Goal: Task Accomplishment & Management: Use online tool/utility

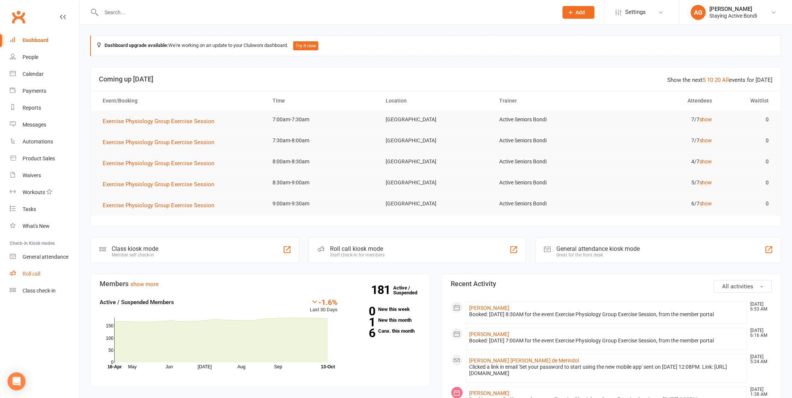
click at [40, 276] on div "Roll call" at bounding box center [32, 274] width 18 height 6
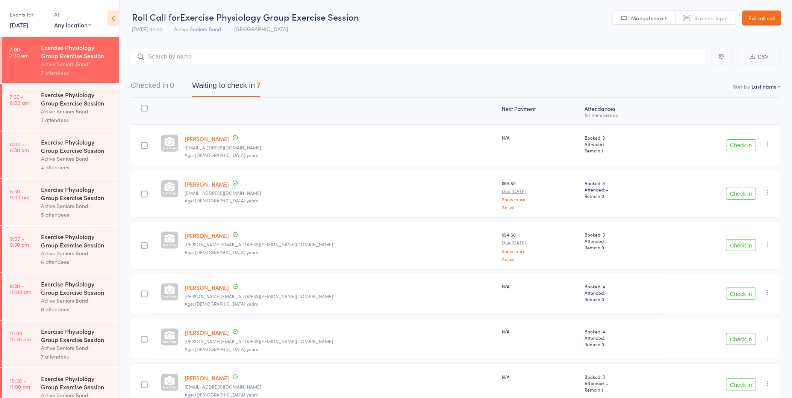
click at [745, 145] on button "Check in" at bounding box center [741, 145] width 30 height 12
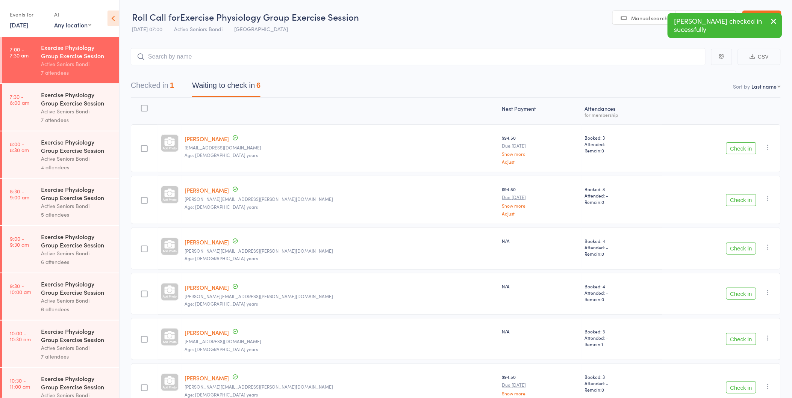
click at [745, 145] on button "Check in" at bounding box center [741, 148] width 30 height 12
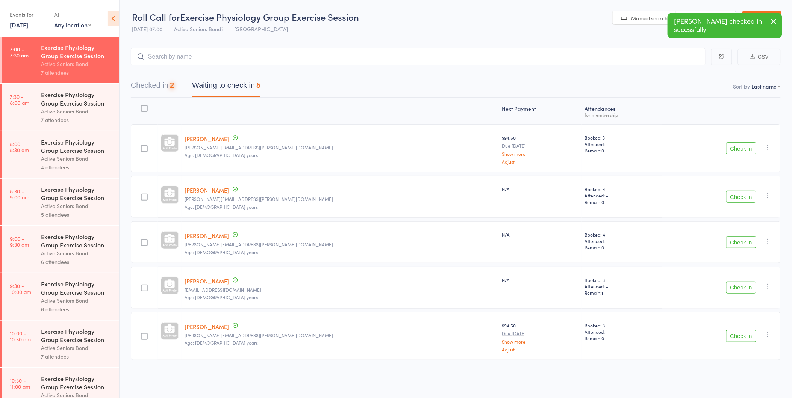
click at [743, 163] on div "Check in Check in Send message Add Note Add Task Add Flag Remove Mark absent" at bounding box center [721, 148] width 118 height 48
click at [735, 151] on button "Check in" at bounding box center [741, 148] width 30 height 12
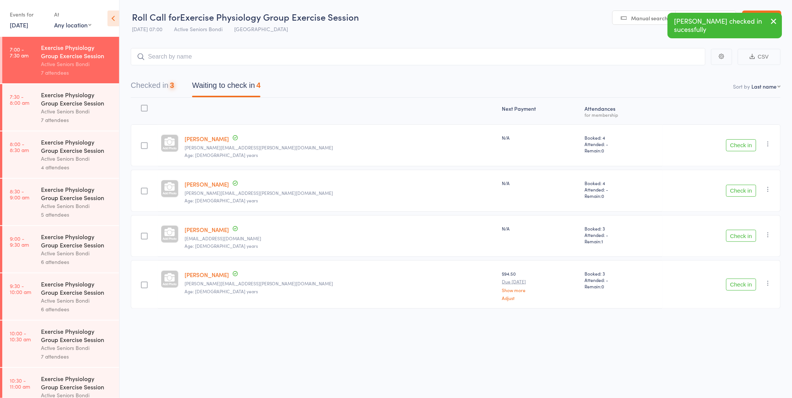
click at [735, 151] on div "Check in Check in Send message Add Note Add Task Add Flag Remove Mark absent" at bounding box center [721, 145] width 118 height 42
click at [154, 77] on button "Checked in 3" at bounding box center [152, 87] width 43 height 20
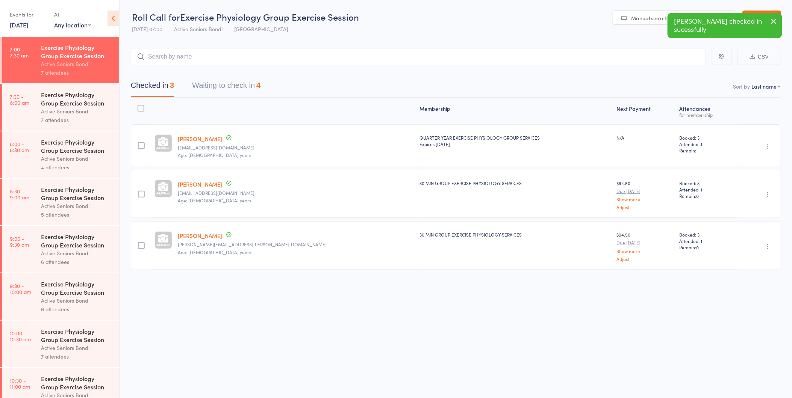
click at [227, 88] on button "Waiting to check in 4" at bounding box center [226, 87] width 68 height 20
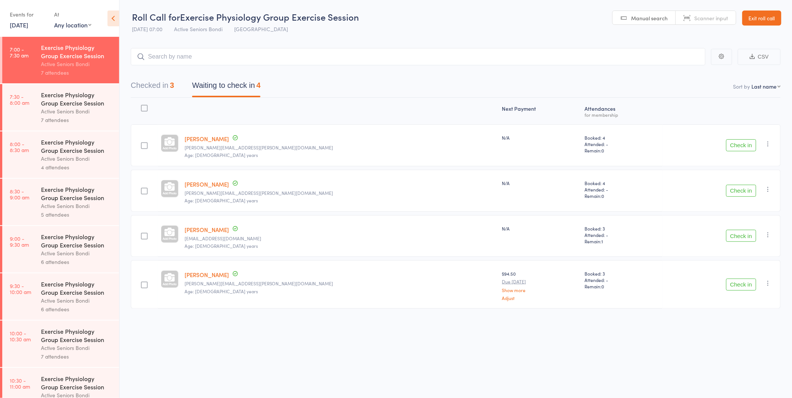
click at [750, 147] on button "Check in" at bounding box center [741, 145] width 30 height 12
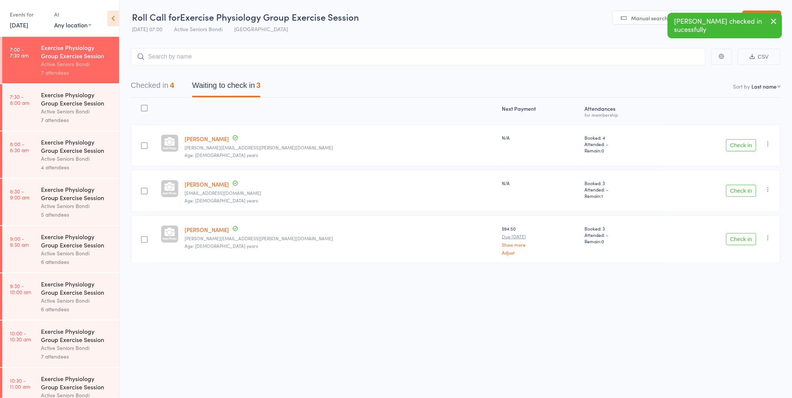
click at [750, 147] on button "Check in" at bounding box center [741, 145] width 30 height 12
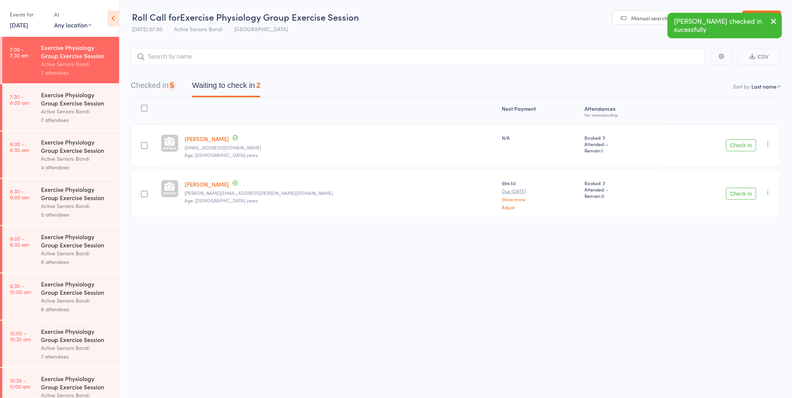
click at [750, 147] on button "Check in" at bounding box center [741, 145] width 30 height 12
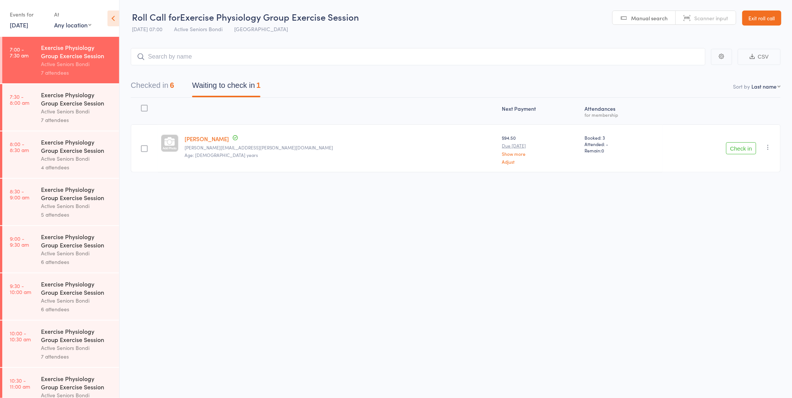
click at [70, 141] on div "Exercise Physiology Group Exercise Session" at bounding box center [77, 146] width 72 height 17
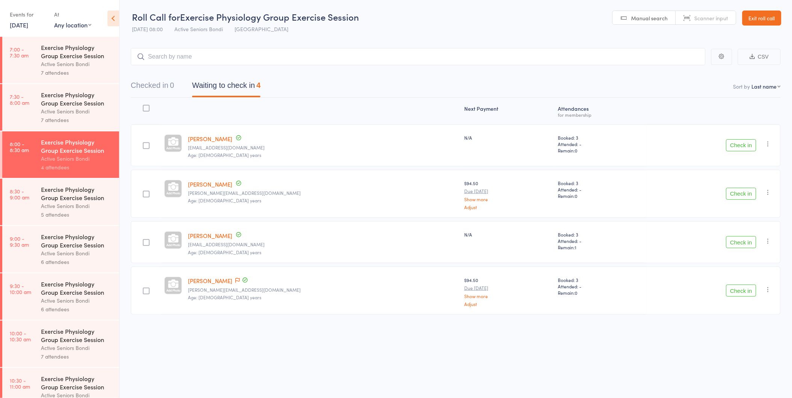
click at [84, 73] on div "7 attendees" at bounding box center [77, 72] width 72 height 9
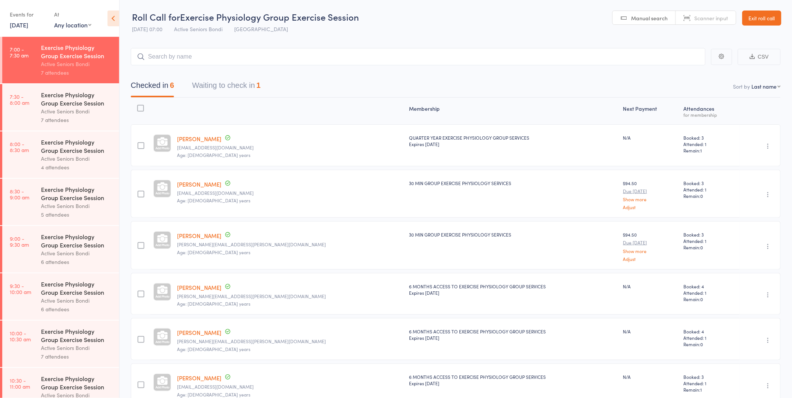
click at [210, 83] on button "Waiting to check in 1" at bounding box center [226, 87] width 68 height 20
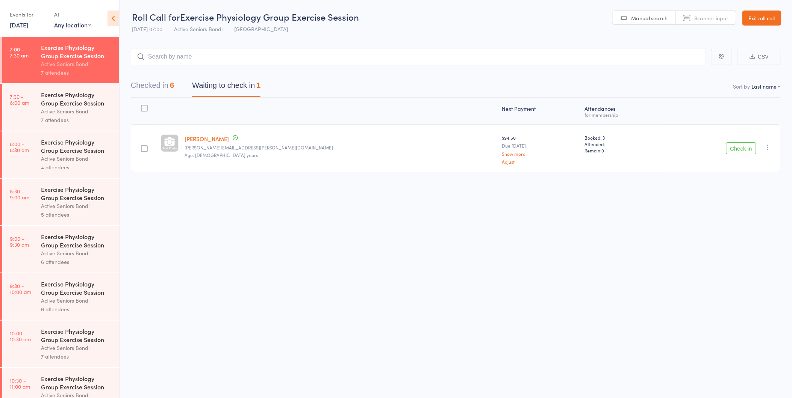
click at [742, 151] on button "Check in" at bounding box center [741, 148] width 30 height 12
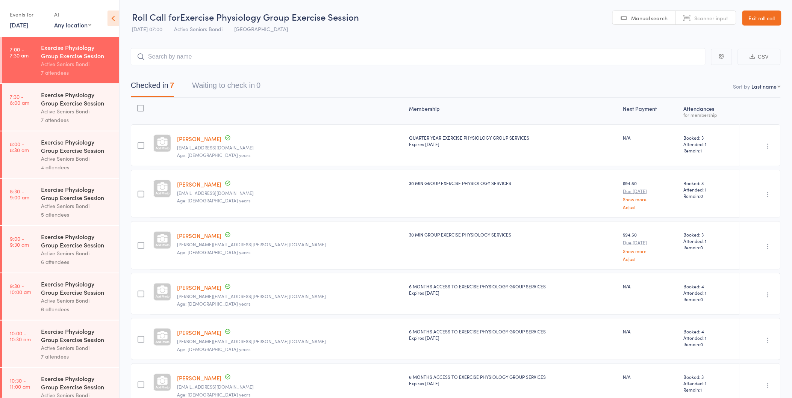
click at [70, 106] on div "Exercise Physiology Group Exercise Session" at bounding box center [77, 99] width 72 height 17
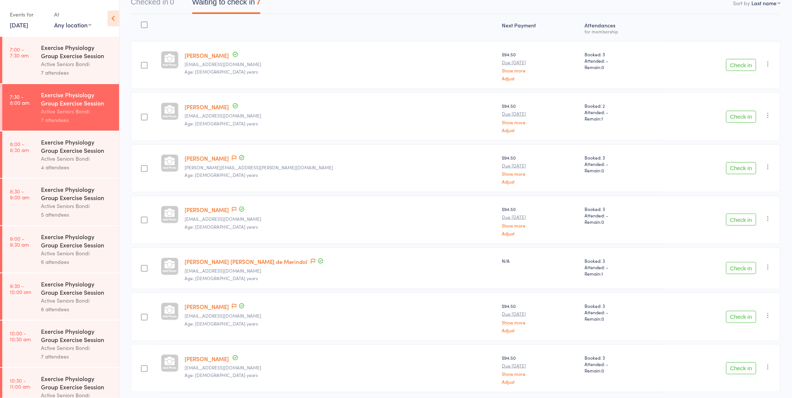
scroll to position [110, 0]
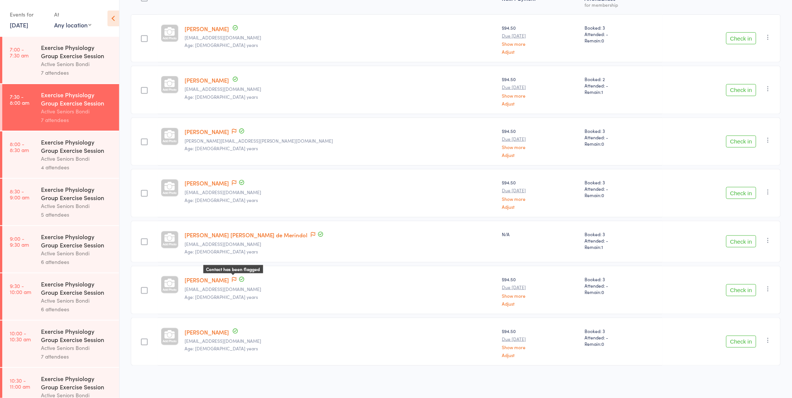
click at [236, 278] on icon at bounding box center [234, 279] width 5 height 5
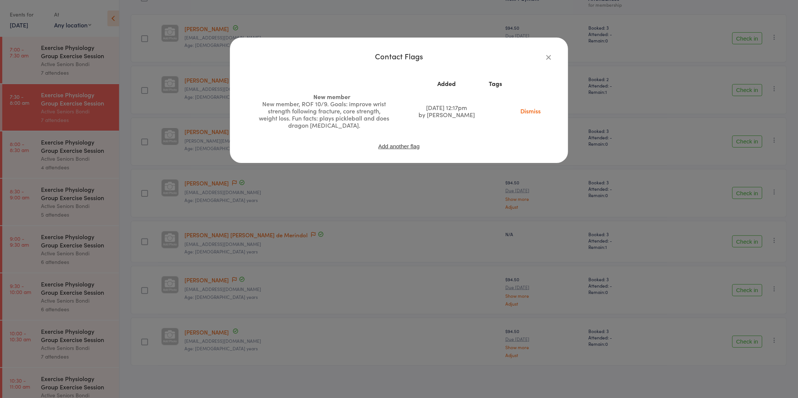
click at [533, 109] on link "Dismiss" at bounding box center [531, 111] width 32 height 8
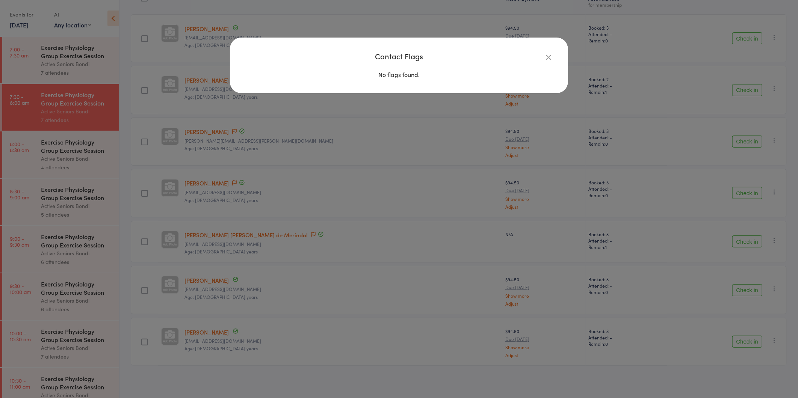
click at [385, 272] on div "Contact Flags No flags found." at bounding box center [399, 199] width 798 height 398
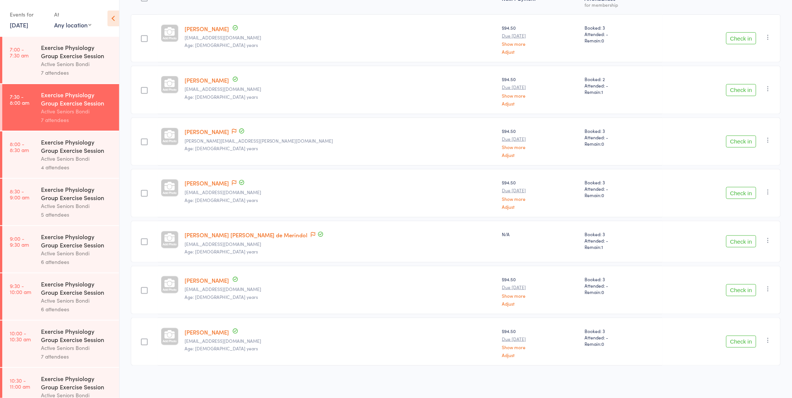
click at [728, 287] on button "Check in" at bounding box center [741, 290] width 30 height 12
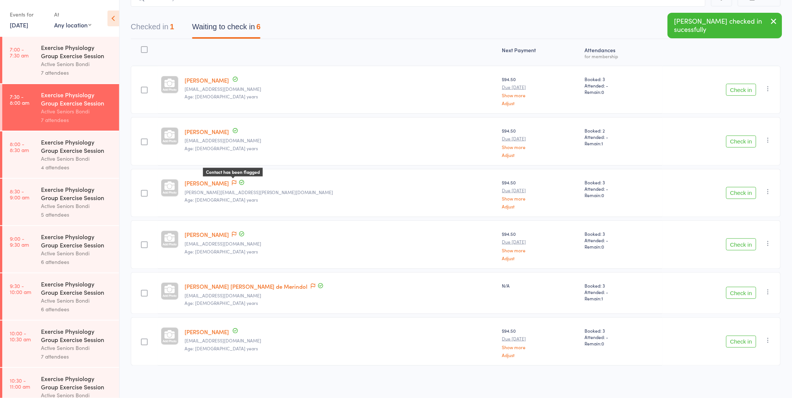
click at [236, 182] on icon at bounding box center [234, 182] width 5 height 5
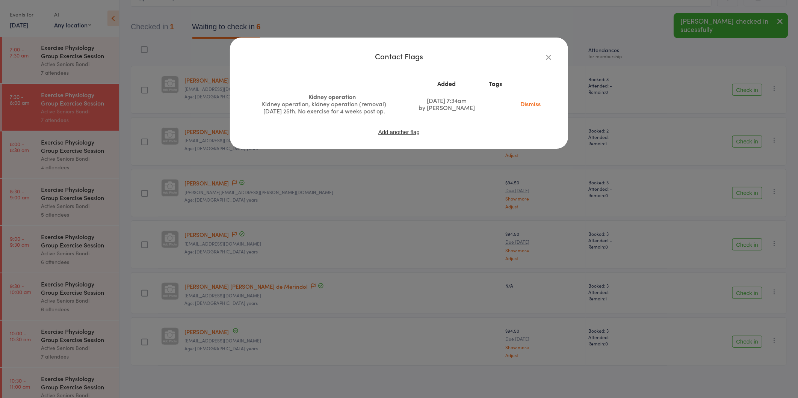
click at [254, 203] on div "Contact Flags Added Tags Kidney operation Kidney operation, kidney operation (r…" at bounding box center [399, 199] width 798 height 398
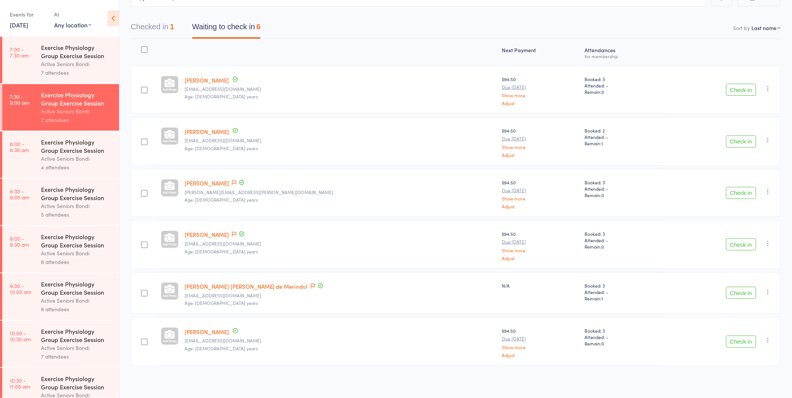
scroll to position [0, 0]
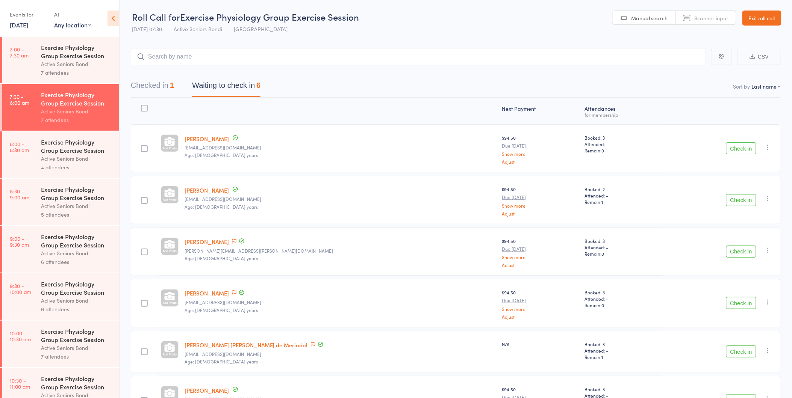
click at [756, 17] on link "Exit roll call" at bounding box center [761, 18] width 39 height 15
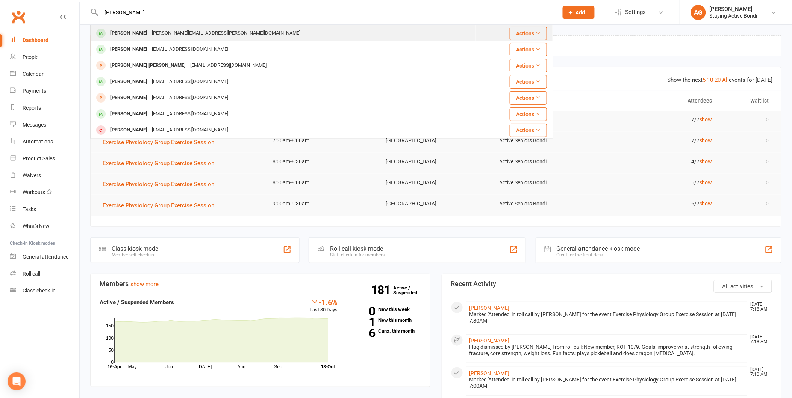
type input "brender"
click at [151, 39] on div "Julianna Brender jules.brender@gmail.com" at bounding box center [283, 33] width 384 height 15
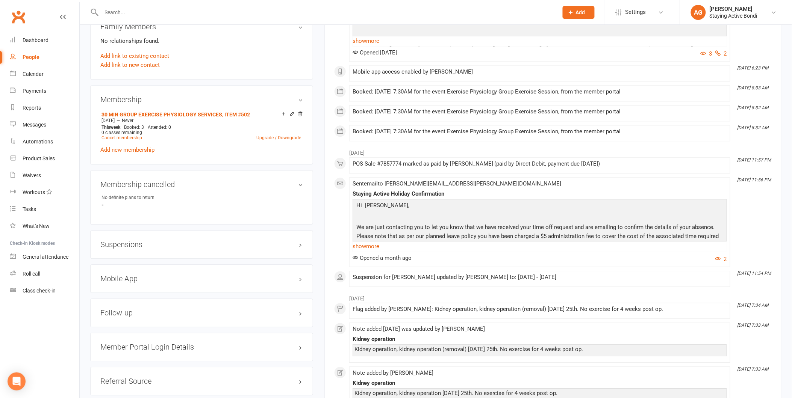
scroll to position [584, 0]
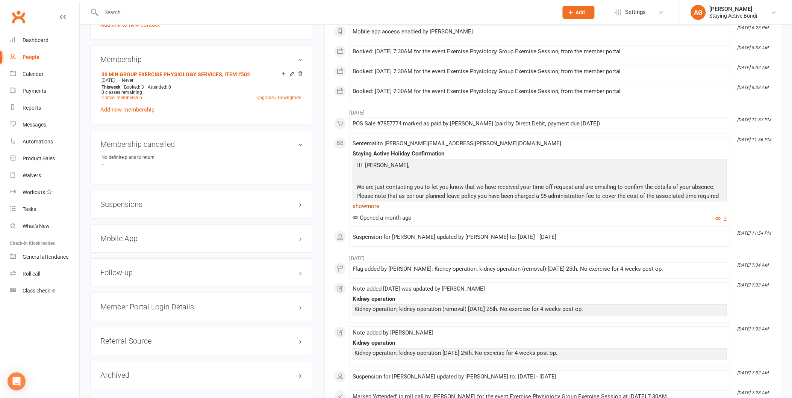
click at [367, 212] on link "show more" at bounding box center [539, 206] width 374 height 11
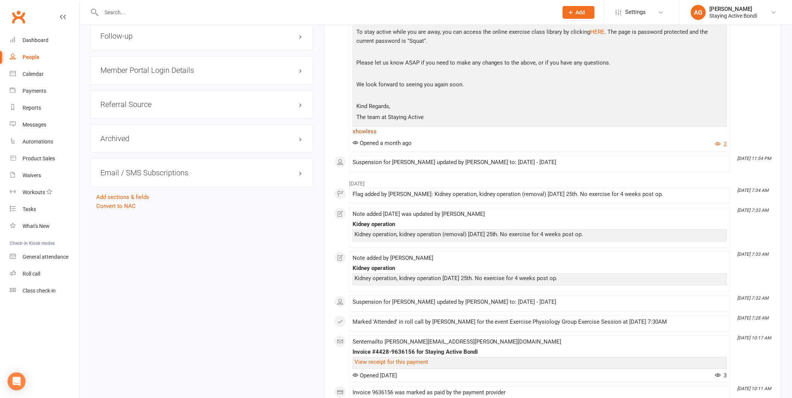
scroll to position [835, 0]
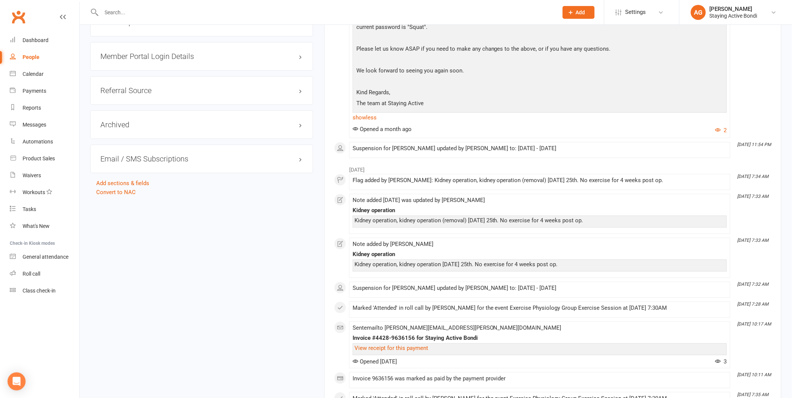
click at [152, 220] on div "upload photo Julianna Brender Activated 12 July, 2024 Added 1 July, 2024 Active…" at bounding box center [436, 186] width 702 height 1971
click at [50, 273] on link "Roll call" at bounding box center [45, 274] width 70 height 17
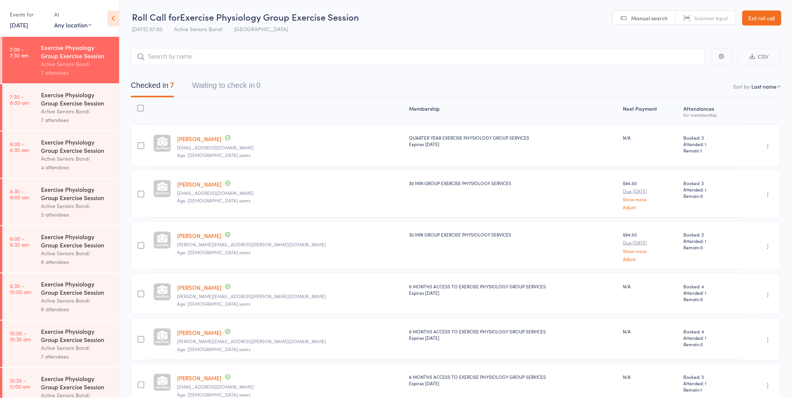
click at [24, 121] on link "7:30 - 8:00 am Exercise Physiology Group Exercise Session Active Seniors Bondi …" at bounding box center [60, 107] width 117 height 47
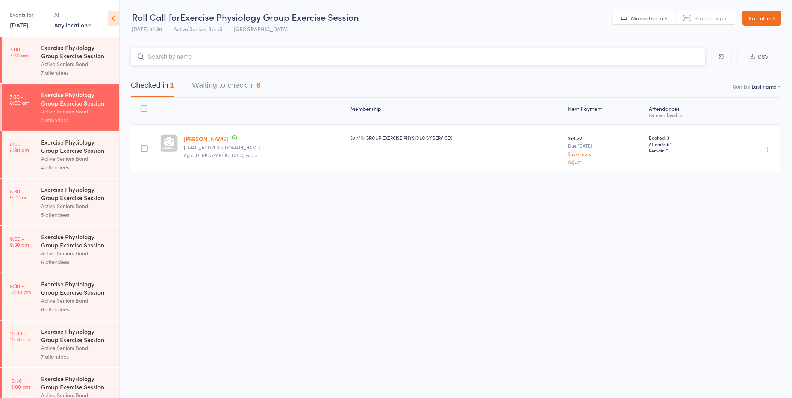
click at [228, 92] on button "Waiting to check in 6" at bounding box center [226, 87] width 68 height 20
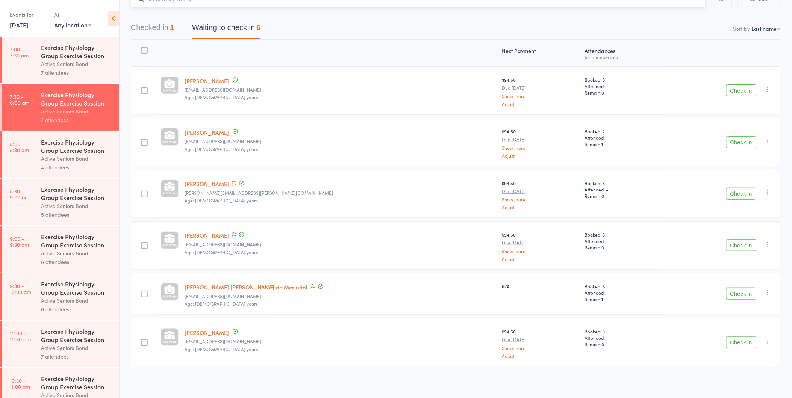
scroll to position [59, 0]
click at [744, 340] on button "Check in" at bounding box center [741, 342] width 30 height 12
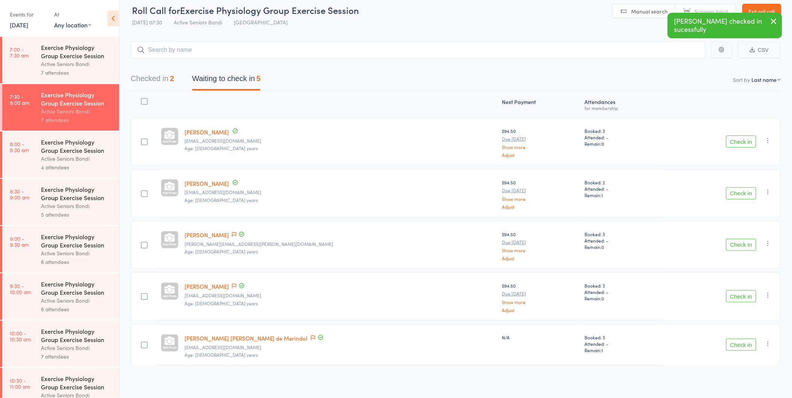
click at [168, 80] on button "Checked in 2" at bounding box center [152, 81] width 43 height 20
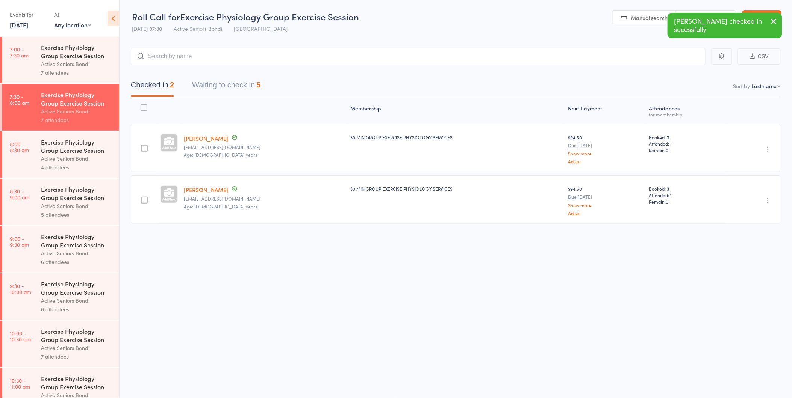
click at [208, 189] on link "[PERSON_NAME]" at bounding box center [206, 190] width 44 height 8
click at [787, 15] on header "Roll Call for Exercise Physiology Group Exercise Session 13 Oct 07:30 Active Se…" at bounding box center [455, 18] width 672 height 37
click at [775, 16] on link "Exit roll call" at bounding box center [761, 17] width 39 height 15
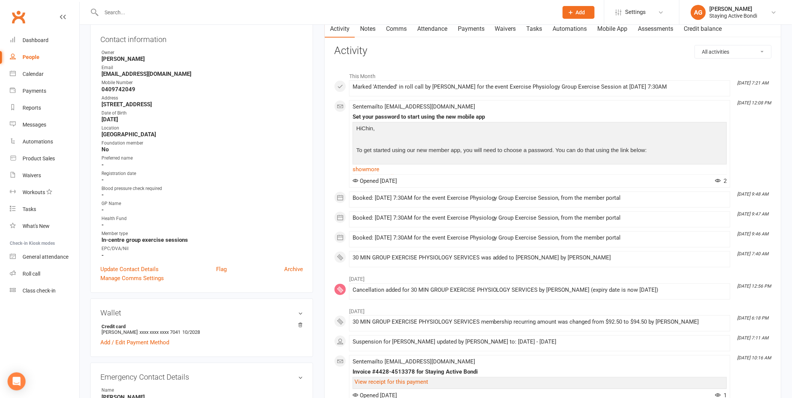
scroll to position [125, 0]
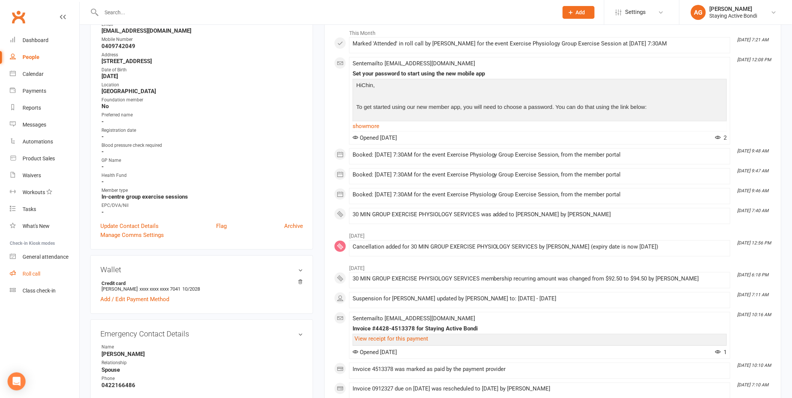
click at [51, 280] on link "Roll call" at bounding box center [45, 274] width 70 height 17
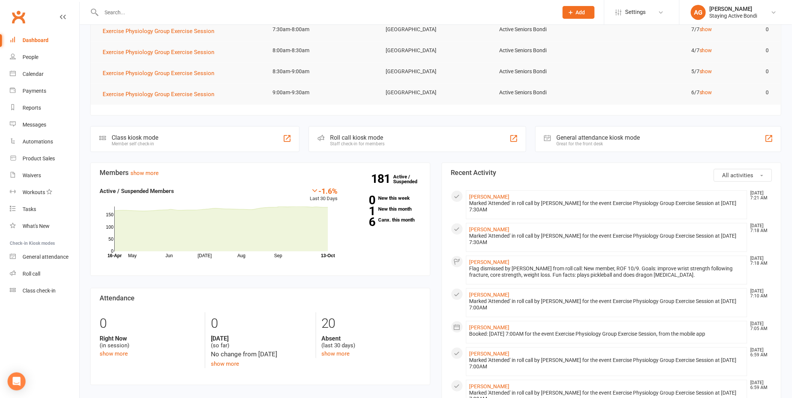
scroll to position [125, 0]
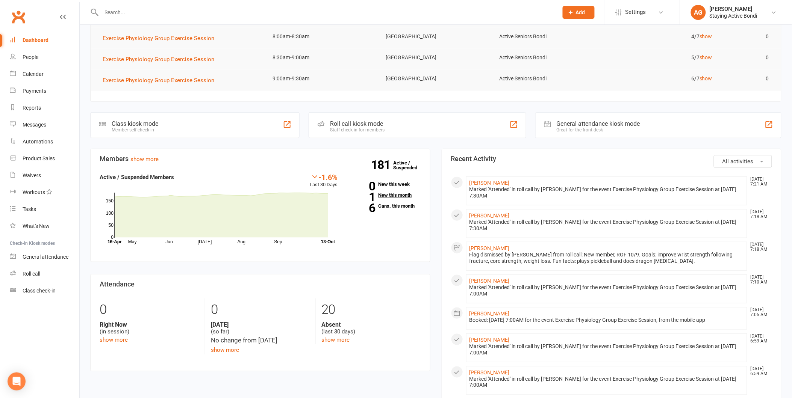
click at [397, 193] on link "1 New this month" at bounding box center [385, 195] width 72 height 5
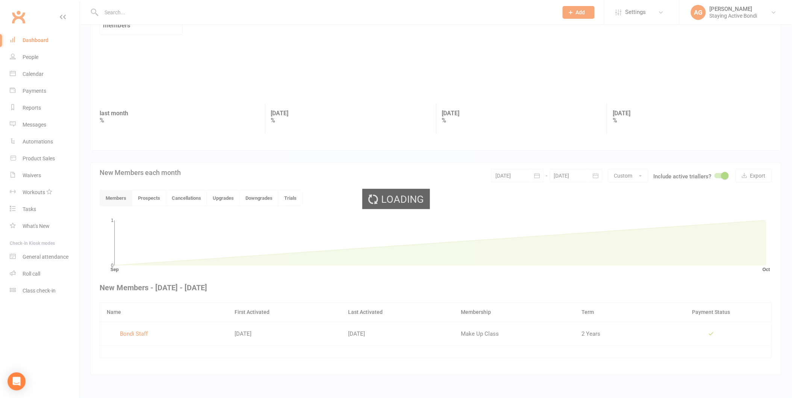
scroll to position [36, 0]
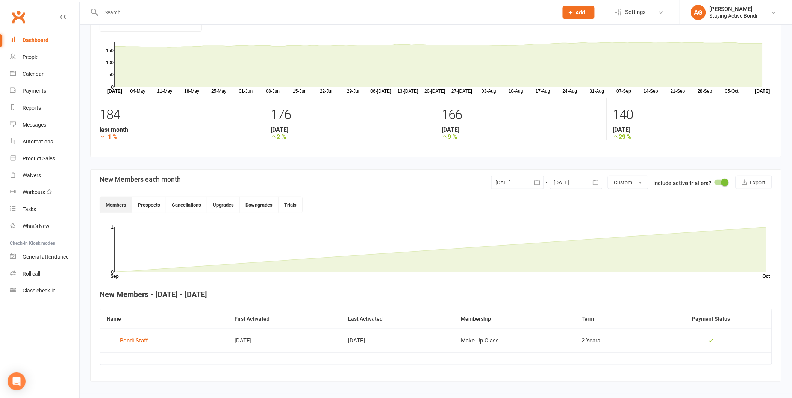
click at [37, 42] on div "Dashboard" at bounding box center [36, 40] width 26 height 6
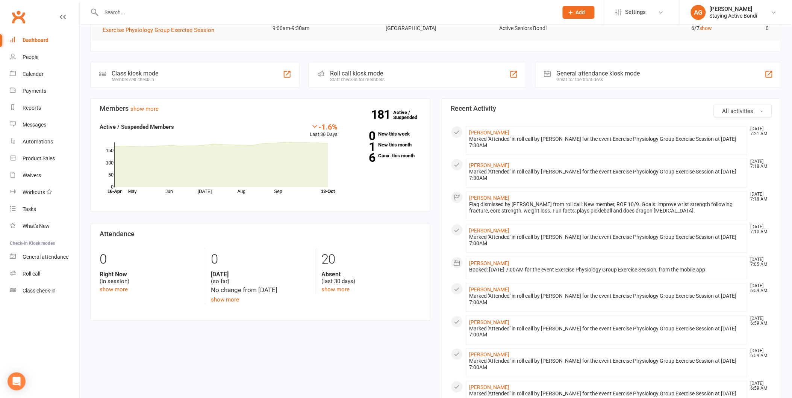
scroll to position [209, 0]
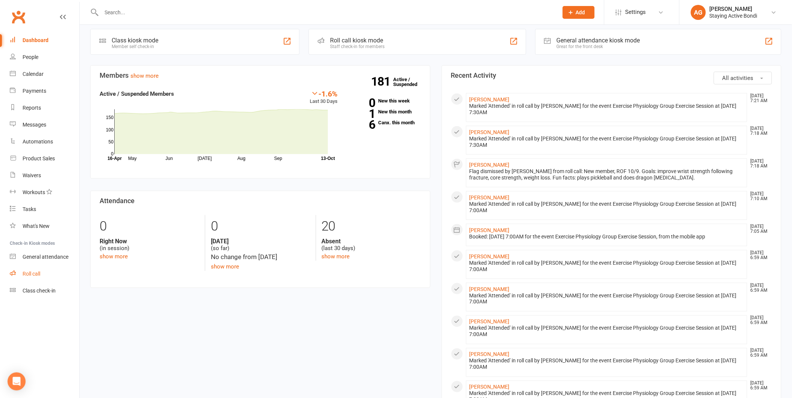
click at [31, 274] on div "Roll call" at bounding box center [32, 274] width 18 height 6
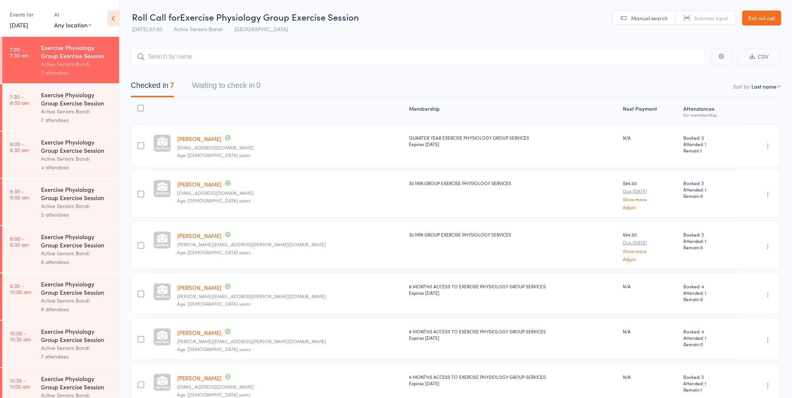
click at [771, 16] on link "Exit roll call" at bounding box center [761, 18] width 39 height 15
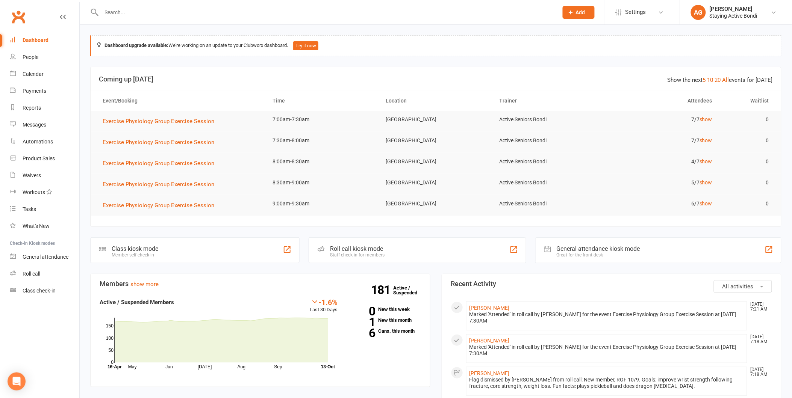
click at [196, 12] on input "text" at bounding box center [325, 12] width 453 height 11
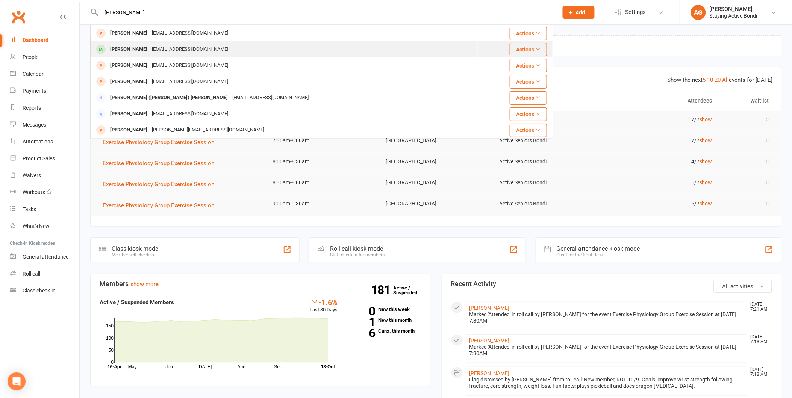
type input "andrew"
click at [183, 48] on div "andrewdurante21@gmail.com" at bounding box center [190, 49] width 81 height 11
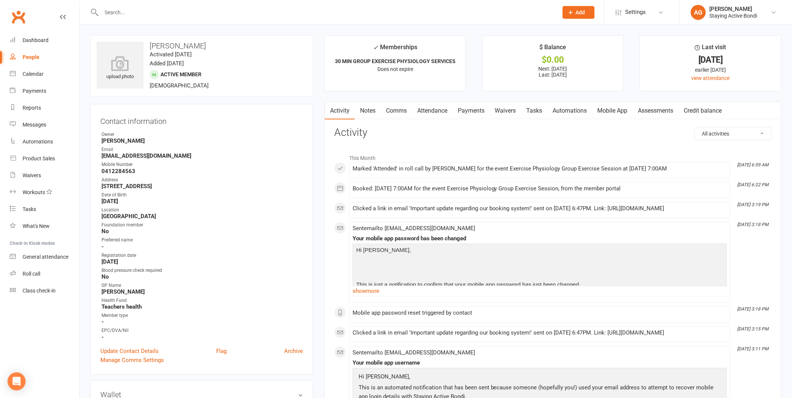
click at [160, 8] on input "text" at bounding box center [325, 12] width 453 height 11
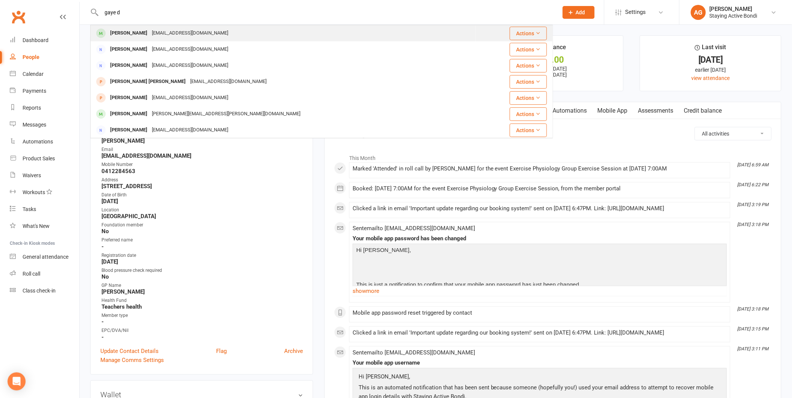
type input "gaye d"
click at [174, 39] on div "Gaye Durante gayedurante@gmail.com" at bounding box center [283, 33] width 384 height 15
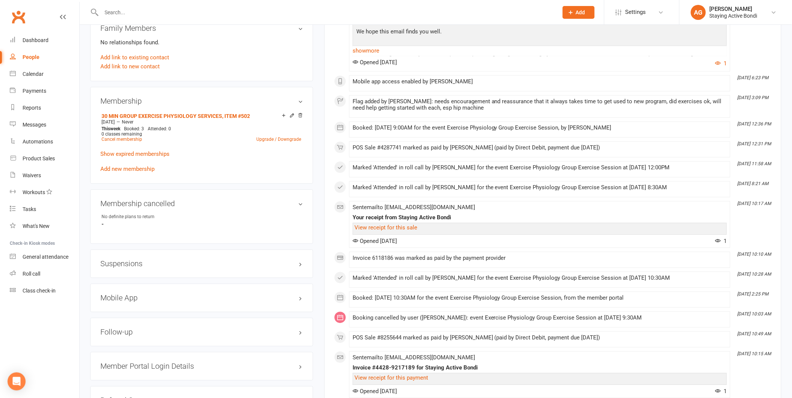
scroll to position [626, 0]
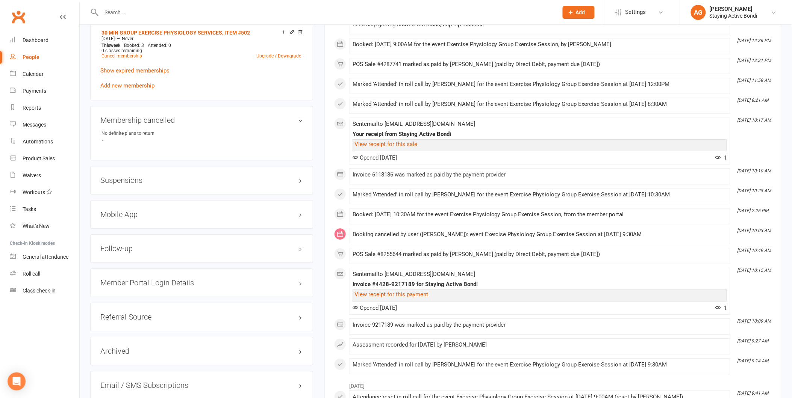
click at [177, 217] on div "Mobile App" at bounding box center [201, 214] width 223 height 29
click at [171, 213] on h3 "Mobile App" at bounding box center [201, 214] width 203 height 8
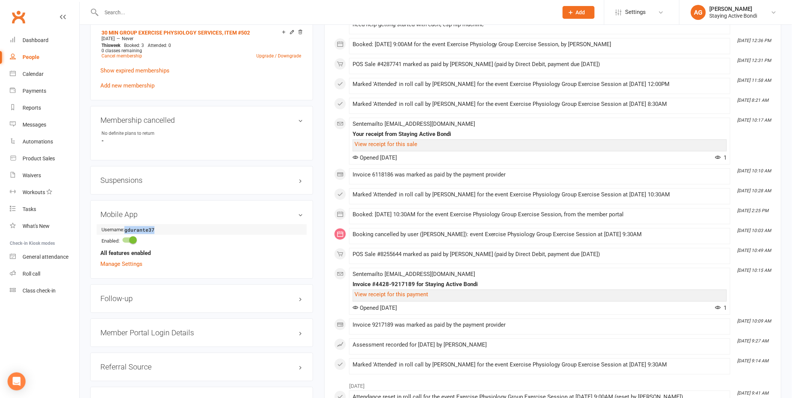
drag, startPoint x: 127, startPoint y: 228, endPoint x: 166, endPoint y: 228, distance: 39.1
click at [166, 228] on strong "gdurante37" at bounding box center [145, 230] width 43 height 8
click at [50, 280] on link "Roll call" at bounding box center [45, 274] width 70 height 17
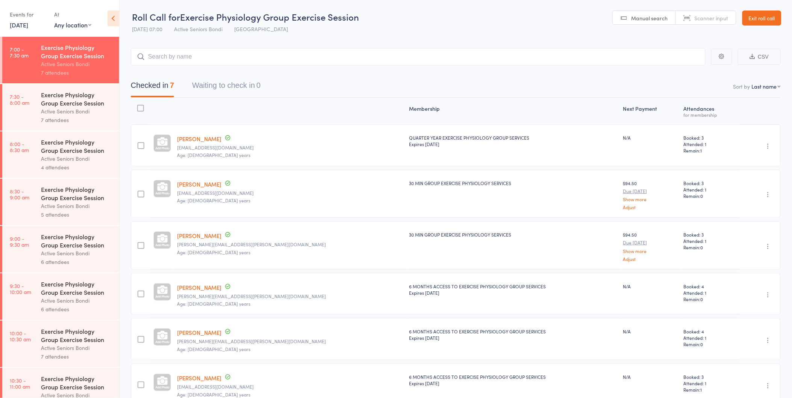
click at [53, 118] on div "7 attendees" at bounding box center [77, 120] width 72 height 9
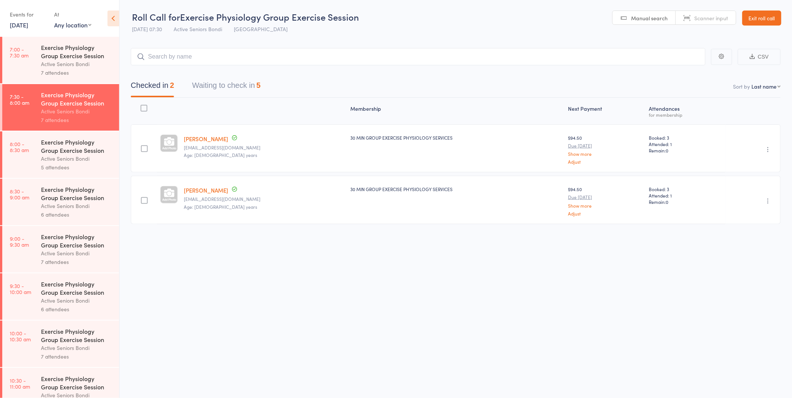
click at [212, 92] on button "Waiting to check in 5" at bounding box center [226, 87] width 68 height 20
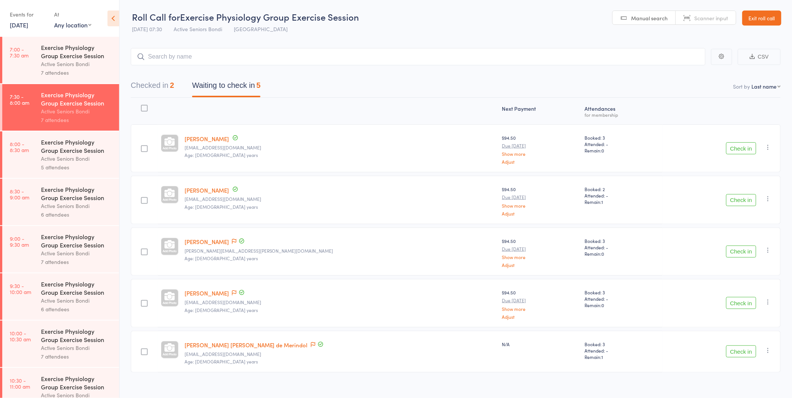
click at [736, 142] on button "Check in" at bounding box center [741, 148] width 30 height 12
click at [736, 194] on button "Check in" at bounding box center [741, 200] width 30 height 12
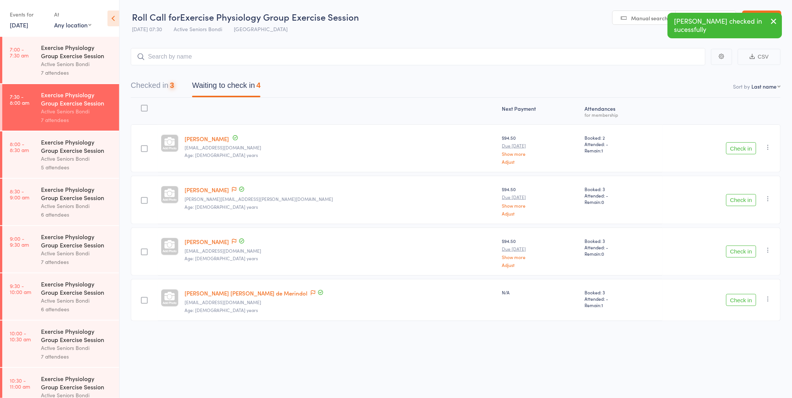
click at [736, 194] on button "Check in" at bounding box center [741, 200] width 30 height 12
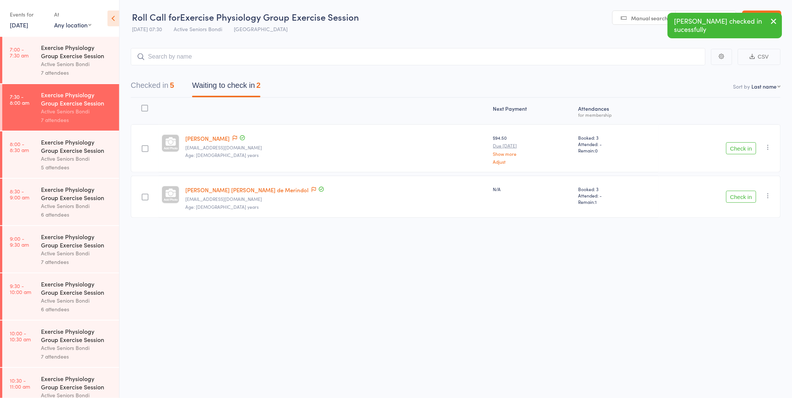
click at [736, 142] on button "Check in" at bounding box center [741, 148] width 30 height 12
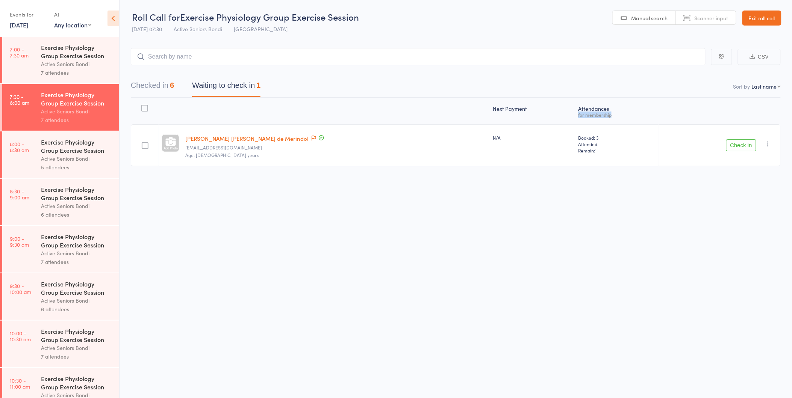
click at [764, 111] on div "Next Payment Atten­dances for membership Mary Justine de Merindol maryjustine@h…" at bounding box center [456, 134] width 650 height 72
click at [284, 185] on div "Next Payment Atten­dances for membership Mary Justine de Merindol maryjustine@h…" at bounding box center [456, 149] width 650 height 102
click at [751, 147] on button "Check in" at bounding box center [741, 145] width 30 height 12
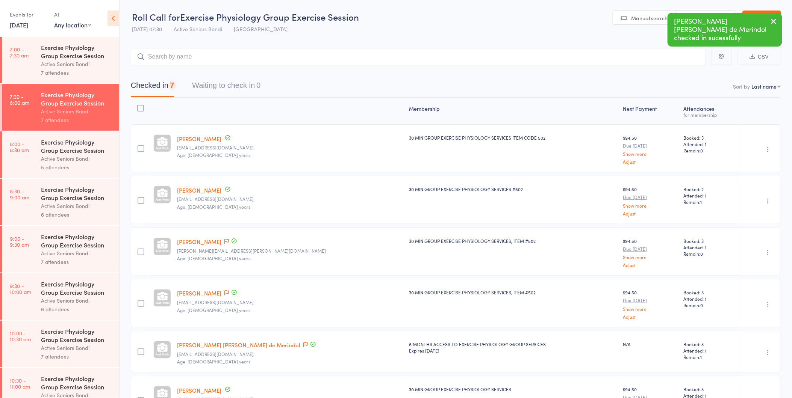
click at [5, 162] on link "8:00 - 8:30 am Exercise Physiology Group Exercise Session Active Seniors Bondi …" at bounding box center [60, 154] width 117 height 47
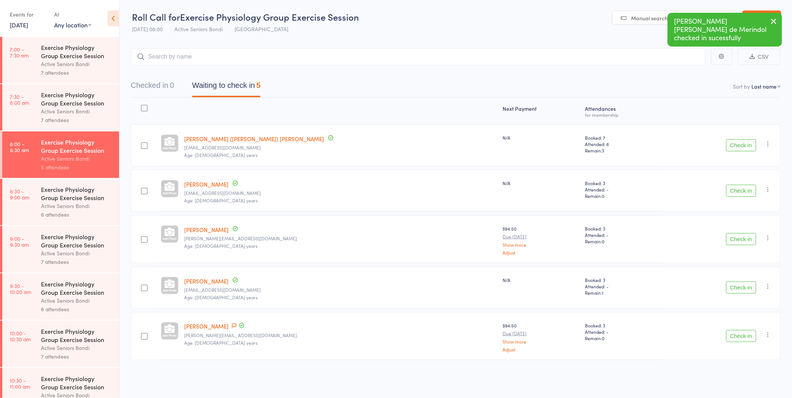
click at [747, 284] on button "Check in" at bounding box center [741, 288] width 30 height 12
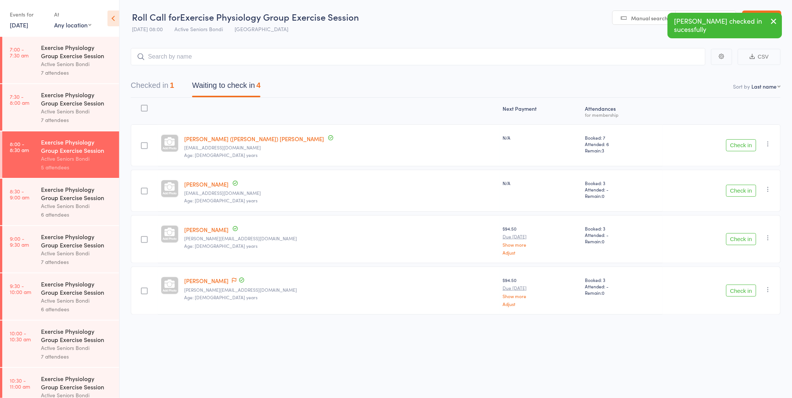
click at [85, 122] on div "7 attendees" at bounding box center [77, 120] width 72 height 9
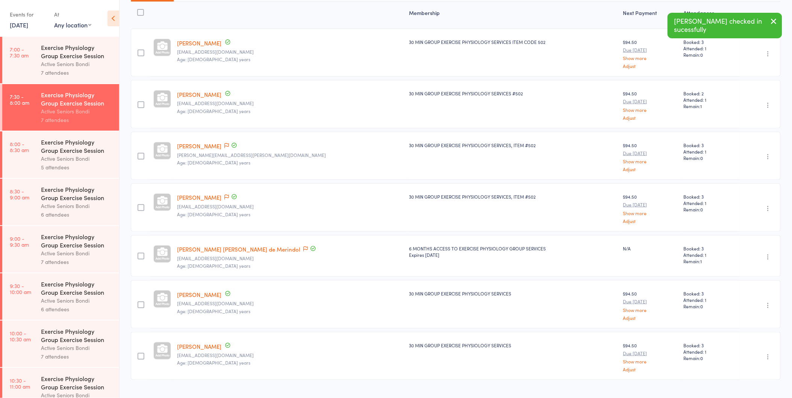
scroll to position [110, 0]
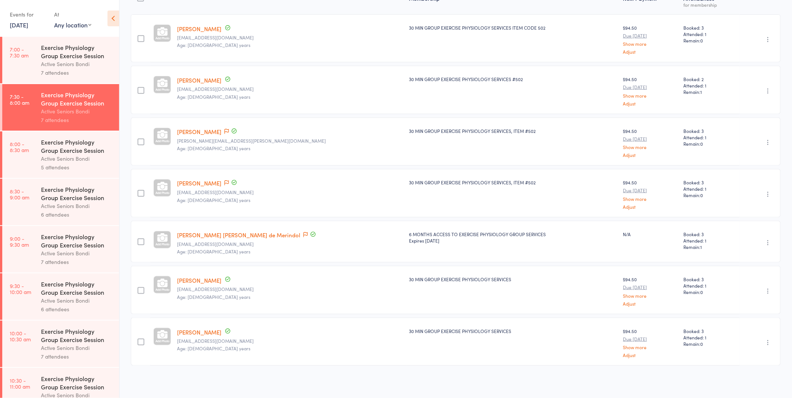
click at [209, 231] on link "Mary Justine de Merindol" at bounding box center [238, 235] width 123 height 8
click at [70, 157] on div "Active Seniors Bondi" at bounding box center [77, 158] width 72 height 9
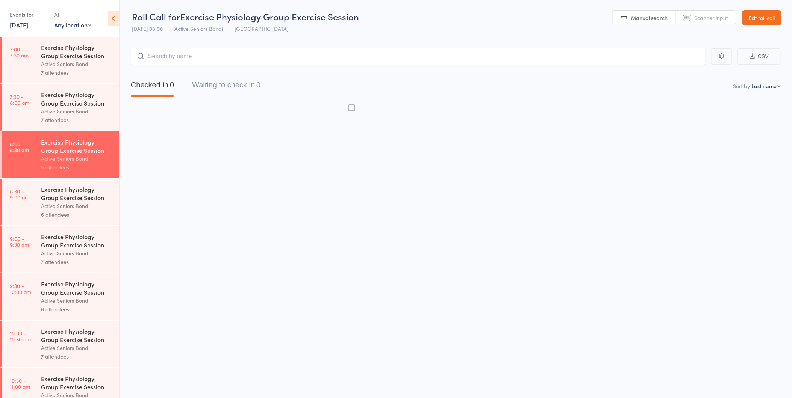
scroll to position [0, 0]
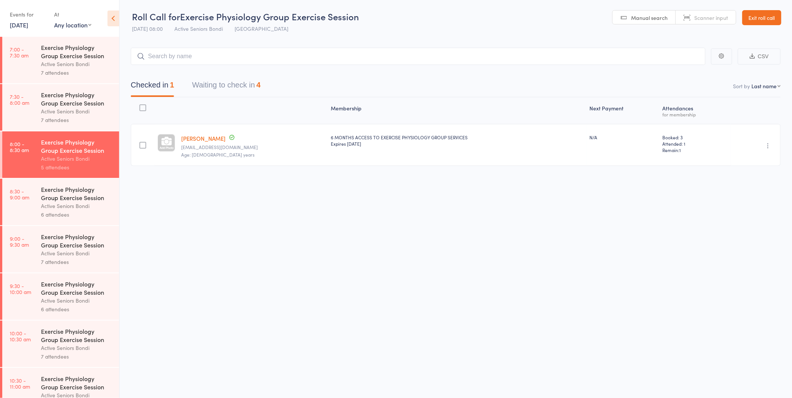
click at [237, 91] on button "Waiting to check in 4" at bounding box center [226, 87] width 68 height 20
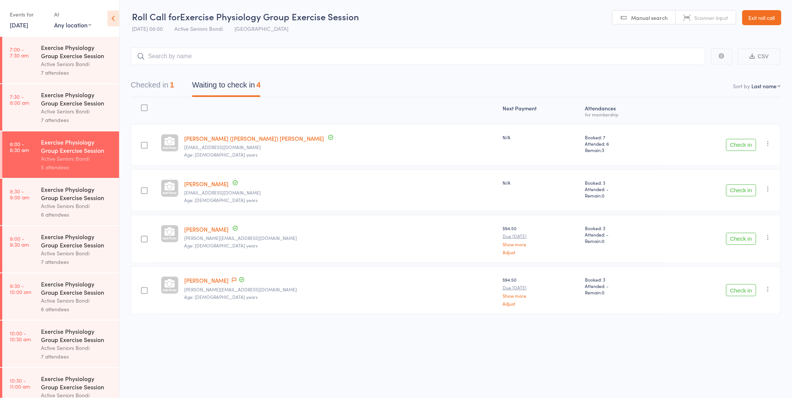
click at [738, 290] on button "Check in" at bounding box center [741, 290] width 30 height 12
click at [749, 239] on button "Check in" at bounding box center [741, 239] width 30 height 12
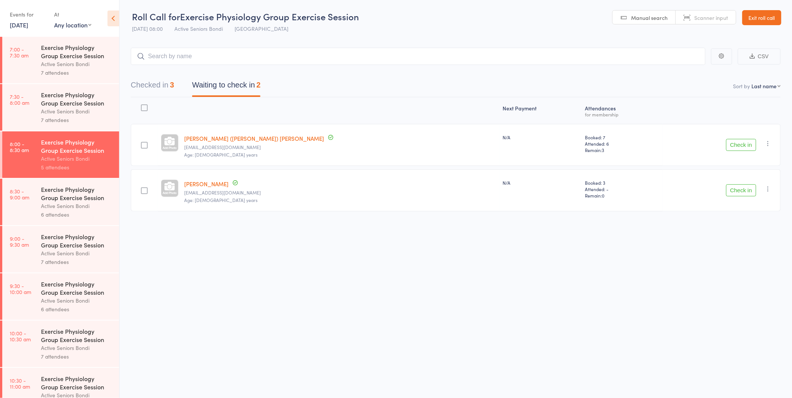
click at [743, 193] on button "Check in" at bounding box center [741, 190] width 30 height 12
click at [160, 83] on button "Checked in 4" at bounding box center [152, 87] width 43 height 20
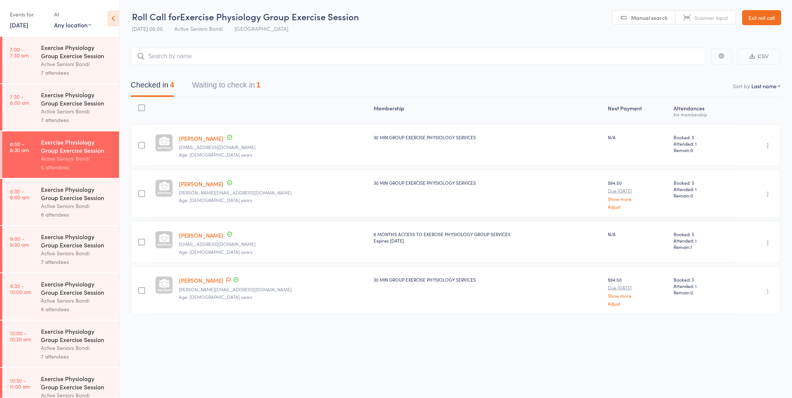
click at [249, 84] on button "Waiting to check in 1" at bounding box center [226, 87] width 68 height 20
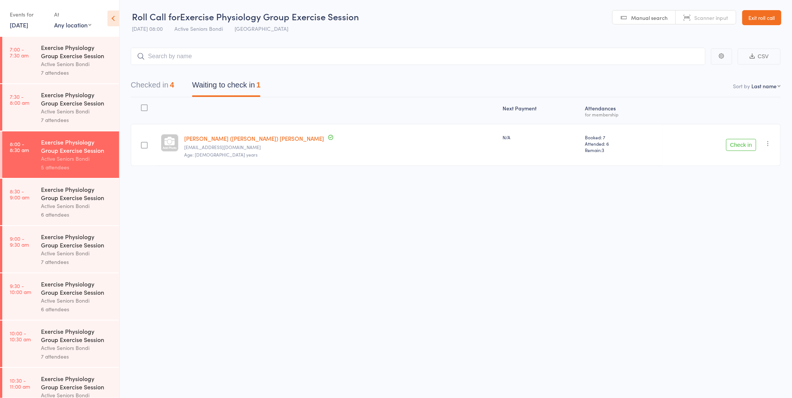
click at [746, 147] on button "Check in" at bounding box center [741, 145] width 30 height 12
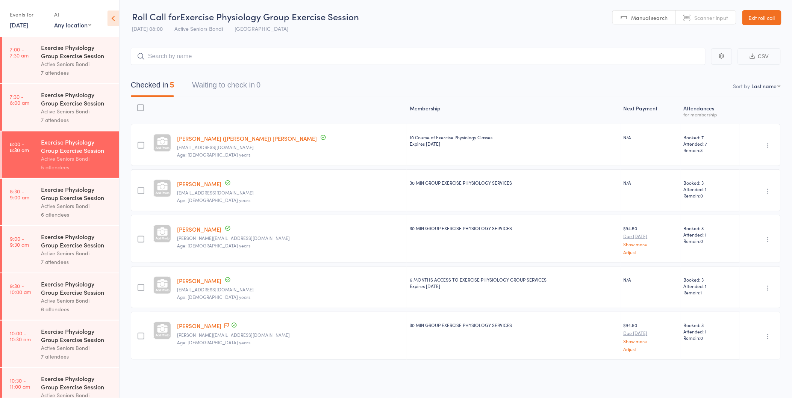
click at [40, 211] on link "8:30 - 9:00 am Exercise Physiology Group Exercise Session Active Seniors Bondi …" at bounding box center [60, 202] width 117 height 47
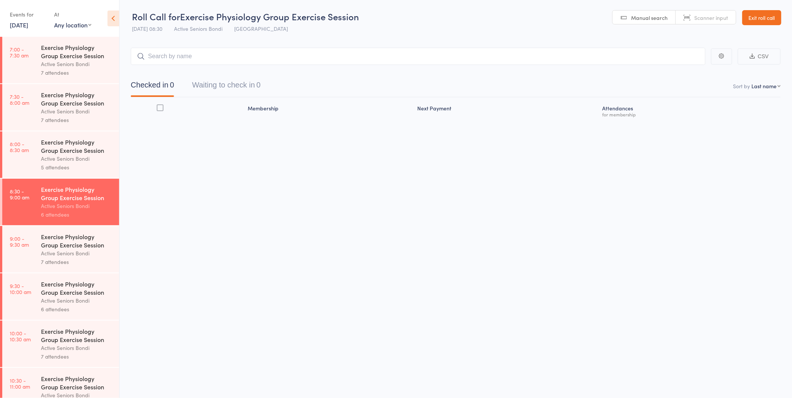
click at [81, 149] on div "Exercise Physiology Group Exercise Session" at bounding box center [77, 146] width 72 height 17
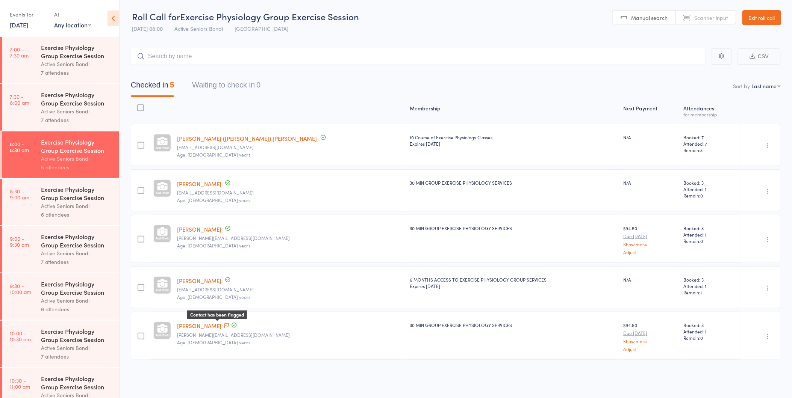
click at [224, 325] on icon at bounding box center [226, 325] width 5 height 5
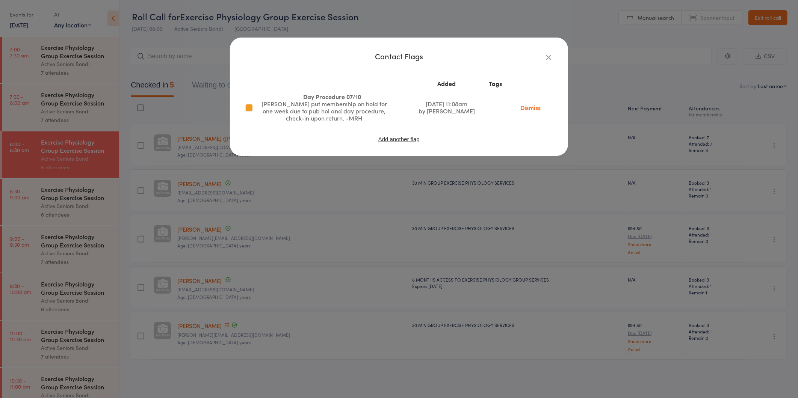
drag, startPoint x: 524, startPoint y: 106, endPoint x: 429, endPoint y: 39, distance: 116.4
click at [524, 106] on link "Dismiss" at bounding box center [531, 107] width 32 height 8
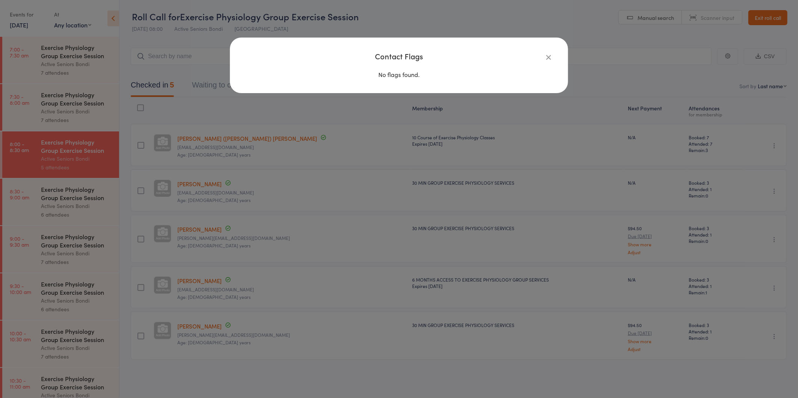
click at [83, 197] on div "Contact Flags No flags found." at bounding box center [399, 199] width 798 height 398
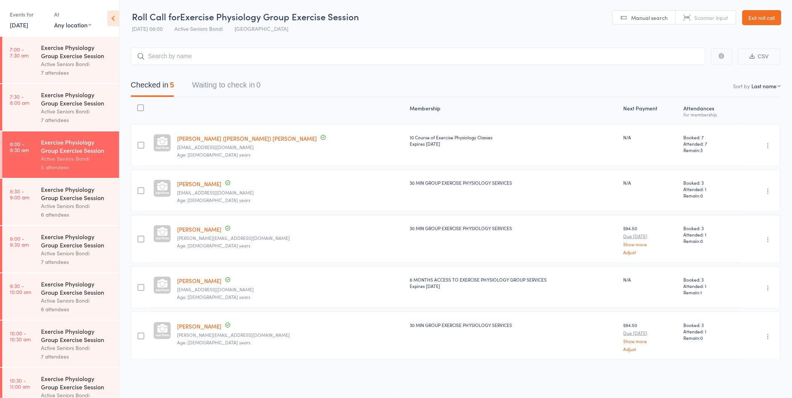
drag, startPoint x: 83, startPoint y: 197, endPoint x: 78, endPoint y: 209, distance: 13.3
click at [83, 197] on div "Exercise Physiology Group Exercise Session" at bounding box center [77, 193] width 72 height 17
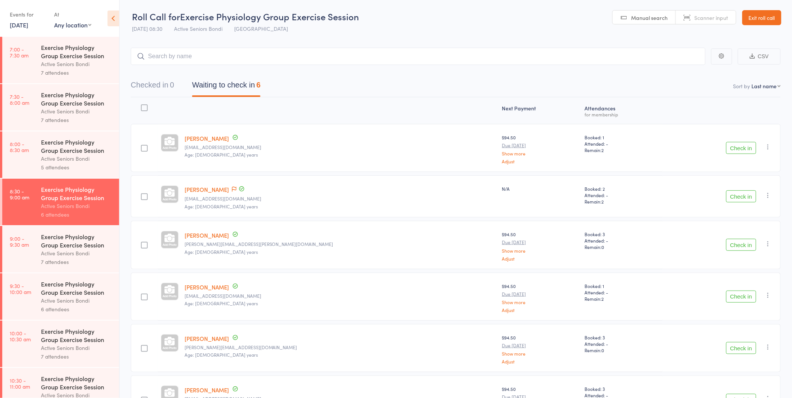
click at [753, 20] on link "Exit roll call" at bounding box center [761, 17] width 39 height 15
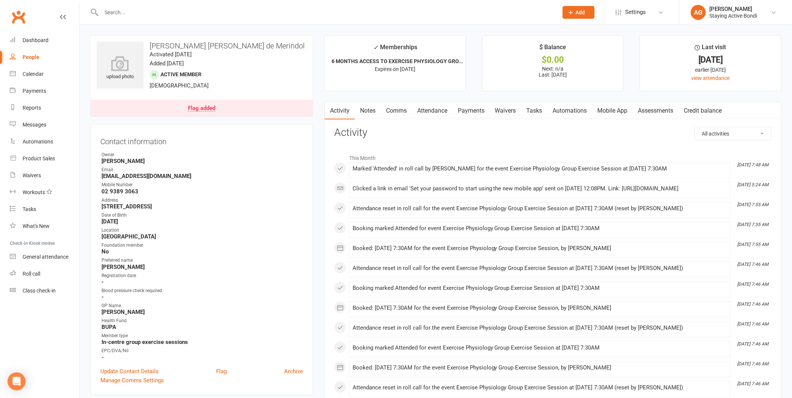
click at [441, 112] on link "Attendance" at bounding box center [432, 110] width 41 height 17
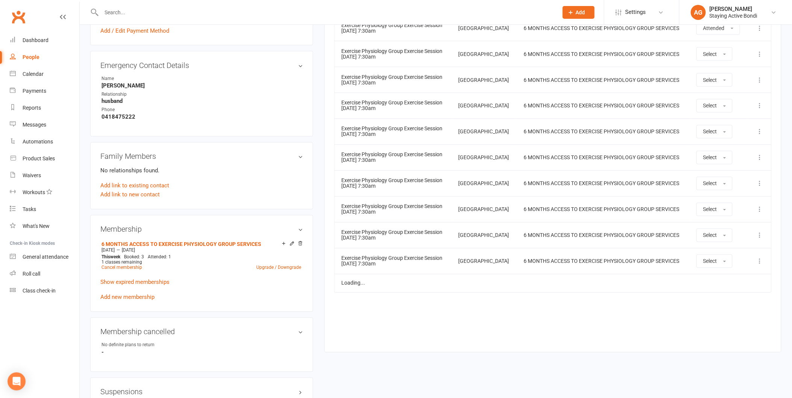
scroll to position [459, 0]
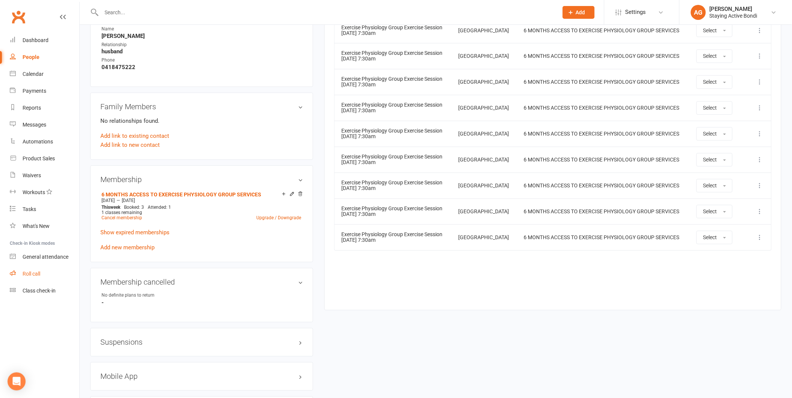
click at [42, 268] on link "Roll call" at bounding box center [45, 274] width 70 height 17
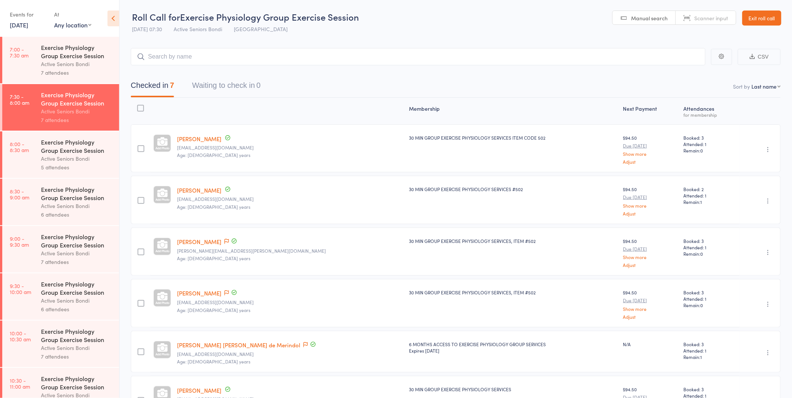
click at [28, 23] on link "[DATE]" at bounding box center [19, 25] width 18 height 8
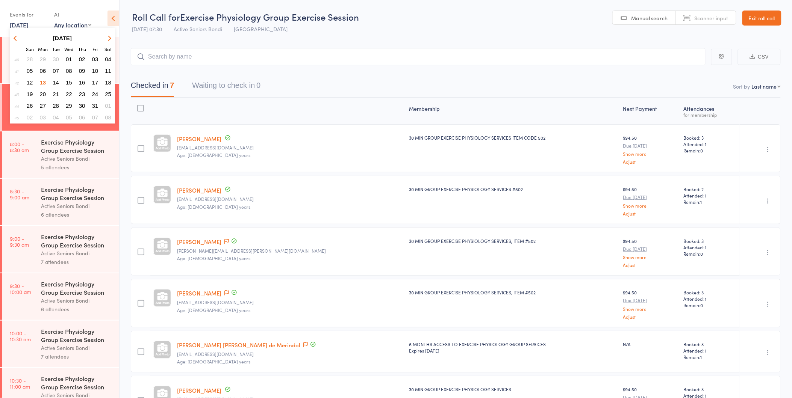
click at [91, 112] on button "07" at bounding box center [95, 117] width 12 height 10
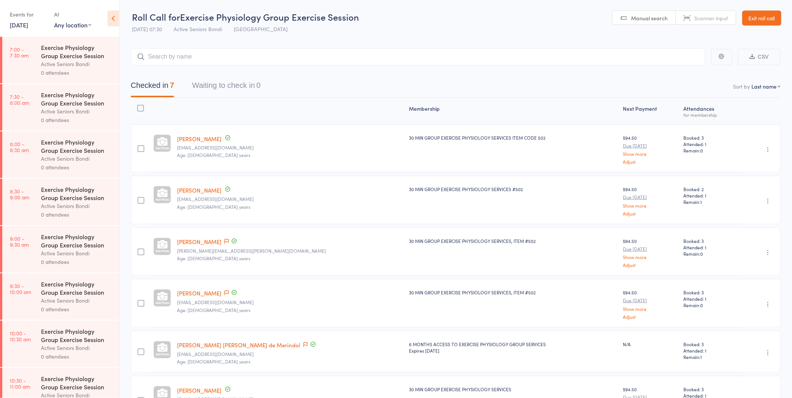
click at [83, 113] on div "Active Seniors Bondi" at bounding box center [77, 111] width 72 height 9
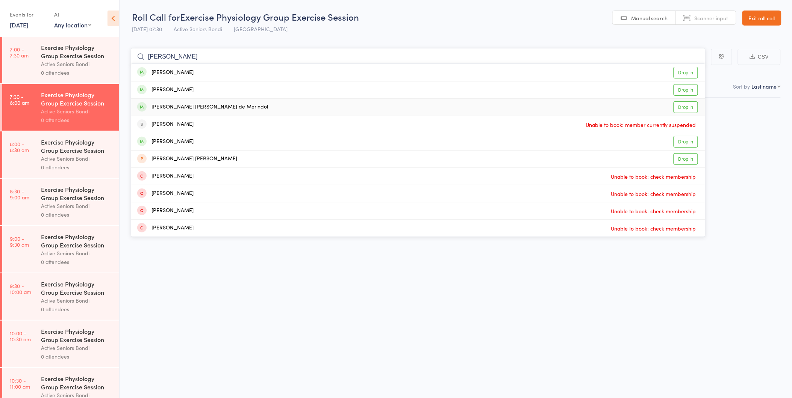
type input "mary j"
click at [695, 107] on link "Drop in" at bounding box center [685, 107] width 24 height 12
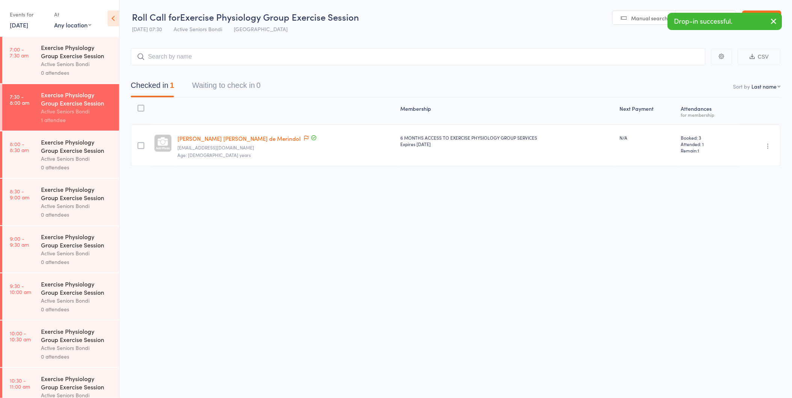
click at [763, 147] on div "Undo check-in Send message Add Note Add Task Add Flag Remove Mark absent" at bounding box center [759, 145] width 42 height 42
click at [764, 144] on icon "button" at bounding box center [768, 146] width 8 height 8
click at [761, 158] on li "Undo check-in" at bounding box center [741, 160] width 62 height 9
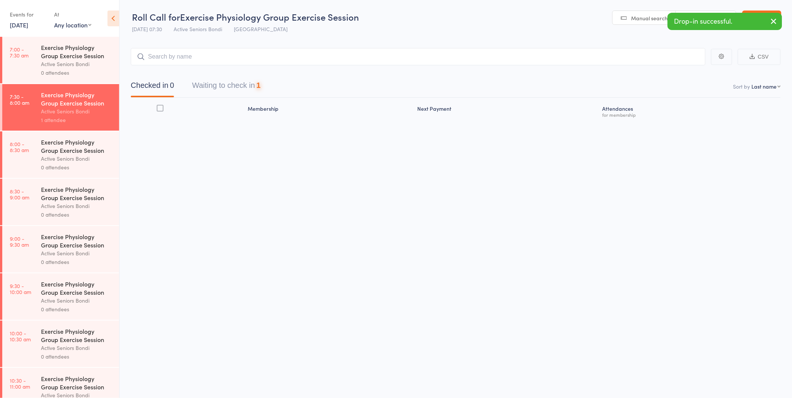
click at [20, 27] on link "7 Nov, 2025" at bounding box center [19, 25] width 18 height 8
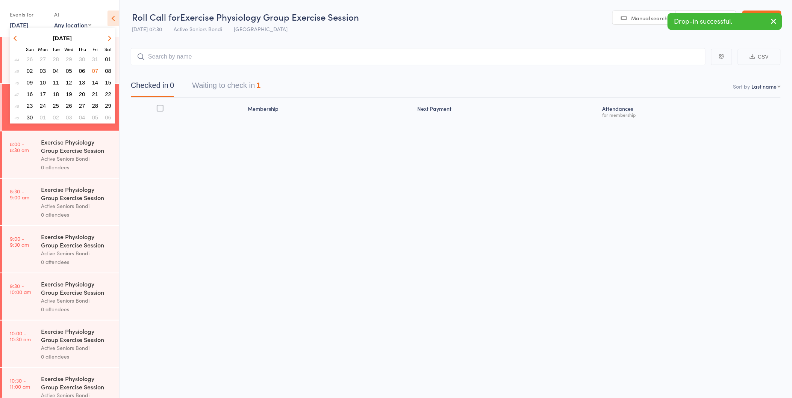
click at [44, 79] on span "10" at bounding box center [43, 82] width 6 height 6
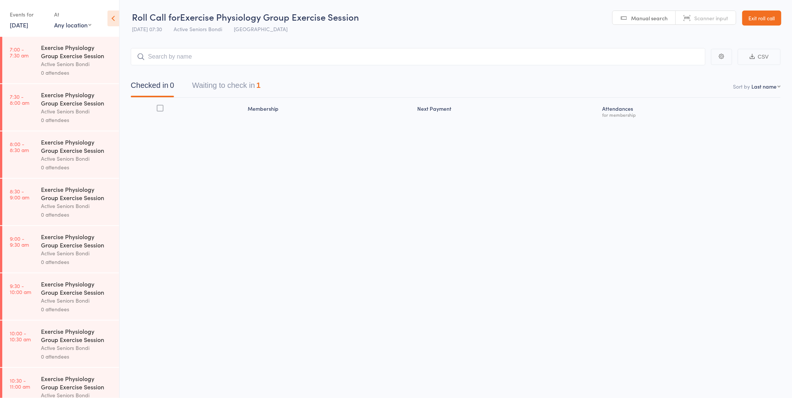
click at [44, 90] on div "Exercise Physiology Group Exercise Session Active Seniors Bondi 0 attendees" at bounding box center [80, 107] width 78 height 47
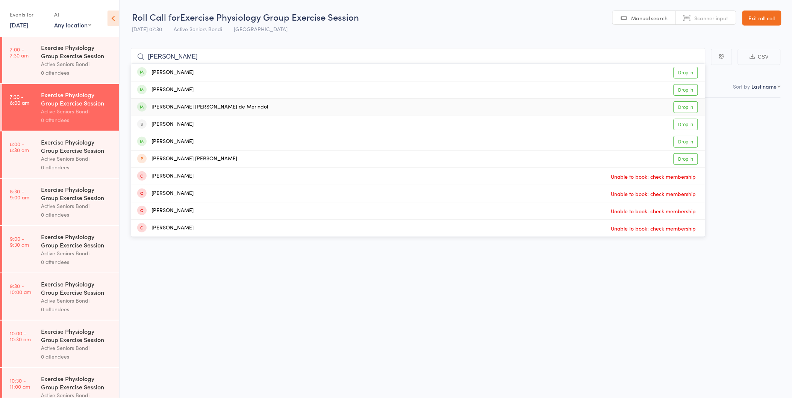
type input "mary J"
click at [683, 108] on link "Drop in" at bounding box center [685, 107] width 24 height 12
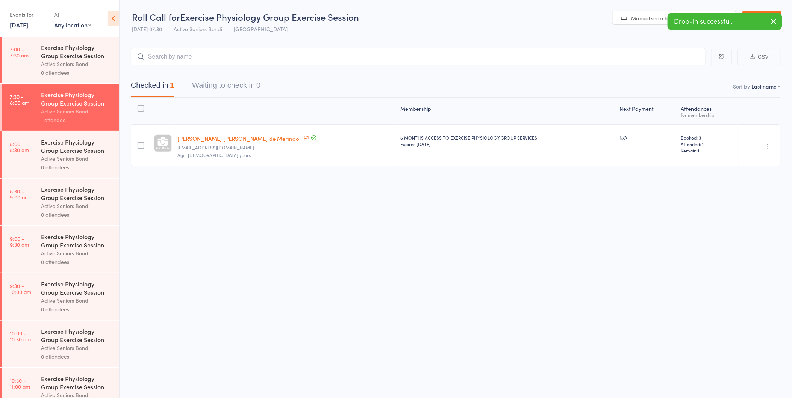
click at [765, 144] on icon "button" at bounding box center [768, 146] width 8 height 8
click at [766, 159] on li "Undo check-in" at bounding box center [741, 160] width 62 height 9
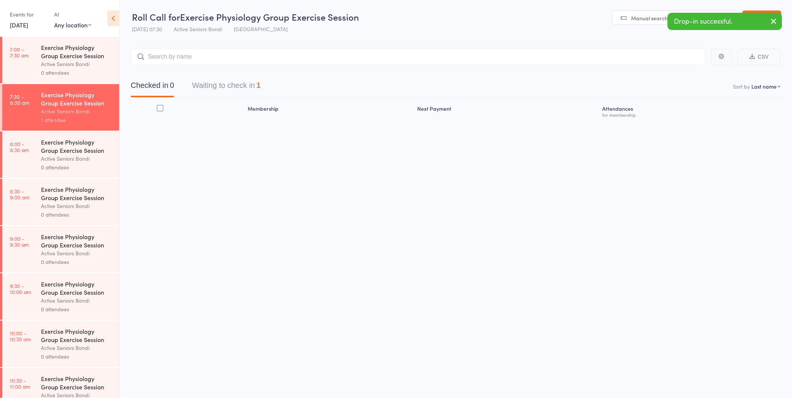
click at [23, 29] on div "Events for 10 Nov, 2025 10 Nov, 2025 November 2025 Sun Mon Tue Wed Thu Fri Sat …" at bounding box center [28, 19] width 37 height 22
click at [21, 26] on link "10 Nov, 2025" at bounding box center [19, 25] width 18 height 8
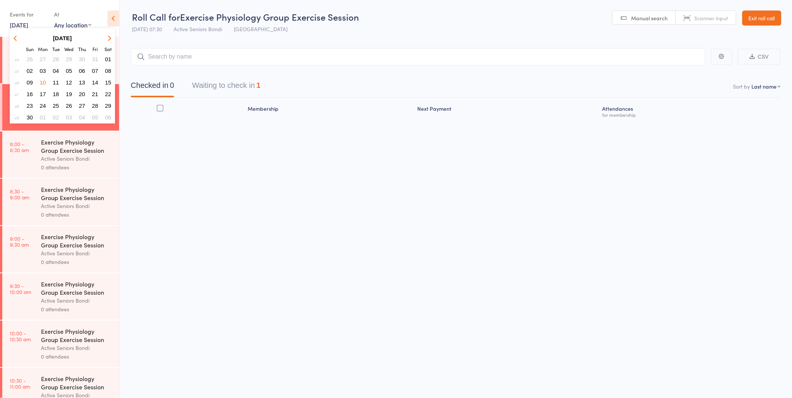
click at [66, 79] on span "12" at bounding box center [69, 82] width 6 height 6
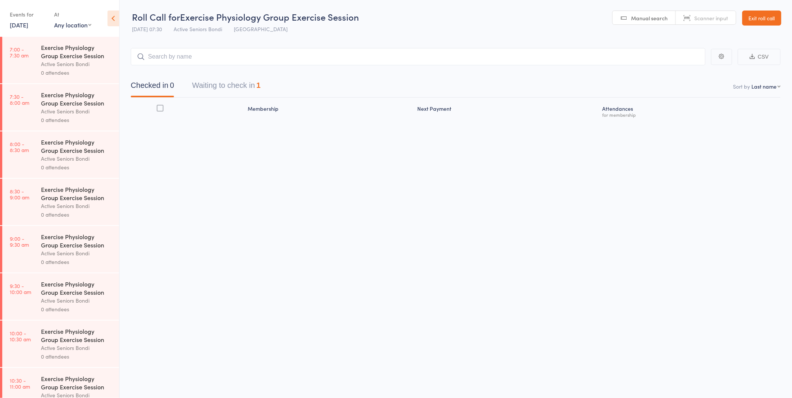
click at [65, 102] on div "Exercise Physiology Group Exercise Session" at bounding box center [77, 99] width 72 height 17
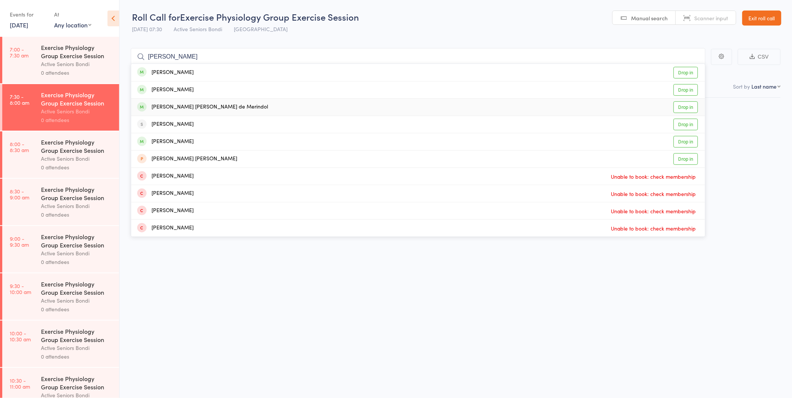
type input "mary J"
click at [685, 109] on link "Drop in" at bounding box center [685, 107] width 24 height 12
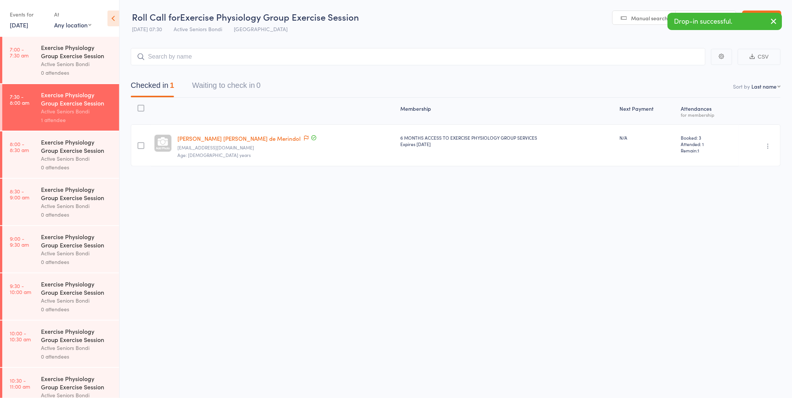
click at [768, 151] on div "Undo check-in Send message Add Note Add Task Add Flag Remove Mark absent" at bounding box center [759, 145] width 42 height 42
click at [765, 146] on icon "button" at bounding box center [768, 146] width 8 height 8
click at [764, 159] on li "Undo check-in" at bounding box center [741, 160] width 62 height 9
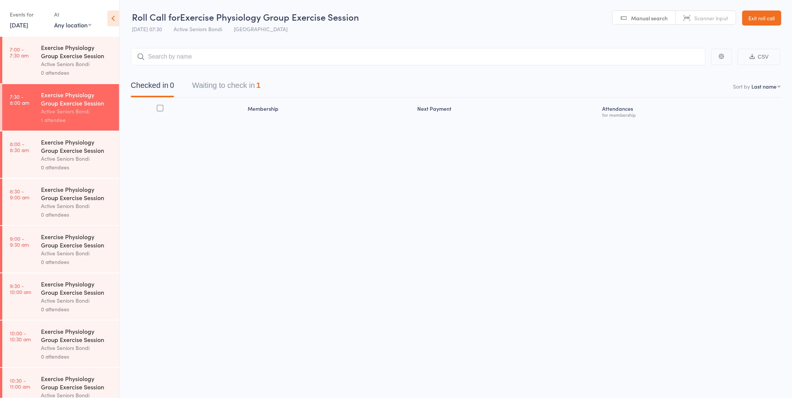
click at [26, 27] on link "12 Nov, 2025" at bounding box center [19, 25] width 18 height 8
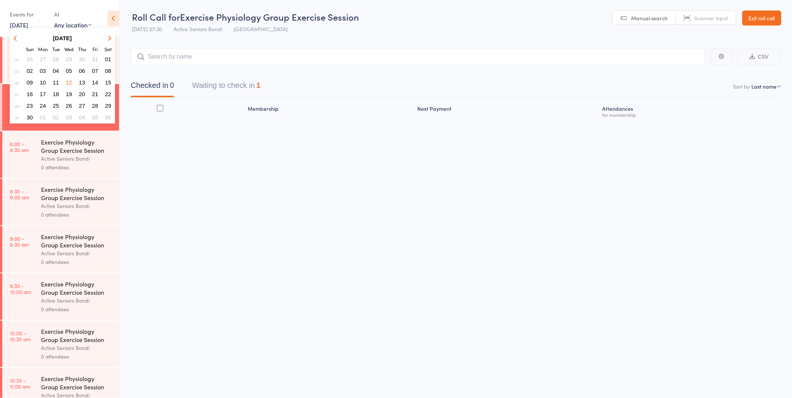
click at [96, 80] on span "14" at bounding box center [95, 82] width 6 height 6
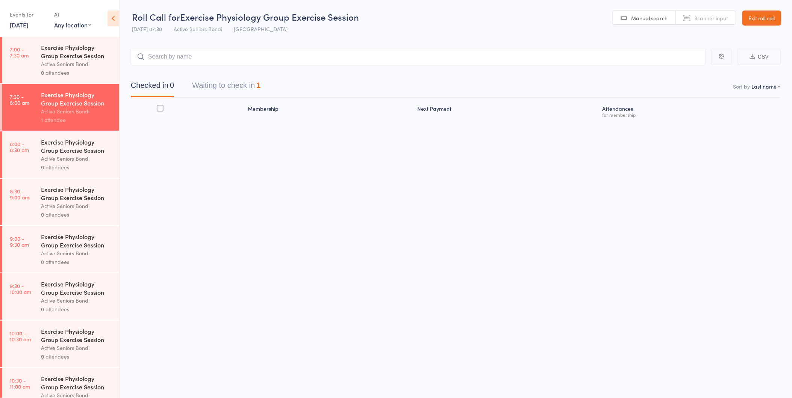
click at [73, 96] on div "Exercise Physiology Group Exercise Session" at bounding box center [77, 99] width 72 height 17
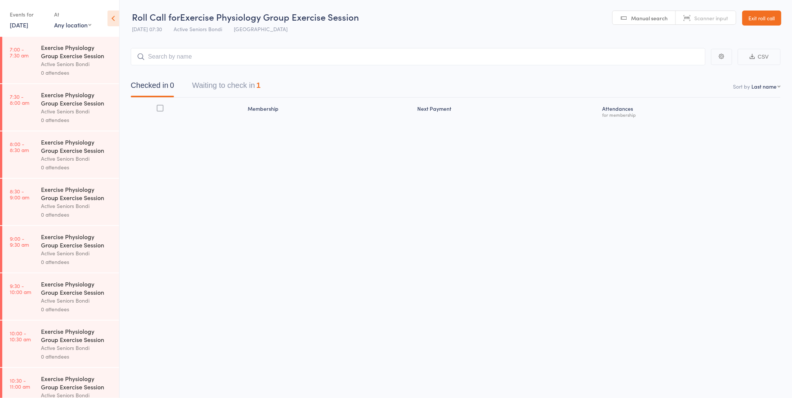
click at [73, 96] on div "Exercise Physiology Group Exercise Session" at bounding box center [77, 99] width 72 height 17
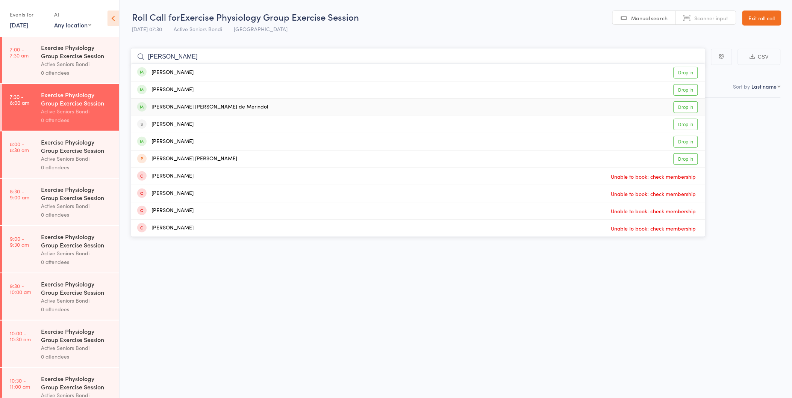
type input "mary J"
click at [680, 107] on link "Drop in" at bounding box center [685, 107] width 24 height 12
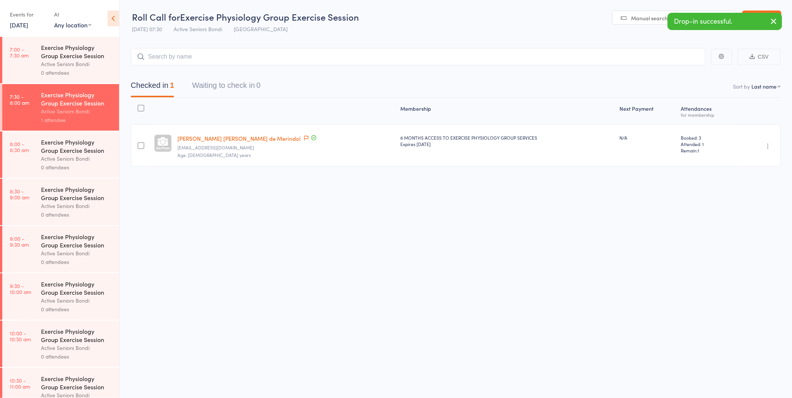
click at [771, 147] on icon "button" at bounding box center [768, 146] width 8 height 8
click at [757, 158] on li "Undo check-in" at bounding box center [741, 160] width 62 height 9
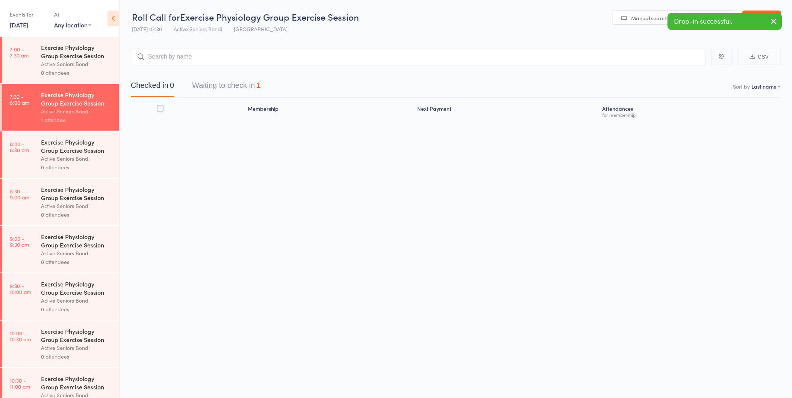
click at [28, 26] on link "14 Nov, 2025" at bounding box center [19, 25] width 18 height 8
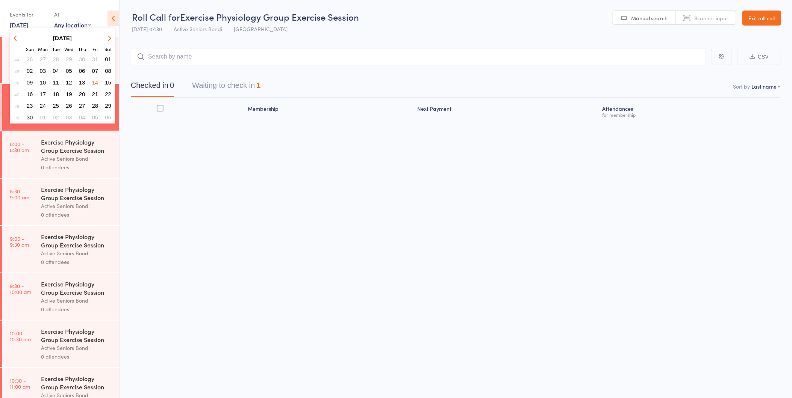
click at [17, 35] on button "button" at bounding box center [16, 38] width 11 height 10
click at [44, 80] on span "13" at bounding box center [43, 82] width 6 height 6
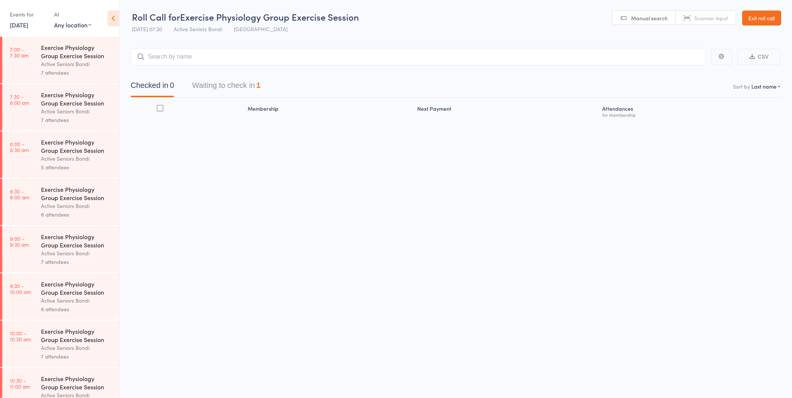
click at [42, 166] on div "5 attendees" at bounding box center [77, 167] width 72 height 9
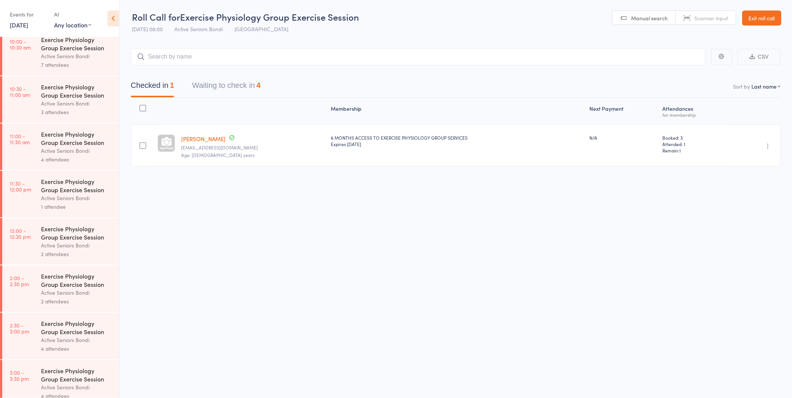
scroll to position [351, 0]
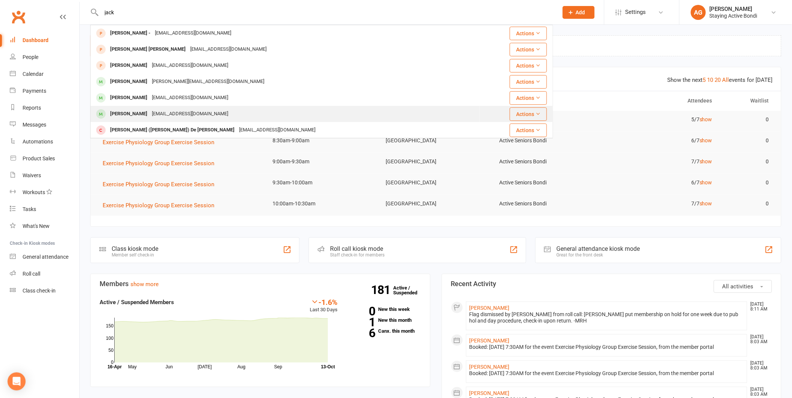
type input "jack"
click at [222, 112] on div "Michael Jackson kaxdax4@gmail.com" at bounding box center [285, 113] width 388 height 15
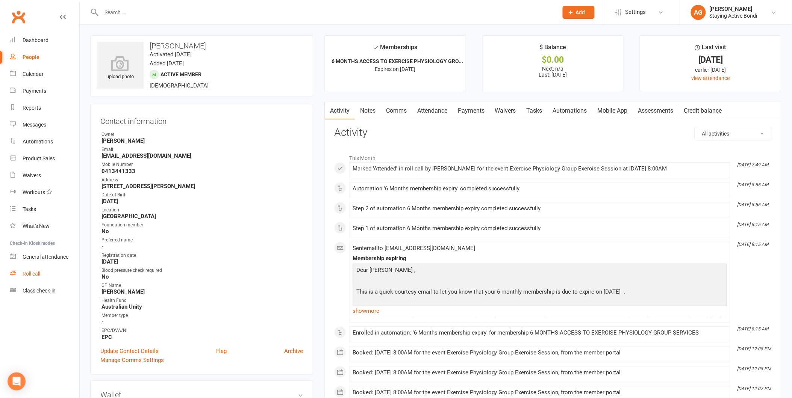
click at [51, 267] on link "Roll call" at bounding box center [45, 274] width 70 height 17
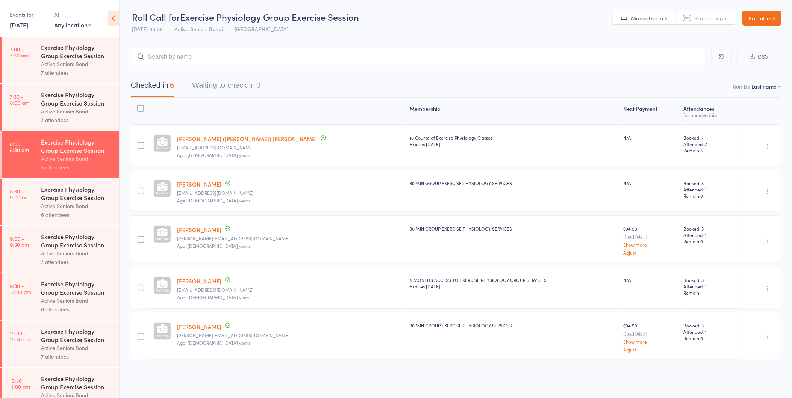
click at [760, 17] on link "Exit roll call" at bounding box center [761, 18] width 39 height 15
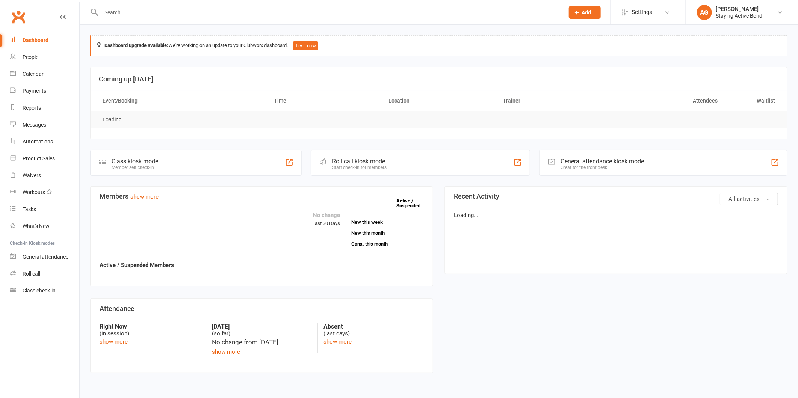
click at [148, 12] on input "text" at bounding box center [329, 12] width 460 height 11
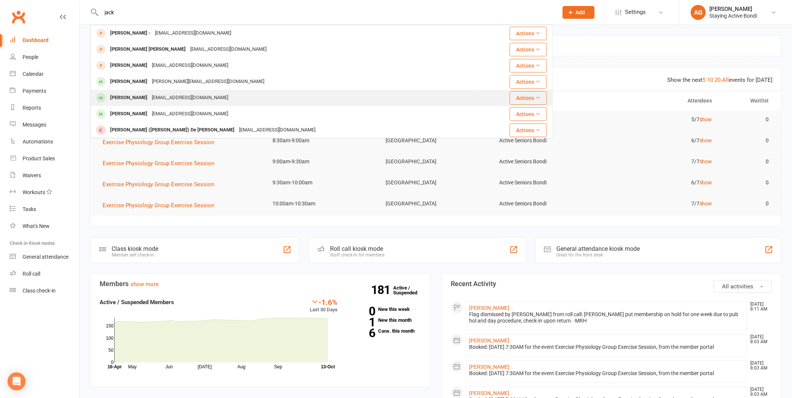
type input "jack"
click at [142, 98] on div "[PERSON_NAME]" at bounding box center [129, 97] width 42 height 11
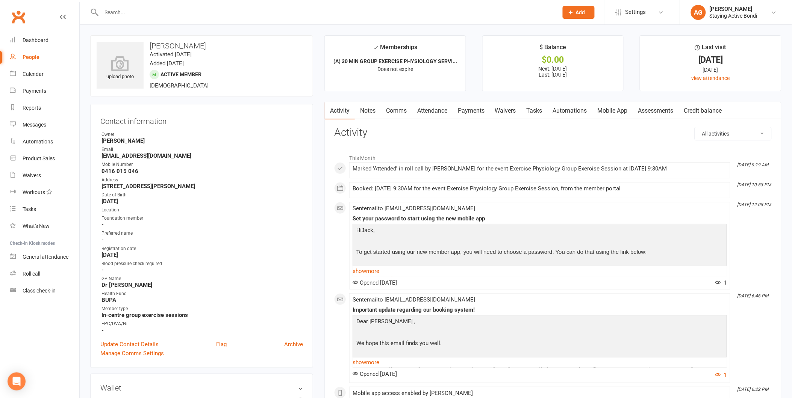
click at [484, 111] on link "Payments" at bounding box center [470, 110] width 37 height 17
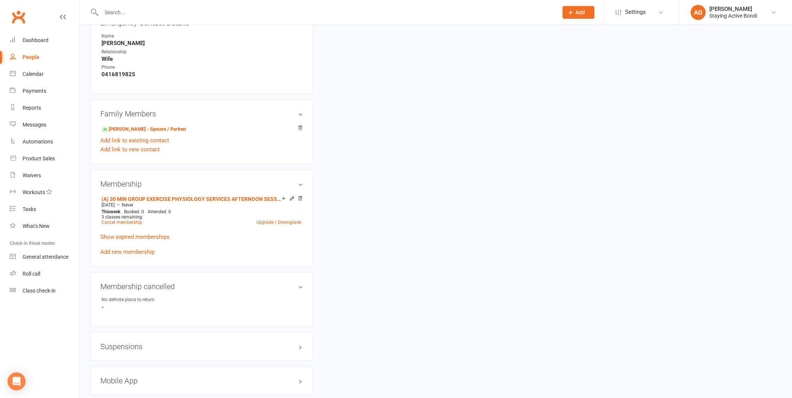
scroll to position [501, 0]
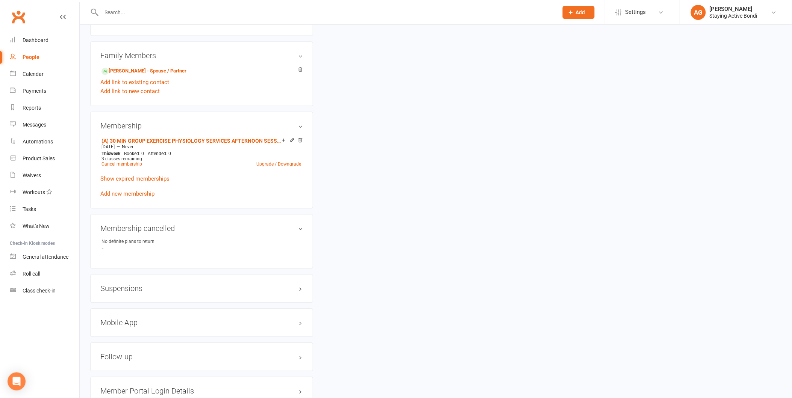
click at [159, 287] on h3 "Suspensions" at bounding box center [201, 289] width 203 height 8
click at [125, 318] on link "Add new suspension" at bounding box center [126, 318] width 52 height 7
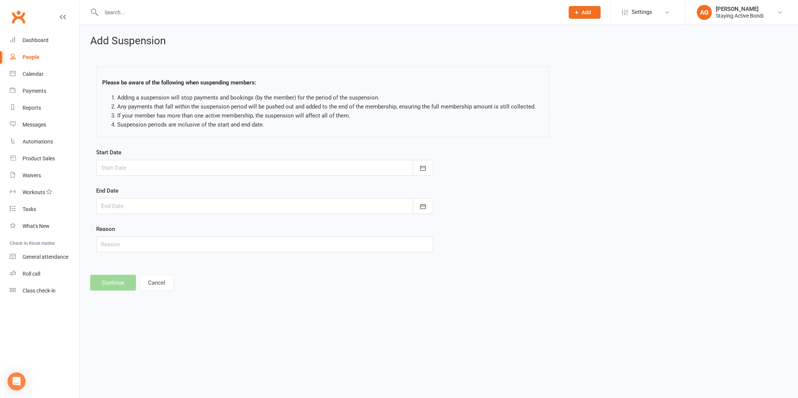
click at [117, 175] on div at bounding box center [264, 168] width 337 height 16
drag, startPoint x: 147, startPoint y: 243, endPoint x: 157, endPoint y: 243, distance: 10.2
click at [157, 243] on tr "42 12 13 14 15 16 17 18" at bounding box center [168, 244] width 138 height 14
click at [157, 243] on span "14" at bounding box center [160, 244] width 6 height 6
type input "14 Oct 2025"
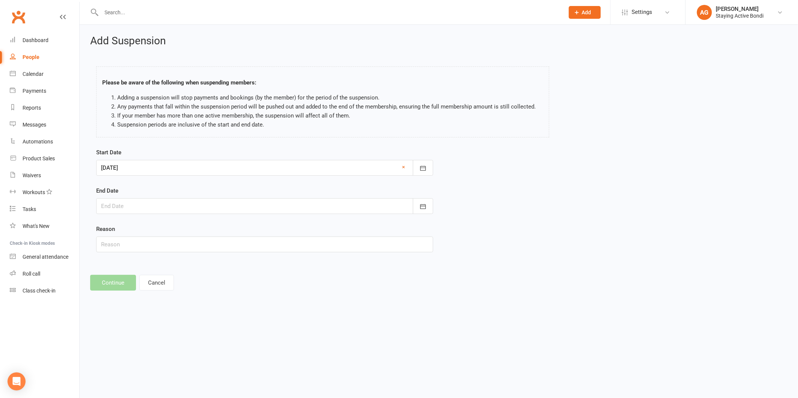
click at [130, 202] on div at bounding box center [264, 206] width 337 height 16
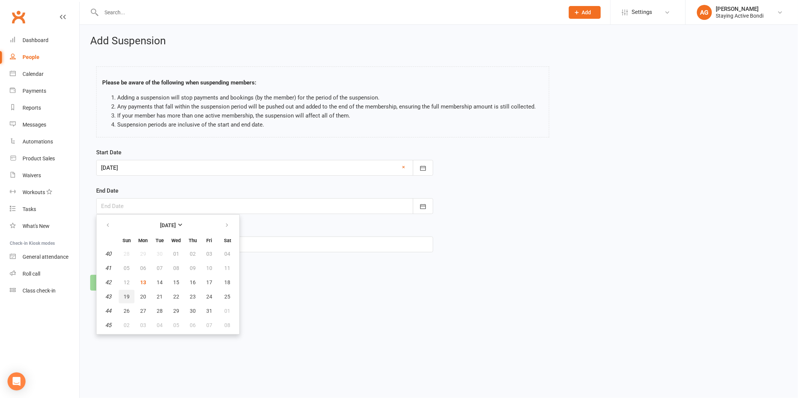
click at [126, 298] on button "19" at bounding box center [127, 297] width 16 height 14
type input "19 Oct 2025"
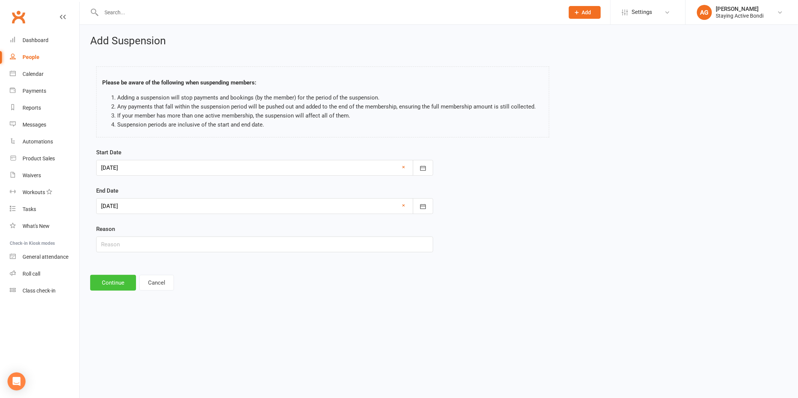
click at [118, 280] on button "Continue" at bounding box center [113, 283] width 46 height 16
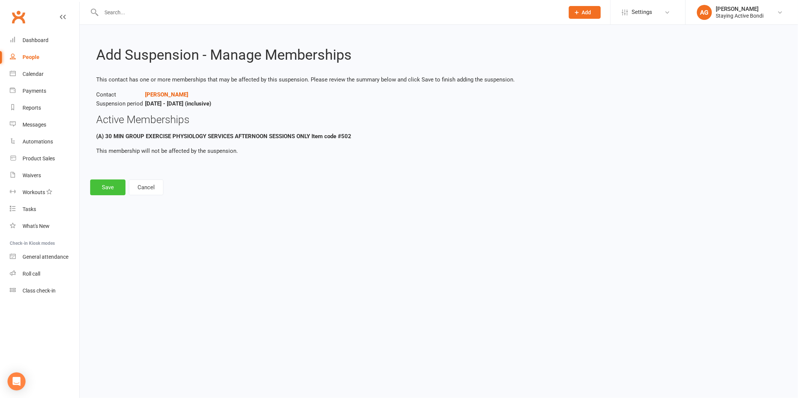
click at [114, 191] on button "Save" at bounding box center [107, 188] width 35 height 16
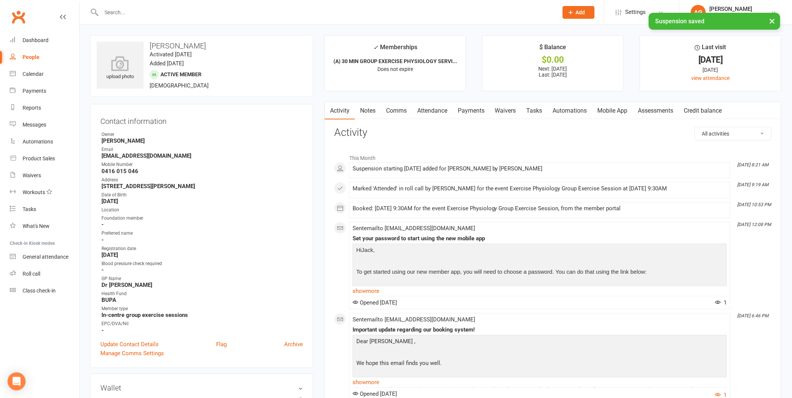
click at [475, 107] on link "Payments" at bounding box center [470, 110] width 37 height 17
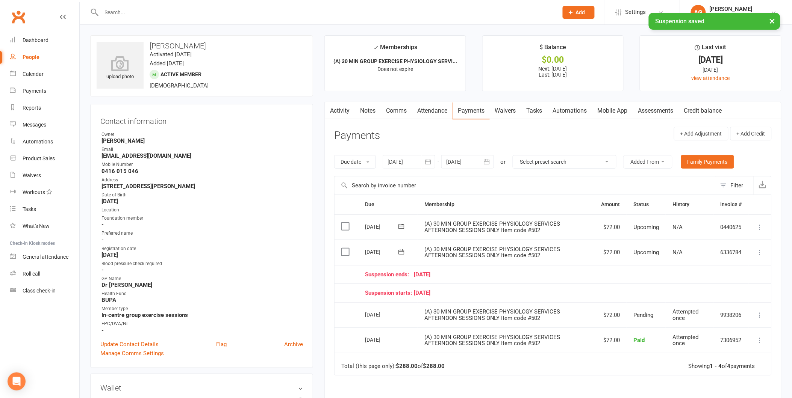
click at [758, 254] on icon at bounding box center [760, 253] width 8 height 8
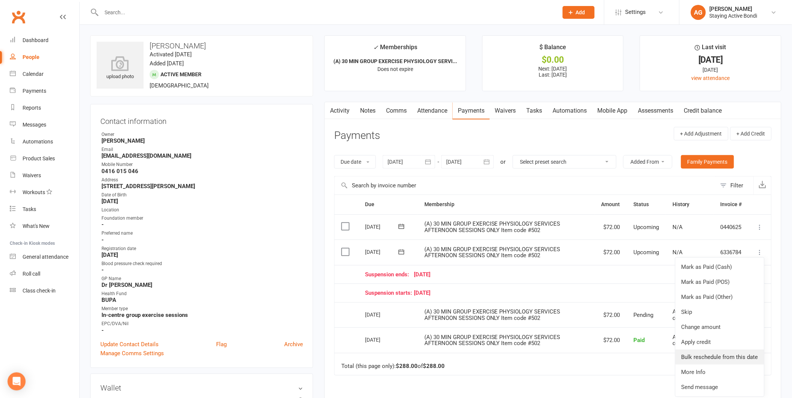
click at [739, 355] on link "Bulk reschedule from this date" at bounding box center [719, 357] width 89 height 15
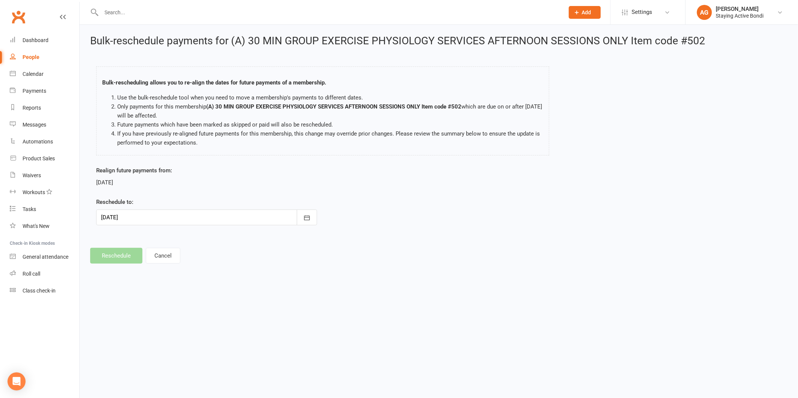
click at [168, 217] on div at bounding box center [206, 218] width 221 height 16
click at [144, 340] on button "03" at bounding box center [143, 337] width 16 height 14
type input "03 Nov 2025"
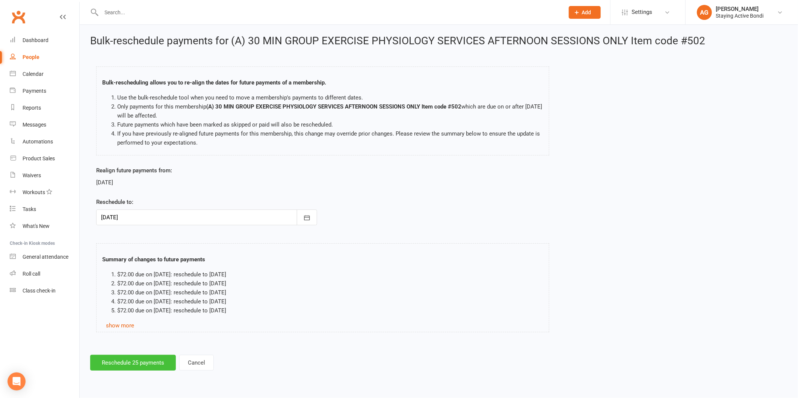
click at [136, 366] on button "Reschedule 25 payments" at bounding box center [133, 363] width 86 height 16
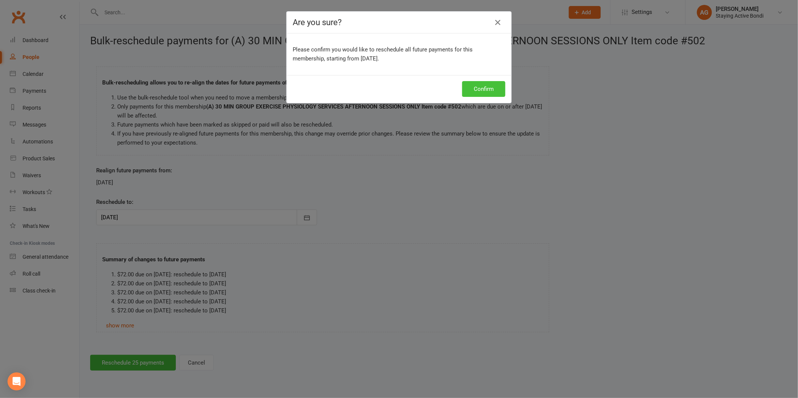
click at [491, 86] on button "Confirm" at bounding box center [483, 89] width 43 height 16
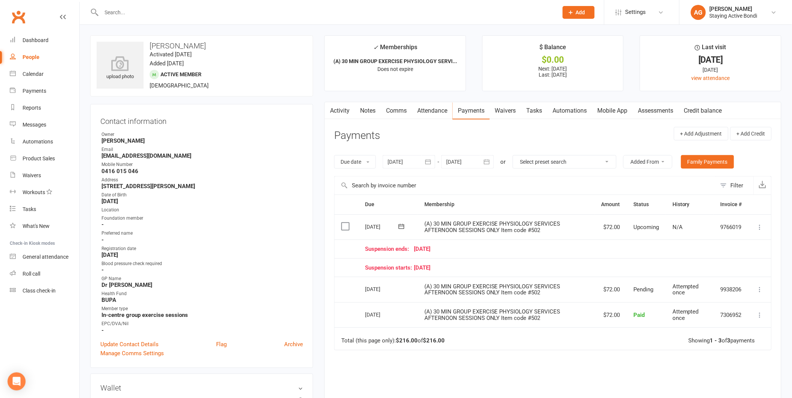
click at [370, 115] on link "Notes" at bounding box center [368, 110] width 26 height 17
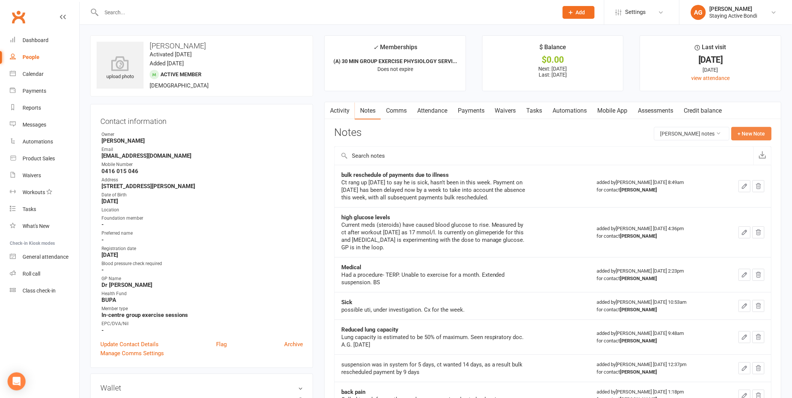
click at [751, 140] on button "+ New Note" at bounding box center [751, 134] width 40 height 14
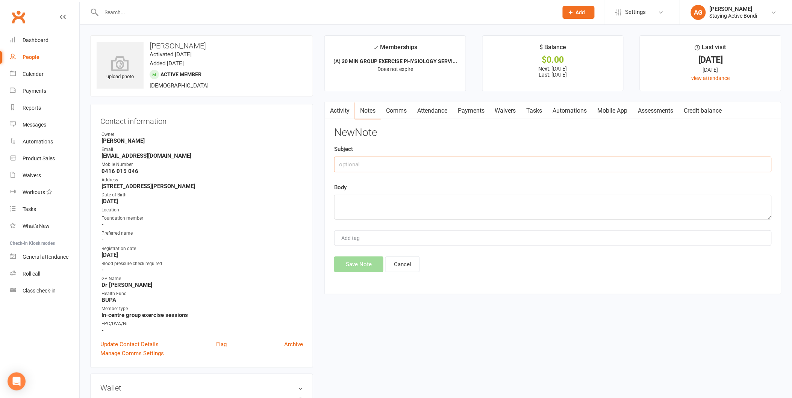
click at [337, 159] on input "text" at bounding box center [552, 165] width 437 height 16
type input "Back pain"
click at [363, 217] on textarea at bounding box center [552, 207] width 437 height 25
type textarea "Having a back pain episode- taken a week off. A.G."
click at [363, 263] on button "Save Note" at bounding box center [358, 265] width 49 height 16
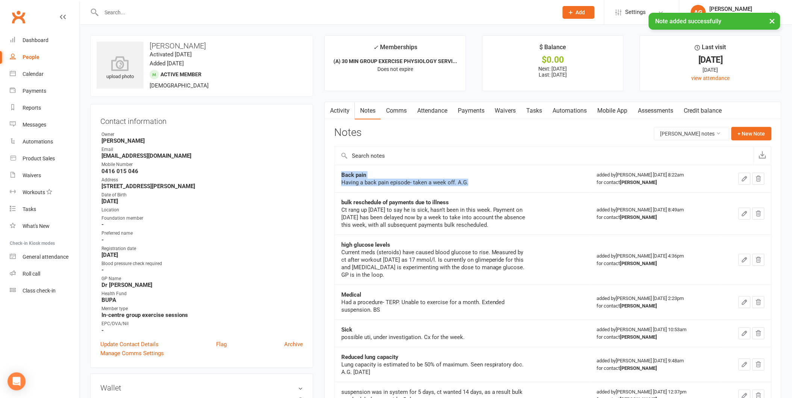
drag, startPoint x: 489, startPoint y: 180, endPoint x: 339, endPoint y: 174, distance: 150.0
click at [339, 174] on td "Back pain Having a back pain episode- taken a week off. A.G." at bounding box center [461, 178] width 255 height 27
copy div "Back pain Having a back pain episode- taken a week off. A.G."
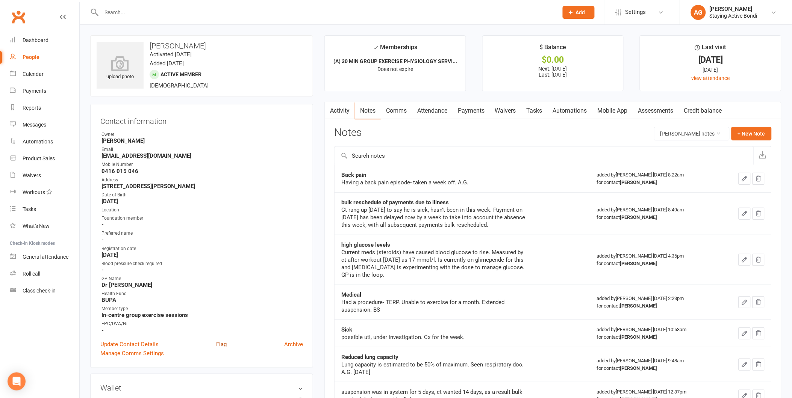
click at [222, 343] on link "Flag" at bounding box center [221, 344] width 11 height 9
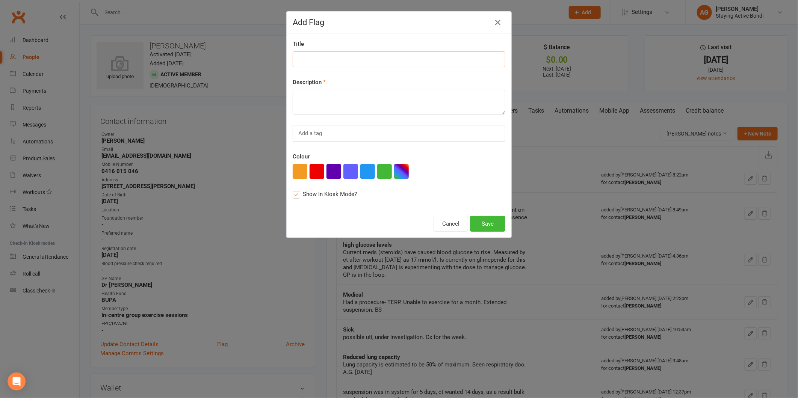
click at [328, 59] on input at bounding box center [399, 59] width 213 height 16
paste input "Back pain Having a back pain episode- taken a week off. A.G."
drag, startPoint x: 320, startPoint y: 59, endPoint x: 451, endPoint y: 53, distance: 130.9
click at [451, 53] on input "Back pain Having a back pain episode- taken a week off. A.G." at bounding box center [399, 59] width 213 height 16
type input "Back pain"
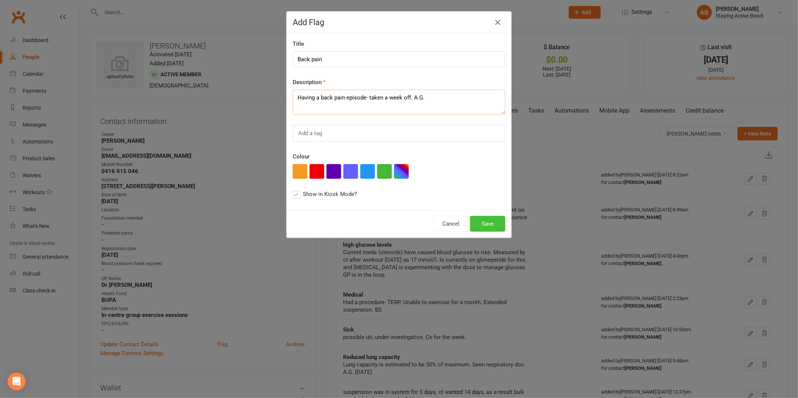
type textarea "Having a back pain episode- taken a week off. A.G."
click at [479, 222] on button "Save" at bounding box center [487, 224] width 35 height 16
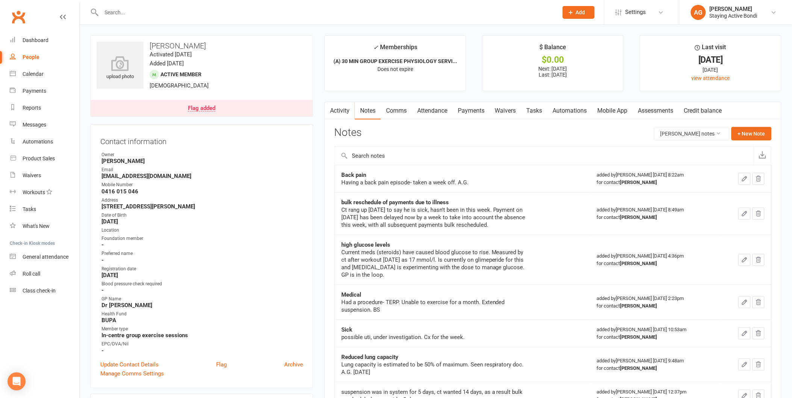
click at [170, 5] on div at bounding box center [321, 12] width 462 height 24
click at [170, 9] on input "text" at bounding box center [325, 12] width 453 height 11
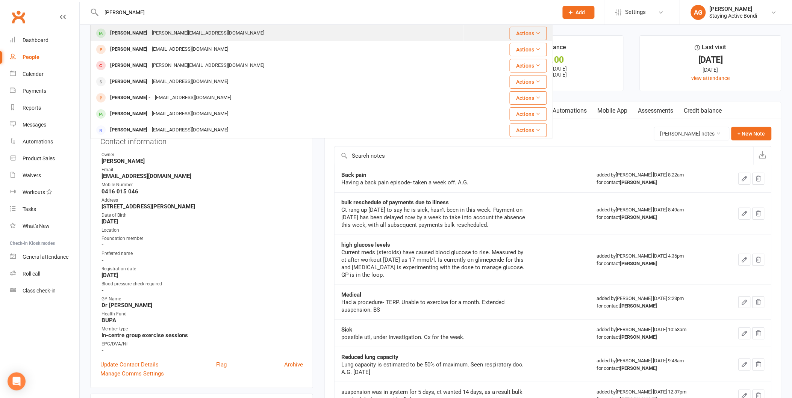
type input "jacob"
click at [123, 38] on div "[PERSON_NAME]" at bounding box center [129, 33] width 42 height 11
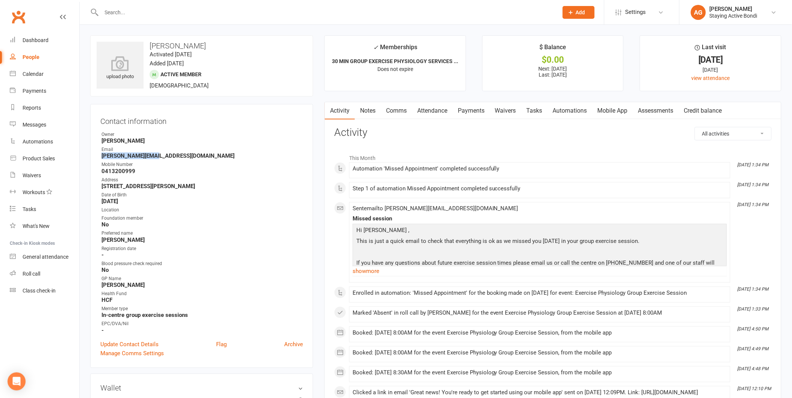
drag, startPoint x: 98, startPoint y: 156, endPoint x: 156, endPoint y: 157, distance: 58.3
click at [156, 157] on div "Contact information Owner Avi Goodman Email jacob@tarszisz.com Mobile Number 04…" at bounding box center [201, 236] width 223 height 264
copy strong "jacob@tarszisz.com"
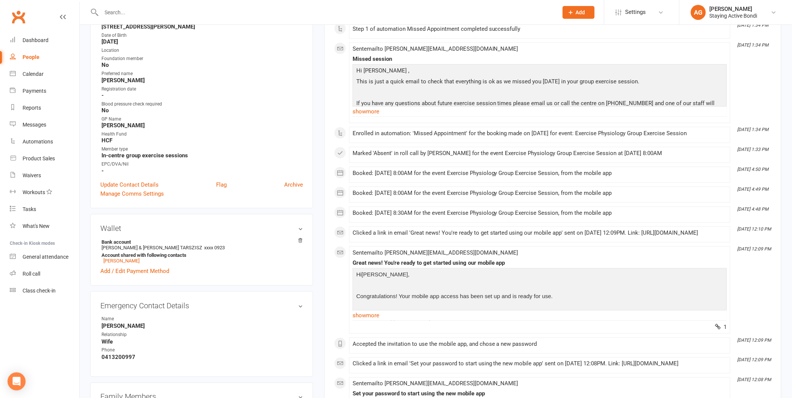
scroll to position [167, 0]
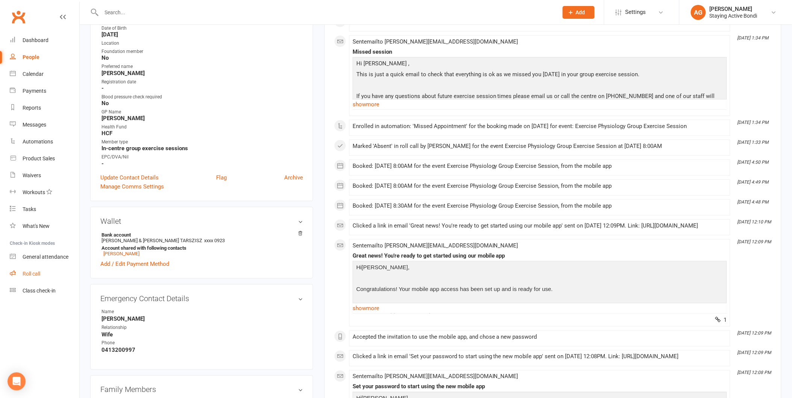
click at [40, 272] on div "Roll call" at bounding box center [32, 274] width 18 height 6
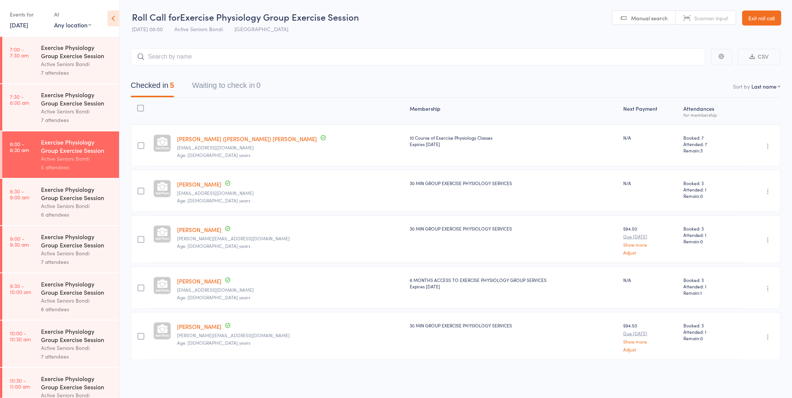
click at [71, 188] on div "Exercise Physiology Group Exercise Session" at bounding box center [77, 193] width 72 height 17
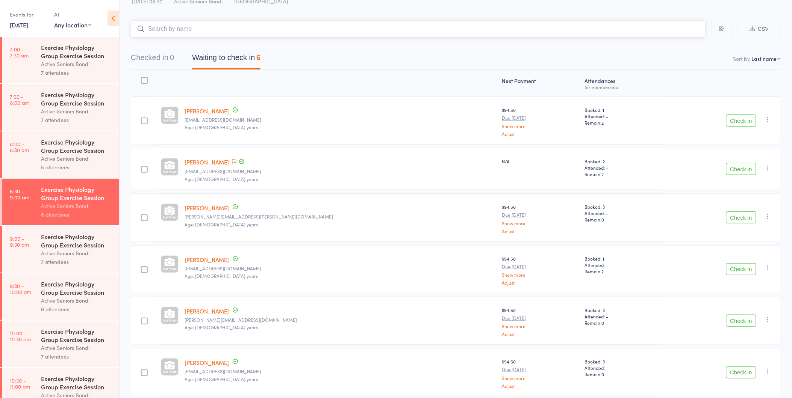
scroll to position [59, 0]
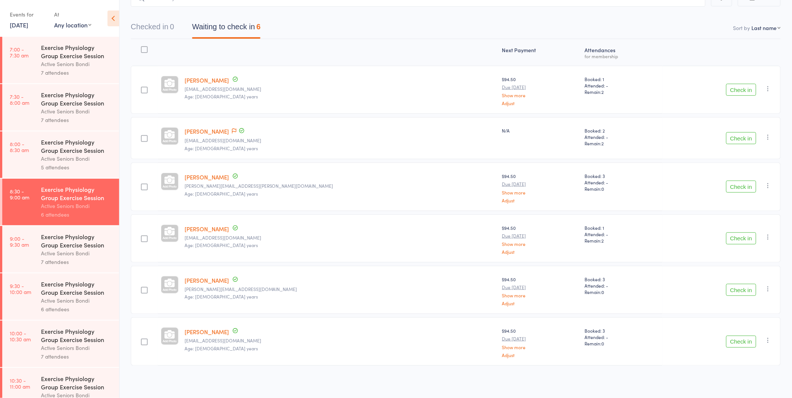
click at [736, 237] on button "Check in" at bounding box center [741, 239] width 30 height 12
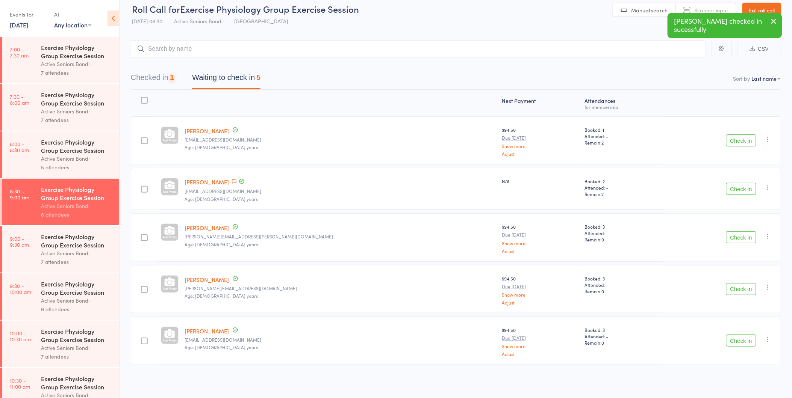
scroll to position [7, 0]
click at [738, 290] on button "Check in" at bounding box center [741, 290] width 30 height 12
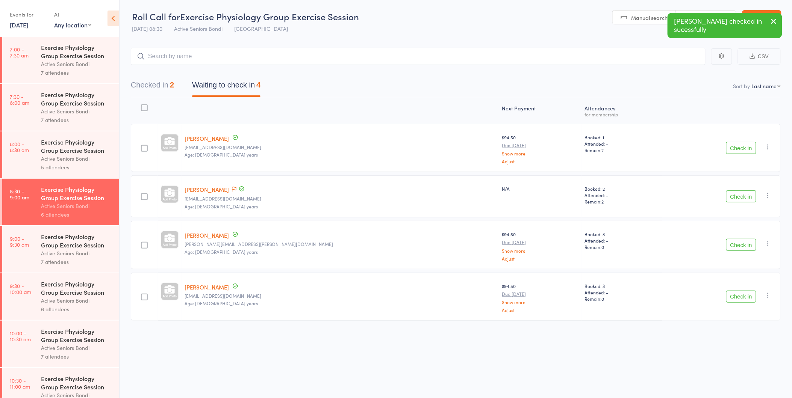
click at [736, 292] on button "Check in" at bounding box center [741, 297] width 30 height 12
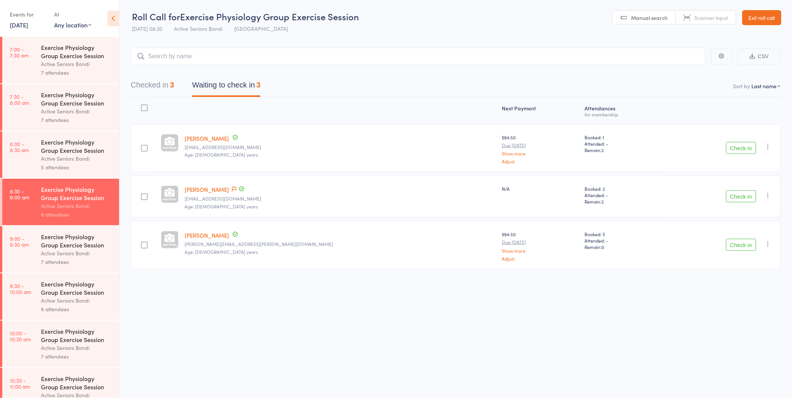
click at [735, 245] on button "Check in" at bounding box center [741, 245] width 30 height 12
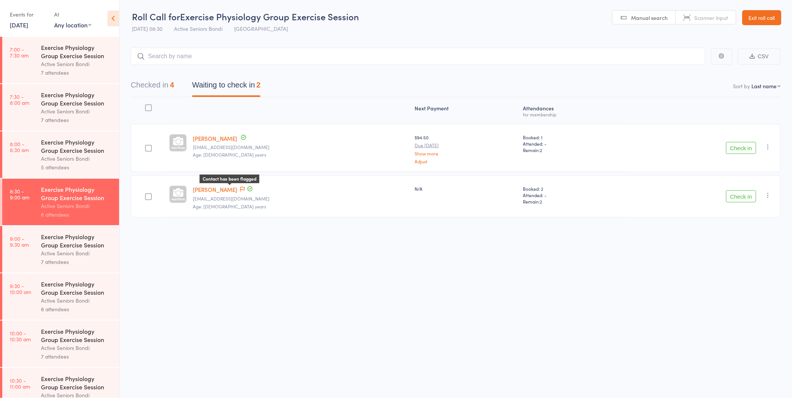
click at [240, 189] on icon at bounding box center [242, 189] width 5 height 5
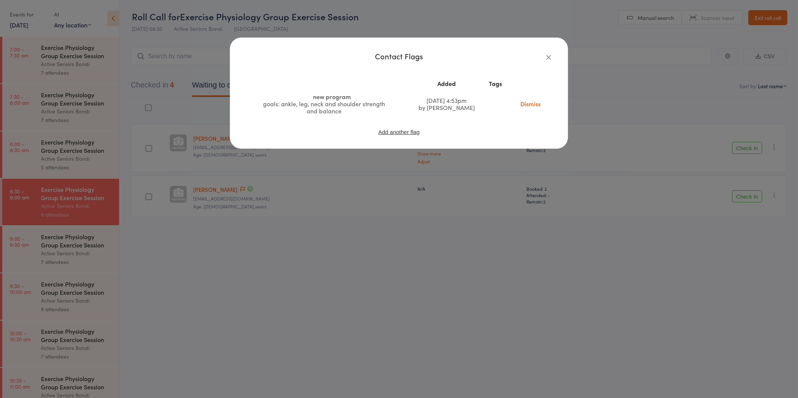
click at [239, 244] on div "Contact Flags Added Tags new program goals: ankle, leg, neck and shoulder stren…" at bounding box center [399, 199] width 798 height 398
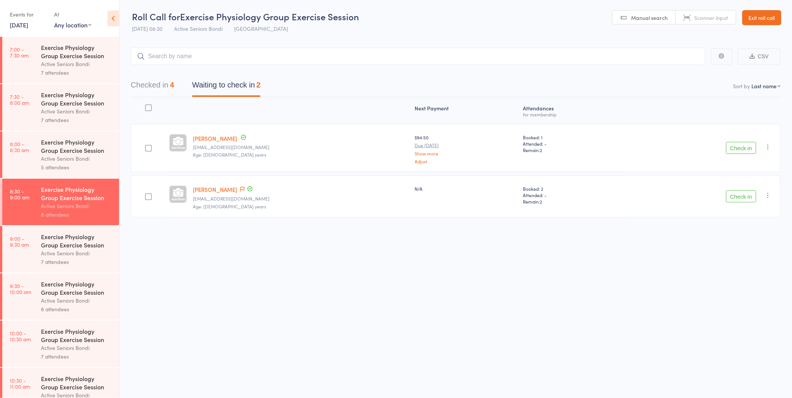
click at [756, 12] on link "Exit roll call" at bounding box center [761, 17] width 39 height 15
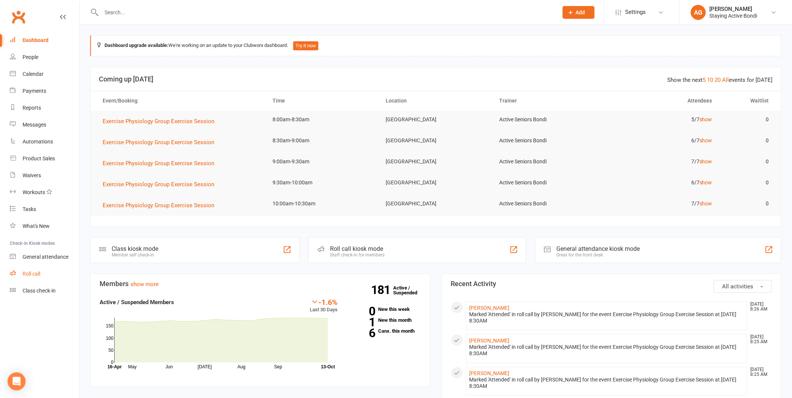
click at [28, 267] on link "Roll call" at bounding box center [45, 274] width 70 height 17
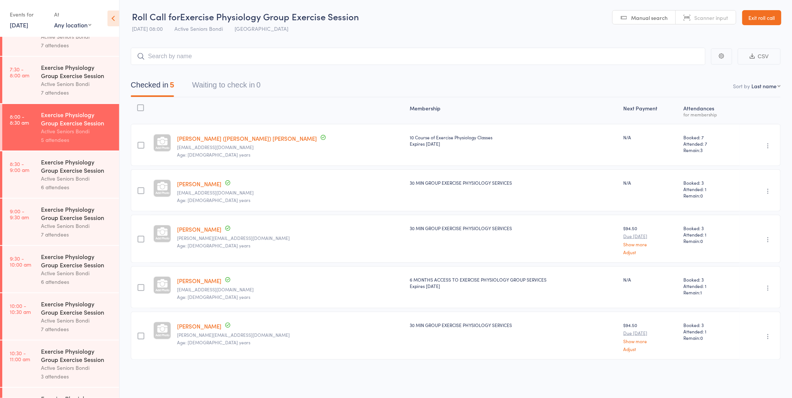
scroll to position [42, 0]
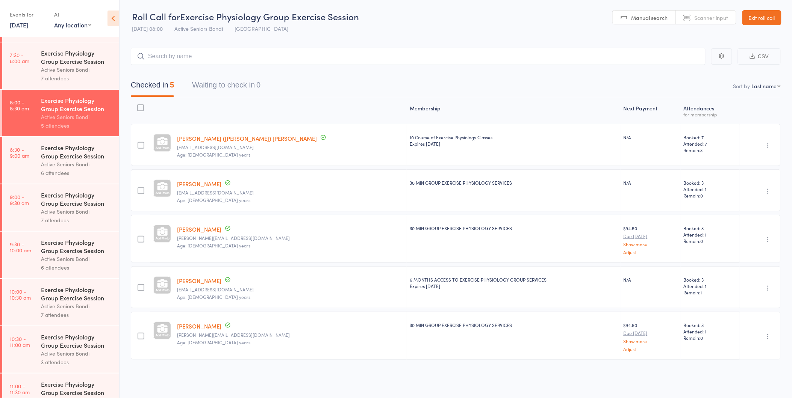
click at [61, 159] on div "Exercise Physiology Group Exercise Session" at bounding box center [77, 152] width 72 height 17
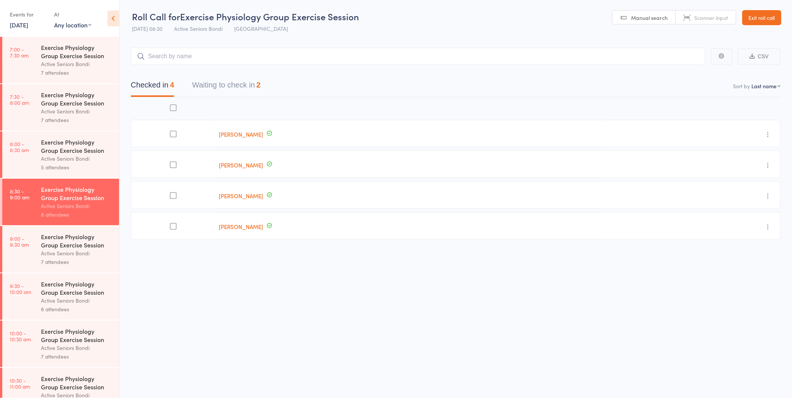
click at [239, 87] on button "Waiting to check in 2" at bounding box center [226, 87] width 68 height 20
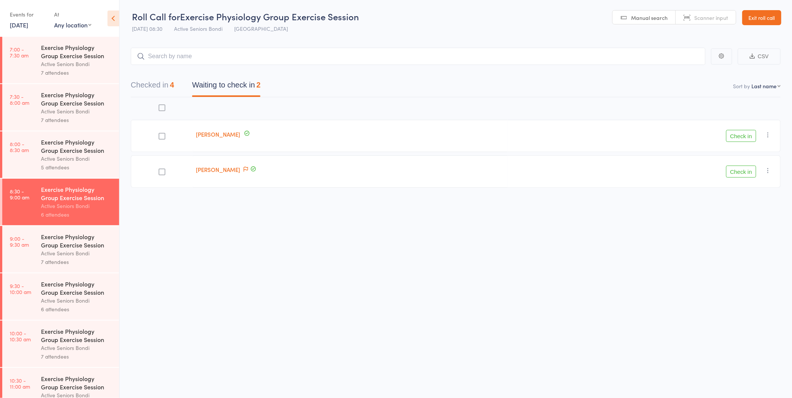
click at [147, 85] on button "Checked in 4" at bounding box center [152, 87] width 43 height 20
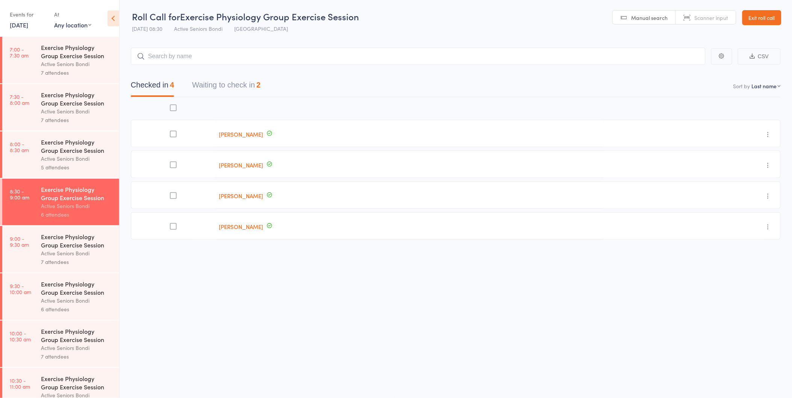
click at [72, 163] on div "Active Seniors Bondi" at bounding box center [77, 158] width 72 height 9
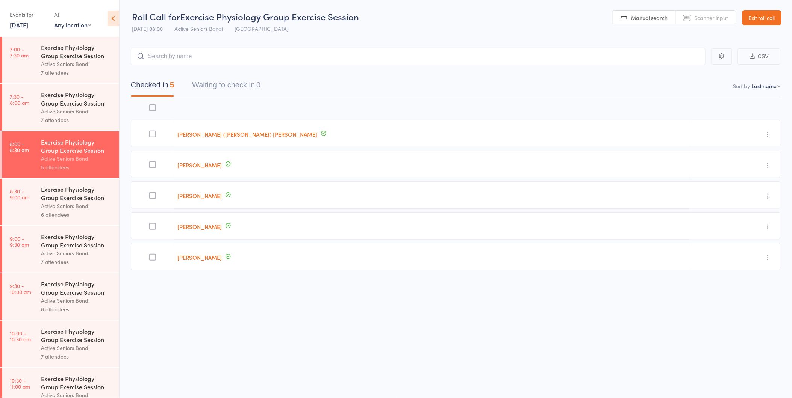
click at [63, 201] on div "Exercise Physiology Group Exercise Session" at bounding box center [77, 193] width 72 height 17
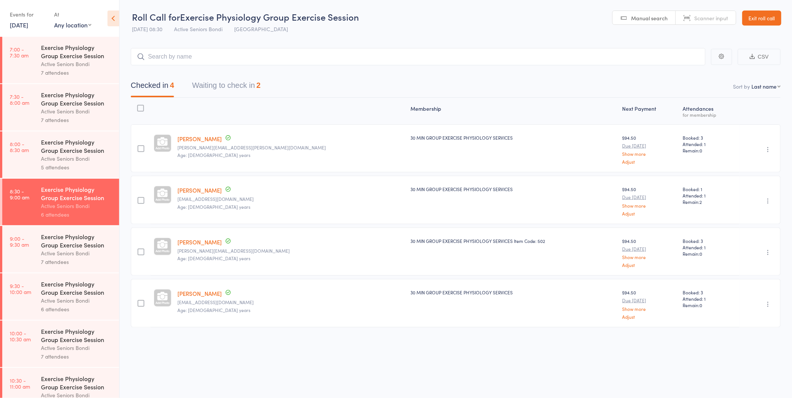
click at [241, 86] on button "Waiting to check in 2" at bounding box center [226, 87] width 68 height 20
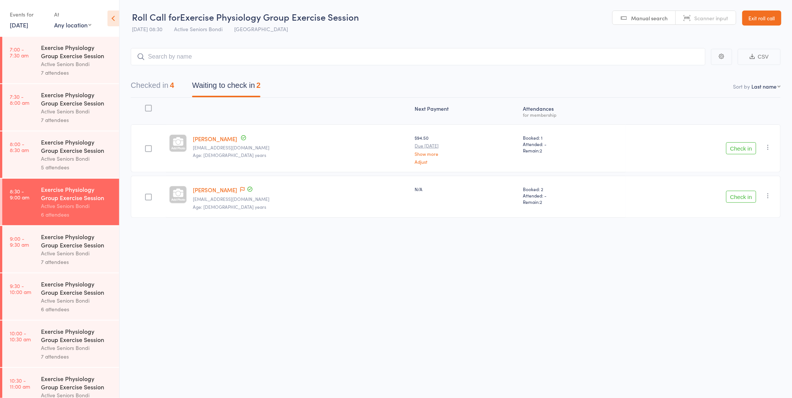
click at [742, 142] on button "Check in" at bounding box center [741, 148] width 30 height 12
click at [754, 12] on link "Exit roll call" at bounding box center [761, 18] width 39 height 15
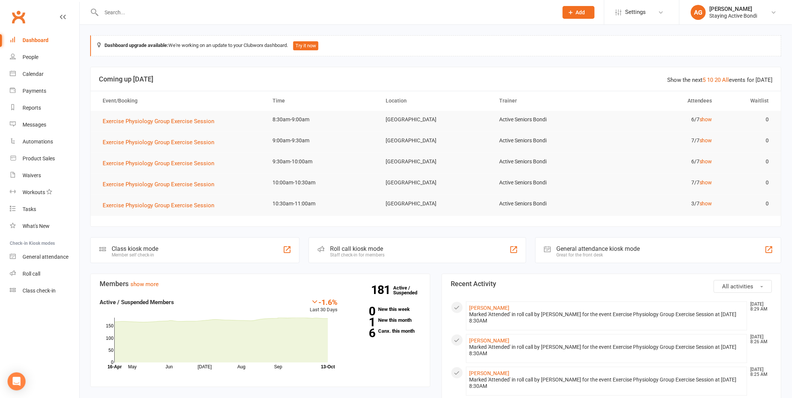
click at [242, 13] on input "text" at bounding box center [325, 12] width 453 height 11
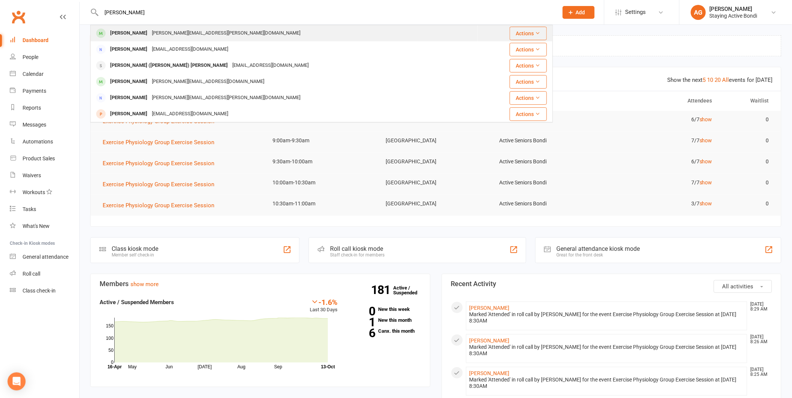
type input "[PERSON_NAME]"
click at [209, 30] on div "[PERSON_NAME] [PERSON_NAME][EMAIL_ADDRESS][PERSON_NAME][DOMAIN_NAME]" at bounding box center [284, 33] width 386 height 15
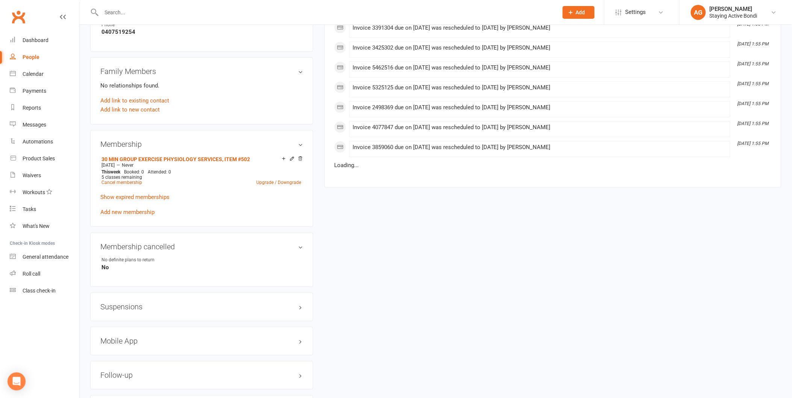
scroll to position [543, 0]
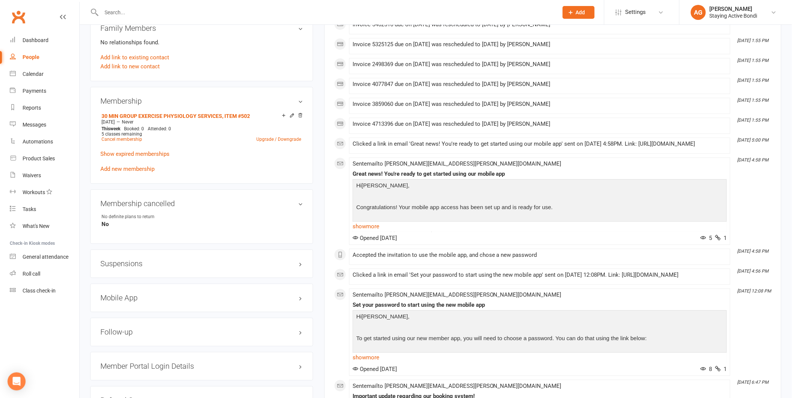
click at [148, 271] on div "Suspensions" at bounding box center [201, 263] width 223 height 29
click at [151, 260] on h3 "Suspensions" at bounding box center [201, 264] width 203 height 8
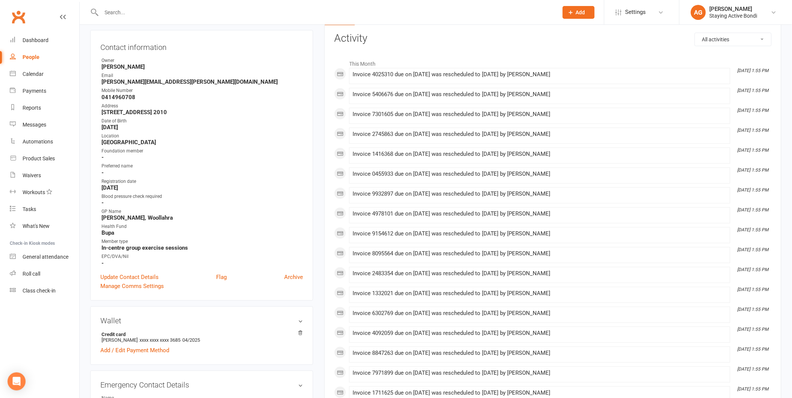
scroll to position [0, 0]
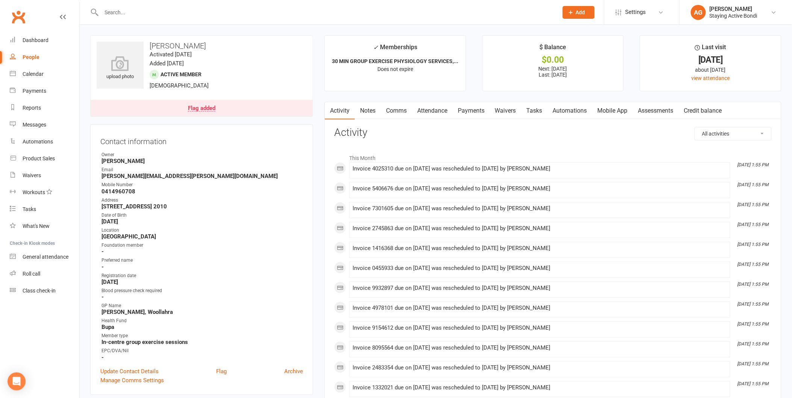
click at [469, 113] on link "Payments" at bounding box center [470, 110] width 37 height 17
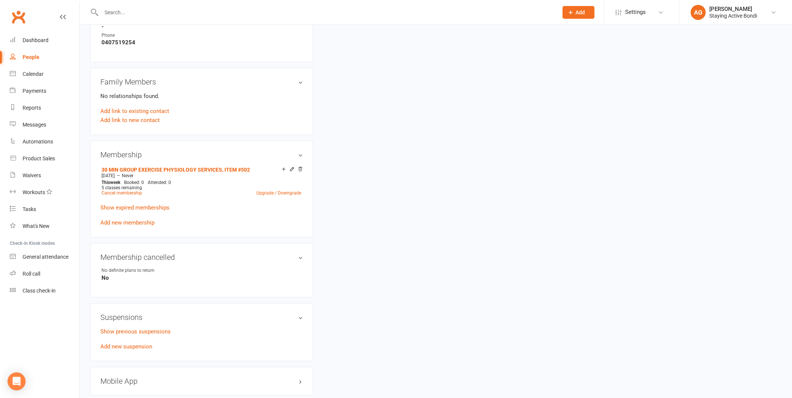
scroll to position [501, 0]
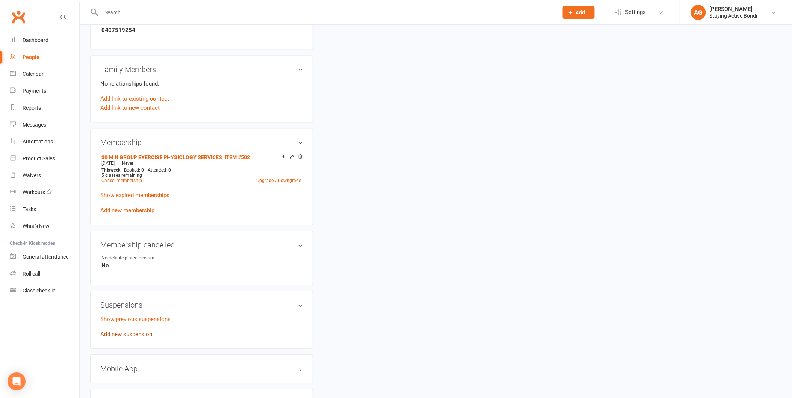
click at [135, 331] on link "Add new suspension" at bounding box center [126, 334] width 52 height 7
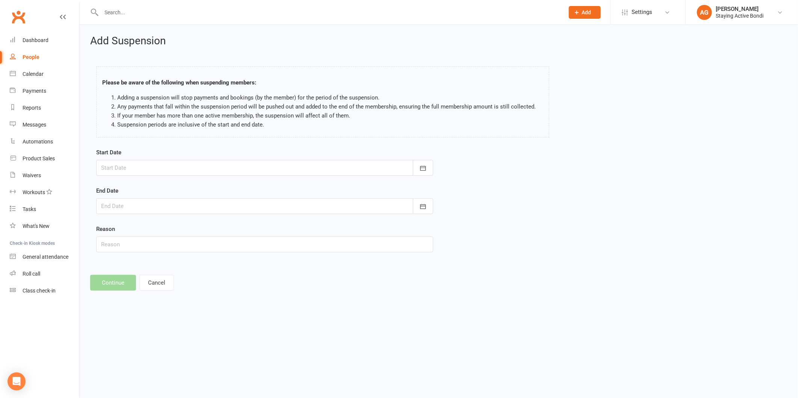
click at [154, 167] on div at bounding box center [264, 168] width 337 height 16
click at [141, 241] on span "13" at bounding box center [143, 244] width 6 height 6
type input "13 Oct 2025"
click at [136, 206] on div at bounding box center [264, 206] width 337 height 16
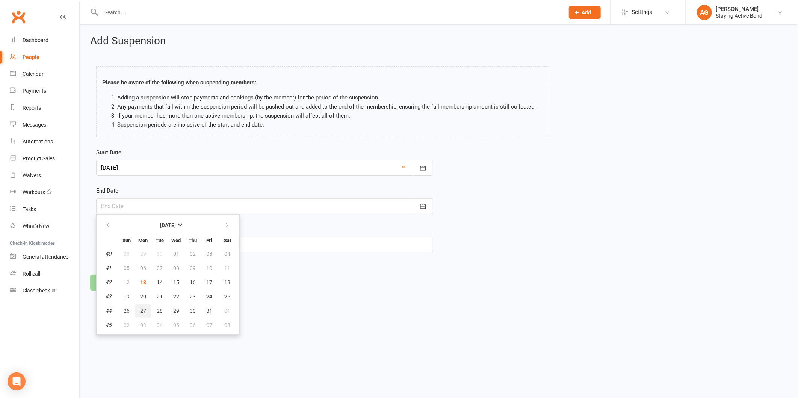
click at [142, 308] on span "27" at bounding box center [143, 311] width 6 height 6
type input "27 Oct 2025"
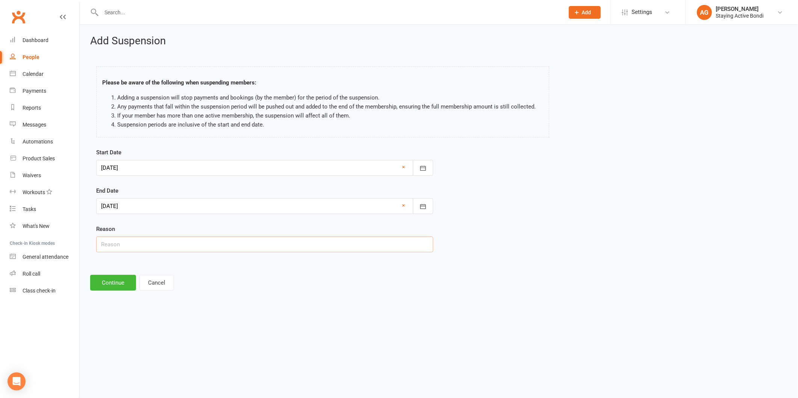
click at [139, 245] on input "text" at bounding box center [264, 245] width 337 height 16
click at [115, 245] on input "Ablation" at bounding box center [264, 245] width 337 height 16
click at [110, 242] on input "Ablation" at bounding box center [264, 245] width 337 height 16
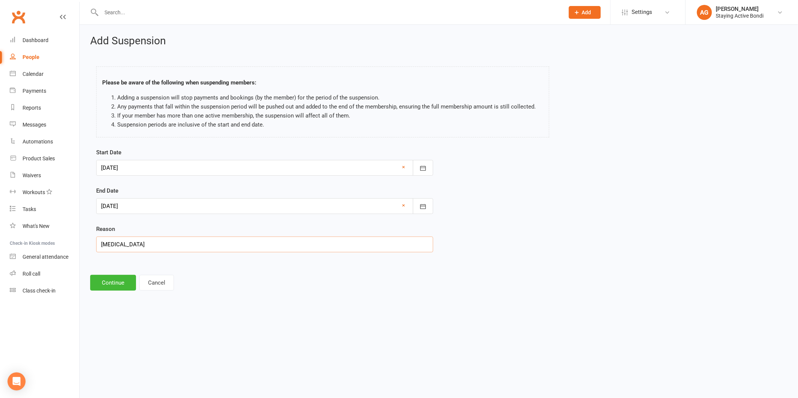
click at [110, 242] on input "Ablation" at bounding box center [264, 245] width 337 height 16
click at [142, 244] on input "Cardiac ablation, awaiting GP clearance" at bounding box center [264, 245] width 337 height 16
type input "Cardiac ablation 3/52, awaiting GP clearance"
click at [109, 280] on button "Continue" at bounding box center [113, 283] width 46 height 16
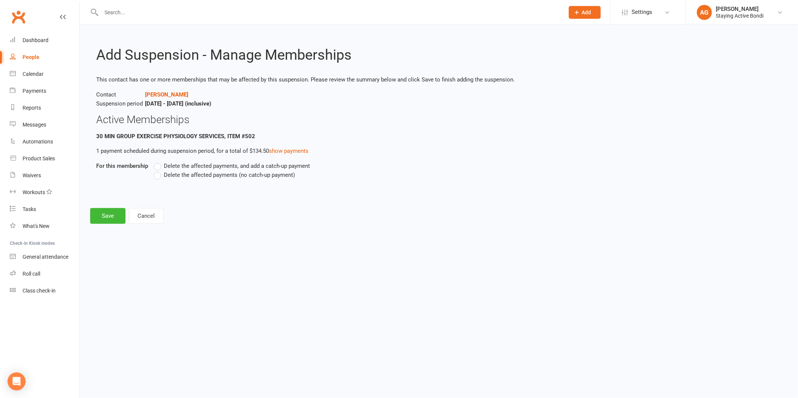
click at [158, 174] on label "Delete the affected payments (no catch-up payment)" at bounding box center [224, 175] width 141 height 9
click at [158, 171] on input "Delete the affected payments (no catch-up payment)" at bounding box center [156, 171] width 5 height 0
click at [106, 219] on button "Save" at bounding box center [107, 216] width 35 height 16
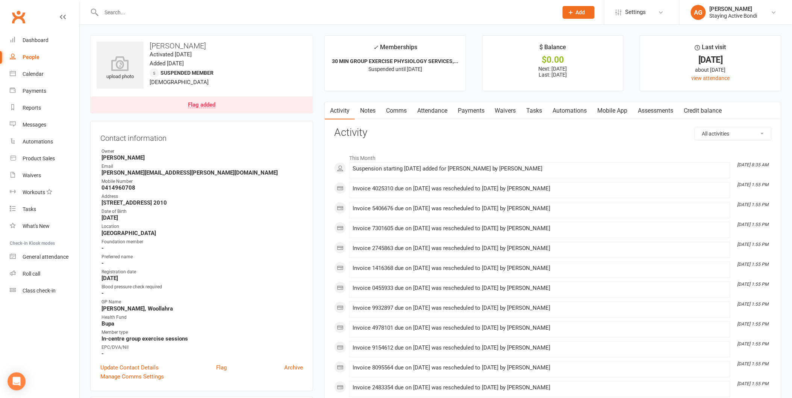
click at [257, 10] on input "text" at bounding box center [325, 12] width 453 height 11
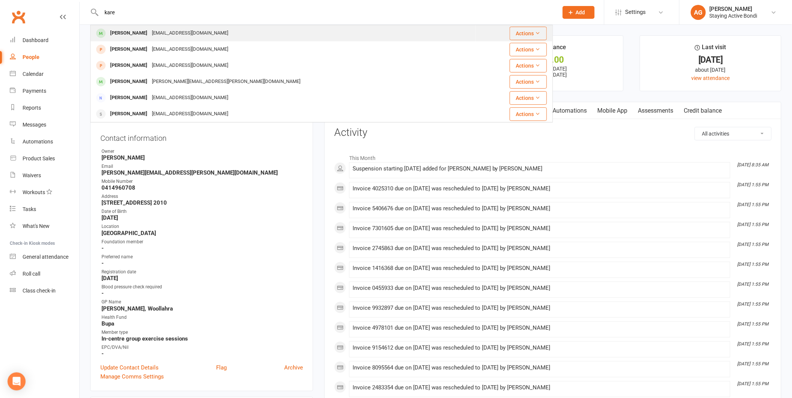
type input "kare"
click at [125, 31] on div "[PERSON_NAME]" at bounding box center [129, 33] width 42 height 11
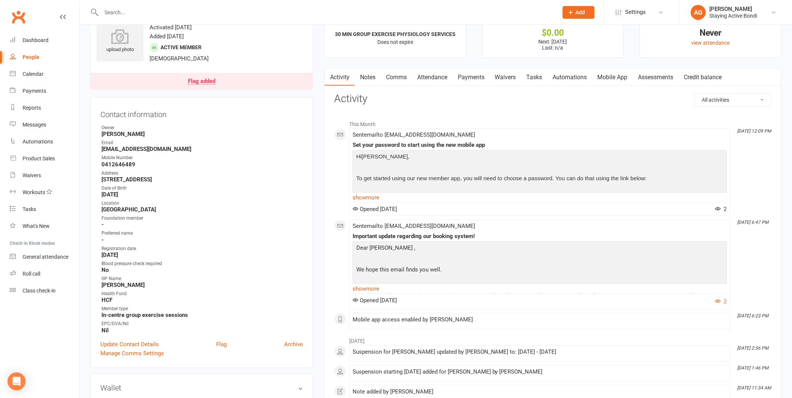
scroll to position [42, 0]
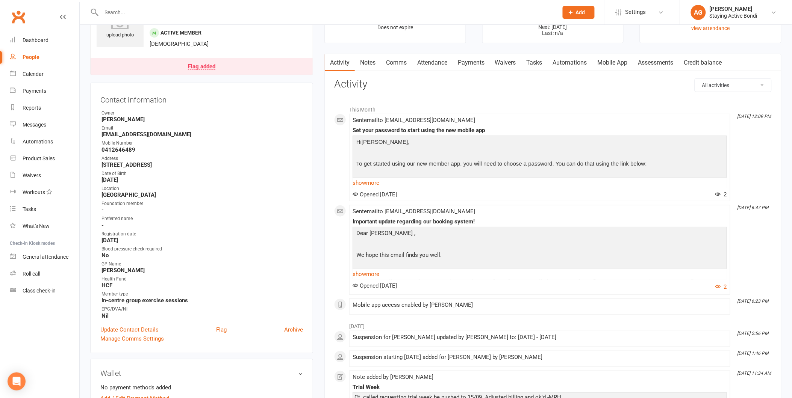
click at [440, 60] on link "Attendance" at bounding box center [432, 62] width 41 height 17
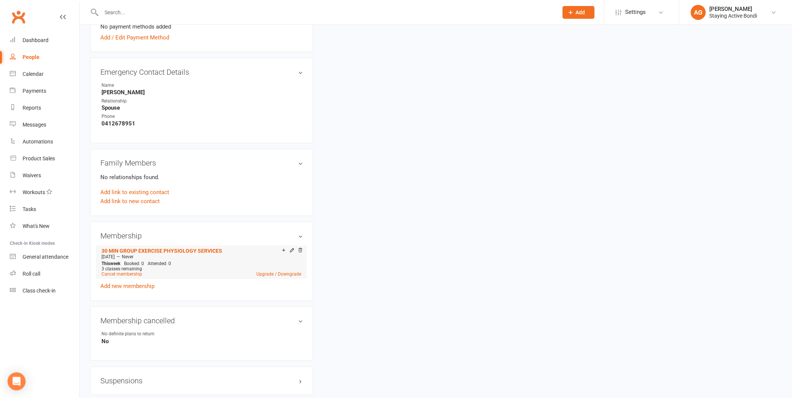
scroll to position [417, 0]
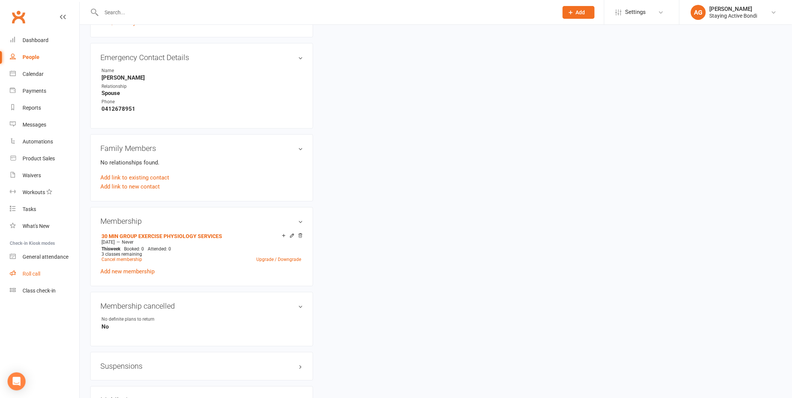
click at [36, 274] on div "Roll call" at bounding box center [32, 274] width 18 height 6
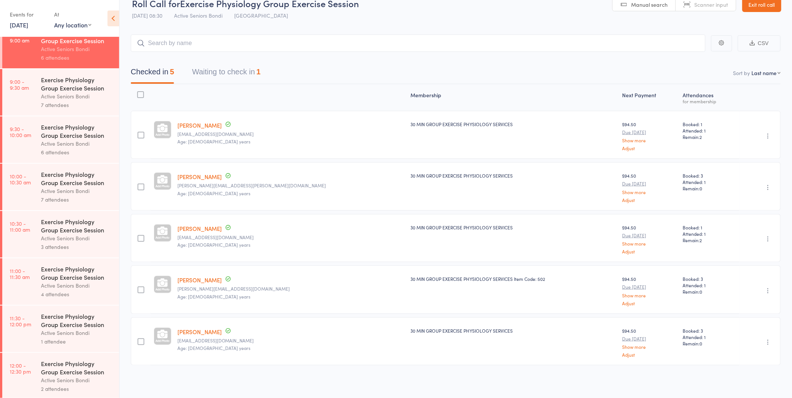
scroll to position [184, 0]
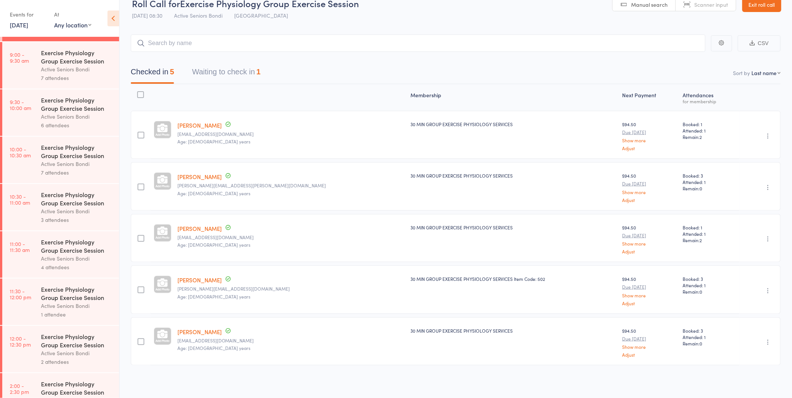
click at [64, 209] on div "Active Seniors Bondi" at bounding box center [77, 211] width 72 height 9
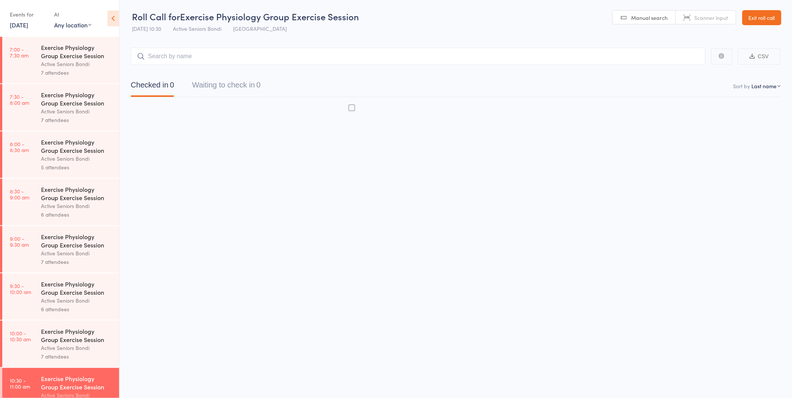
scroll to position [0, 0]
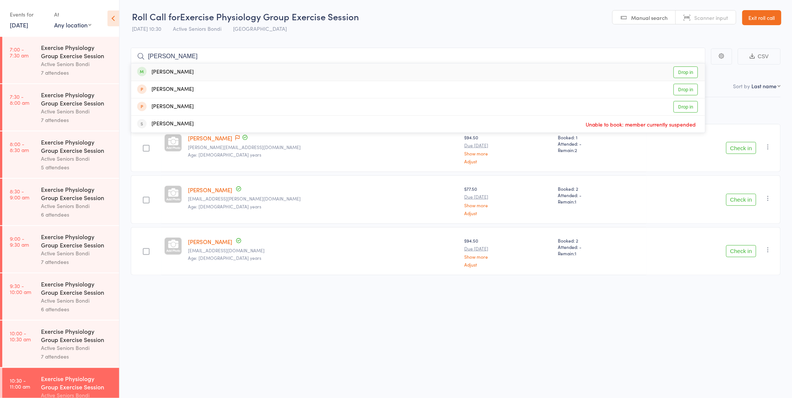
type input "[PERSON_NAME]"
click at [208, 73] on div "[PERSON_NAME] Drop in" at bounding box center [418, 71] width 574 height 17
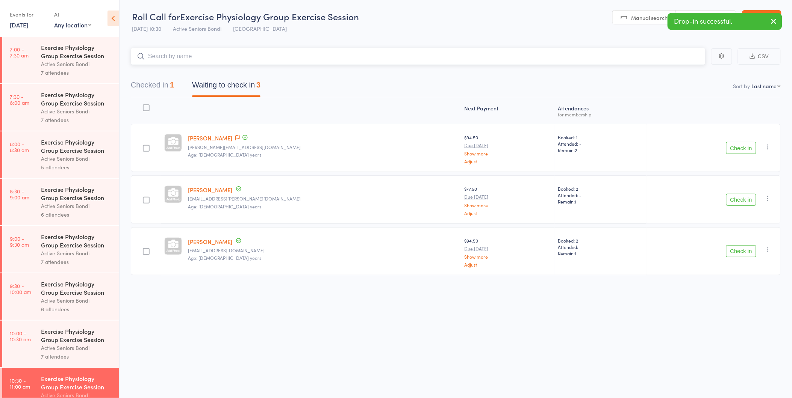
click at [156, 80] on button "Checked in 1" at bounding box center [152, 87] width 43 height 20
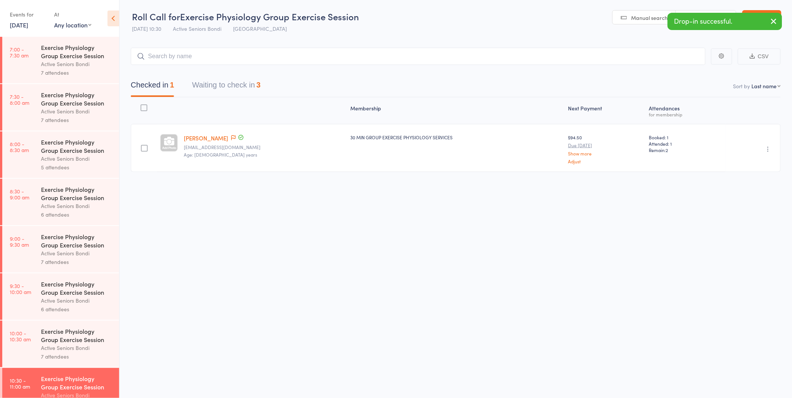
click at [768, 147] on icon "button" at bounding box center [768, 149] width 8 height 8
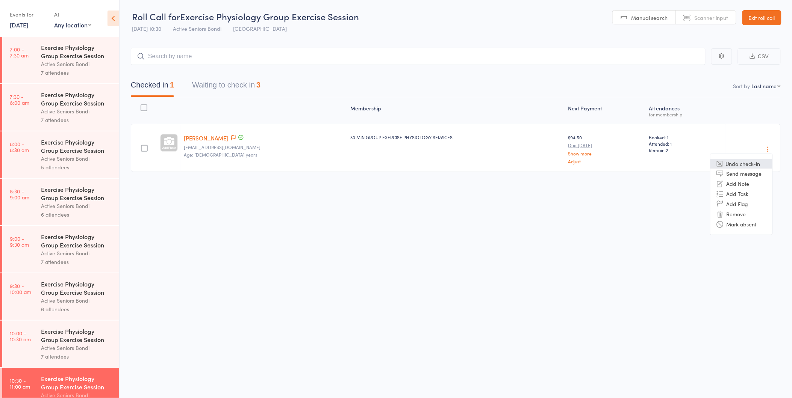
click at [742, 163] on li "Undo check-in" at bounding box center [741, 163] width 62 height 9
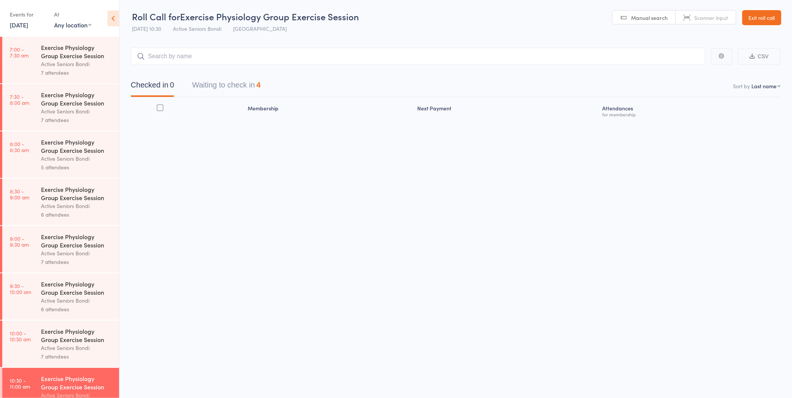
click at [62, 189] on div "Exercise Physiology Group Exercise Session" at bounding box center [77, 193] width 72 height 17
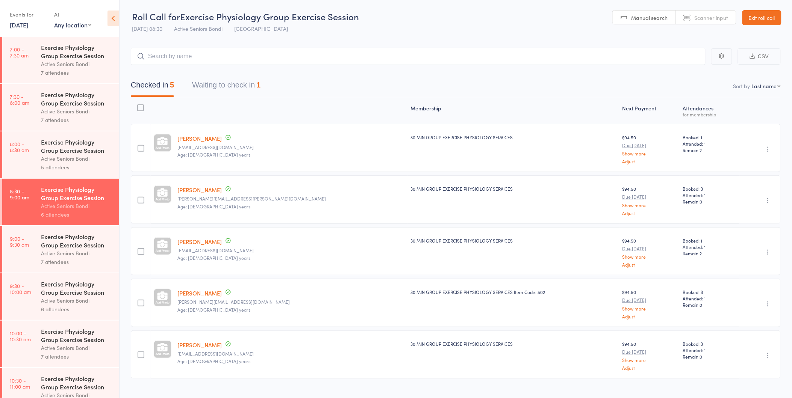
click at [237, 83] on button "Waiting to check in 1" at bounding box center [226, 87] width 68 height 20
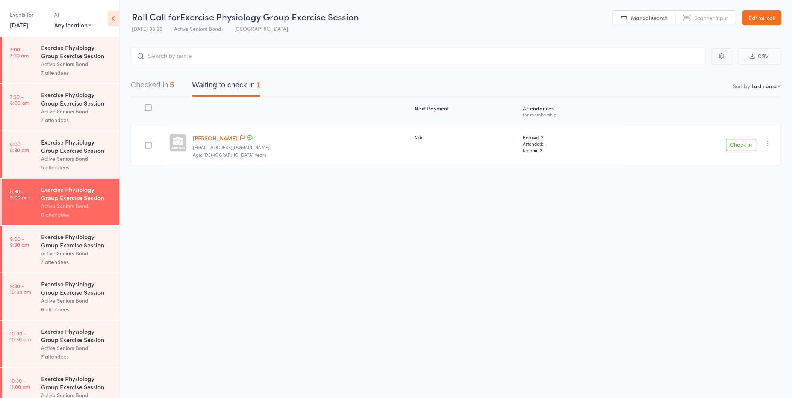
click at [238, 137] on div "Contact has been flagged Up to date" at bounding box center [245, 138] width 15 height 8
click at [240, 136] on icon at bounding box center [242, 137] width 5 height 5
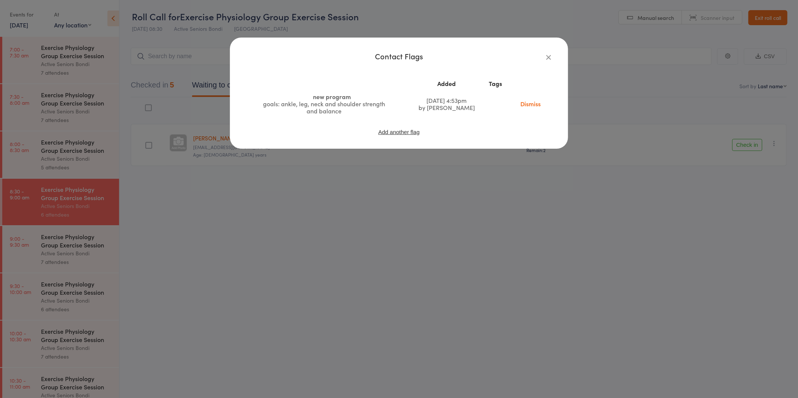
click at [549, 55] on icon "button" at bounding box center [548, 57] width 8 height 8
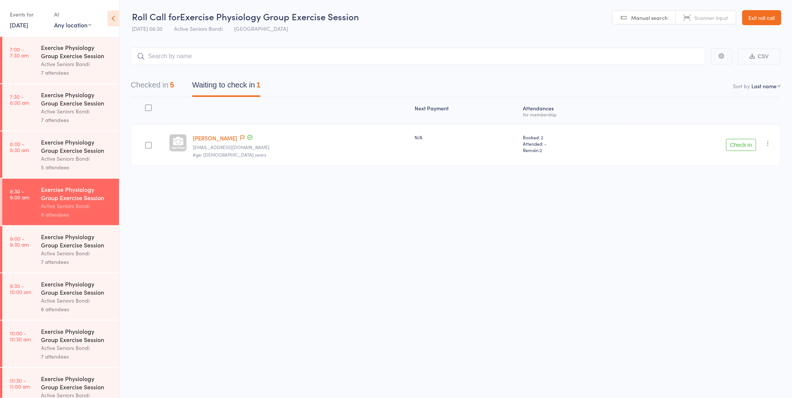
click at [733, 144] on button "Check in" at bounding box center [741, 145] width 30 height 12
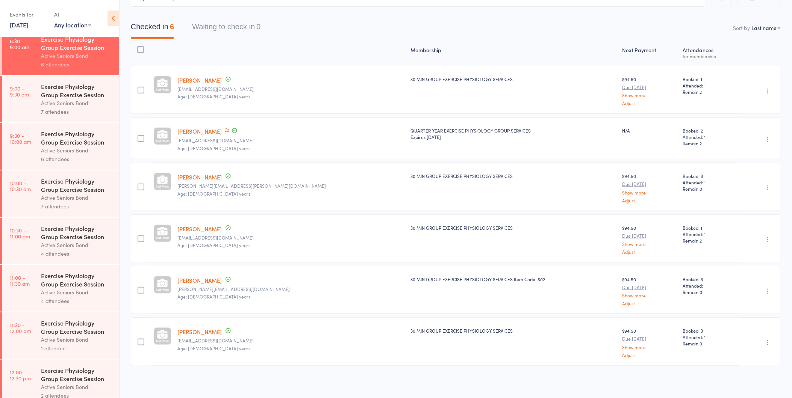
scroll to position [167, 0]
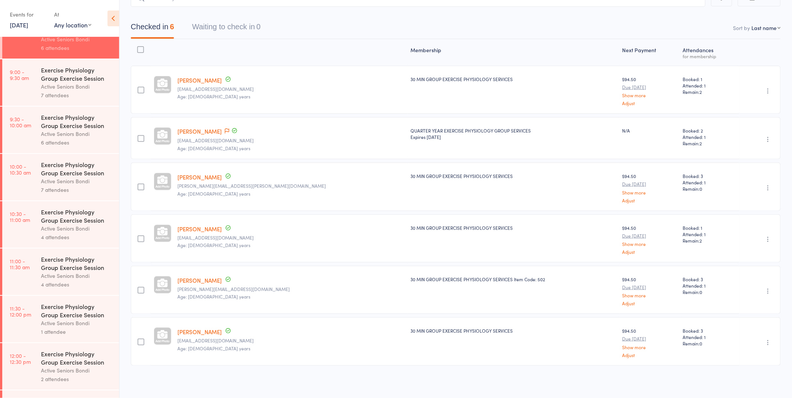
click at [25, 73] on time "9:00 - 9:30 am" at bounding box center [19, 75] width 19 height 12
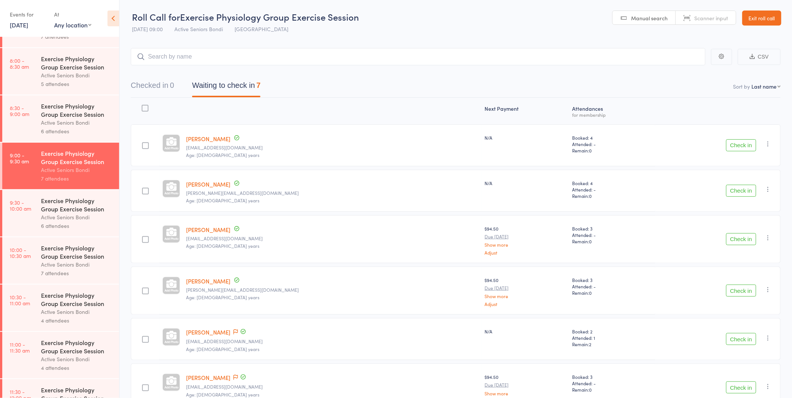
click at [739, 145] on button "Check in" at bounding box center [741, 145] width 30 height 12
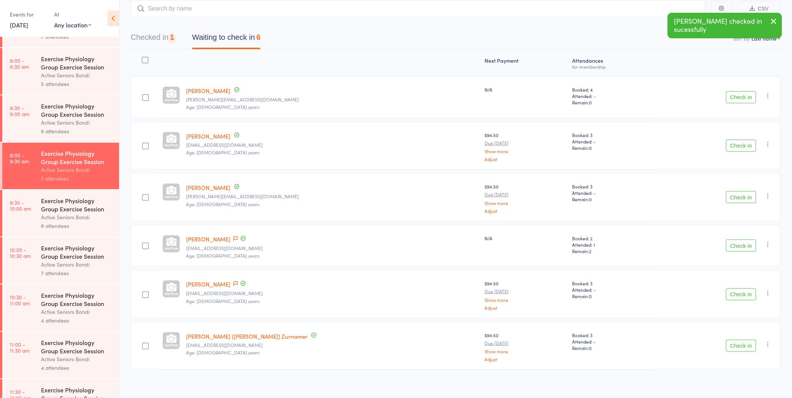
scroll to position [53, 0]
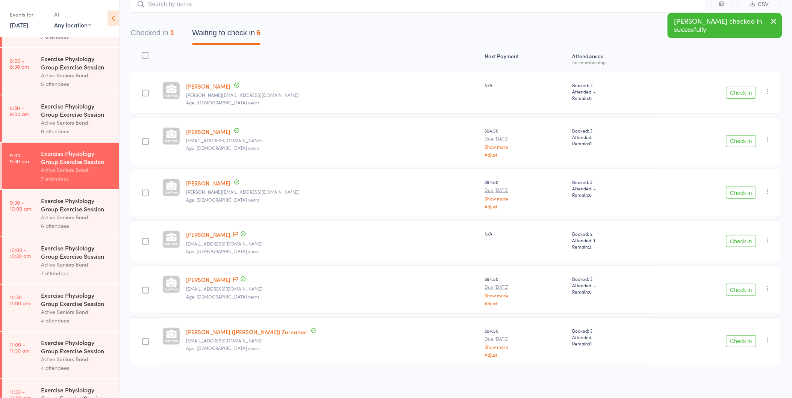
click at [741, 287] on button "Check in" at bounding box center [741, 290] width 30 height 12
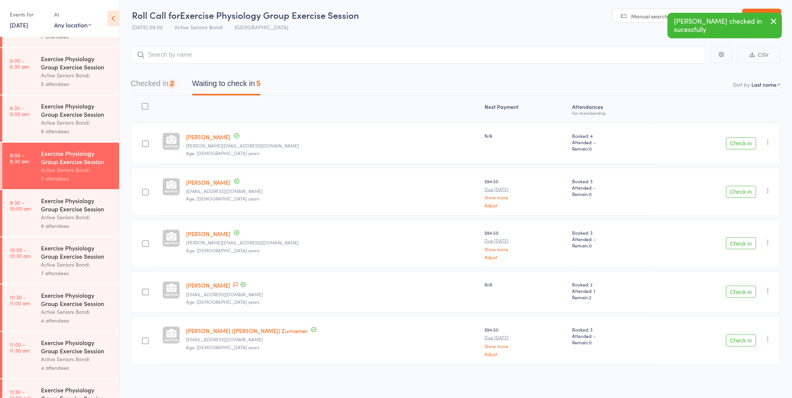
scroll to position [1, 0]
click at [741, 292] on button "Check in" at bounding box center [741, 293] width 30 height 12
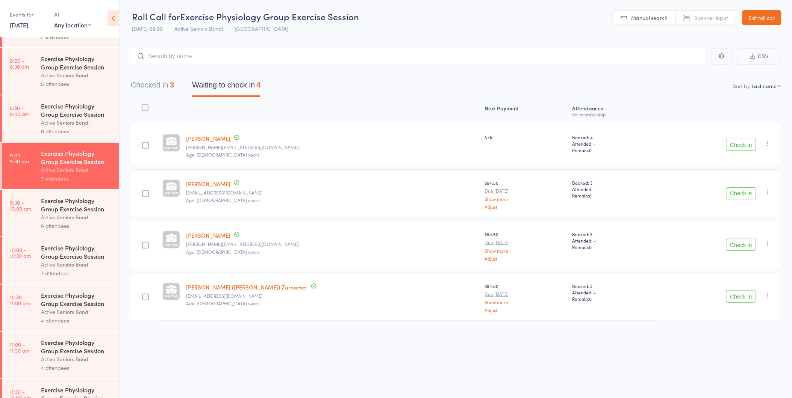
click at [741, 244] on button "Check in" at bounding box center [741, 245] width 30 height 12
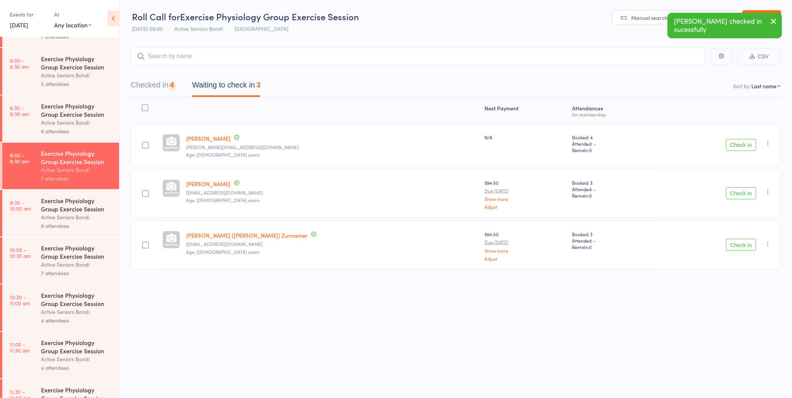
click at [748, 192] on button "Check in" at bounding box center [741, 193] width 30 height 12
click at [736, 143] on button "Check in" at bounding box center [741, 145] width 30 height 12
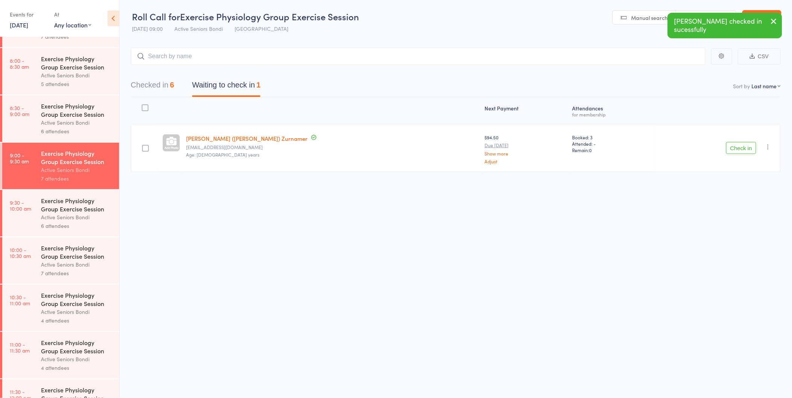
click at [734, 149] on button "Check in" at bounding box center [741, 148] width 30 height 12
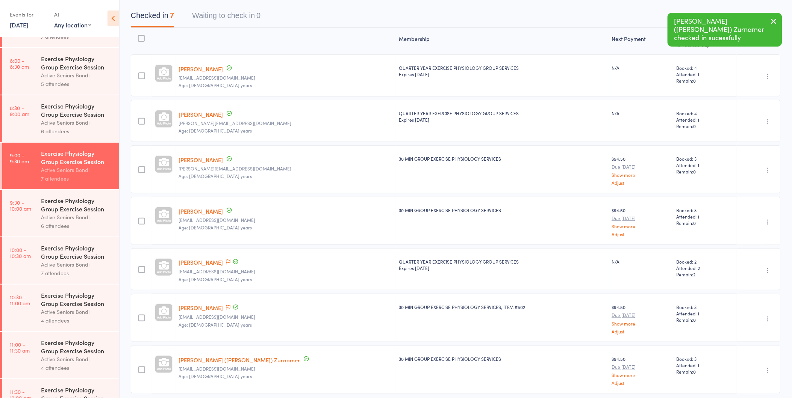
scroll to position [98, 0]
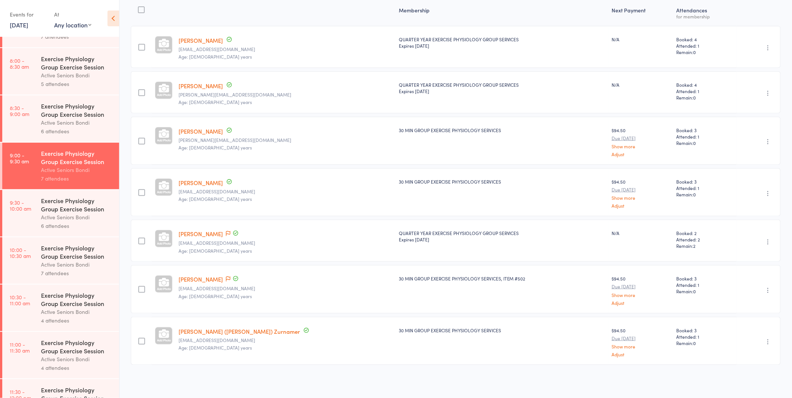
drag, startPoint x: 579, startPoint y: 292, endPoint x: 576, endPoint y: 297, distance: 6.6
click at [576, 297] on div "30 MIN GROUP EXERCISE PHYSIOLOGY SERVICES, ITEM #502" at bounding box center [502, 289] width 213 height 48
click at [55, 209] on div "Exercise Physiology Group Exercise Session" at bounding box center [77, 204] width 72 height 17
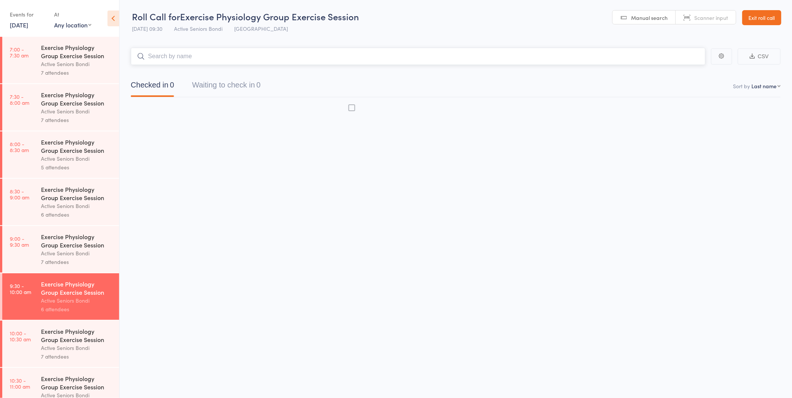
scroll to position [0, 0]
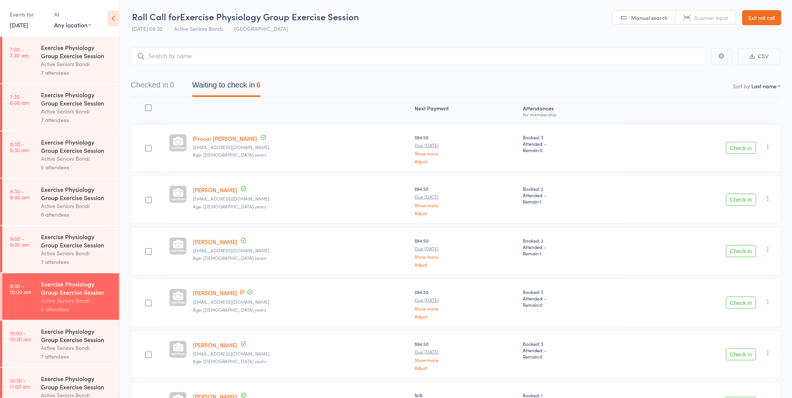
click at [745, 150] on button "Check in" at bounding box center [741, 148] width 30 height 12
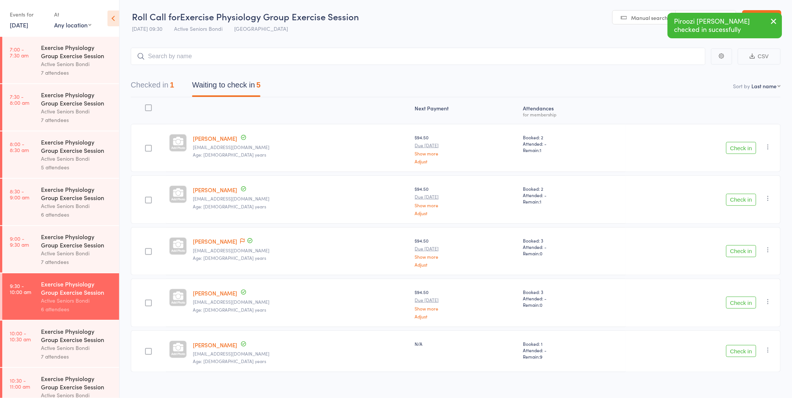
click at [745, 351] on button "Check in" at bounding box center [741, 351] width 30 height 12
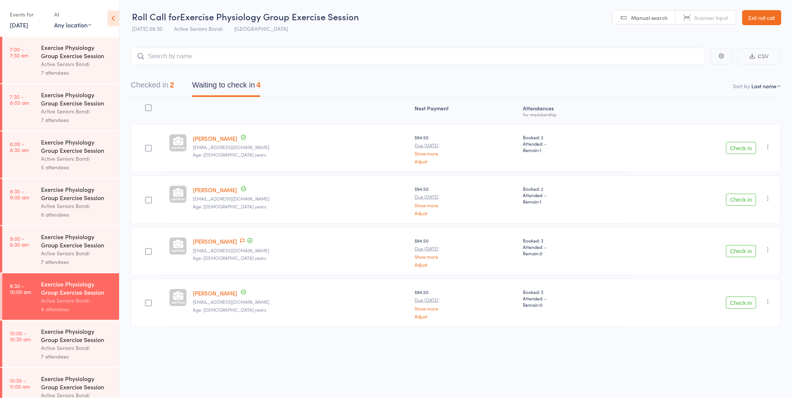
click at [745, 302] on button "Check in" at bounding box center [741, 303] width 30 height 12
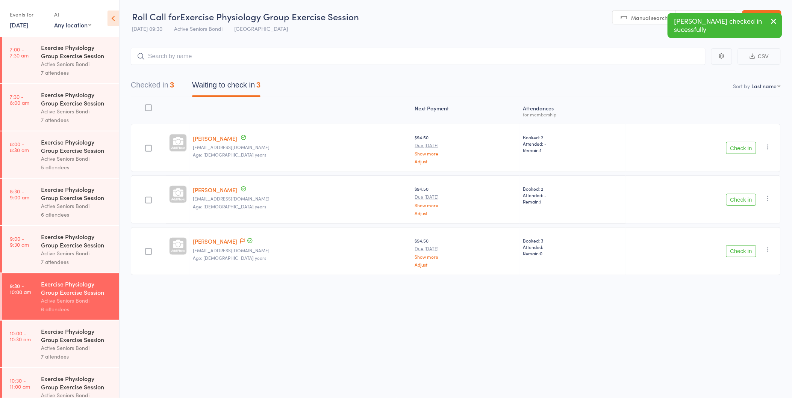
click at [745, 250] on button "Check in" at bounding box center [741, 251] width 30 height 12
click at [743, 199] on button "Check in" at bounding box center [741, 200] width 30 height 12
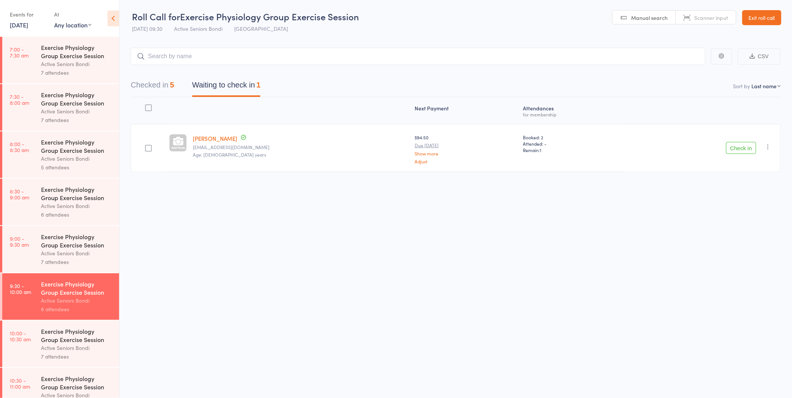
click at [164, 82] on button "Checked in 5" at bounding box center [152, 87] width 43 height 20
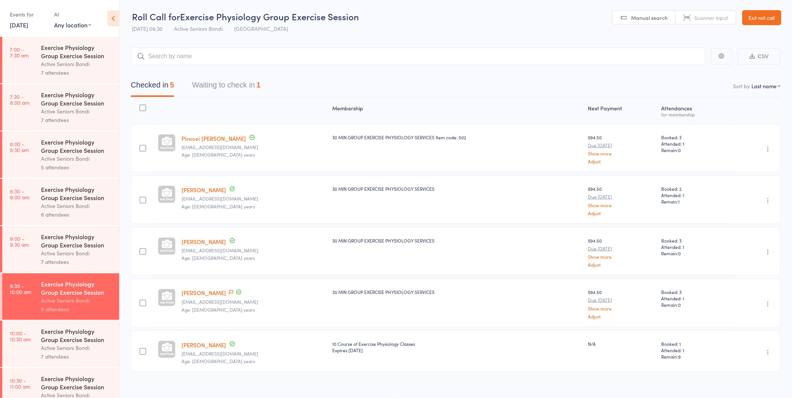
click at [768, 149] on icon "button" at bounding box center [768, 149] width 8 height 8
click at [754, 217] on li "Remove" at bounding box center [741, 214] width 62 height 10
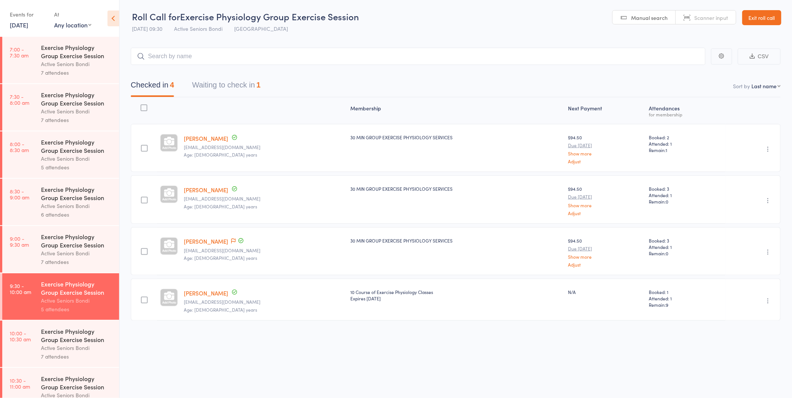
click at [222, 81] on button "Waiting to check in 1" at bounding box center [226, 87] width 68 height 20
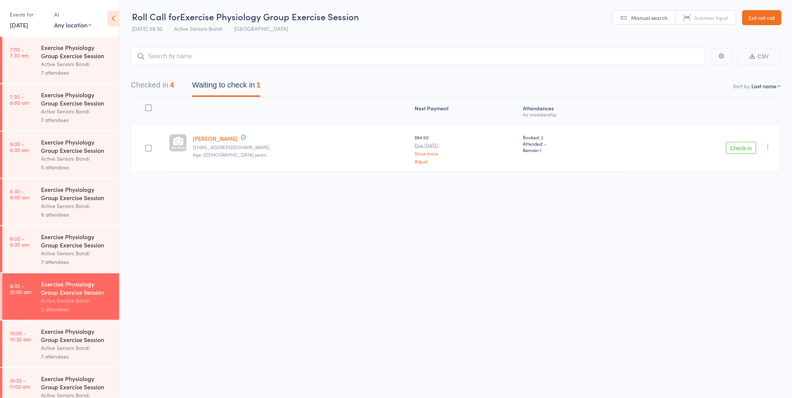
click at [743, 146] on button "Check in" at bounding box center [741, 148] width 30 height 12
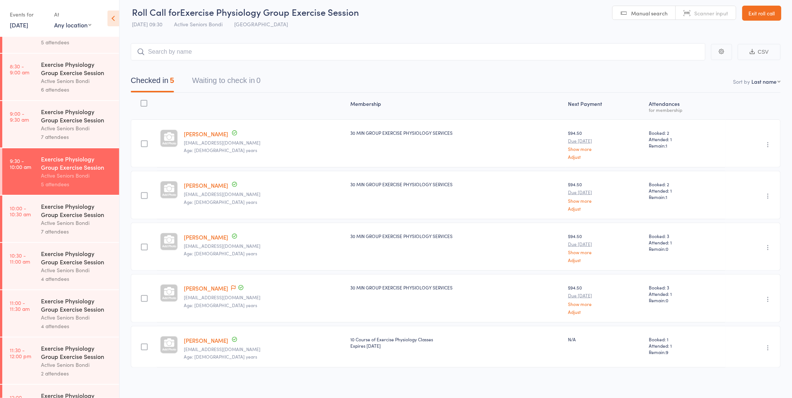
scroll to position [8, 0]
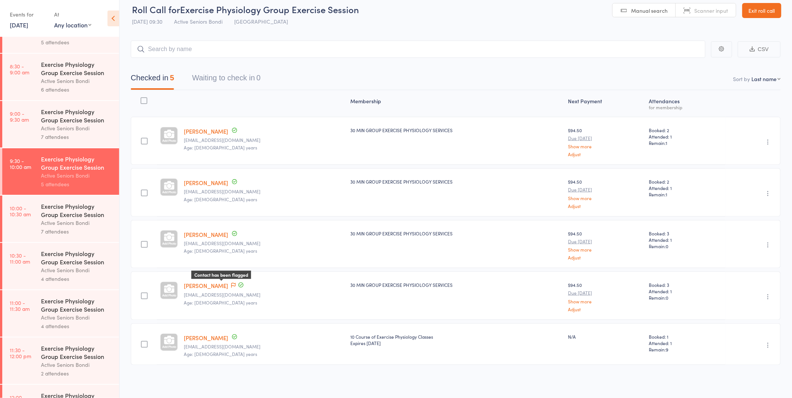
click at [231, 284] on icon at bounding box center [233, 285] width 5 height 5
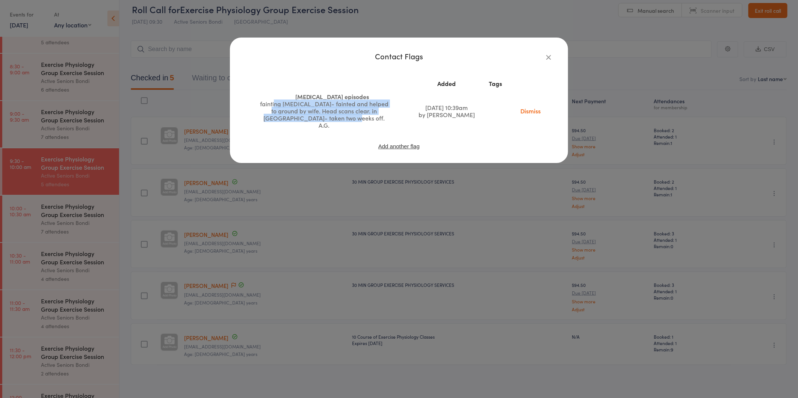
drag, startPoint x: 275, startPoint y: 103, endPoint x: 363, endPoint y: 123, distance: 89.5
click at [363, 123] on td "Low BP episodes fainting Low BP- fainted and helped to ground by wife. Head sca…" at bounding box center [332, 111] width 156 height 42
drag, startPoint x: 363, startPoint y: 123, endPoint x: 326, endPoint y: 113, distance: 37.7
click at [325, 114] on div "fainting Low BP- fainted and helped to ground by wife. Head scans clear. in St …" at bounding box center [323, 114] width 131 height 29
click at [546, 54] on icon "button" at bounding box center [548, 57] width 8 height 8
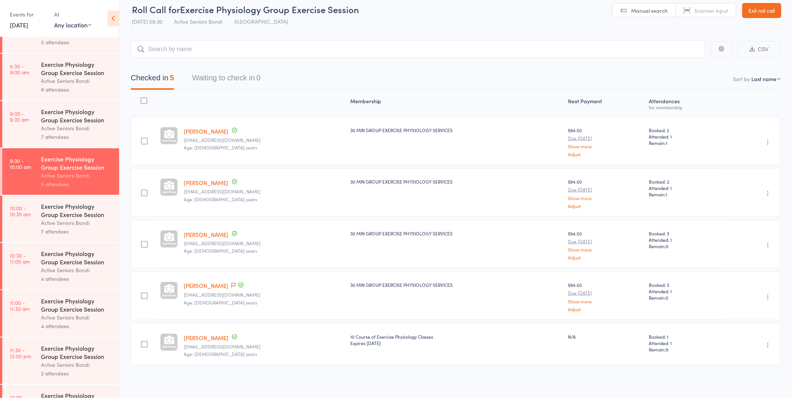
click at [57, 209] on div "Exercise Physiology Group Exercise Session" at bounding box center [77, 210] width 72 height 17
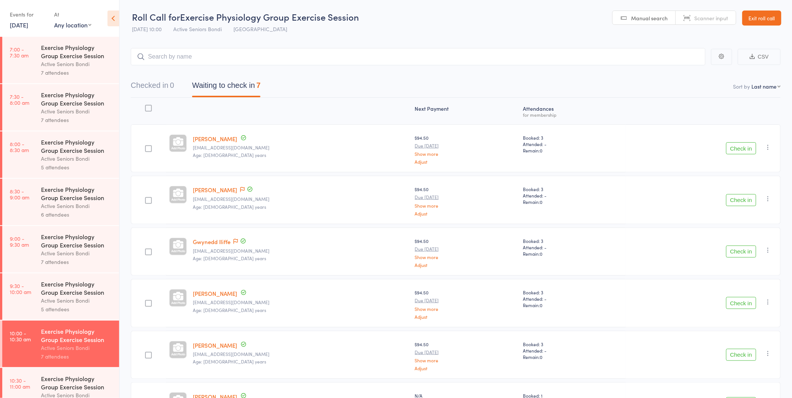
click at [753, 17] on link "Exit roll call" at bounding box center [761, 18] width 39 height 15
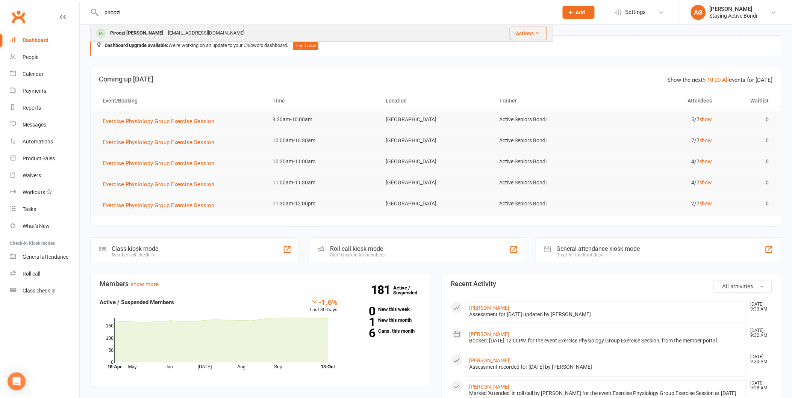
type input "piroozi"
click at [175, 31] on div "[EMAIL_ADDRESS][DOMAIN_NAME]" at bounding box center [206, 33] width 81 height 11
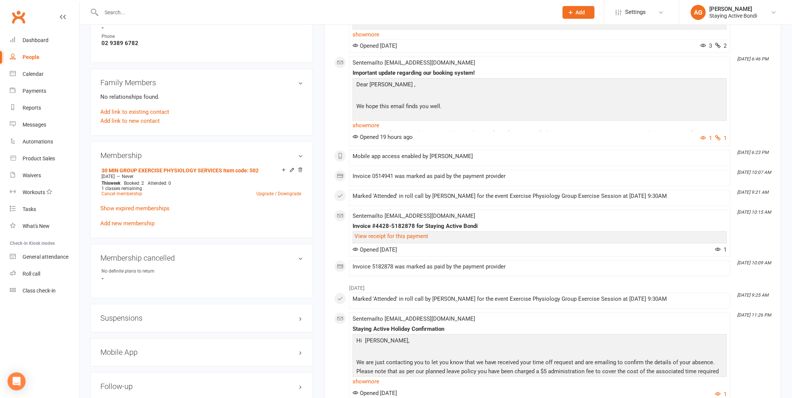
scroll to position [417, 0]
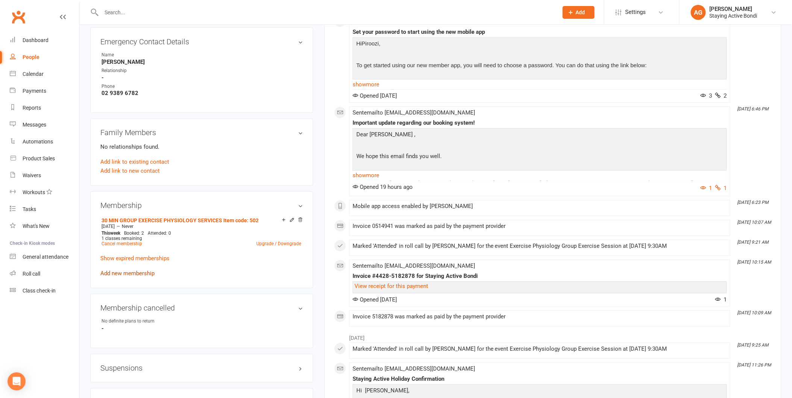
click at [139, 271] on link "Add new membership" at bounding box center [127, 274] width 54 height 7
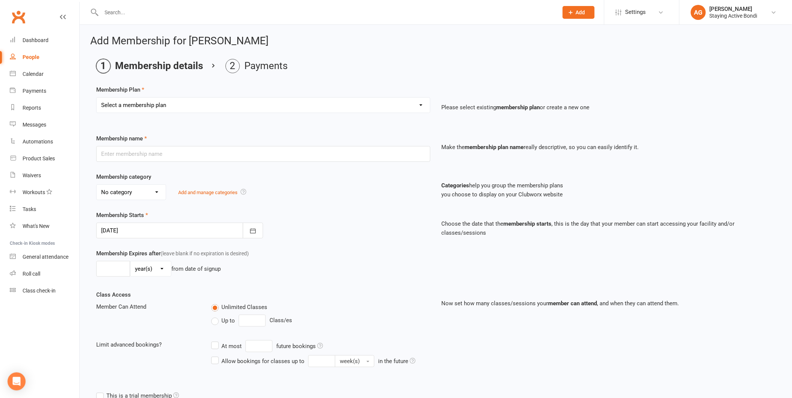
click at [175, 102] on select "Select a membership plan Create new Membership Plan 30 MIN GROUP EXERCISE PHYSI…" at bounding box center [263, 105] width 333 height 15
select select "13"
click at [97, 98] on select "Select a membership plan Create new Membership Plan 30 MIN GROUP EXERCISE PHYSI…" at bounding box center [263, 105] width 333 height 15
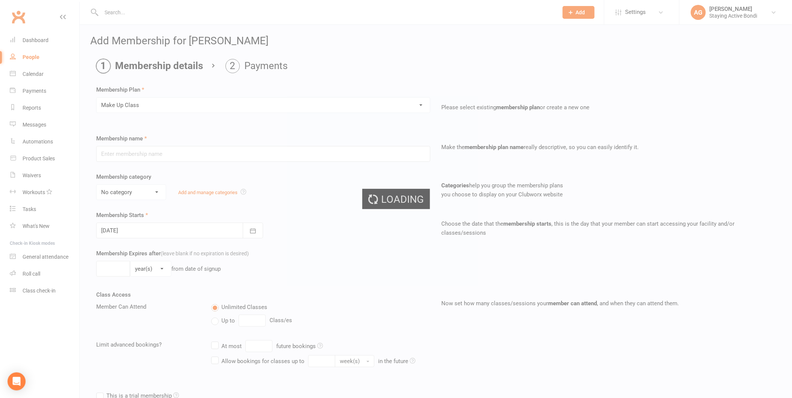
type input "Make Up Class"
type input "2"
select select "1"
type input "1"
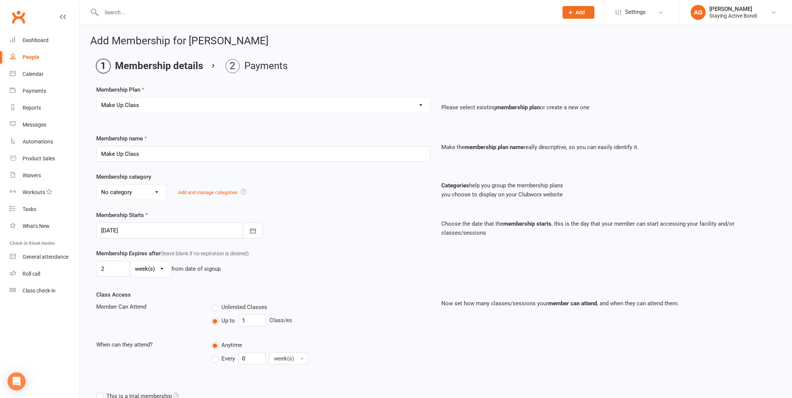
click at [134, 194] on select "No category General Group classes GST Exempt Initial consultation Ongoing membe…" at bounding box center [131, 192] width 69 height 15
click at [143, 191] on select "No category General Group classes GST Exempt Initial consultation Ongoing membe…" at bounding box center [131, 192] width 69 height 15
select select "1"
click at [97, 185] on select "No category General Group classes GST Exempt Initial consultation Ongoing membe…" at bounding box center [131, 192] width 69 height 15
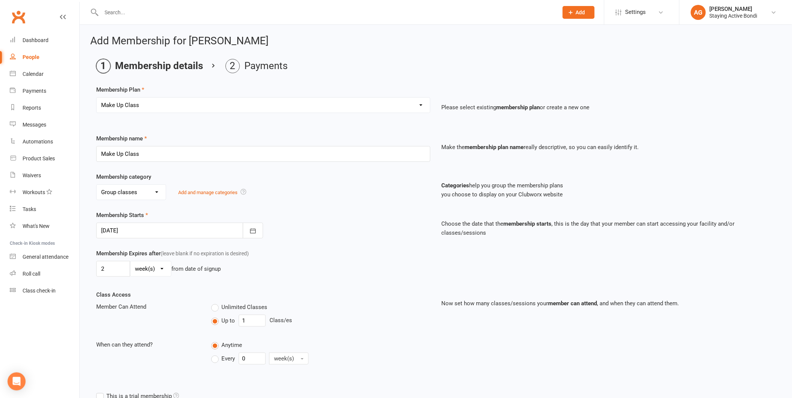
click at [144, 192] on select "No category General Group classes GST Exempt Initial consultation Ongoing membe…" at bounding box center [131, 192] width 69 height 15
select select
click at [97, 185] on select "No category General Group classes GST Exempt Initial consultation Ongoing membe…" at bounding box center [131, 192] width 69 height 15
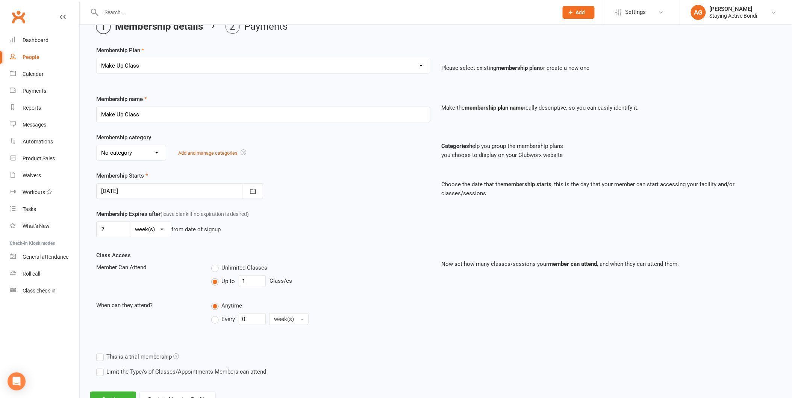
scroll to position [70, 0]
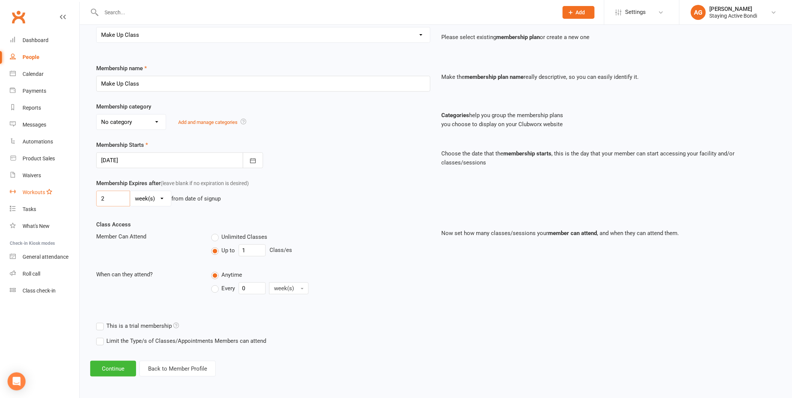
drag, startPoint x: 115, startPoint y: 196, endPoint x: 76, endPoint y: 195, distance: 38.7
click at [76, 195] on ui-view "Prospect Member Non-attending contact Class / event Appointment Task Membership…" at bounding box center [396, 160] width 792 height 456
click at [170, 224] on div "Class Access Member Can Attend Unlimited Classes Up to 1 Class/es When can they…" at bounding box center [263, 264] width 345 height 88
drag, startPoint x: 114, startPoint y: 199, endPoint x: 49, endPoint y: 196, distance: 65.1
click at [49, 196] on ui-view "Prospect Member Non-attending contact Class / event Appointment Task Membership…" at bounding box center [396, 160] width 792 height 456
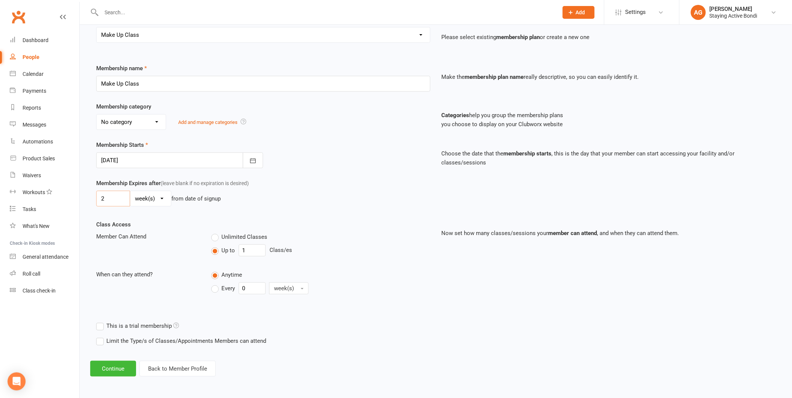
type input "2"
click at [157, 219] on div "Membership Expires after (leave blank if no expiration is desired) 2 day(s) wee…" at bounding box center [436, 199] width 690 height 41
click at [110, 364] on button "Continue" at bounding box center [113, 369] width 46 height 16
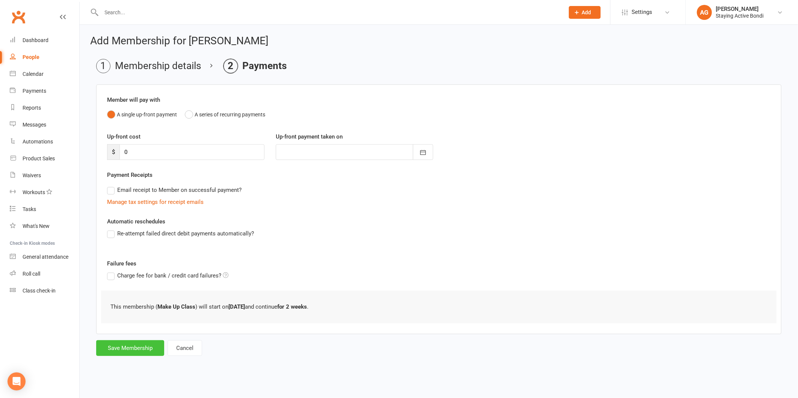
click at [126, 348] on button "Save Membership" at bounding box center [130, 348] width 68 height 16
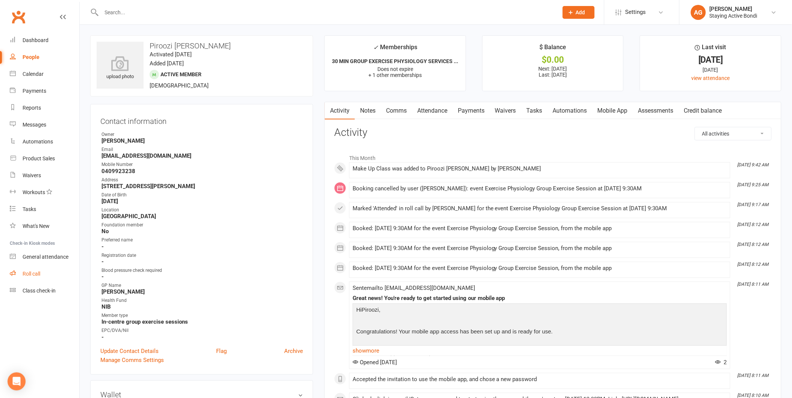
click at [29, 274] on div "Roll call" at bounding box center [32, 274] width 18 height 6
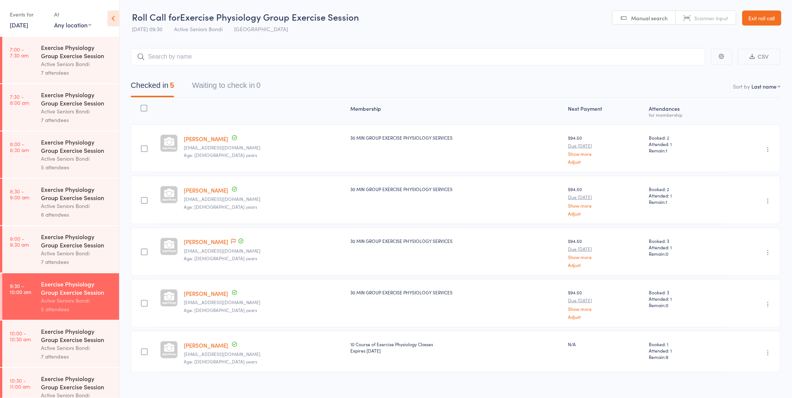
click at [68, 336] on div "Exercise Physiology Group Exercise Session" at bounding box center [77, 335] width 72 height 17
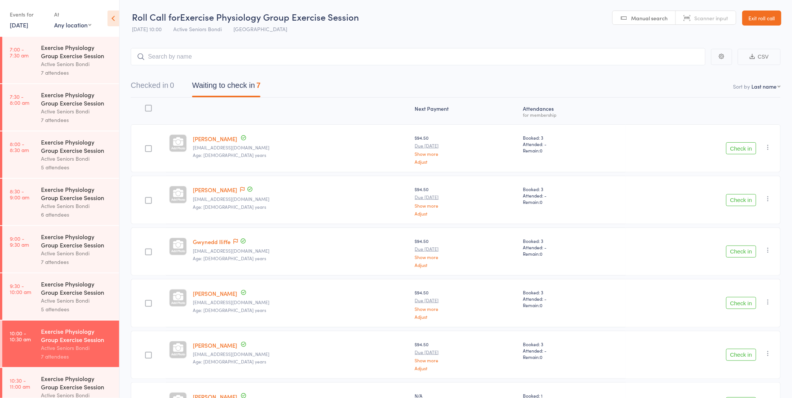
click at [736, 148] on button "Check in" at bounding box center [741, 148] width 30 height 12
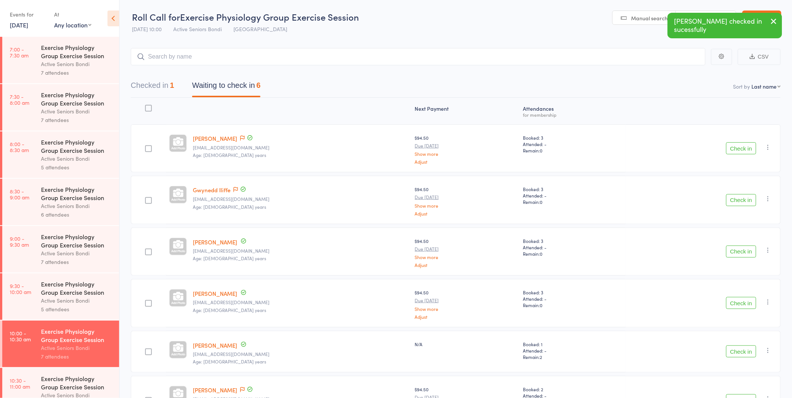
click at [739, 201] on button "Check in" at bounding box center [741, 200] width 30 height 12
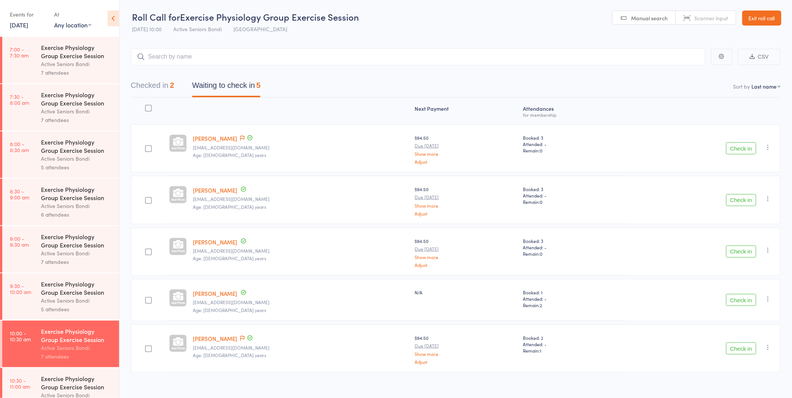
click at [753, 20] on link "Exit roll call" at bounding box center [761, 18] width 39 height 15
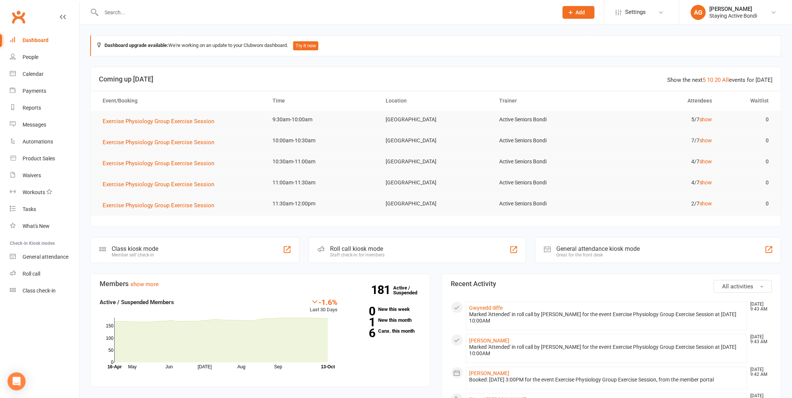
click at [150, 9] on input "text" at bounding box center [325, 12] width 453 height 11
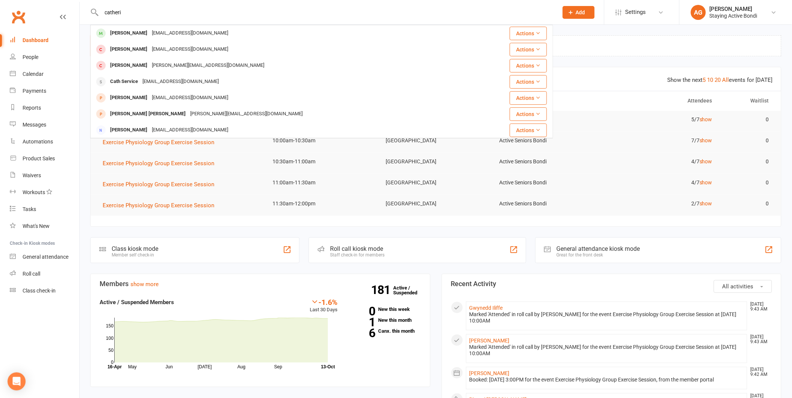
type input "catheri"
click at [203, 50] on div "[EMAIL_ADDRESS][DOMAIN_NAME]" at bounding box center [190, 49] width 81 height 11
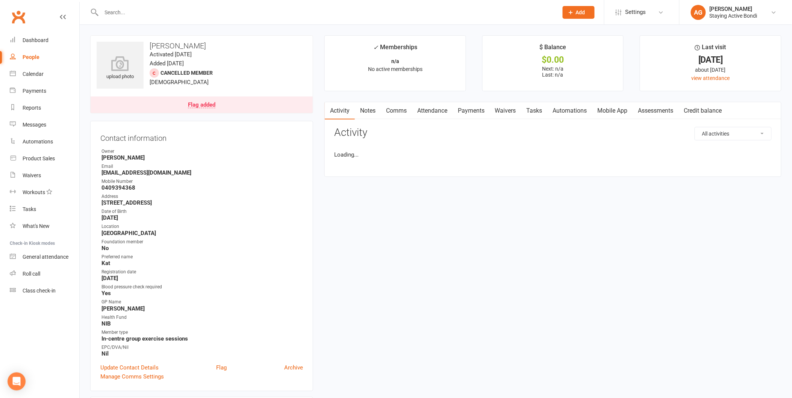
click at [122, 12] on input "text" at bounding box center [325, 12] width 453 height 11
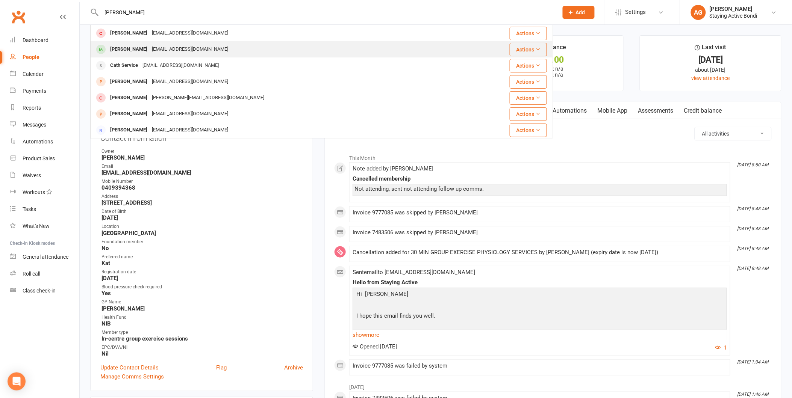
type input "[PERSON_NAME]"
click at [164, 48] on div "[EMAIL_ADDRESS][DOMAIN_NAME]" at bounding box center [190, 49] width 81 height 11
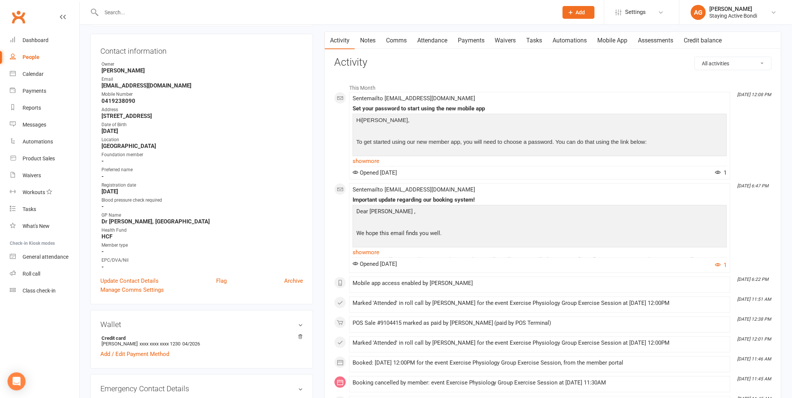
scroll to position [83, 0]
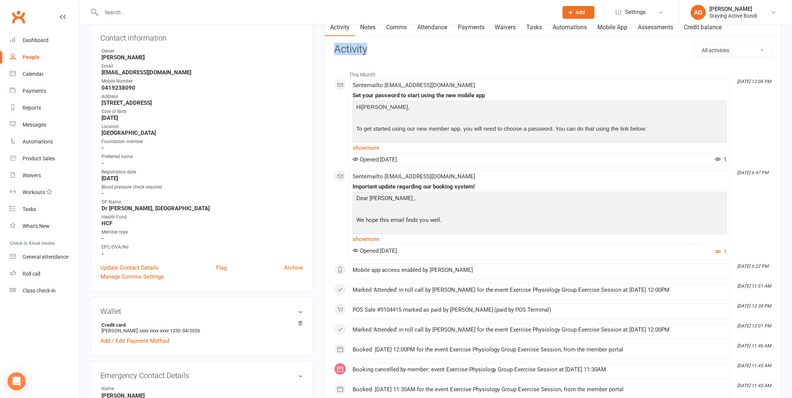
drag, startPoint x: 329, startPoint y: 51, endPoint x: 366, endPoint y: 53, distance: 36.1
click at [366, 53] on div "Activity Notes Comms Attendance Payments Waivers Tasks Automations Mobile App A…" at bounding box center [552, 401] width 457 height 766
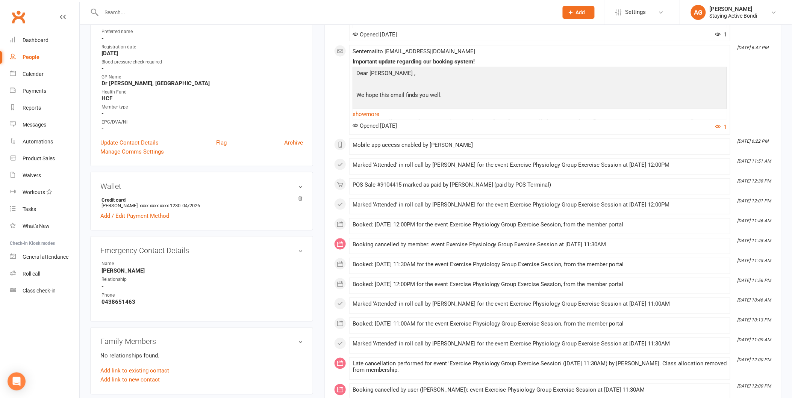
scroll to position [0, 0]
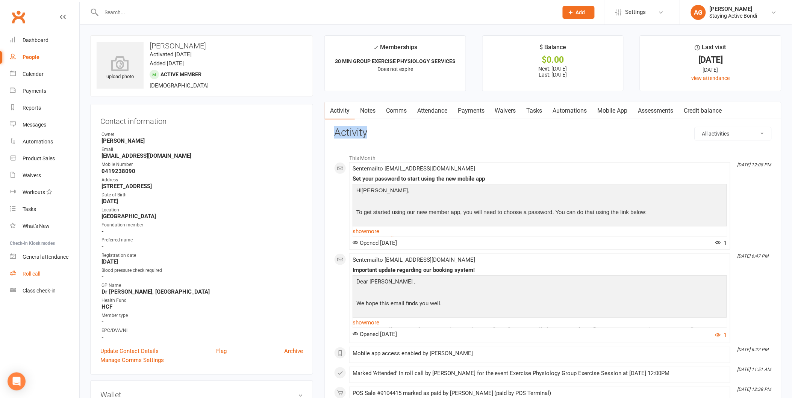
click at [31, 273] on div "Roll call" at bounding box center [32, 274] width 18 height 6
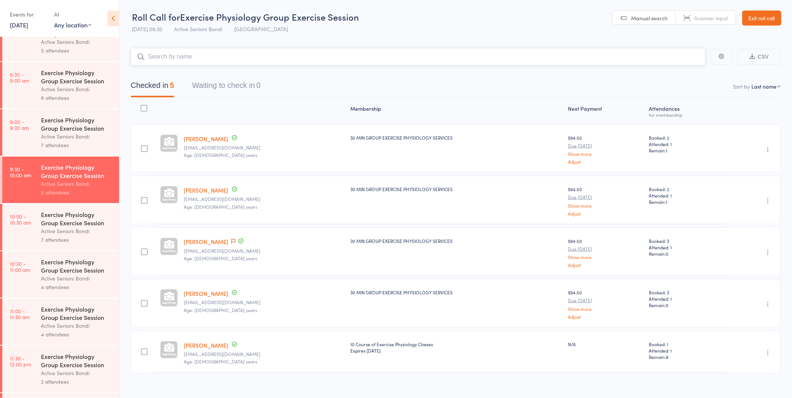
scroll to position [125, 0]
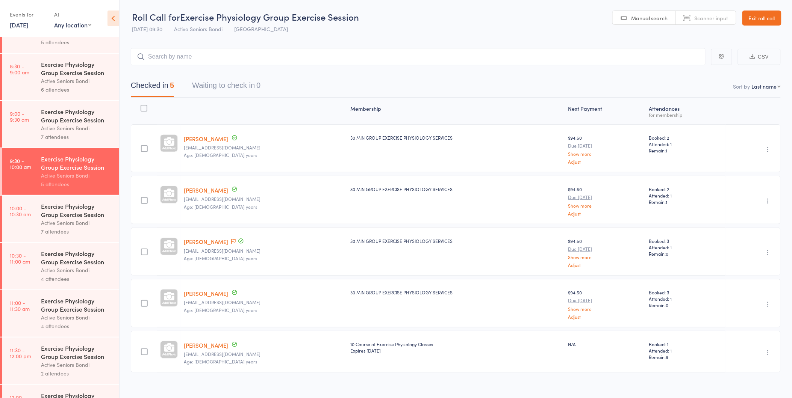
click at [25, 23] on link "[DATE]" at bounding box center [19, 25] width 18 height 8
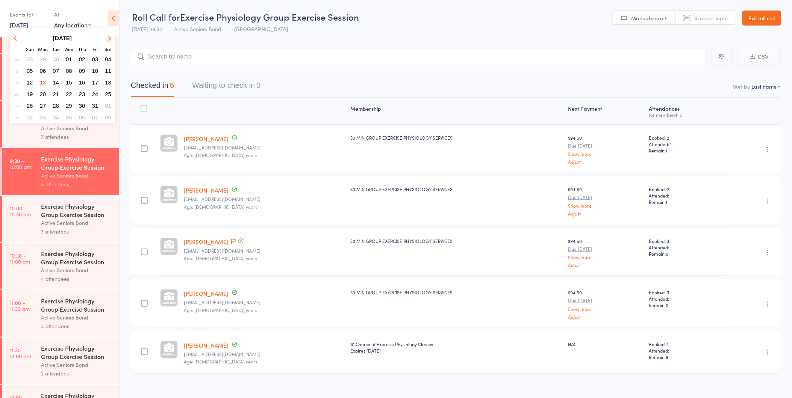
click at [57, 79] on span "14" at bounding box center [56, 82] width 6 height 6
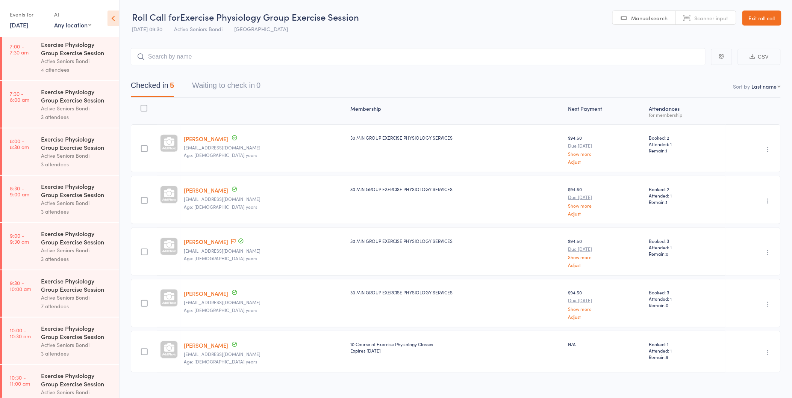
scroll to position [0, 0]
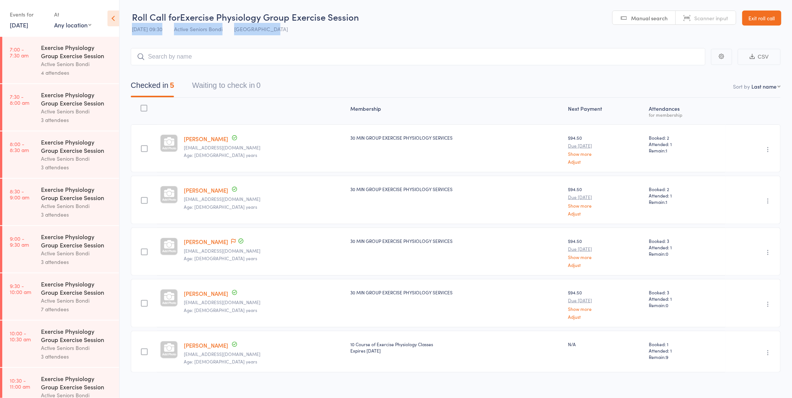
drag, startPoint x: 131, startPoint y: 31, endPoint x: 298, endPoint y: 34, distance: 166.5
click at [298, 34] on div "Roll Call for Exercise Physiology Group Exercise Session [DATE] 09:30 Active Se…" at bounding box center [245, 24] width 227 height 26
drag, startPoint x: 298, startPoint y: 34, endPoint x: 283, endPoint y: 31, distance: 15.3
click at [283, 31] on div "Roll Call for Exercise Physiology Group Exercise Session [DATE] 09:30 Active Se…" at bounding box center [245, 24] width 227 height 26
click at [271, 15] on span "Exercise Physiology Group Exercise Session" at bounding box center [269, 17] width 179 height 12
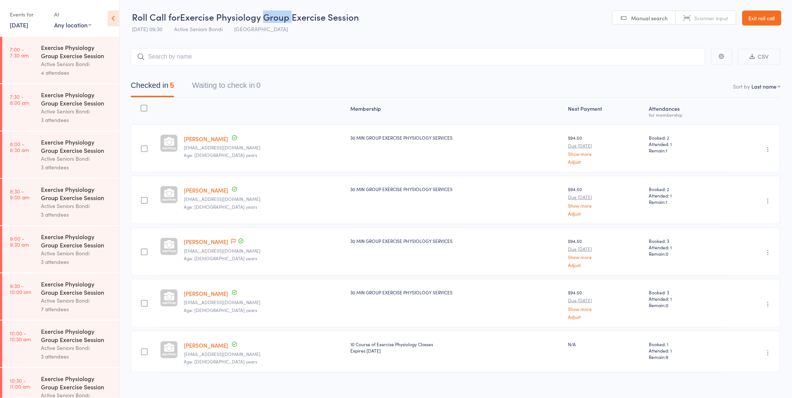
click at [271, 15] on span "Exercise Physiology Group Exercise Session" at bounding box center [269, 17] width 179 height 12
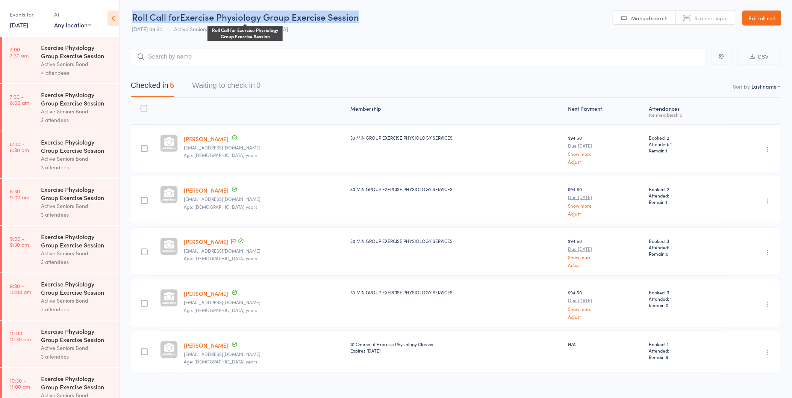
click at [271, 15] on span "Exercise Physiology Group Exercise Session" at bounding box center [269, 17] width 179 height 12
drag, startPoint x: 271, startPoint y: 15, endPoint x: 349, endPoint y: 30, distance: 80.0
click at [349, 30] on div "Roll Call for Exercise Physiology Group Exercise Session Roll Call for Exercise…" at bounding box center [245, 24] width 227 height 26
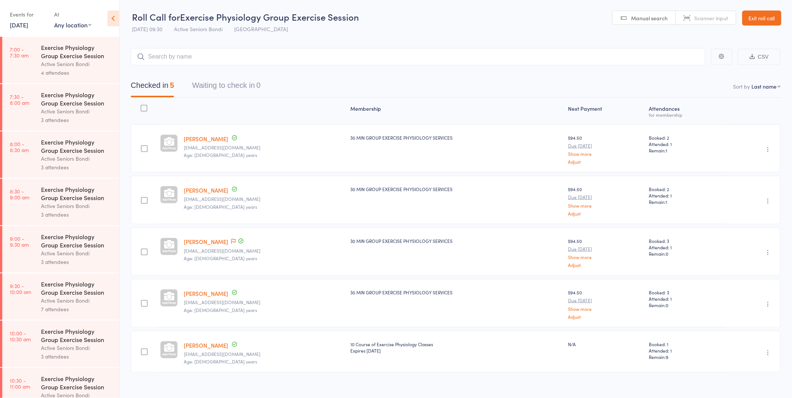
click at [29, 19] on div "Events for" at bounding box center [28, 14] width 37 height 12
click at [28, 25] on link "[DATE]" at bounding box center [19, 25] width 18 height 8
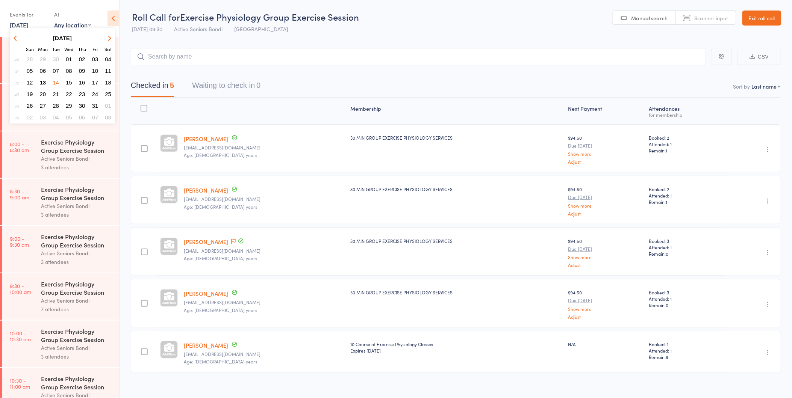
click at [43, 79] on span "13" at bounding box center [43, 82] width 6 height 6
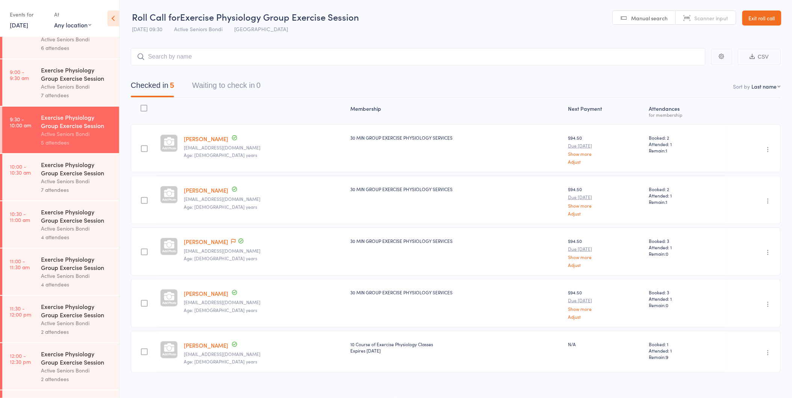
scroll to position [209, 0]
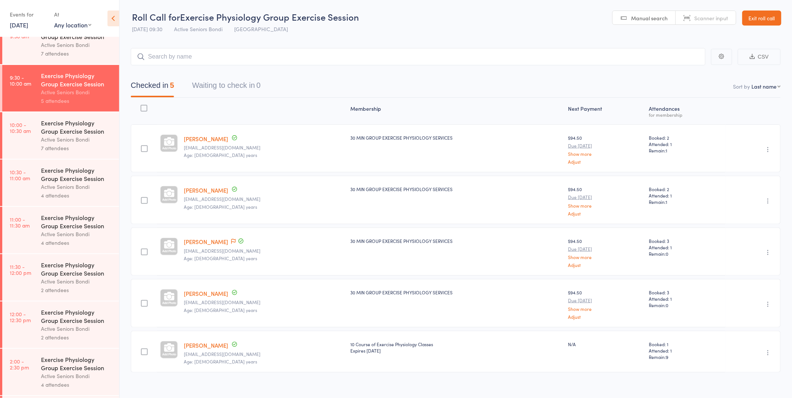
click at [74, 121] on div "Exercise Physiology Group Exercise Session" at bounding box center [77, 127] width 72 height 17
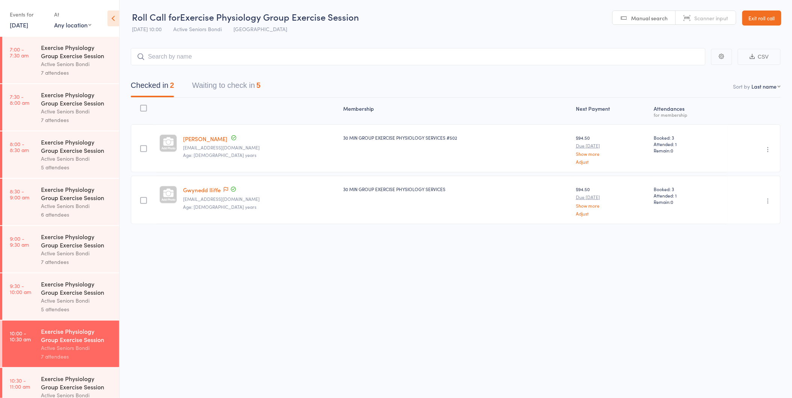
scroll to position [0, 0]
click at [228, 85] on button "Waiting to check in 5" at bounding box center [226, 87] width 68 height 20
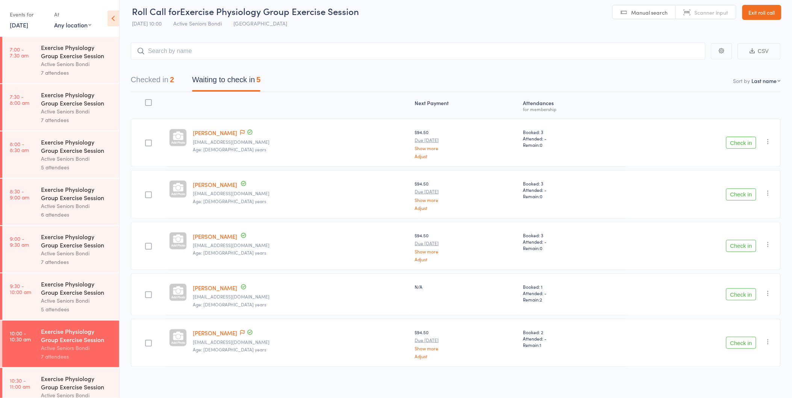
scroll to position [8, 0]
click at [736, 189] on button "Check in" at bounding box center [741, 193] width 30 height 12
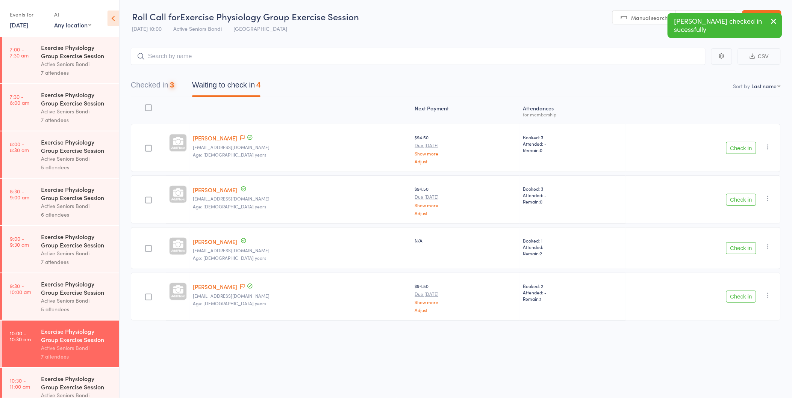
scroll to position [0, 0]
click at [736, 202] on button "Check in" at bounding box center [741, 200] width 30 height 12
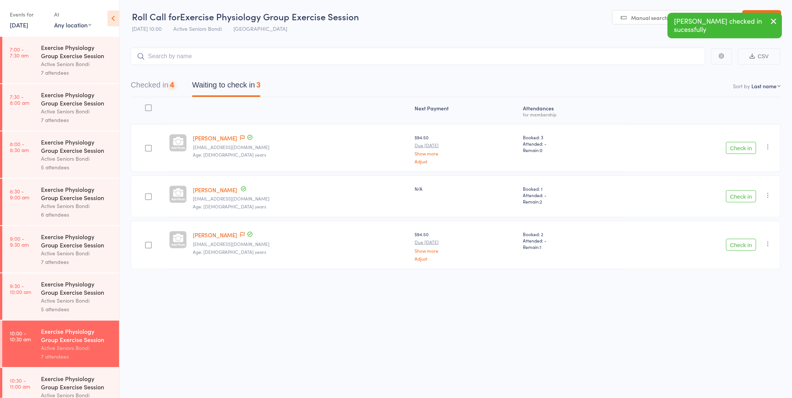
click at [736, 202] on button "Check in" at bounding box center [741, 196] width 30 height 12
click at [736, 202] on button "Check in" at bounding box center [741, 200] width 30 height 12
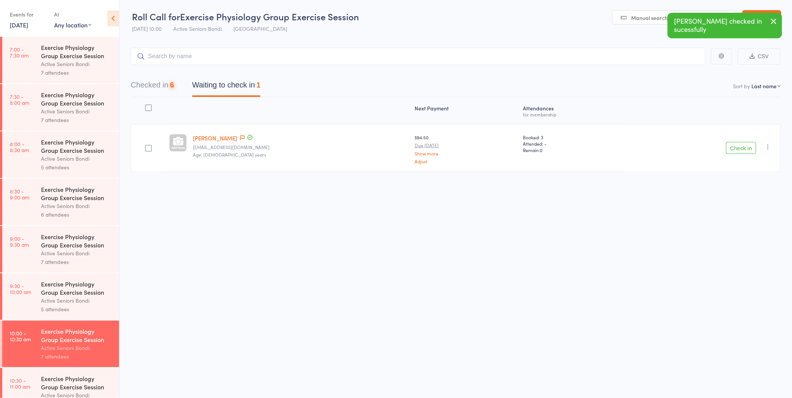
click at [739, 152] on button "Check in" at bounding box center [741, 148] width 30 height 12
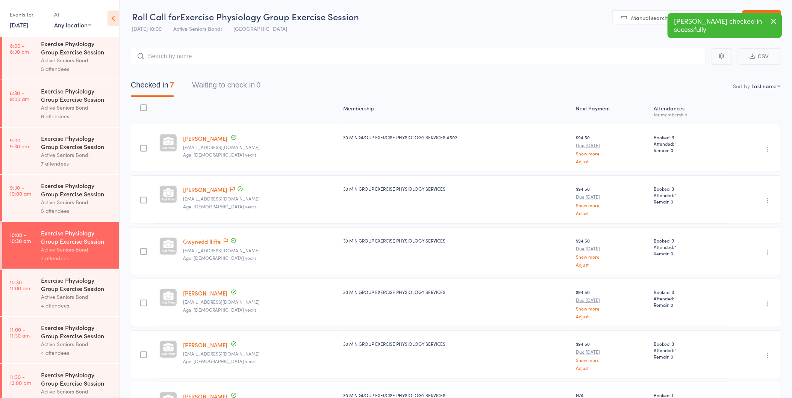
scroll to position [125, 0]
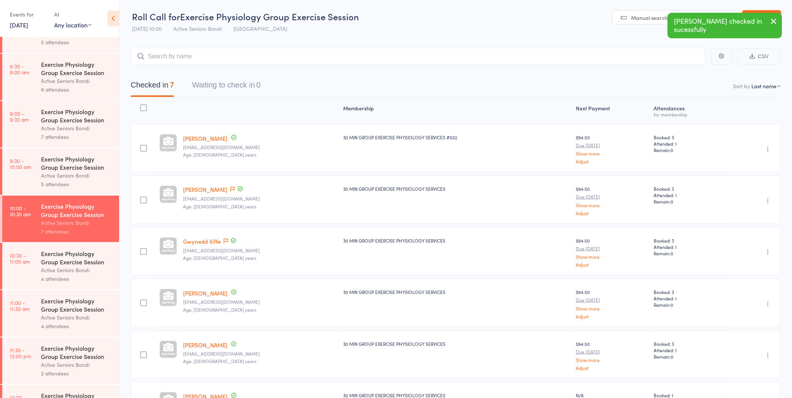
click at [78, 263] on div "Exercise Physiology Group Exercise Session" at bounding box center [77, 257] width 72 height 17
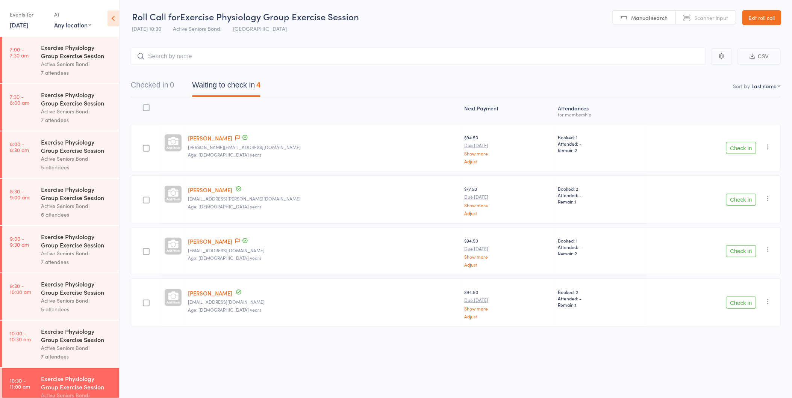
click at [767, 16] on link "Exit roll call" at bounding box center [761, 17] width 39 height 15
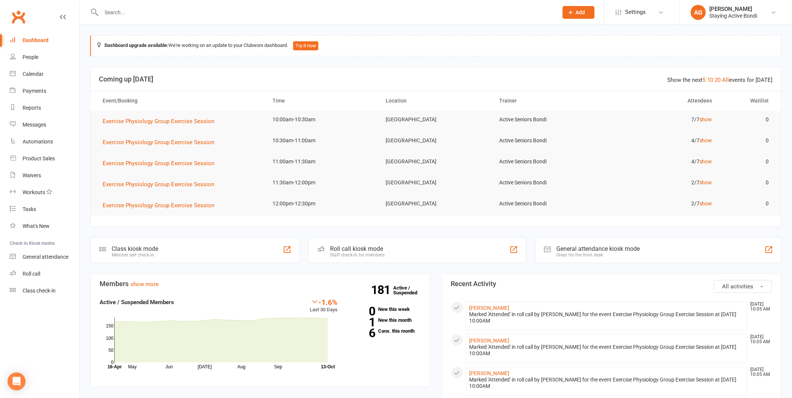
click at [113, 11] on input "text" at bounding box center [325, 12] width 453 height 11
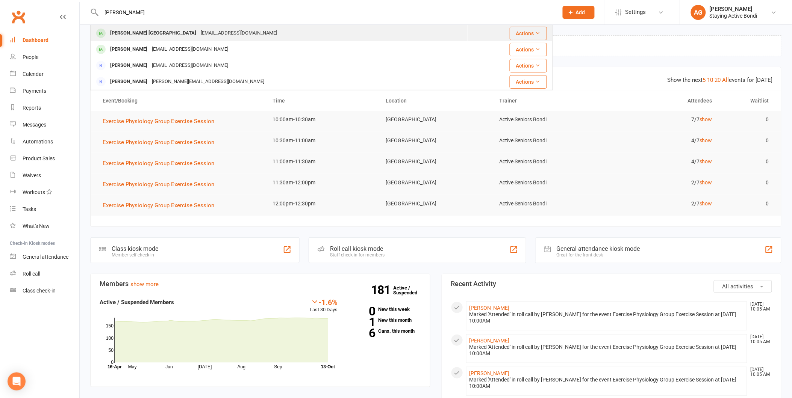
type input "[PERSON_NAME]"
click at [198, 34] on div "[EMAIL_ADDRESS][DOMAIN_NAME]" at bounding box center [238, 33] width 81 height 11
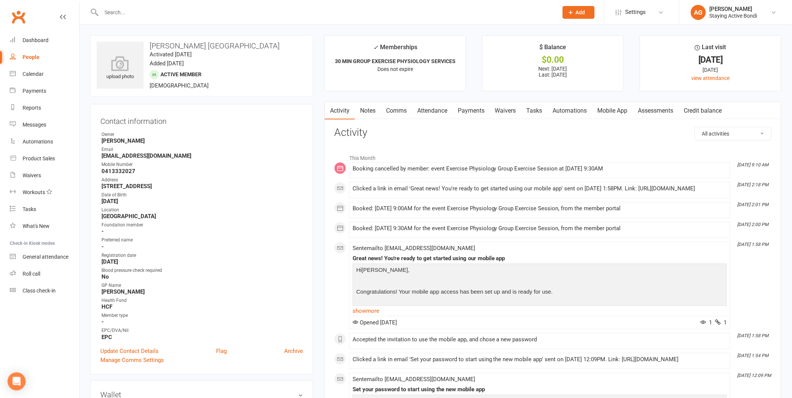
click at [433, 110] on link "Attendance" at bounding box center [432, 110] width 41 height 17
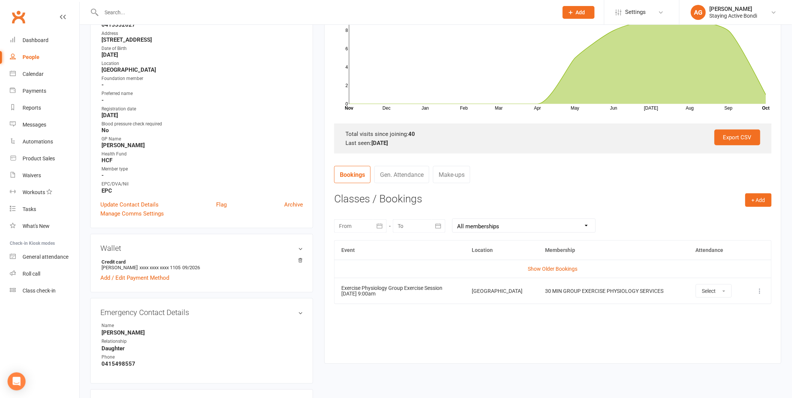
scroll to position [167, 0]
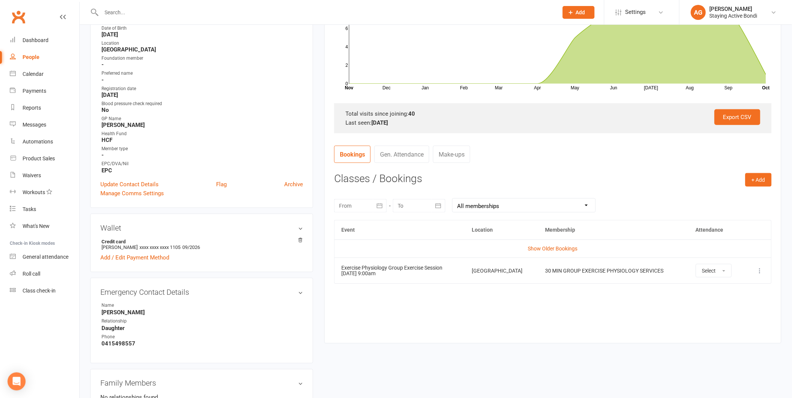
click at [760, 271] on icon at bounding box center [760, 271] width 8 height 8
click at [715, 314] on link "Remove booking" at bounding box center [726, 315] width 74 height 15
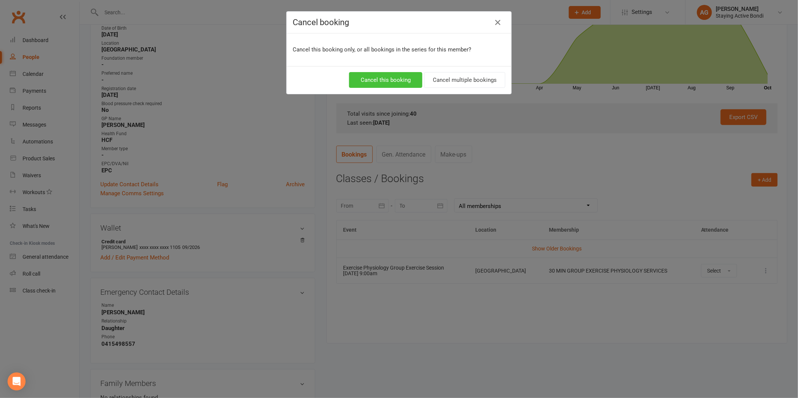
click at [396, 78] on button "Cancel this booking" at bounding box center [385, 80] width 73 height 16
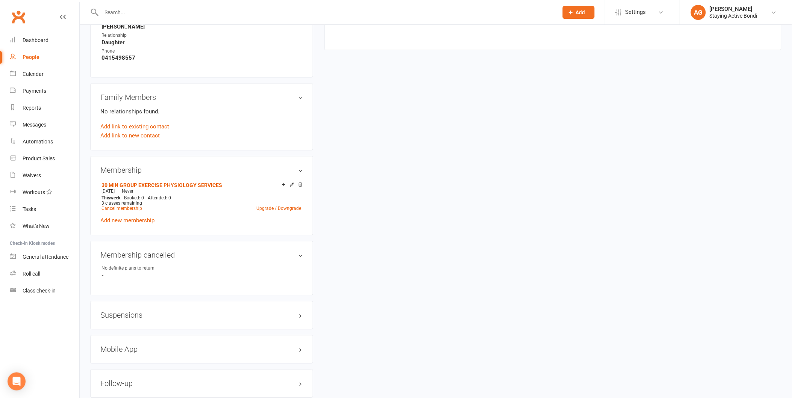
scroll to position [501, 0]
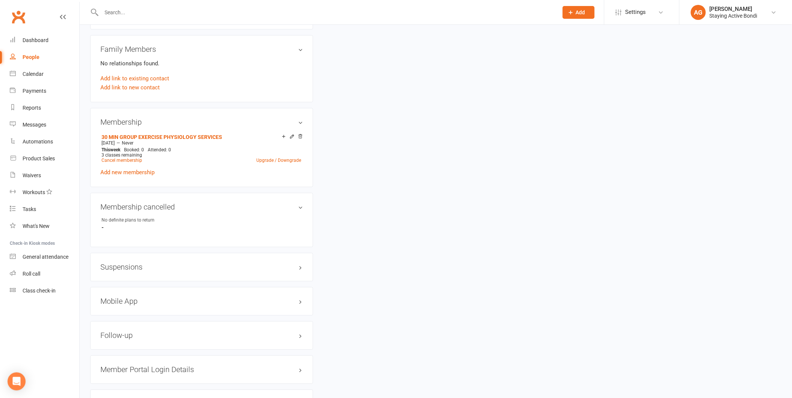
click at [156, 271] on div "Suspensions" at bounding box center [201, 267] width 223 height 29
click at [300, 266] on h3 "Suspensions" at bounding box center [201, 267] width 203 height 8
click at [126, 296] on link "Add new suspension" at bounding box center [126, 296] width 52 height 7
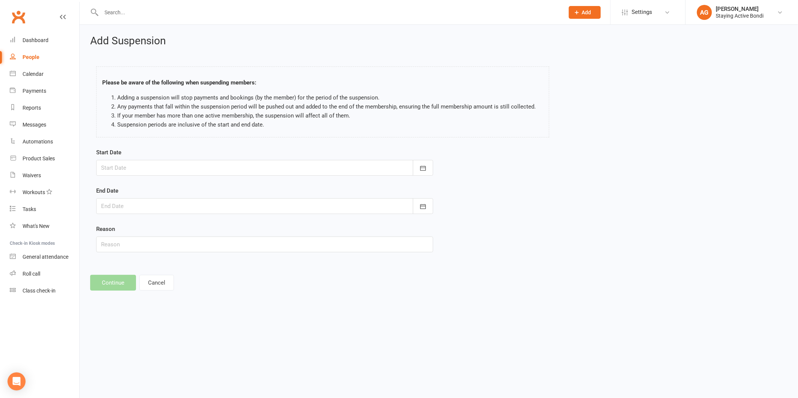
drag, startPoint x: 141, startPoint y: 173, endPoint x: 141, endPoint y: 168, distance: 5.3
click at [141, 171] on div at bounding box center [264, 168] width 337 height 16
click at [142, 243] on span "13" at bounding box center [143, 244] width 6 height 6
type input "[DATE]"
click at [134, 204] on div at bounding box center [264, 206] width 337 height 16
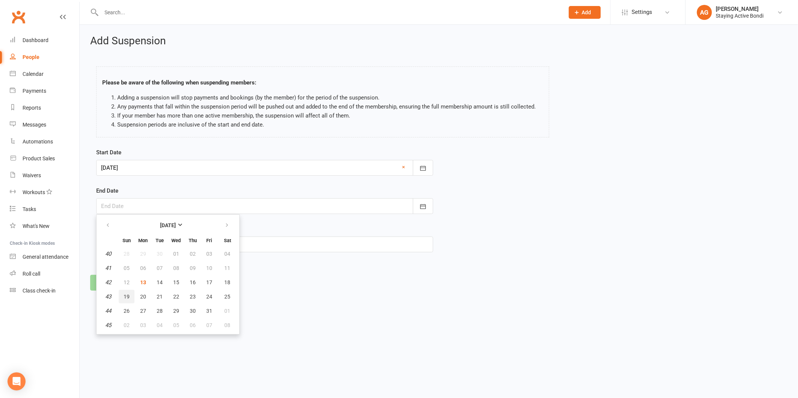
click at [127, 297] on span "19" at bounding box center [127, 297] width 6 height 6
type input "[DATE]"
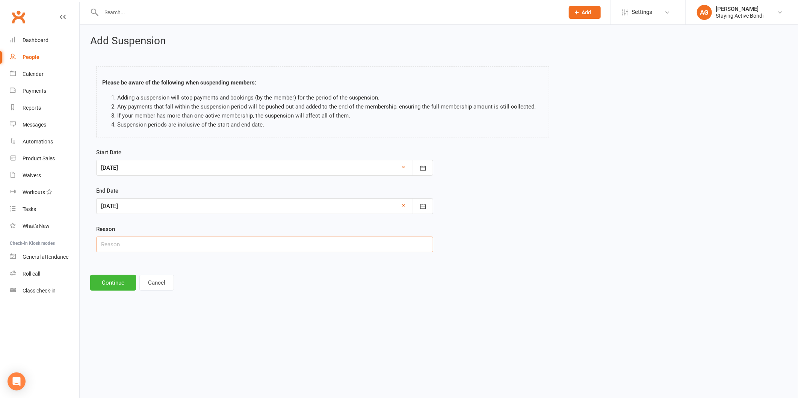
click at [131, 238] on input "text" at bounding box center [264, 245] width 337 height 16
type input "unwell"
click at [118, 281] on button "Continue" at bounding box center [113, 283] width 46 height 16
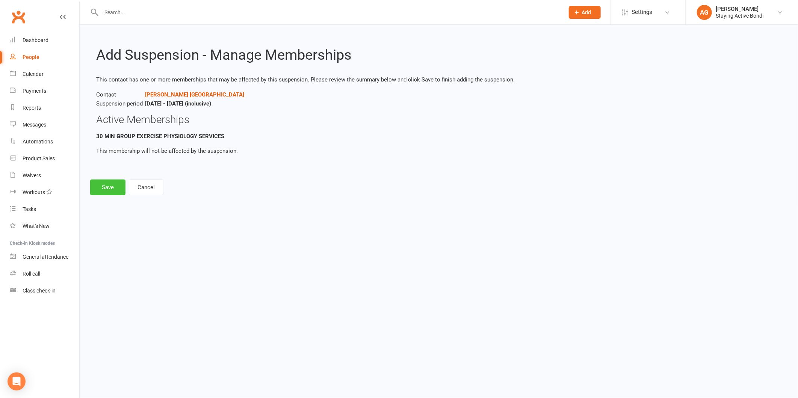
click at [106, 184] on button "Save" at bounding box center [107, 188] width 35 height 16
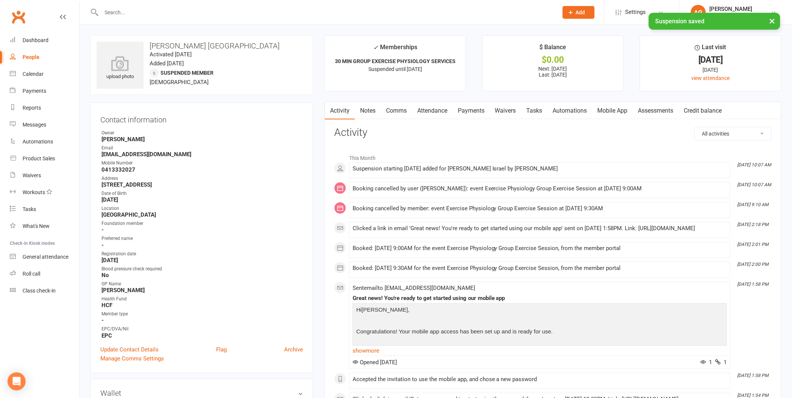
click at [440, 108] on link "Attendance" at bounding box center [432, 110] width 41 height 17
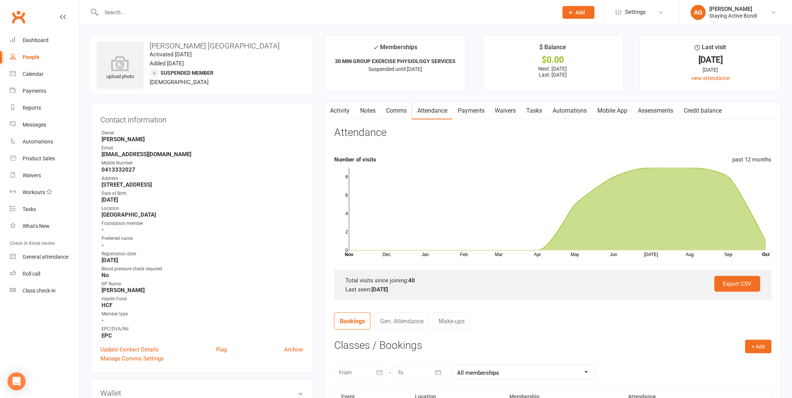
click at [475, 110] on link "Payments" at bounding box center [470, 110] width 37 height 17
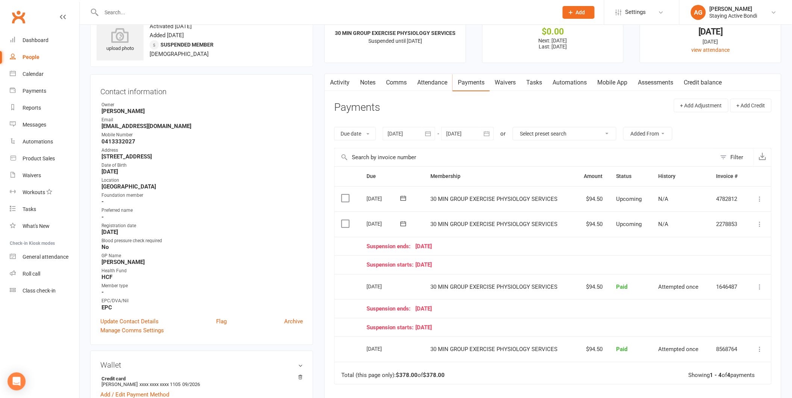
scroll to position [42, 0]
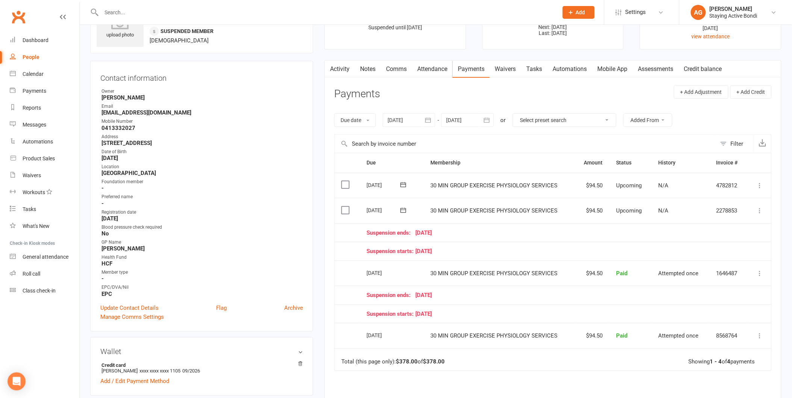
click at [758, 209] on icon at bounding box center [760, 211] width 8 height 8
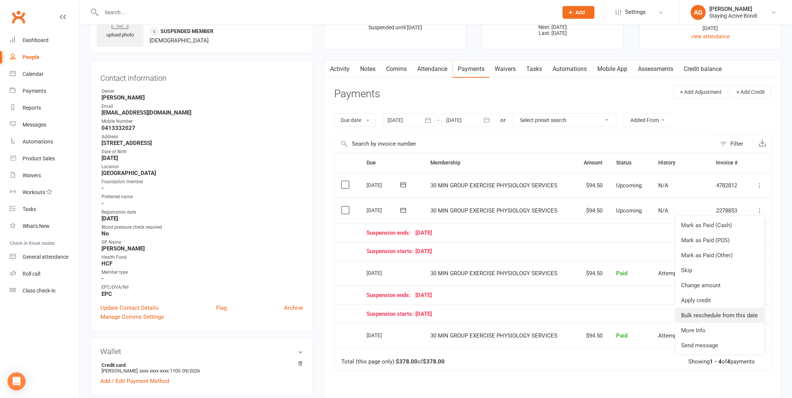
click at [730, 316] on link "Bulk reschedule from this date" at bounding box center [719, 315] width 89 height 15
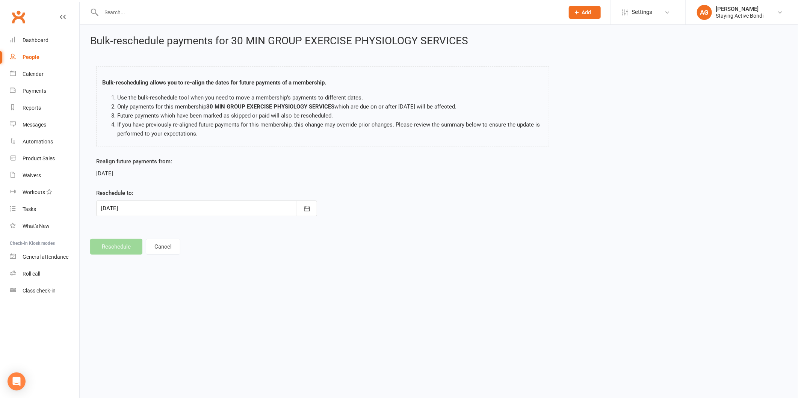
click at [224, 212] on div at bounding box center [206, 209] width 221 height 16
click at [141, 310] on span "27" at bounding box center [143, 313] width 6 height 6
type input "[DATE]"
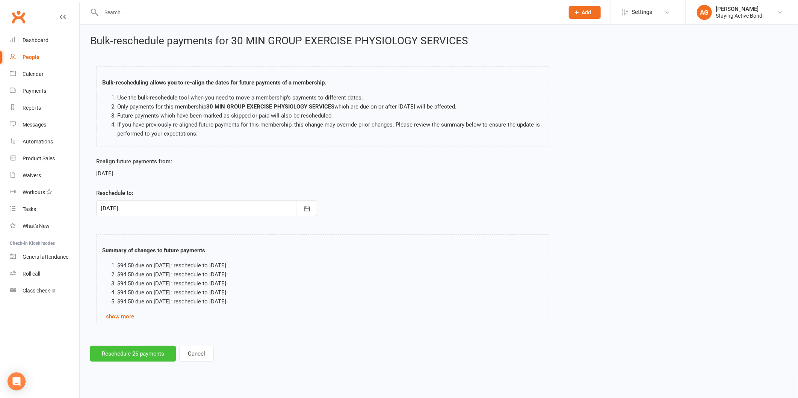
click at [128, 349] on button "Reschedule 26 payments" at bounding box center [133, 354] width 86 height 16
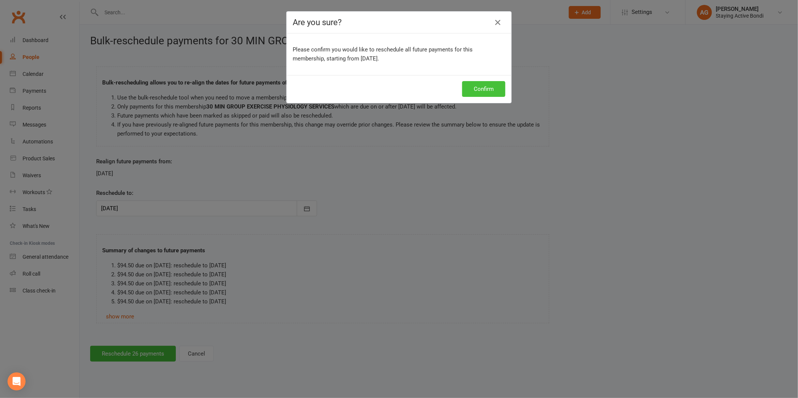
click at [482, 91] on button "Confirm" at bounding box center [483, 89] width 43 height 16
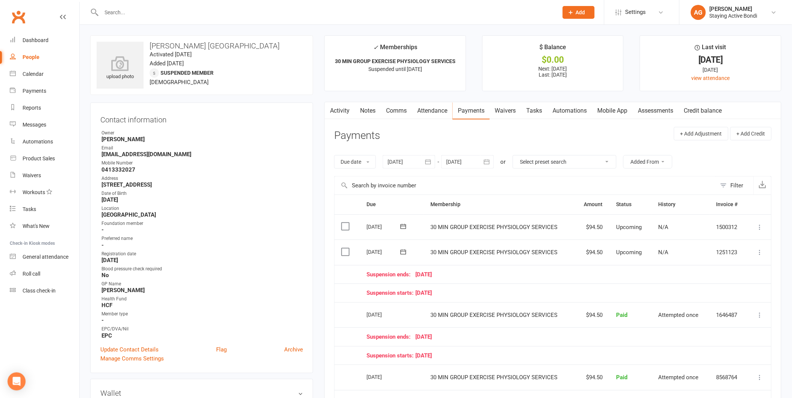
click at [186, 9] on input "text" at bounding box center [325, 12] width 453 height 11
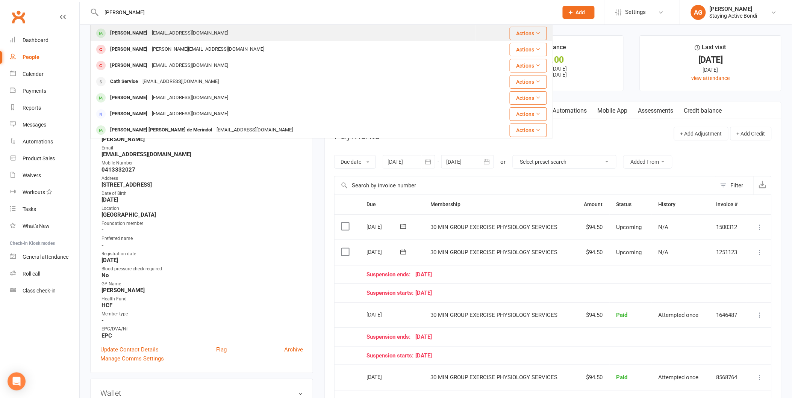
type input "[PERSON_NAME]"
click at [174, 33] on div "[EMAIL_ADDRESS][DOMAIN_NAME]" at bounding box center [190, 33] width 81 height 11
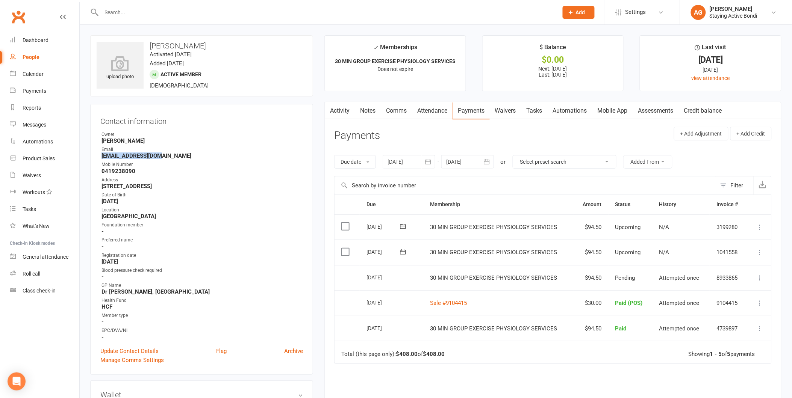
drag, startPoint x: 169, startPoint y: 156, endPoint x: 92, endPoint y: 156, distance: 77.4
click at [92, 156] on div "Contact information Owner [PERSON_NAME] Email [EMAIL_ADDRESS][DOMAIN_NAME] Mobi…" at bounding box center [201, 239] width 223 height 271
copy strong "[EMAIL_ADDRESS][DOMAIN_NAME]"
click at [358, 110] on link "Notes" at bounding box center [368, 110] width 26 height 17
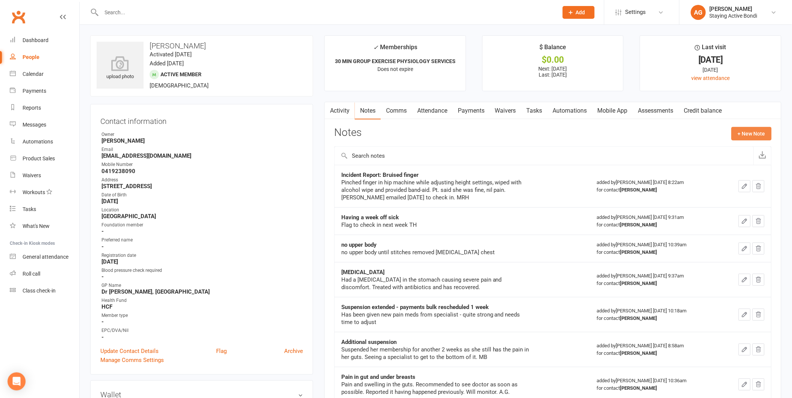
click at [750, 130] on button "+ New Note" at bounding box center [751, 134] width 40 height 14
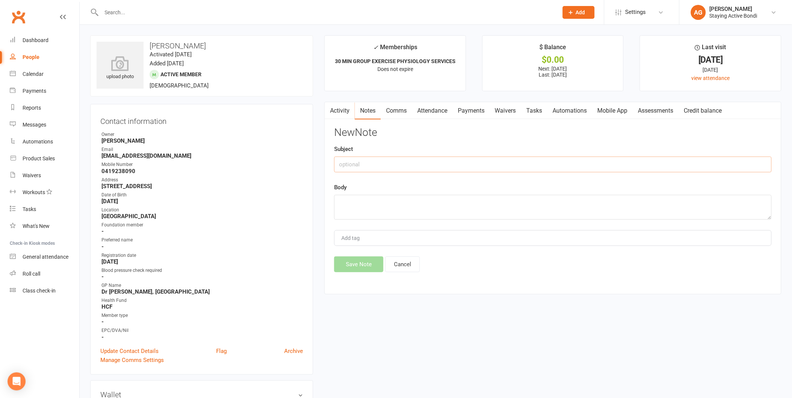
click at [351, 162] on input "text" at bounding box center [552, 165] width 437 height 16
type input "Injury"
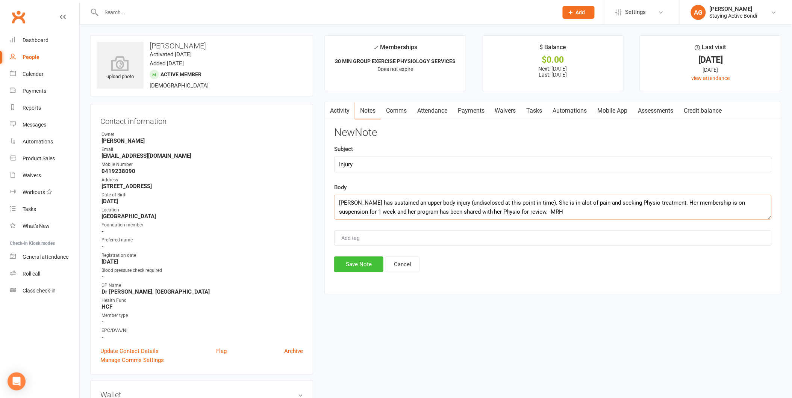
type textarea "[PERSON_NAME] has sustained an upper body injury (undisclosed at this point in …"
click at [359, 261] on button "Save Note" at bounding box center [358, 265] width 49 height 16
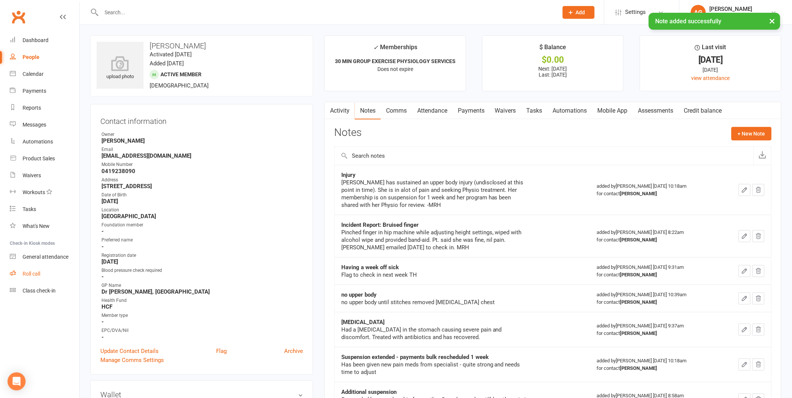
click at [36, 272] on div "Roll call" at bounding box center [32, 274] width 18 height 6
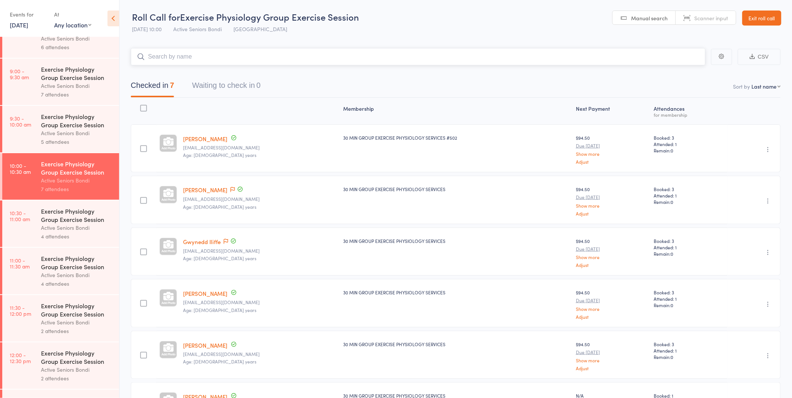
scroll to position [250, 0]
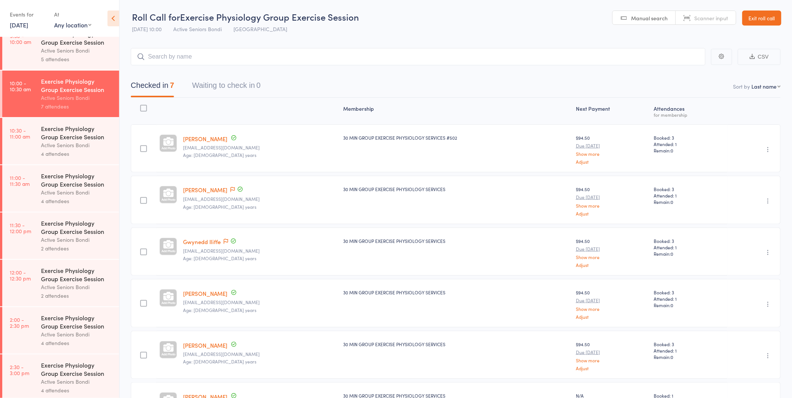
click at [59, 139] on div "Exercise Physiology Group Exercise Session" at bounding box center [77, 132] width 72 height 17
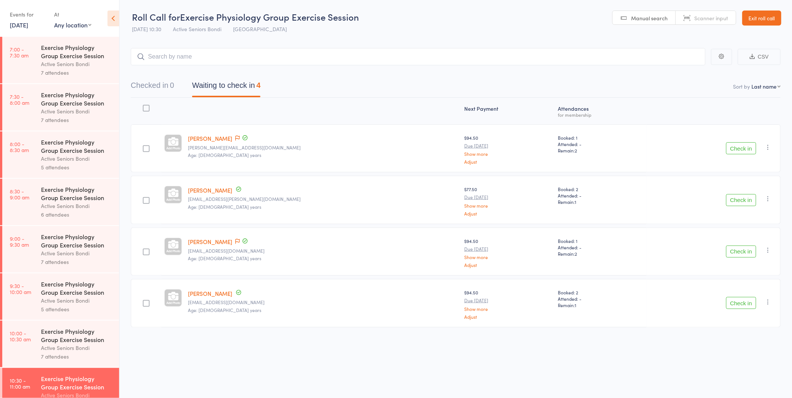
click at [733, 145] on button "Check in" at bounding box center [741, 148] width 30 height 12
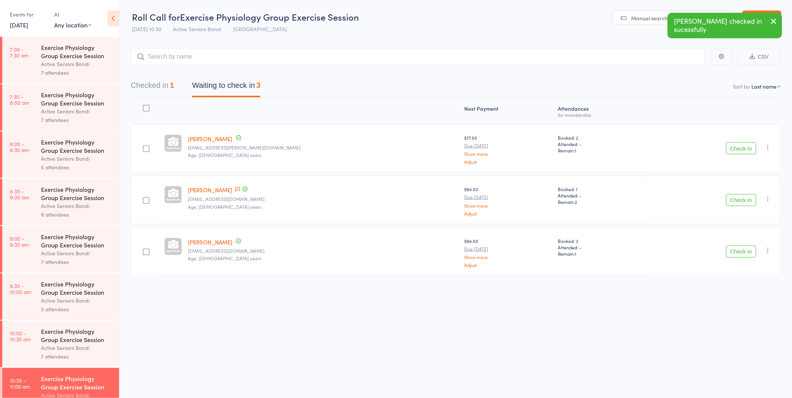
click at [740, 147] on button "Check in" at bounding box center [741, 148] width 30 height 12
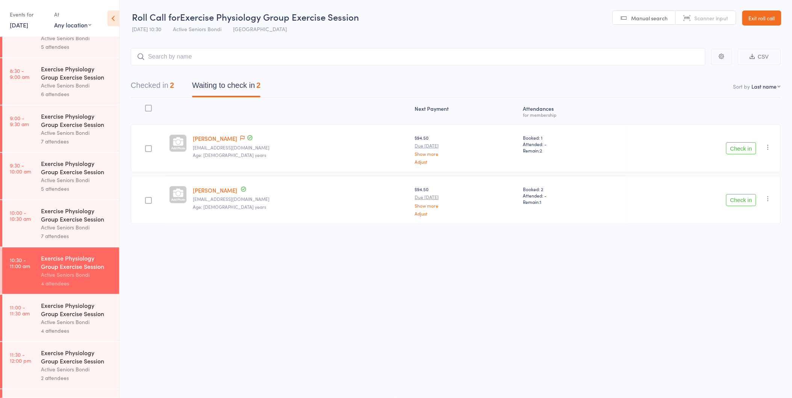
scroll to position [125, 0]
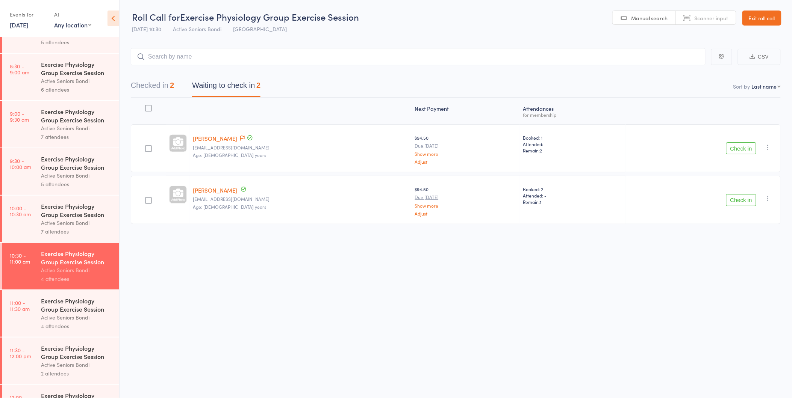
click at [62, 315] on div "Active Seniors Bondi" at bounding box center [77, 317] width 72 height 9
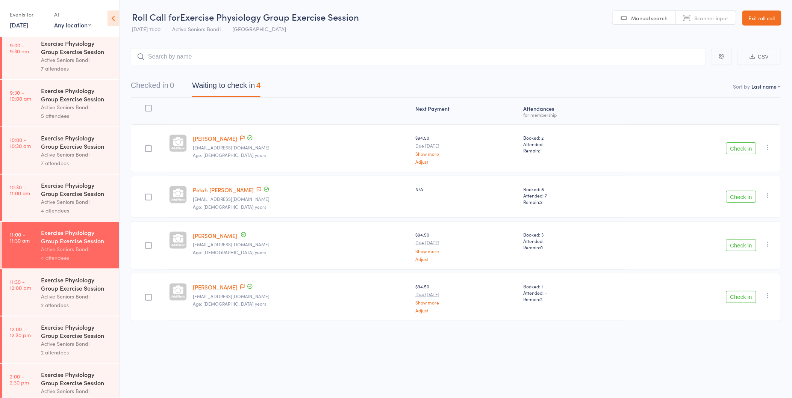
scroll to position [209, 0]
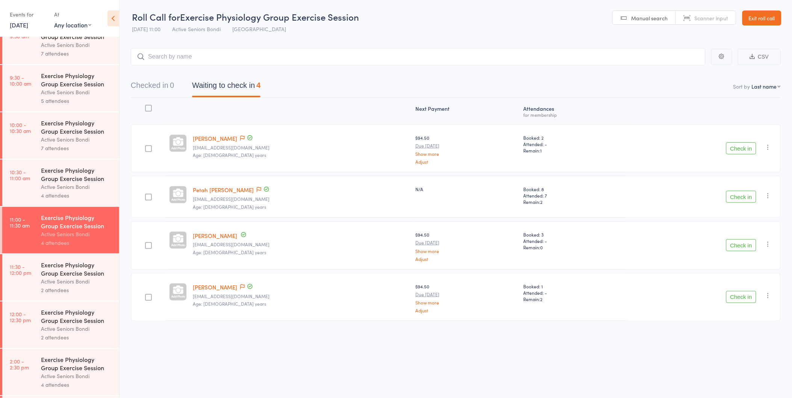
click at [64, 181] on div "Exercise Physiology Group Exercise Session" at bounding box center [77, 174] width 72 height 17
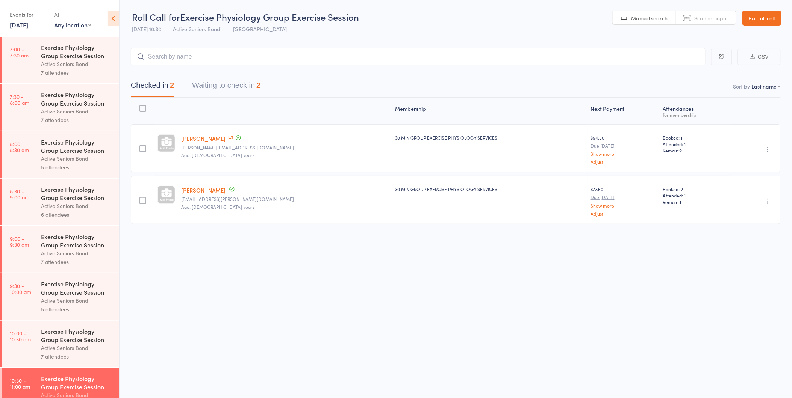
click at [225, 83] on button "Waiting to check in 2" at bounding box center [226, 87] width 68 height 20
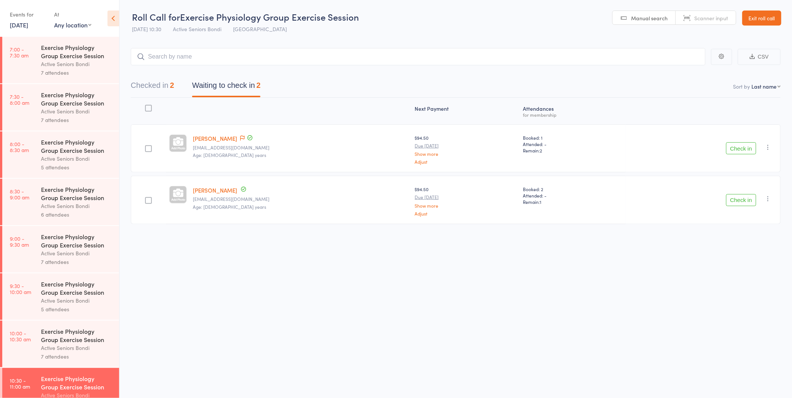
click at [765, 18] on link "Exit roll call" at bounding box center [761, 18] width 39 height 15
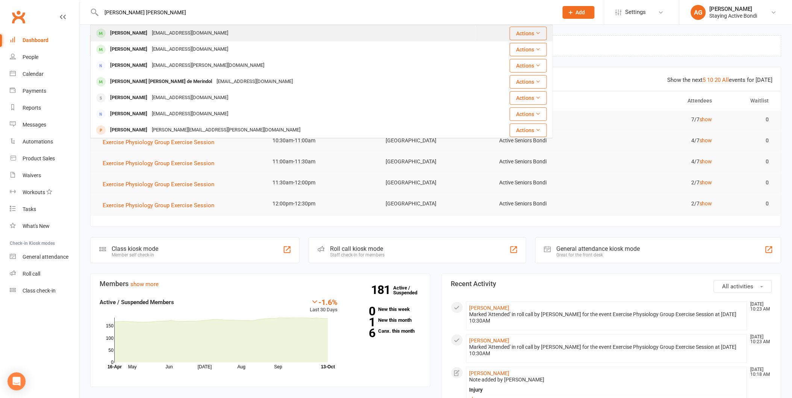
type input "[PERSON_NAME] [PERSON_NAME]"
click at [169, 29] on div "[EMAIL_ADDRESS][DOMAIN_NAME]" at bounding box center [190, 33] width 81 height 11
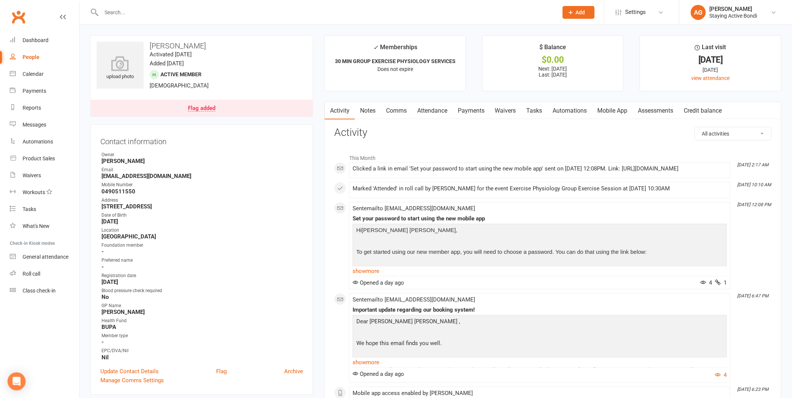
click at [426, 108] on link "Attendance" at bounding box center [432, 110] width 41 height 17
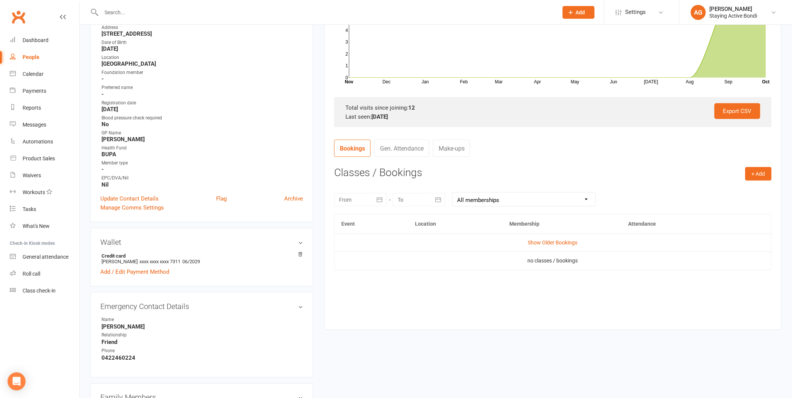
scroll to position [83, 0]
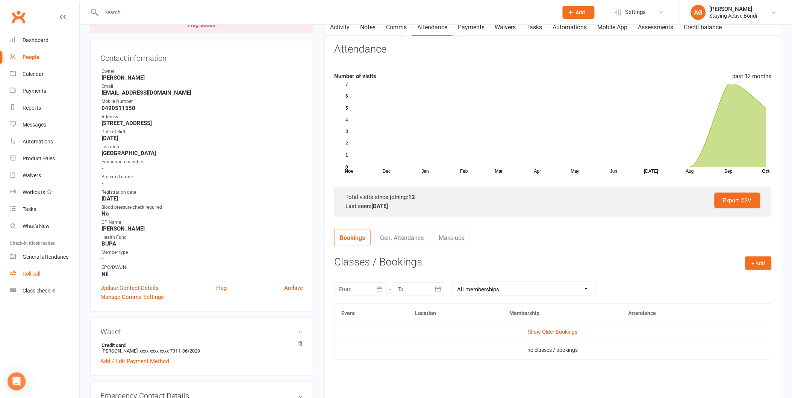
drag, startPoint x: 30, startPoint y: 274, endPoint x: 24, endPoint y: 271, distance: 6.9
click at [30, 274] on div "Roll call" at bounding box center [32, 274] width 18 height 6
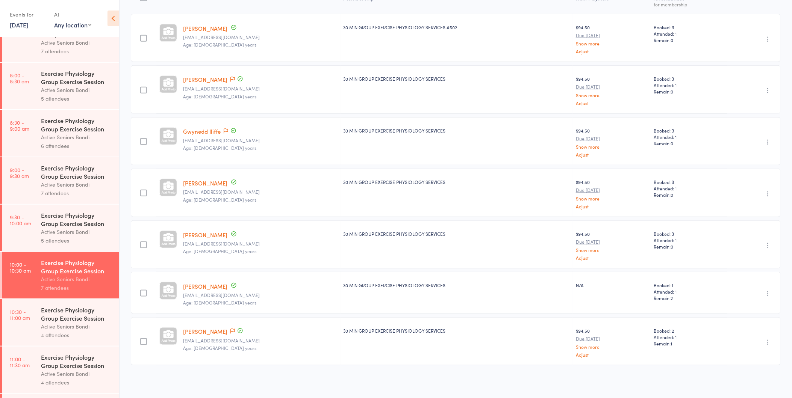
scroll to position [83, 0]
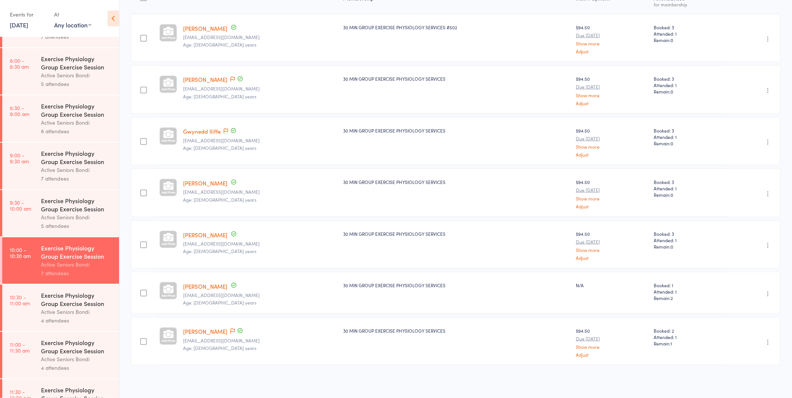
click at [70, 312] on div "Active Seniors Bondi" at bounding box center [77, 312] width 72 height 9
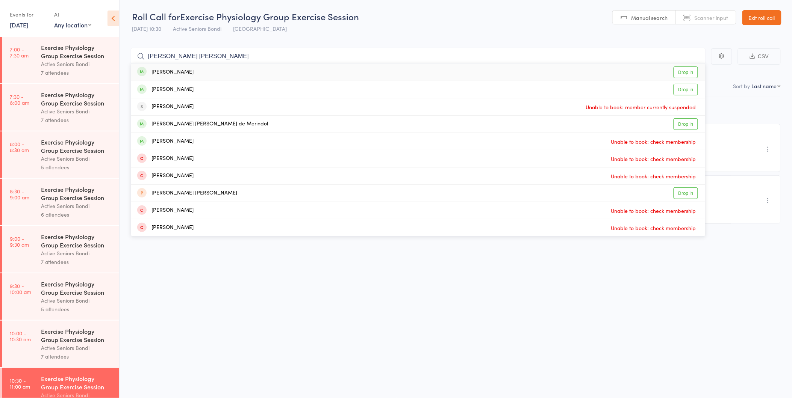
type input "mary jo"
click at [293, 69] on div "Mary Jo Mancisidor Drop in" at bounding box center [418, 71] width 574 height 17
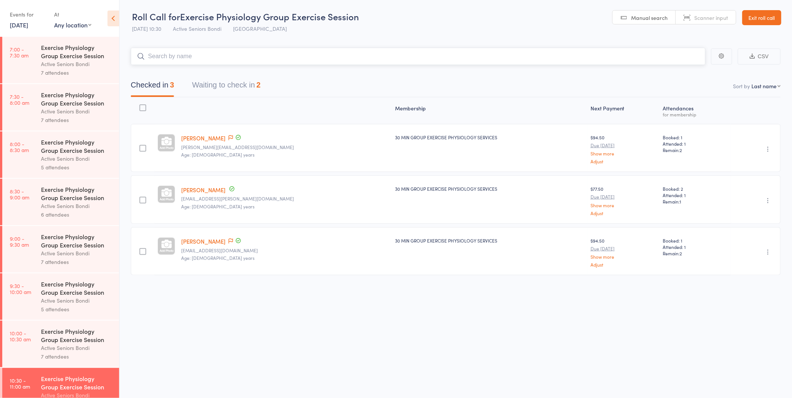
click at [234, 78] on button "Waiting to check in 2" at bounding box center [226, 87] width 68 height 20
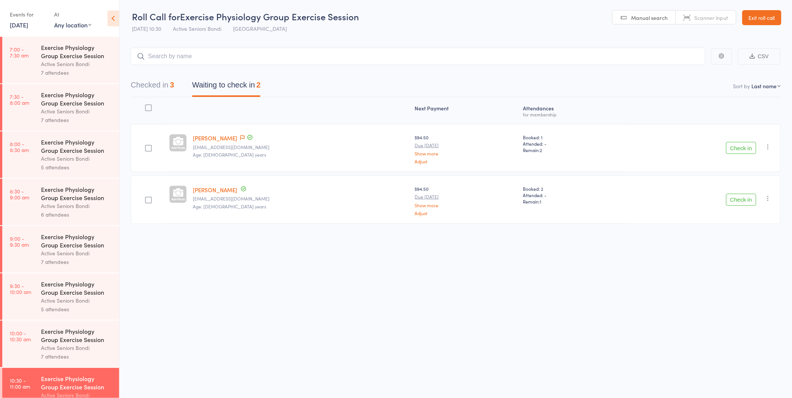
click at [735, 199] on button "Check in" at bounding box center [741, 200] width 30 height 12
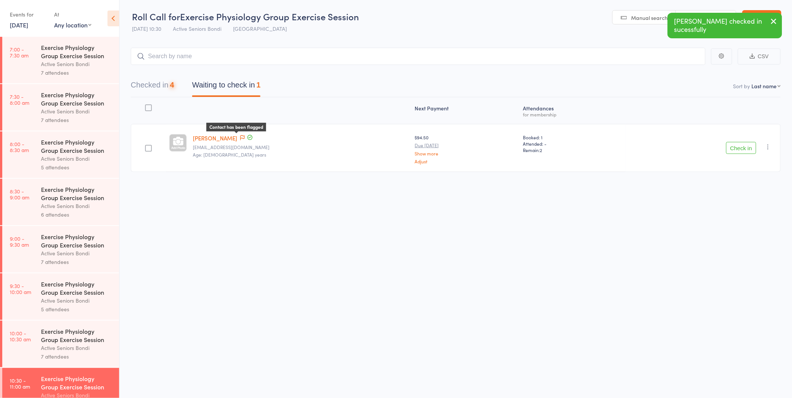
click at [240, 136] on icon at bounding box center [242, 137] width 5 height 5
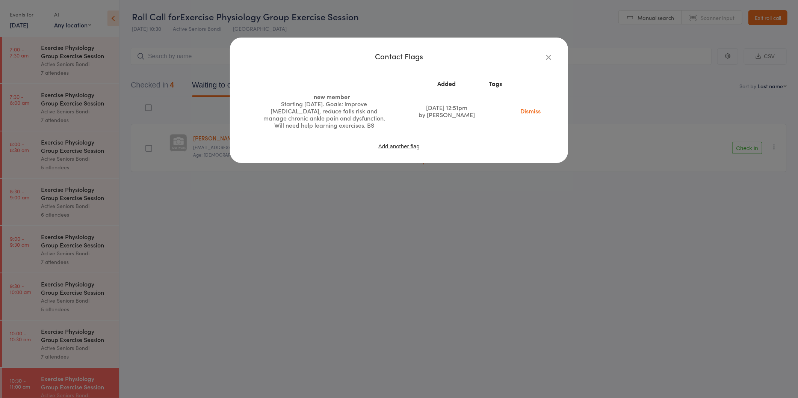
click at [547, 56] on icon "button" at bounding box center [548, 57] width 8 height 8
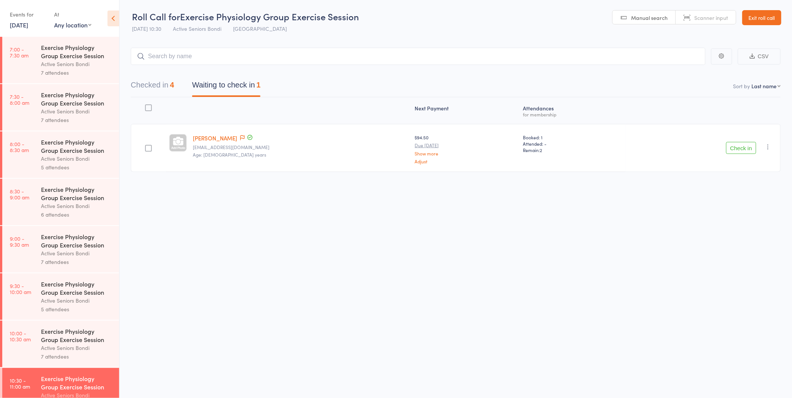
click at [740, 148] on button "Check in" at bounding box center [741, 148] width 30 height 12
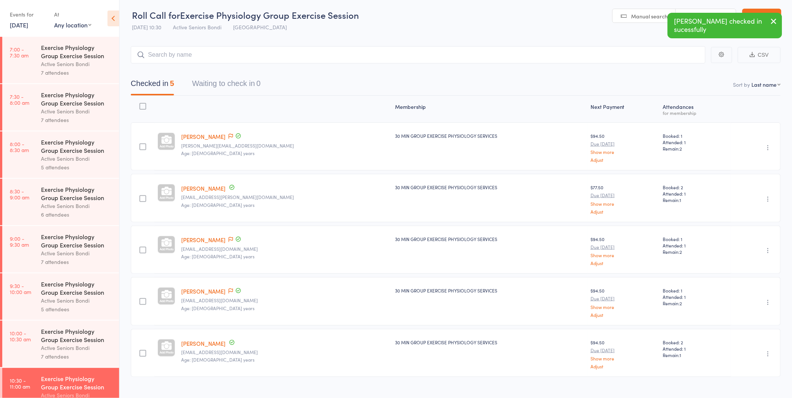
scroll to position [14, 0]
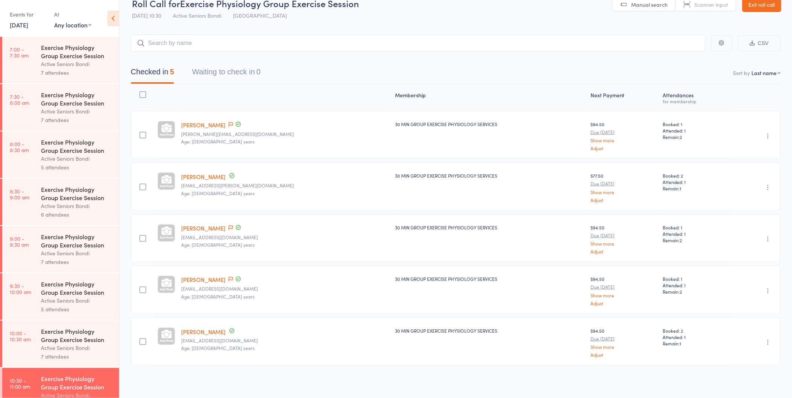
click at [422, 384] on div "Membership Next Payment Atten­dances for membership Shirley Baitz shirley.baitz…" at bounding box center [456, 241] width 650 height 315
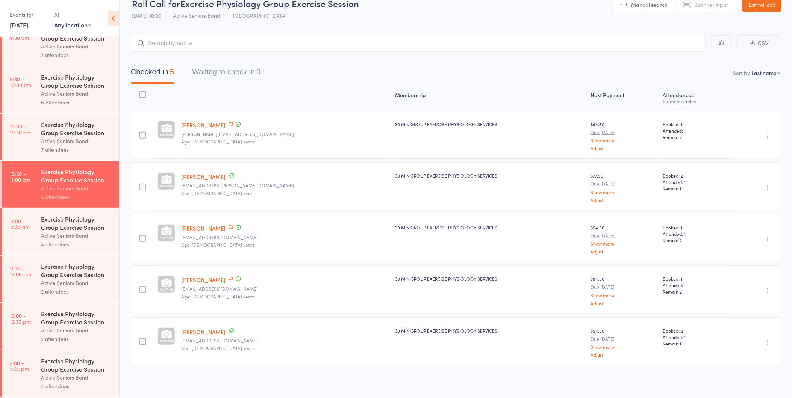
scroll to position [209, 0]
click at [54, 226] on div "Exercise Physiology Group Exercise Session" at bounding box center [77, 221] width 72 height 17
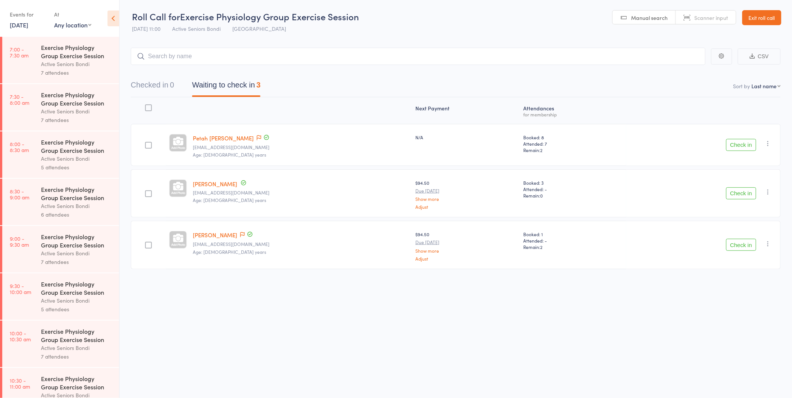
click at [742, 241] on button "Check in" at bounding box center [741, 245] width 30 height 12
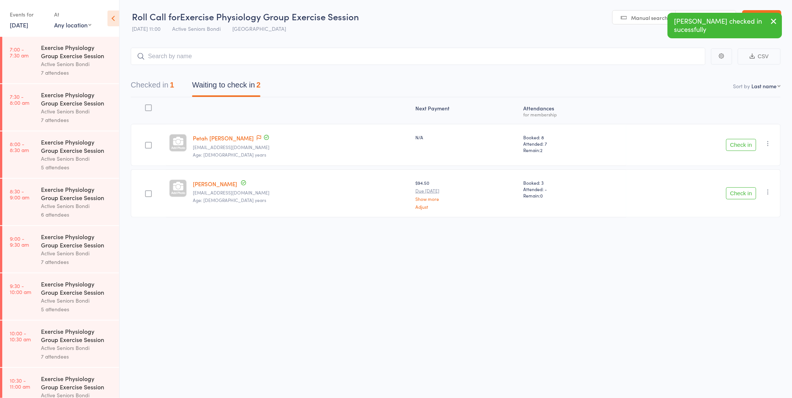
scroll to position [0, 0]
drag, startPoint x: 352, startPoint y: 156, endPoint x: 366, endPoint y: 147, distance: 17.1
click at [363, 153] on small "Age: [DEMOGRAPHIC_DATA] years" at bounding box center [301, 155] width 217 height 5
click at [23, 21] on link "[DATE]" at bounding box center [19, 25] width 18 height 8
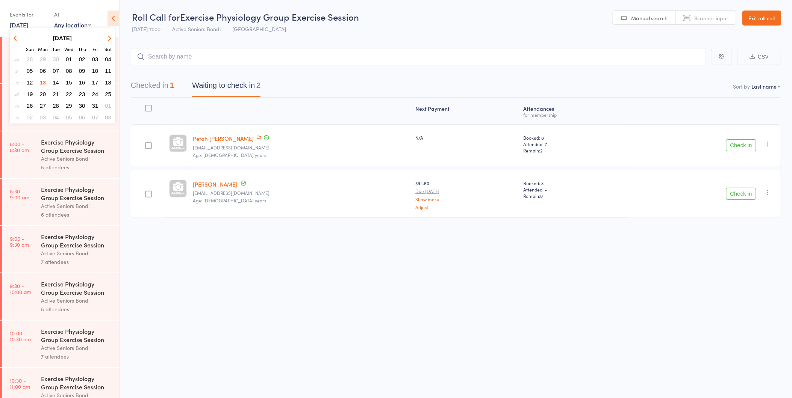
click at [59, 80] on button "14" at bounding box center [56, 82] width 12 height 10
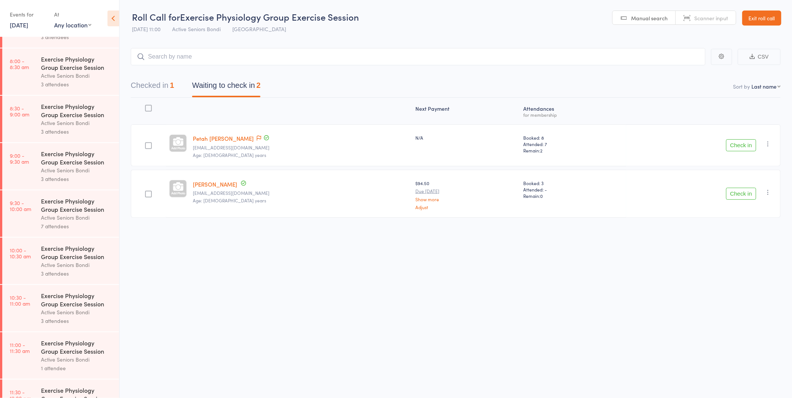
scroll to position [83, 0]
click at [56, 305] on div "Exercise Physiology Group Exercise Session" at bounding box center [77, 299] width 72 height 17
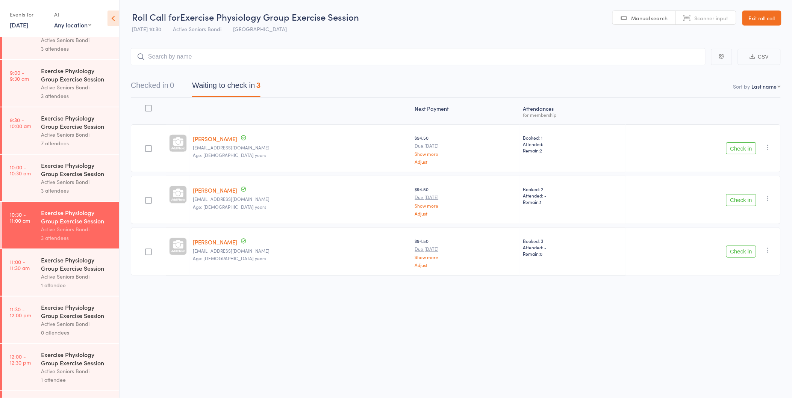
scroll to position [167, 0]
click at [65, 363] on div "Exercise Physiology Group Exercise Session" at bounding box center [77, 358] width 72 height 17
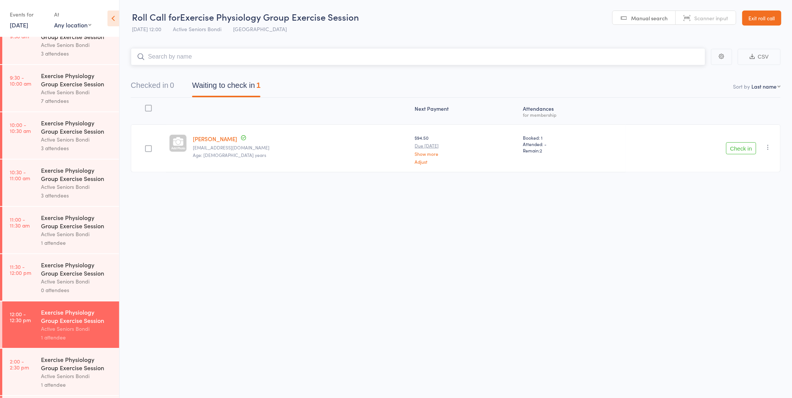
scroll to position [250, 0]
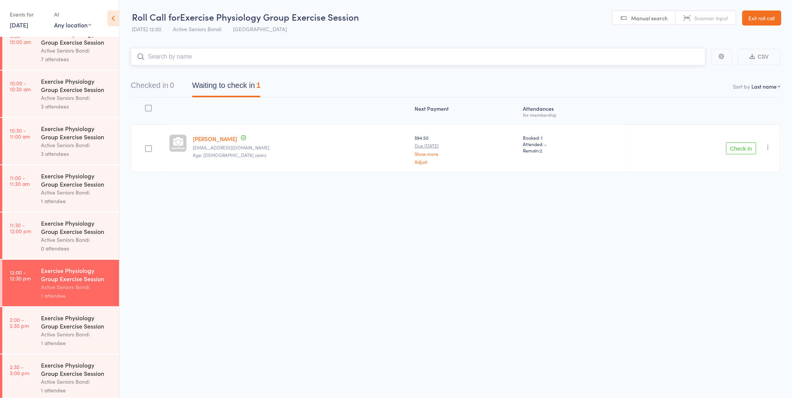
click at [201, 53] on input "search" at bounding box center [418, 56] width 574 height 17
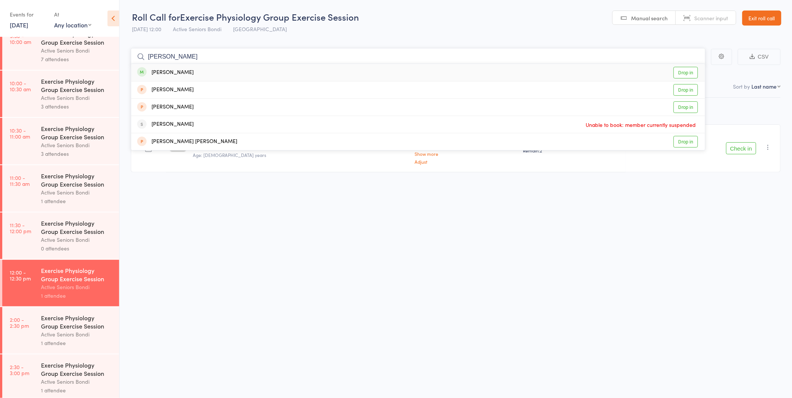
type input "karen ga"
click at [190, 73] on div "Karen Gadeley Drop in" at bounding box center [418, 72] width 574 height 17
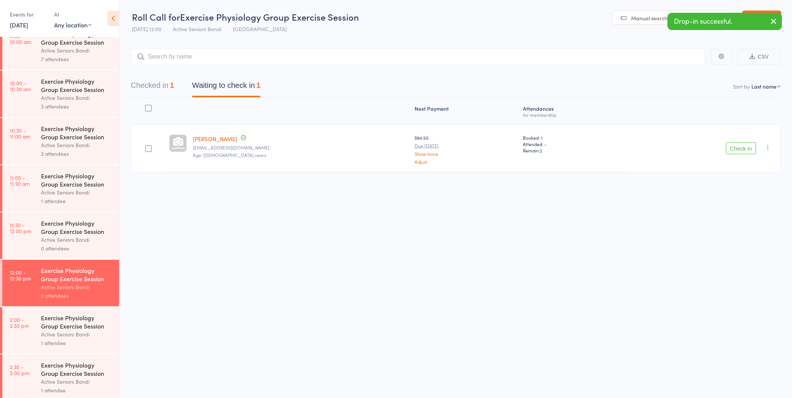
click at [27, 22] on link "14 Oct, 2025" at bounding box center [19, 25] width 18 height 8
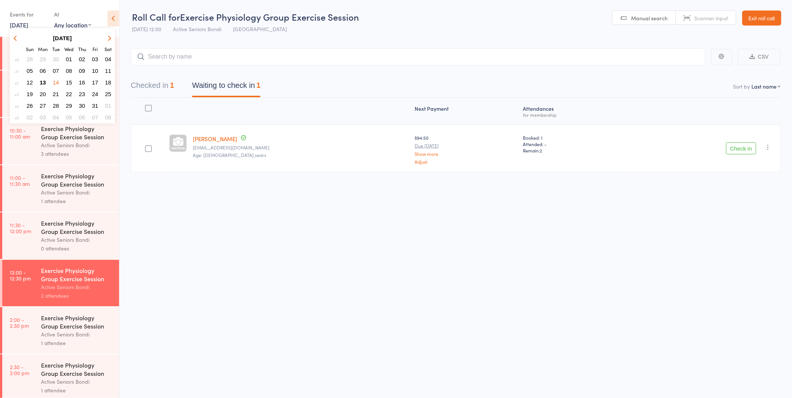
click at [168, 83] on button "Checked in 1" at bounding box center [152, 87] width 43 height 20
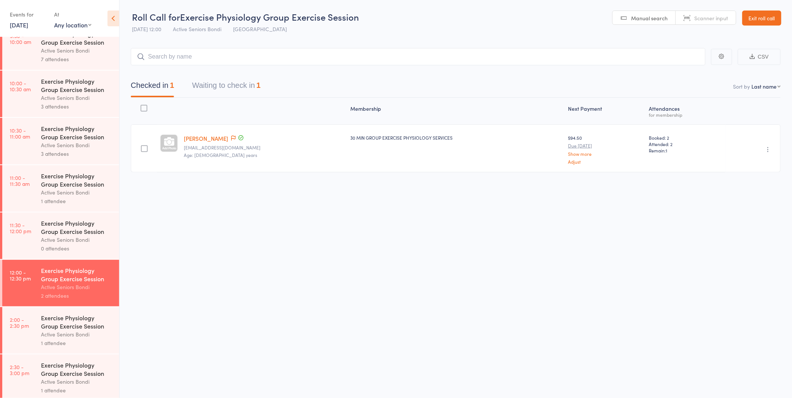
click at [162, 83] on button "Checked in 1" at bounding box center [152, 87] width 43 height 20
click at [767, 148] on icon "button" at bounding box center [768, 150] width 8 height 8
click at [734, 162] on li "Undo check-in" at bounding box center [741, 164] width 62 height 9
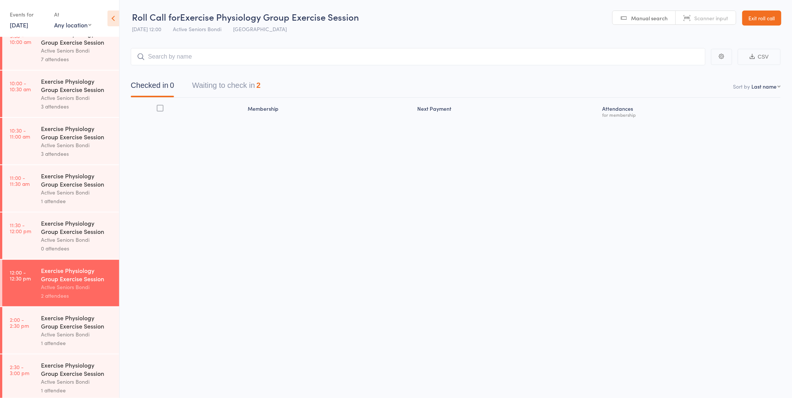
click at [28, 23] on link "14 Oct, 2025" at bounding box center [19, 25] width 18 height 8
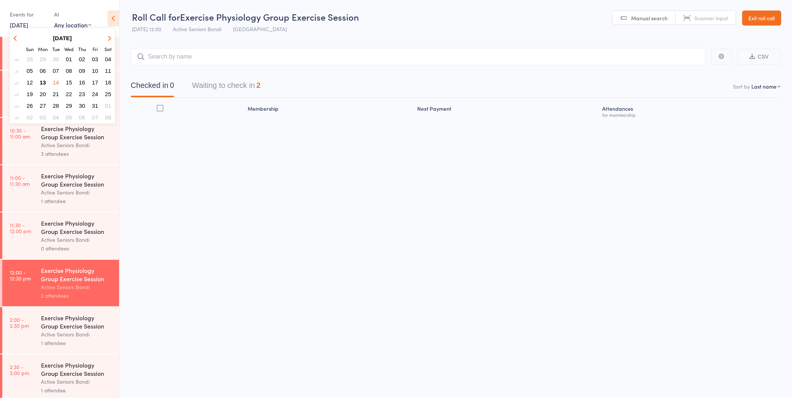
click at [82, 79] on span "16" at bounding box center [82, 82] width 6 height 6
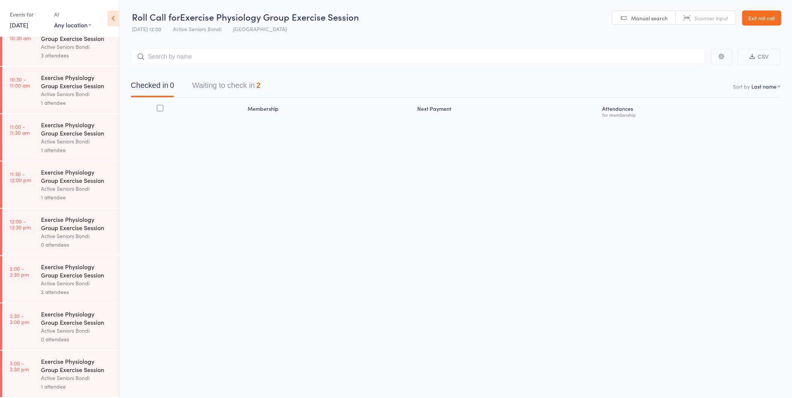
scroll to position [0, 0]
click at [18, 22] on link "16 Oct, 2025" at bounding box center [19, 25] width 18 height 8
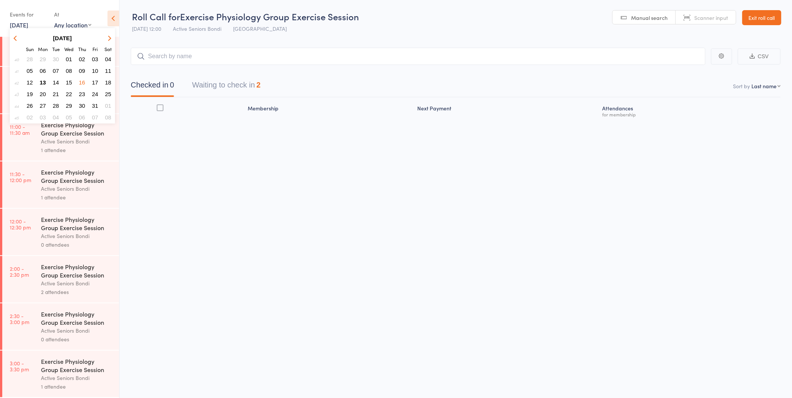
click at [178, 142] on div "Membership Next Payment Atten­dances for membership" at bounding box center [456, 125] width 650 height 57
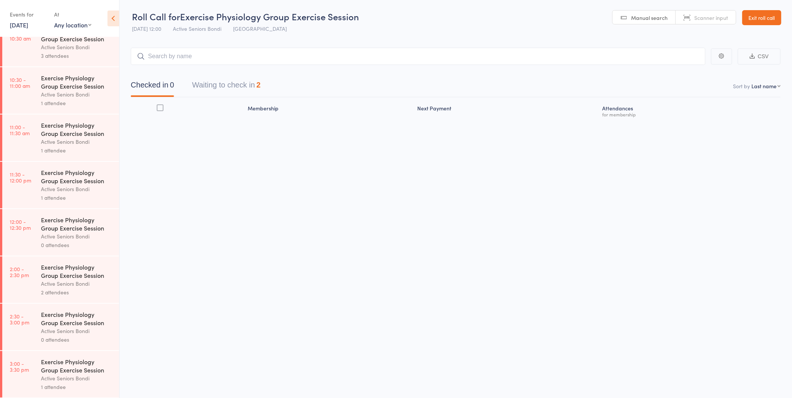
scroll to position [303, 0]
click at [60, 367] on div "Exercise Physiology Group Exercise Session" at bounding box center [77, 365] width 72 height 17
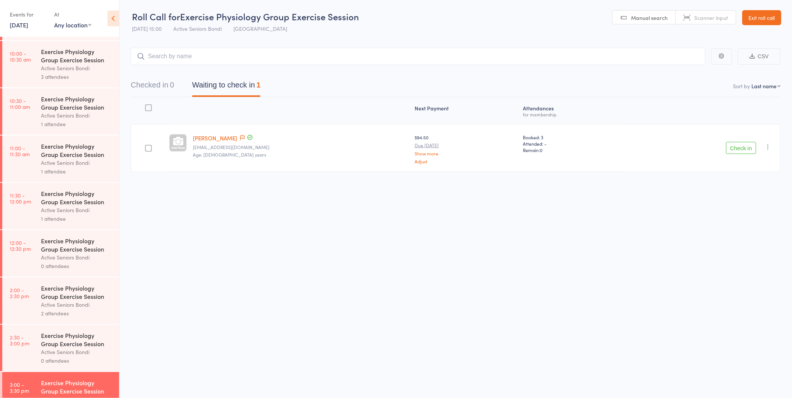
scroll to position [303, 0]
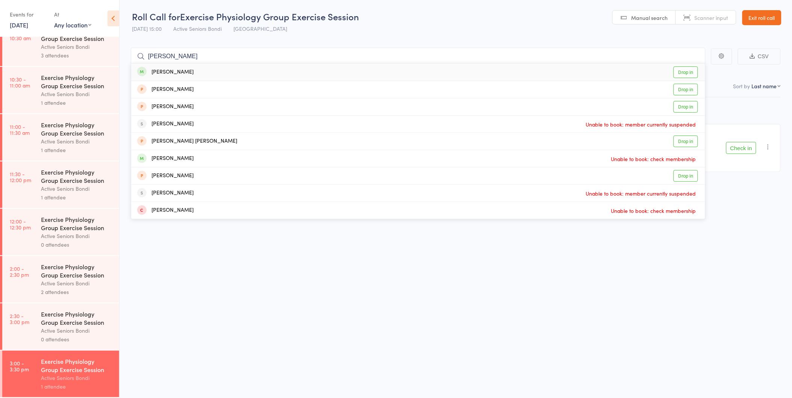
type input "karen"
click at [201, 72] on div "Karen Gadeley Drop in" at bounding box center [418, 71] width 574 height 17
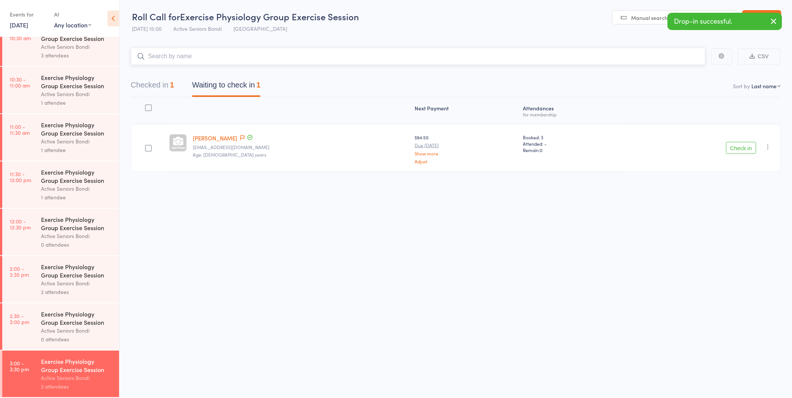
click at [160, 85] on button "Checked in 1" at bounding box center [152, 87] width 43 height 20
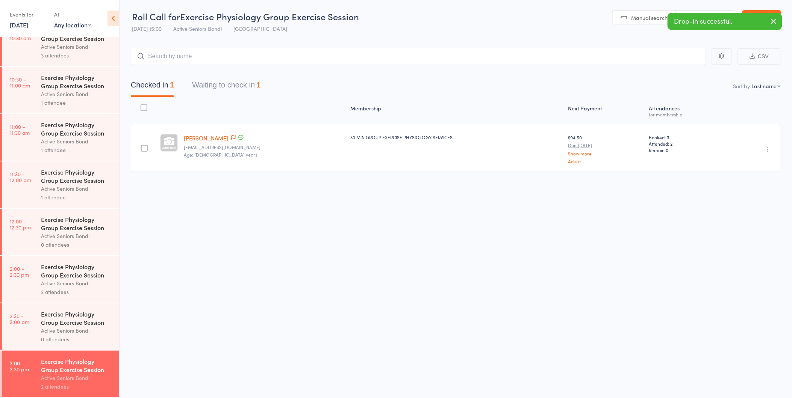
click at [765, 147] on icon "button" at bounding box center [768, 149] width 8 height 8
click at [754, 163] on li "Undo check-in" at bounding box center [741, 163] width 62 height 9
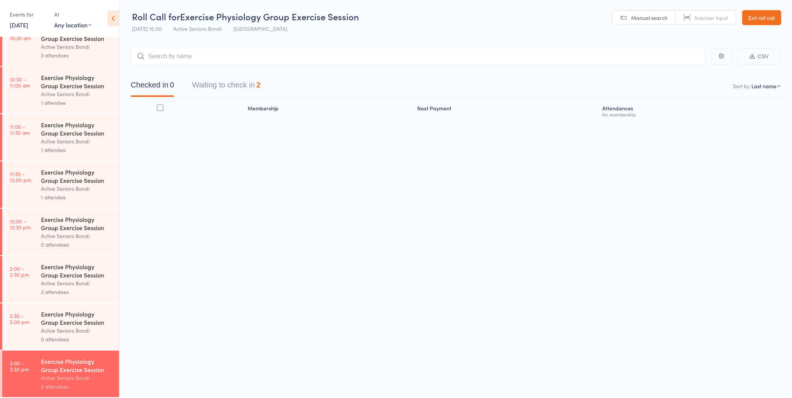
scroll to position [0, 0]
click at [28, 26] on link "16 Oct, 2025" at bounding box center [19, 25] width 18 height 8
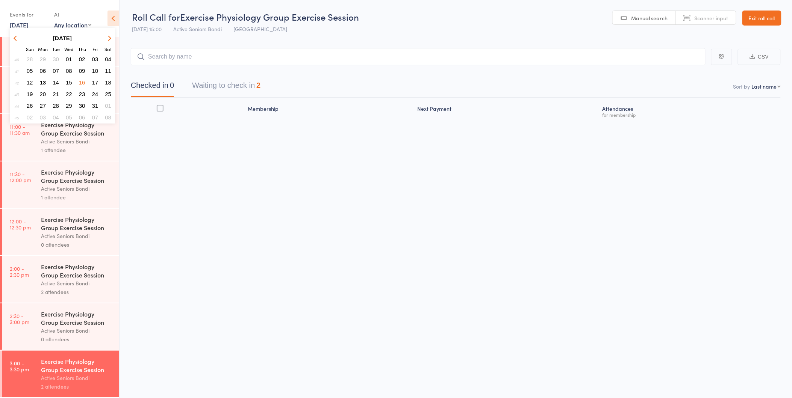
click at [29, 91] on span "19" at bounding box center [30, 94] width 6 height 6
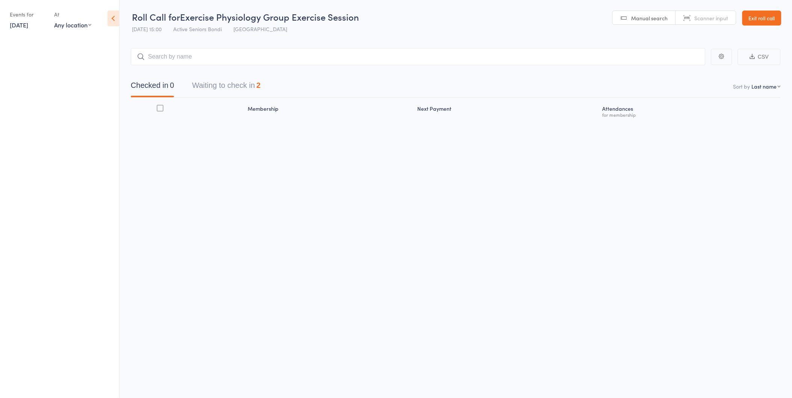
click at [21, 21] on link "19 Oct, 2025" at bounding box center [19, 25] width 18 height 8
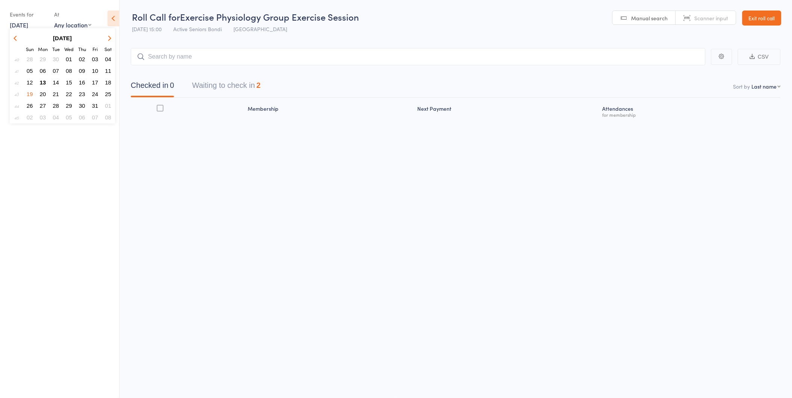
click at [44, 89] on button "20" at bounding box center [43, 94] width 12 height 10
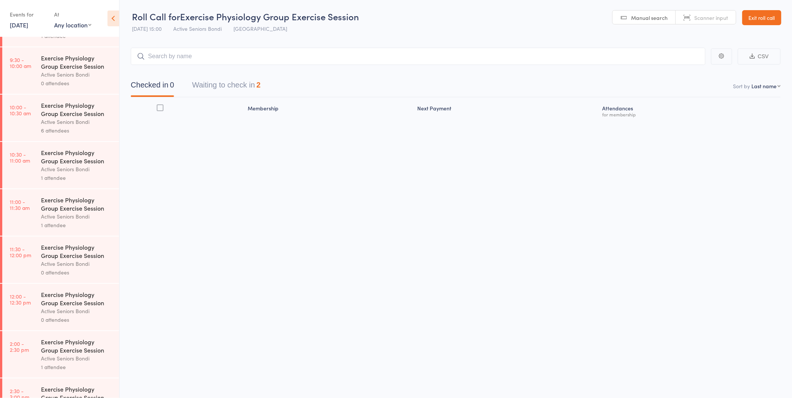
scroll to position [226, 0]
click at [68, 62] on div "Exercise Physiology Group Exercise Session" at bounding box center [77, 62] width 72 height 17
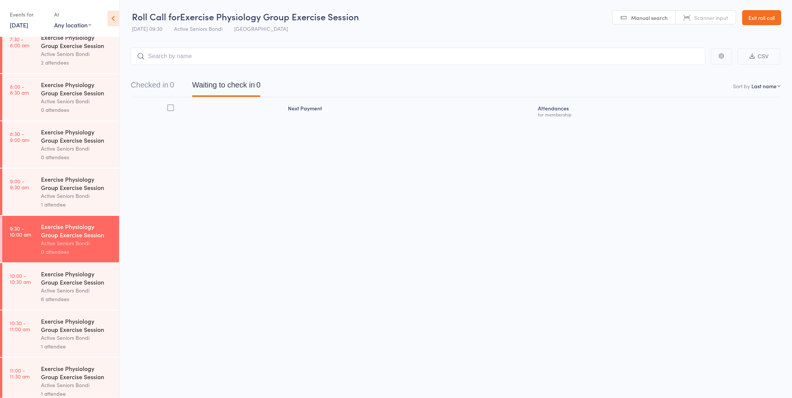
scroll to position [167, 0]
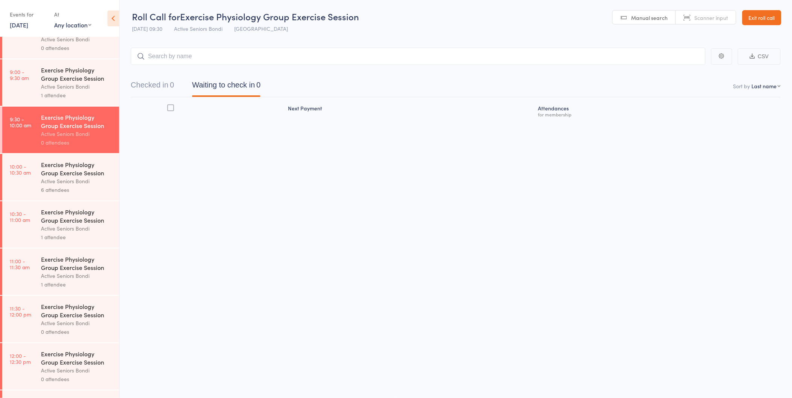
click at [60, 222] on div "Exercise Physiology Group Exercise Session" at bounding box center [77, 216] width 72 height 17
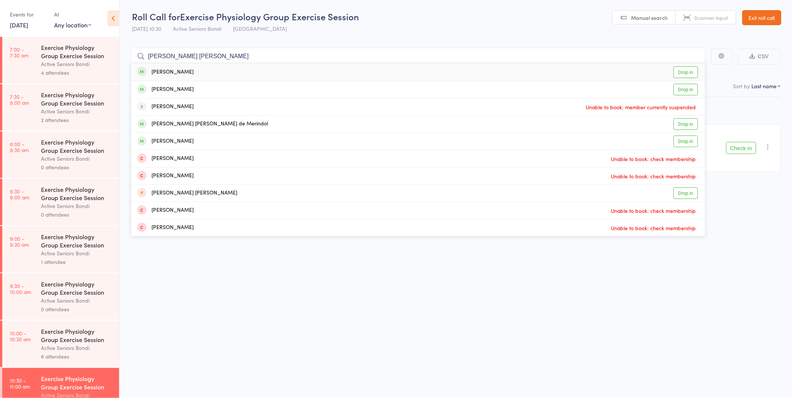
type input "mary jo"
click at [225, 70] on div "Mary Jo Mancisidor Drop in" at bounding box center [418, 71] width 574 height 17
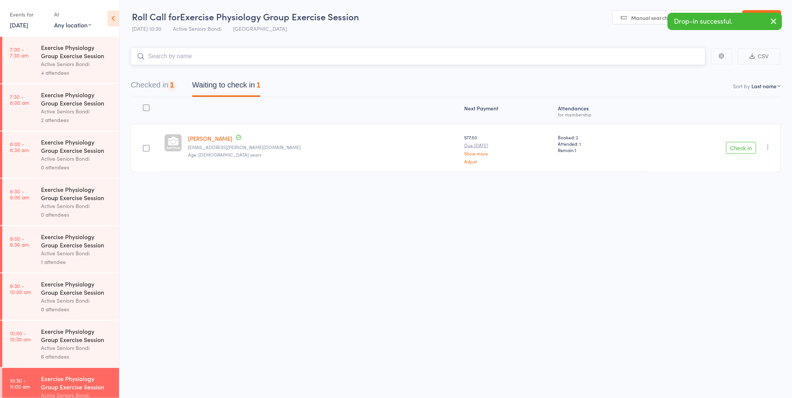
click at [164, 84] on button "Checked in 1" at bounding box center [152, 87] width 43 height 20
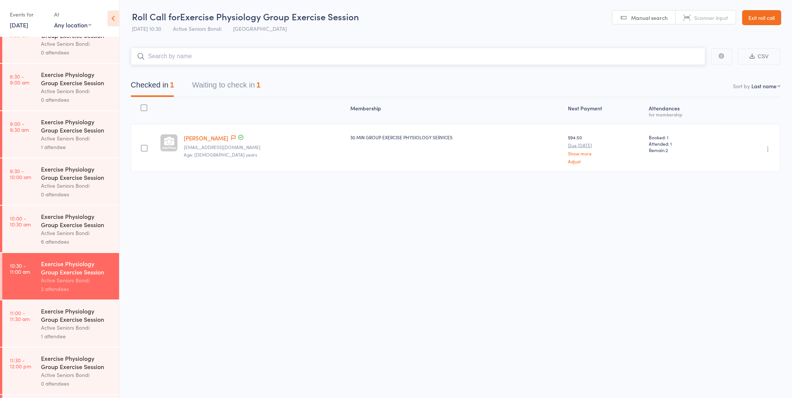
scroll to position [125, 0]
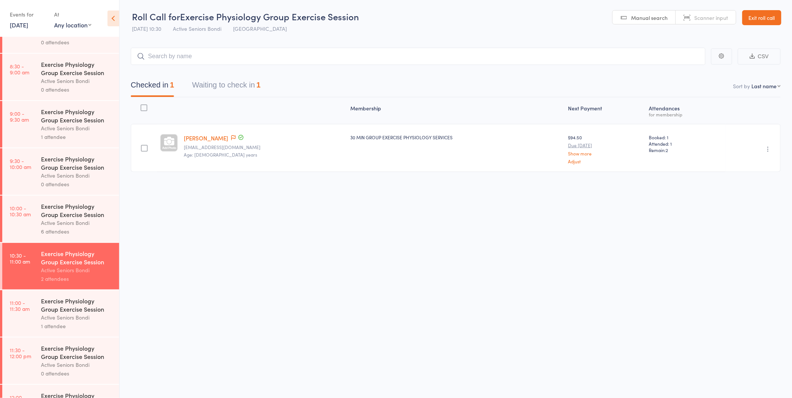
click at [767, 149] on icon "button" at bounding box center [768, 149] width 8 height 8
click at [755, 162] on li "Undo check-in" at bounding box center [741, 163] width 62 height 9
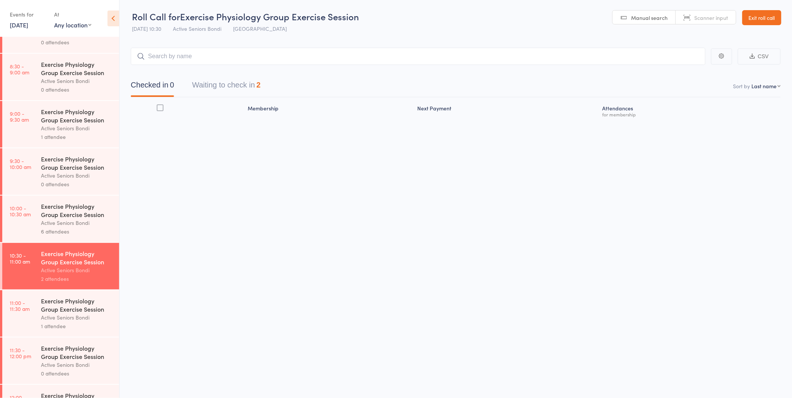
scroll to position [0, 0]
click at [28, 25] on link "20 Oct, 2025" at bounding box center [19, 25] width 18 height 8
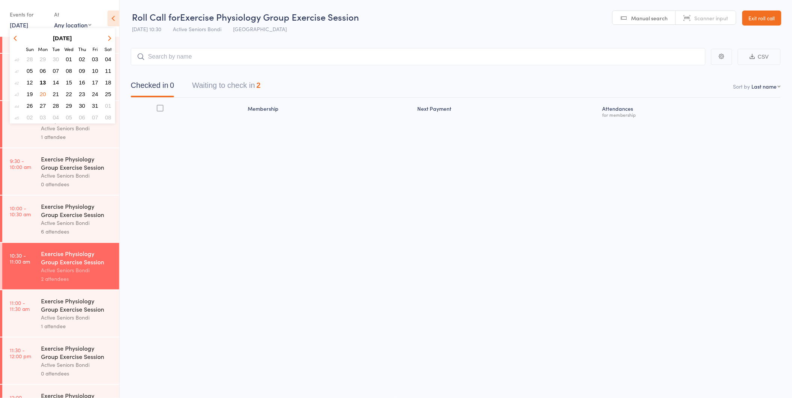
click at [68, 81] on span "15" at bounding box center [69, 82] width 6 height 6
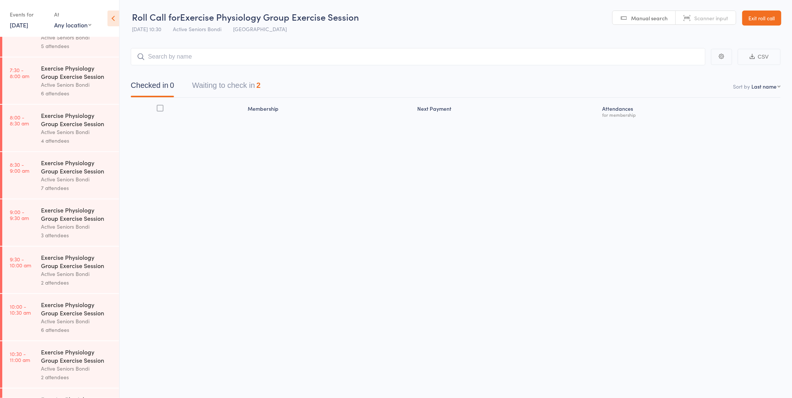
scroll to position [125, 0]
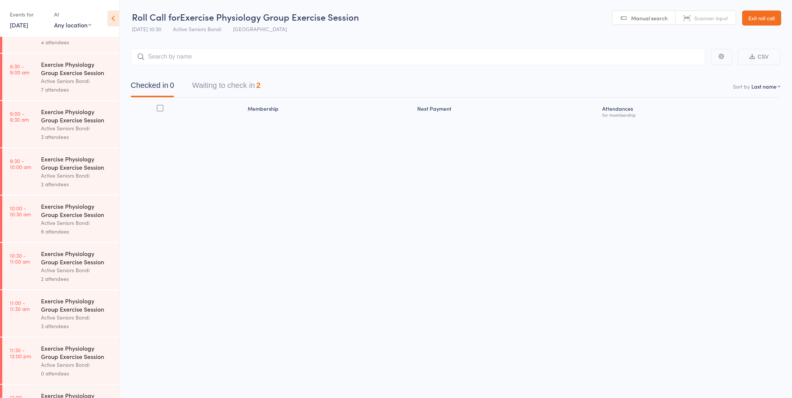
click at [69, 260] on div "Exercise Physiology Group Exercise Session" at bounding box center [77, 257] width 72 height 17
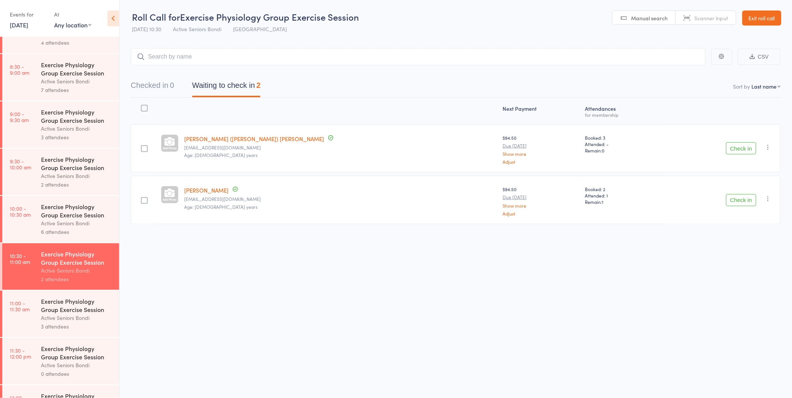
scroll to position [125, 0]
click at [42, 313] on div "Exercise Physiology Group Exercise Session" at bounding box center [77, 305] width 72 height 17
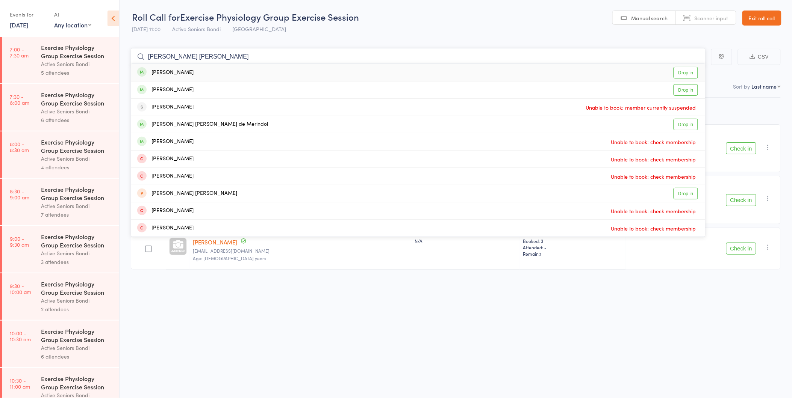
type input "mary jo"
click at [230, 71] on div "Mary Jo Mancisidor Drop in" at bounding box center [418, 72] width 574 height 17
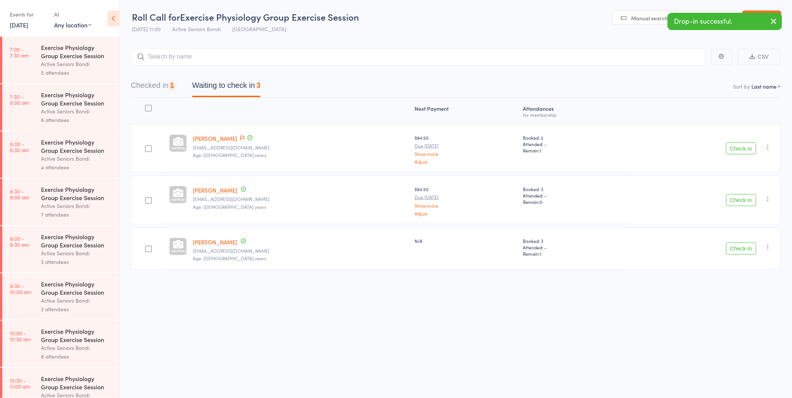
click at [20, 23] on link "15 Oct, 2025" at bounding box center [19, 25] width 18 height 8
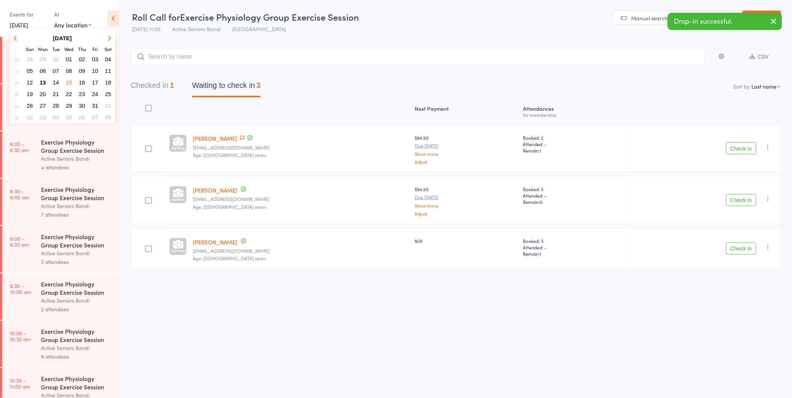
click at [95, 79] on span "17" at bounding box center [95, 82] width 6 height 6
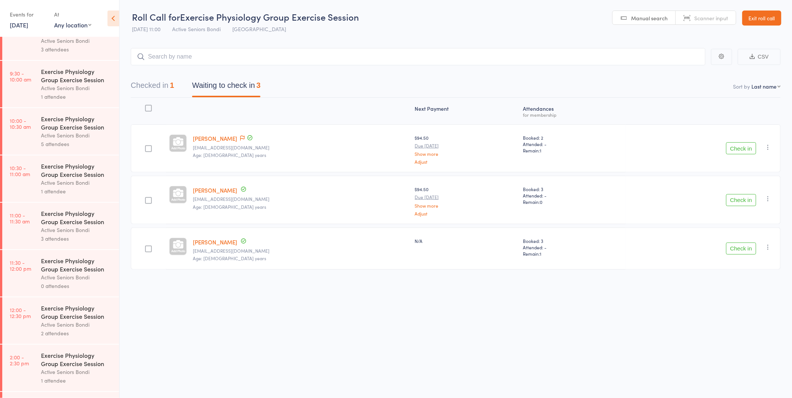
scroll to position [292, 0]
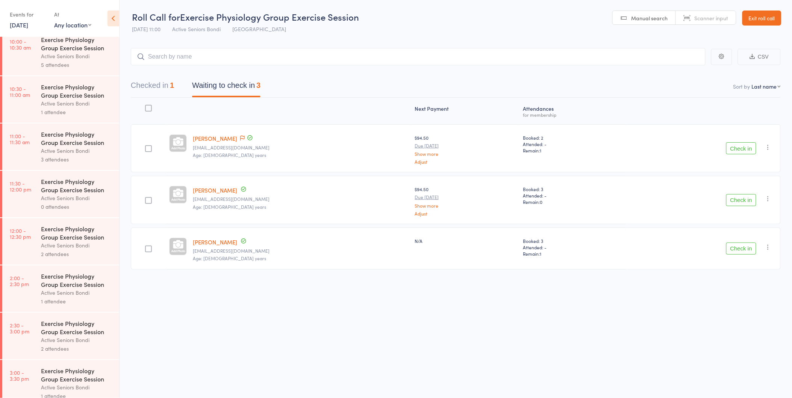
click at [50, 136] on div "Exercise Physiology Group Exercise Session" at bounding box center [77, 138] width 72 height 17
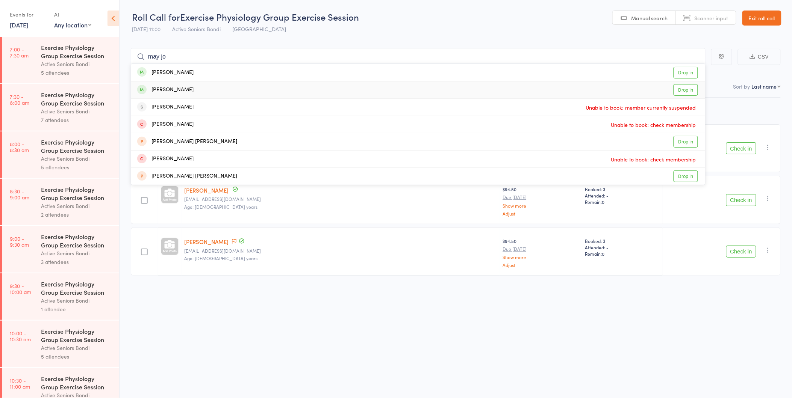
type input "may jo"
click at [190, 86] on div "Mary Jo Mancisidor" at bounding box center [165, 90] width 56 height 9
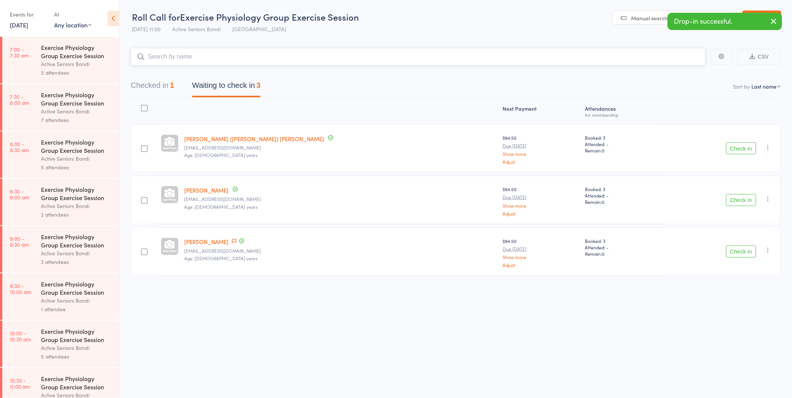
click at [165, 80] on button "Checked in 1" at bounding box center [152, 87] width 43 height 20
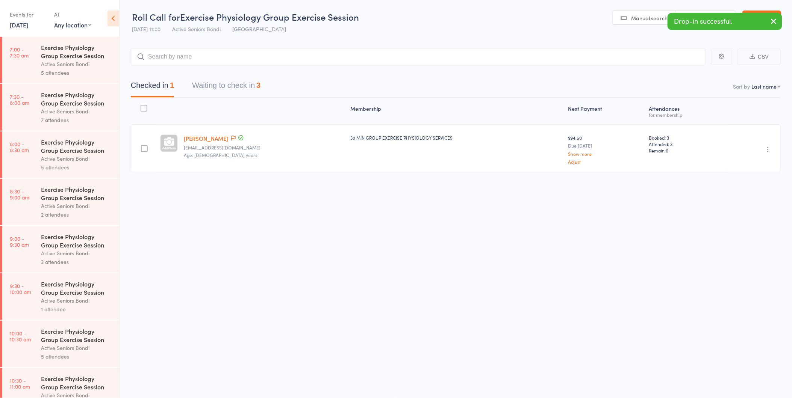
click at [768, 150] on icon "button" at bounding box center [768, 150] width 8 height 8
click at [752, 163] on li "Undo check-in" at bounding box center [741, 164] width 62 height 9
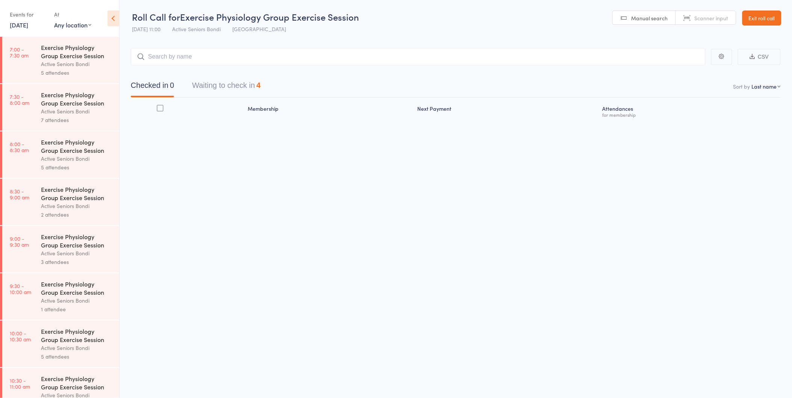
click at [28, 28] on link "17 Oct, 2025" at bounding box center [19, 25] width 18 height 8
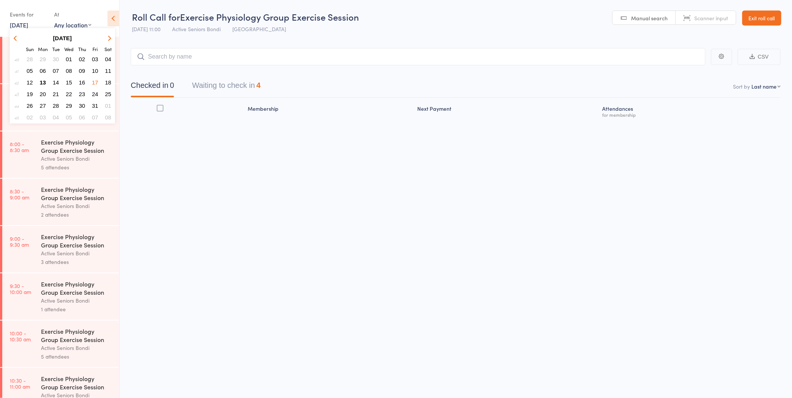
click at [68, 80] on span "15" at bounding box center [69, 82] width 6 height 6
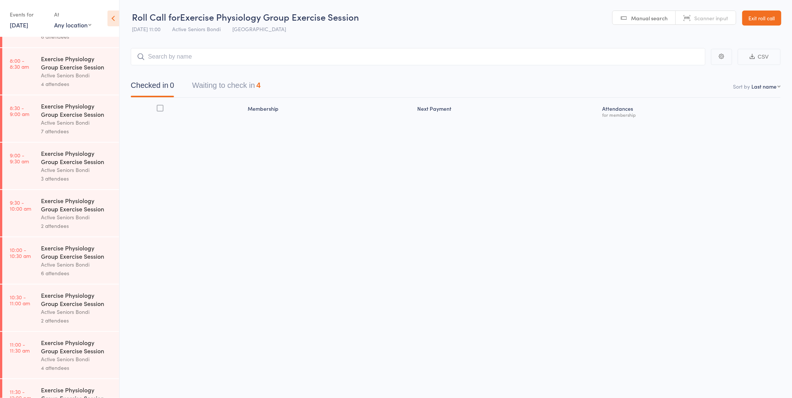
scroll to position [209, 0]
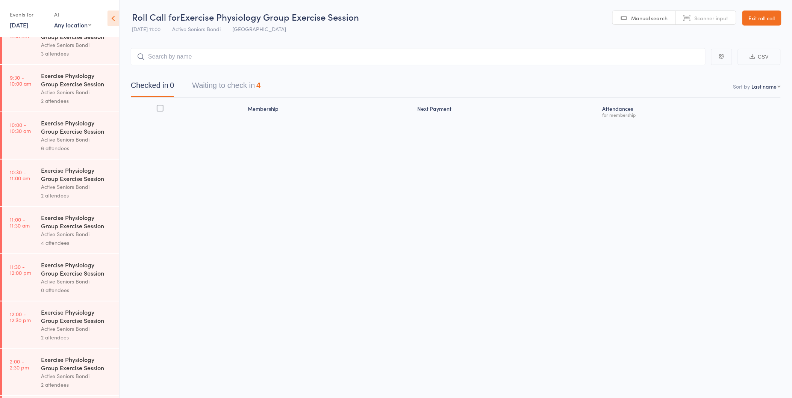
click at [69, 217] on div "Exercise Physiology Group Exercise Session" at bounding box center [77, 221] width 72 height 17
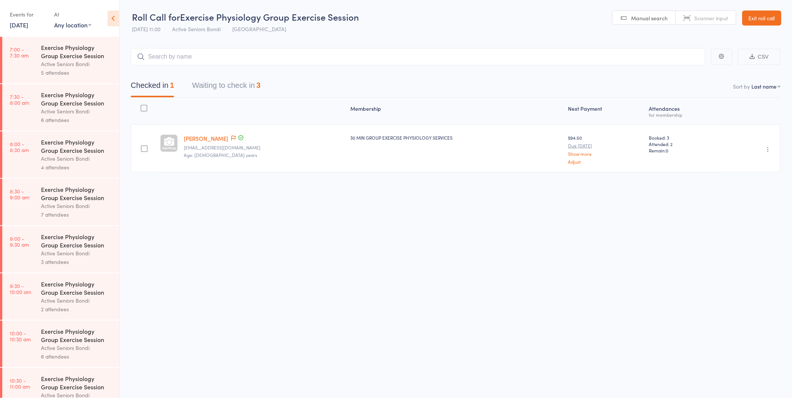
click at [766, 148] on icon "button" at bounding box center [768, 150] width 8 height 8
click at [745, 162] on li "Undo check-in" at bounding box center [741, 164] width 62 height 9
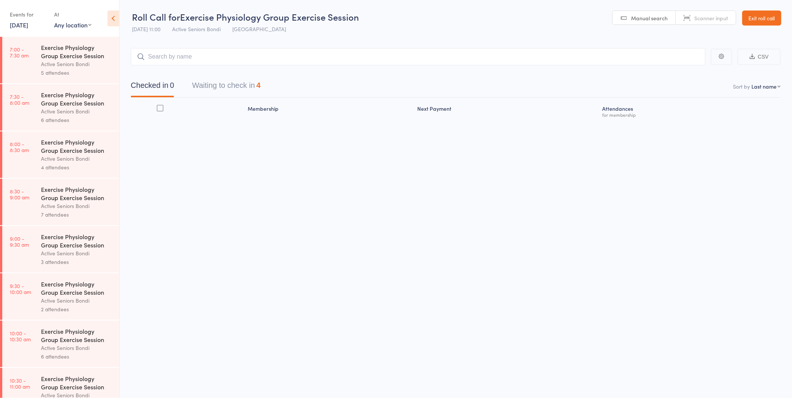
click at [20, 24] on link "15 Oct, 2025" at bounding box center [19, 25] width 18 height 8
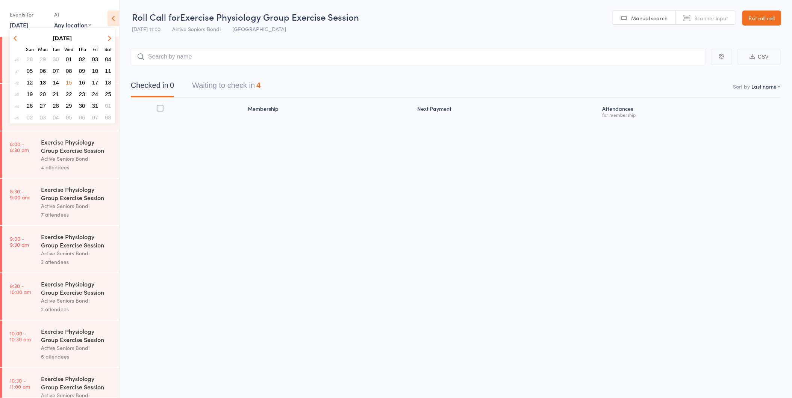
click at [42, 79] on span "13" at bounding box center [43, 82] width 6 height 6
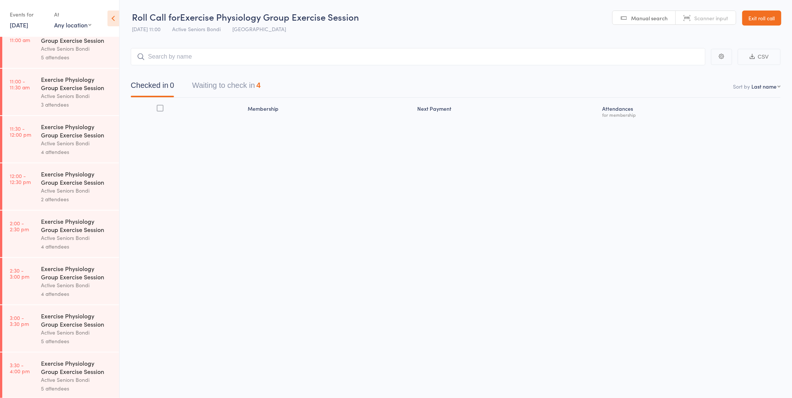
scroll to position [351, 0]
click at [44, 96] on div "Active Seniors Bondi" at bounding box center [77, 94] width 72 height 9
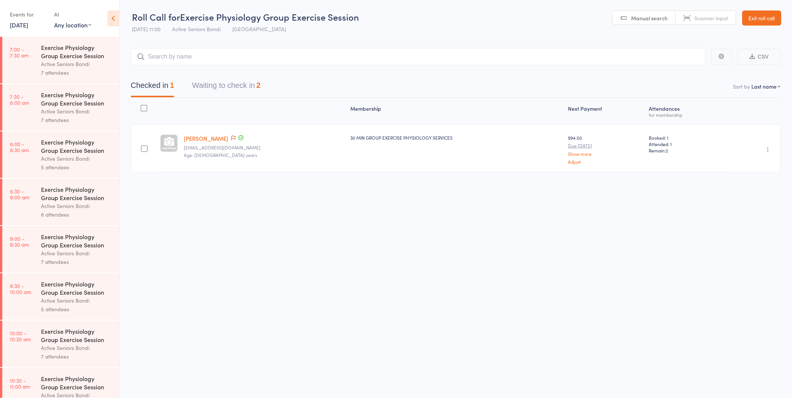
click at [239, 85] on button "Waiting to check in 2" at bounding box center [226, 87] width 68 height 20
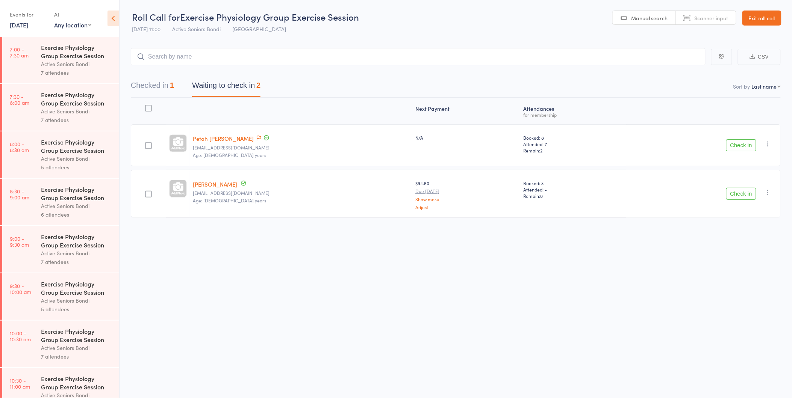
click at [733, 141] on button "Check in" at bounding box center [741, 145] width 30 height 12
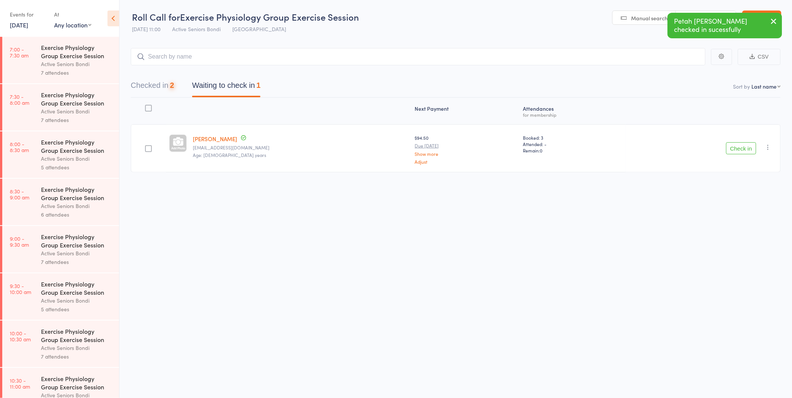
click at [733, 141] on div "Check in Check in Send message Add Note Add Task Add Flag Remove Mark absent" at bounding box center [703, 148] width 155 height 48
click at [737, 145] on button "Check in" at bounding box center [741, 148] width 30 height 12
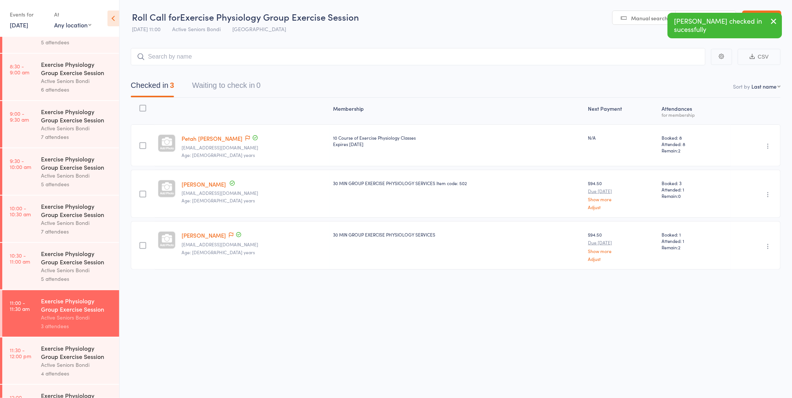
scroll to position [250, 0]
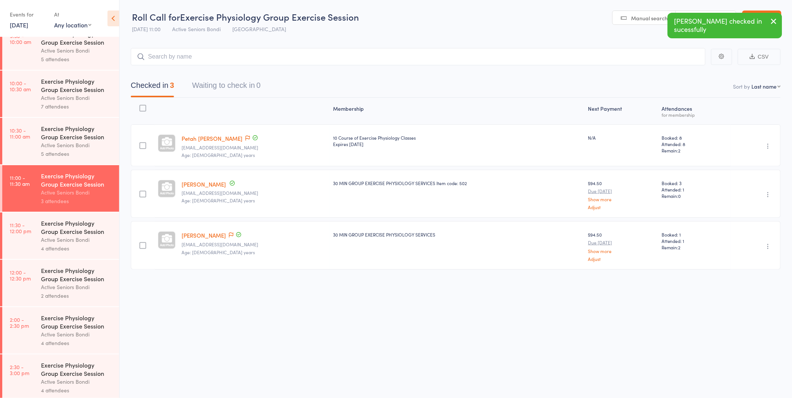
click at [53, 232] on div "Exercise Physiology Group Exercise Session" at bounding box center [77, 227] width 72 height 17
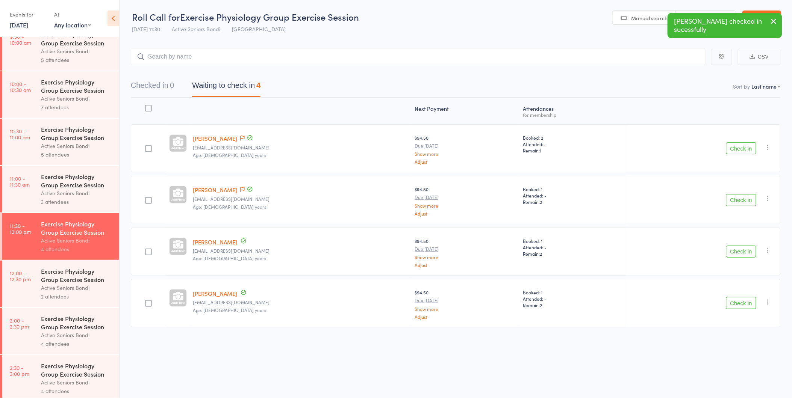
scroll to position [250, 0]
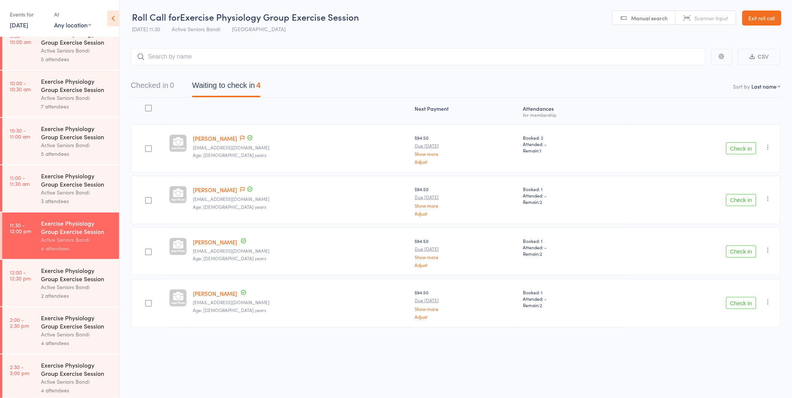
click at [20, 23] on link "[DATE]" at bounding box center [19, 25] width 18 height 8
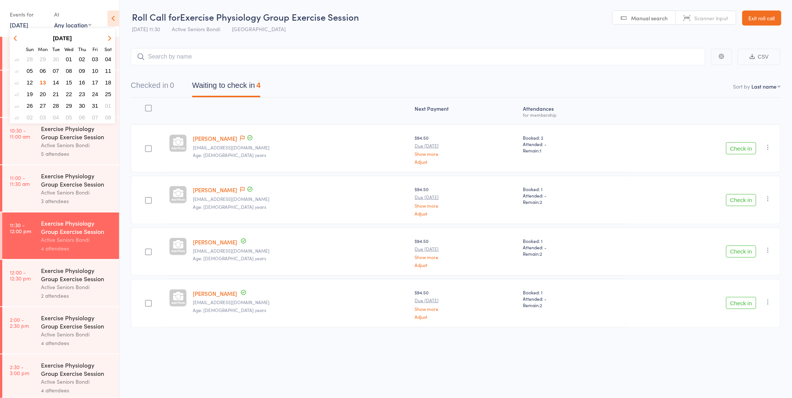
click at [84, 79] on span "16" at bounding box center [82, 82] width 6 height 6
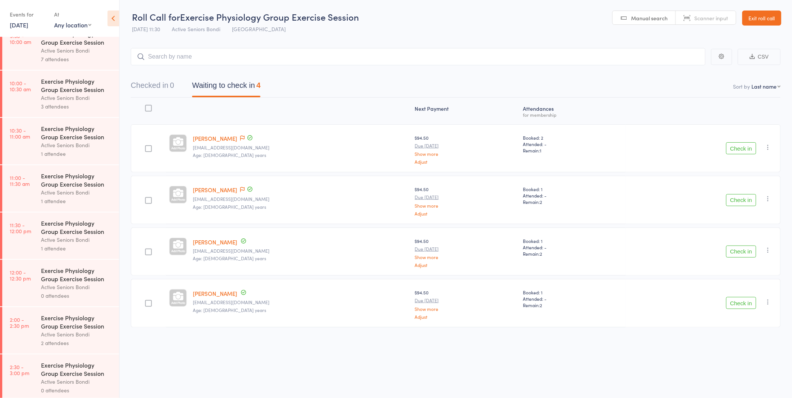
click at [47, 190] on div "Active Seniors Bondi" at bounding box center [77, 192] width 72 height 9
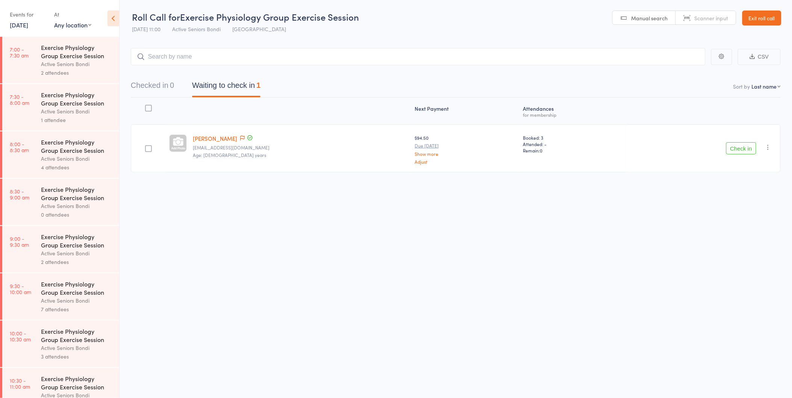
click at [28, 24] on link "16 Oct, 2025" at bounding box center [19, 25] width 18 height 8
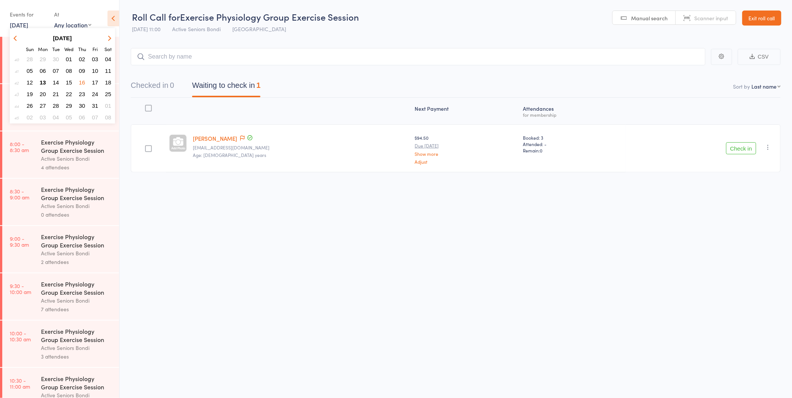
click at [28, 24] on link "16 Oct, 2025" at bounding box center [19, 25] width 18 height 8
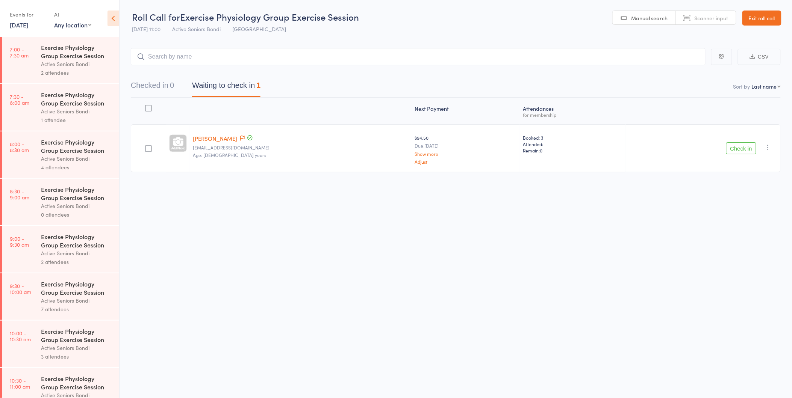
click at [766, 12] on link "Exit roll call" at bounding box center [761, 18] width 39 height 15
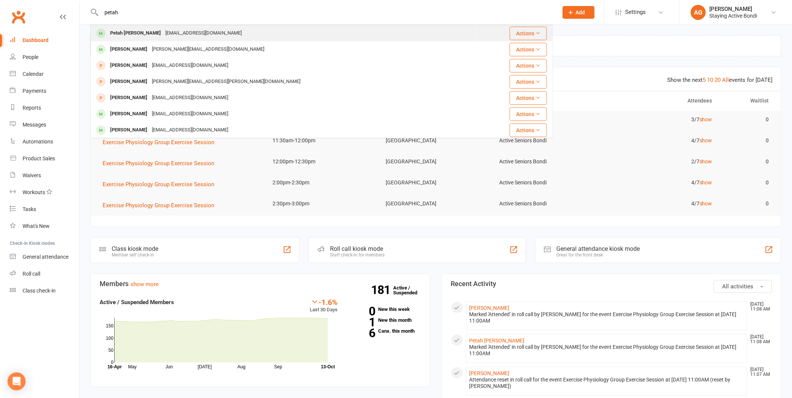
type input "petah"
click at [163, 34] on div "[EMAIL_ADDRESS][DOMAIN_NAME]" at bounding box center [203, 33] width 81 height 11
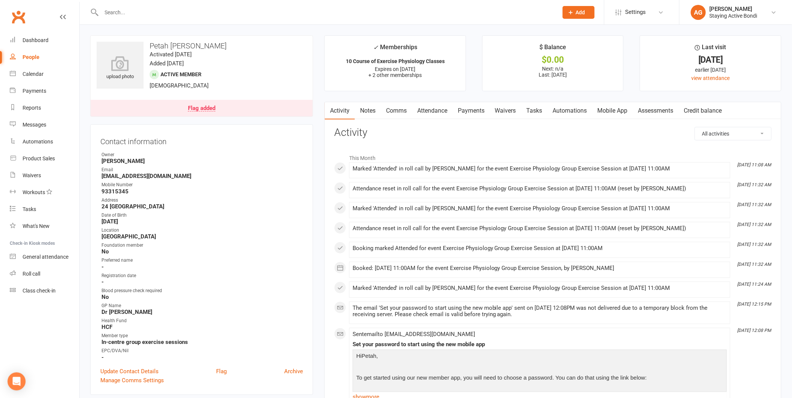
click at [429, 109] on link "Attendance" at bounding box center [432, 110] width 41 height 17
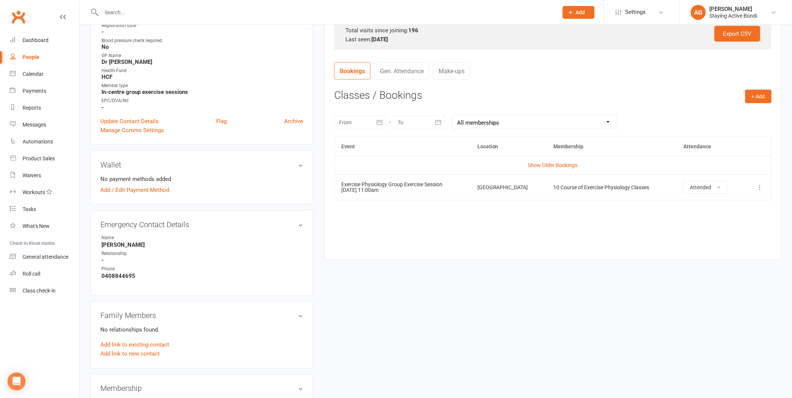
scroll to position [167, 0]
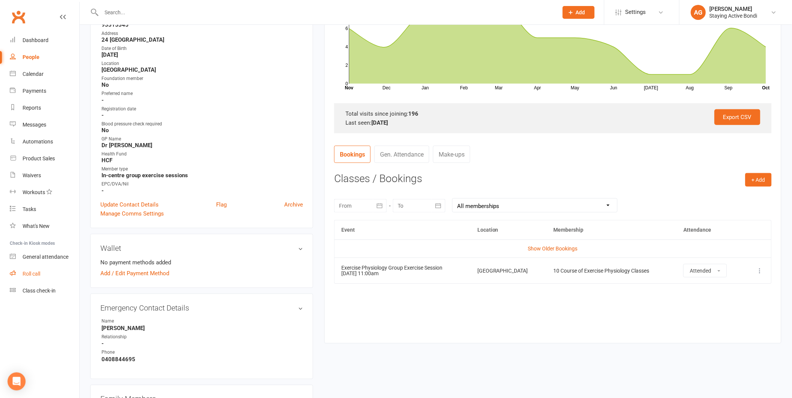
click at [31, 274] on div "Roll call" at bounding box center [32, 274] width 18 height 6
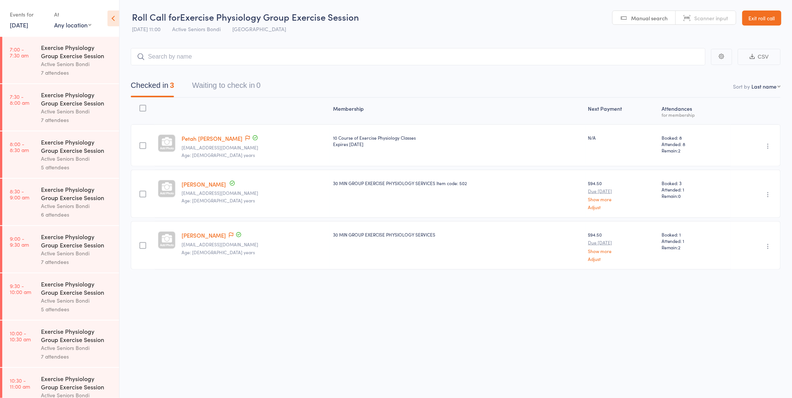
click at [27, 23] on link "13 Oct, 2025" at bounding box center [19, 25] width 18 height 8
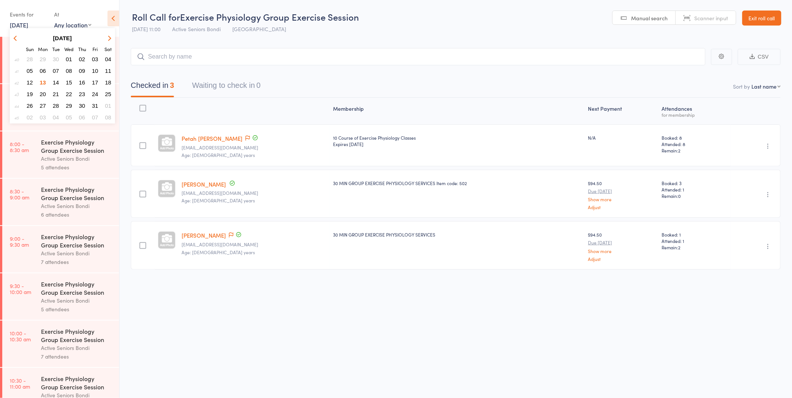
click at [69, 80] on span "15" at bounding box center [69, 82] width 6 height 6
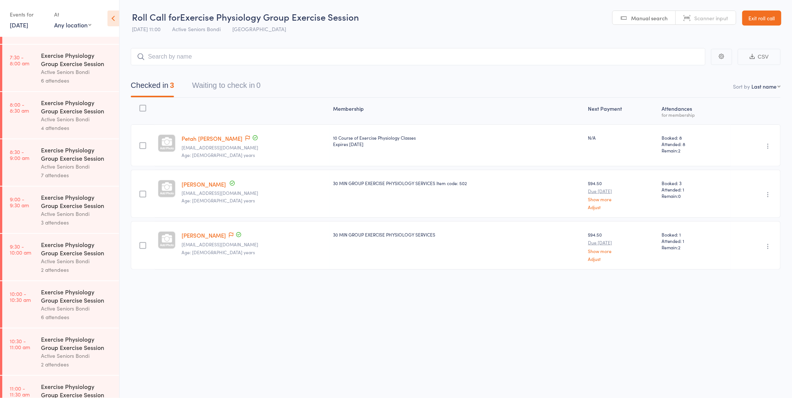
scroll to position [83, 0]
click at [71, 349] on div "Exercise Physiology Group Exercise Session" at bounding box center [77, 347] width 72 height 17
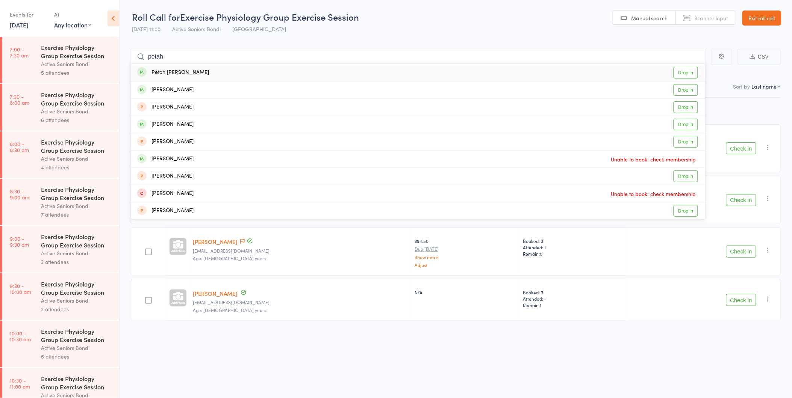
type input "petah"
click at [196, 75] on div "Petah Collyn Drop in" at bounding box center [418, 72] width 574 height 17
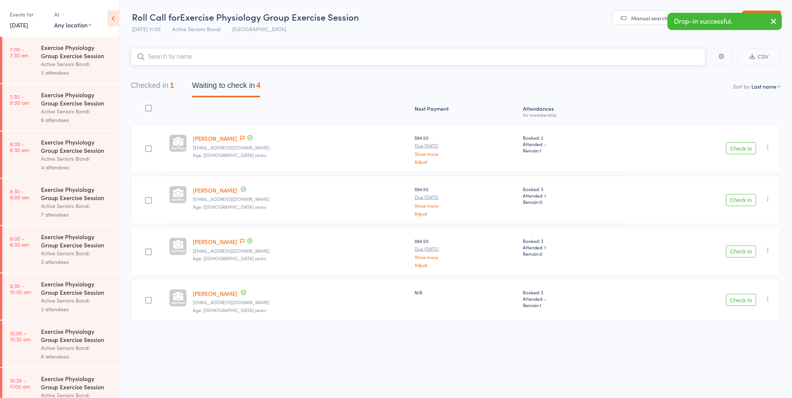
click at [152, 83] on button "Checked in 1" at bounding box center [152, 87] width 43 height 20
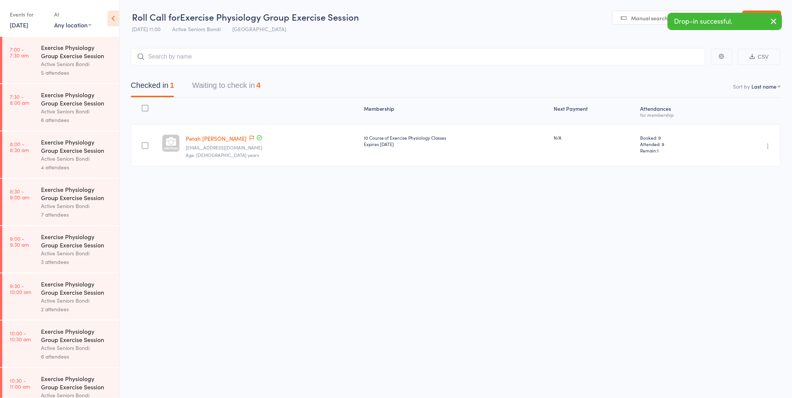
click at [768, 147] on icon "button" at bounding box center [768, 146] width 8 height 8
click at [757, 160] on li "Undo check-in" at bounding box center [741, 160] width 62 height 9
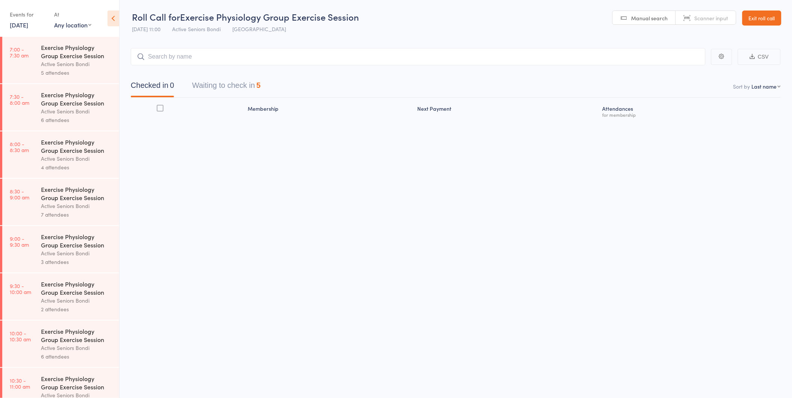
click at [242, 89] on button "Waiting to check in 5" at bounding box center [226, 87] width 68 height 20
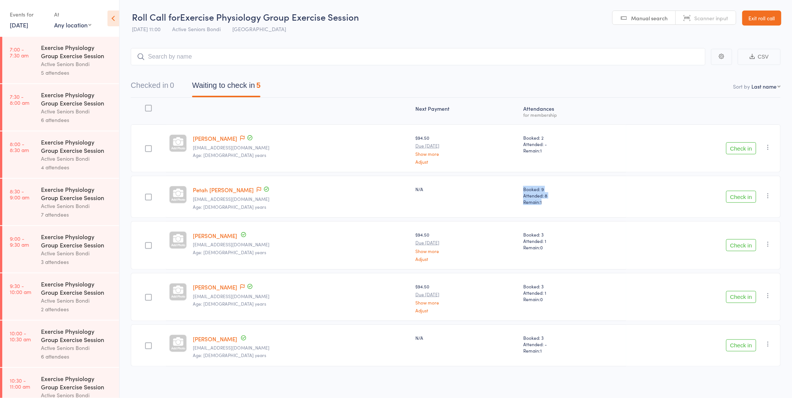
drag, startPoint x: 532, startPoint y: 202, endPoint x: 505, endPoint y: 193, distance: 28.8
click at [505, 193] on member-row "Petah Collyn noemailaddress@bigpon.com Age: 78 years N/A Booked: 9 Attended: 8 …" at bounding box center [456, 197] width 650 height 42
drag, startPoint x: 505, startPoint y: 193, endPoint x: 519, endPoint y: 205, distance: 18.5
click at [520, 205] on div "Booked: 9 Attended: 8 Remain: 1" at bounding box center [573, 197] width 106 height 42
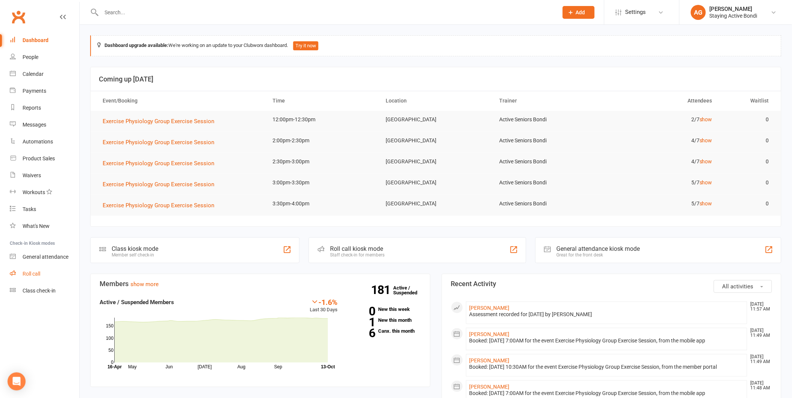
click at [42, 270] on link "Roll call" at bounding box center [45, 274] width 70 height 17
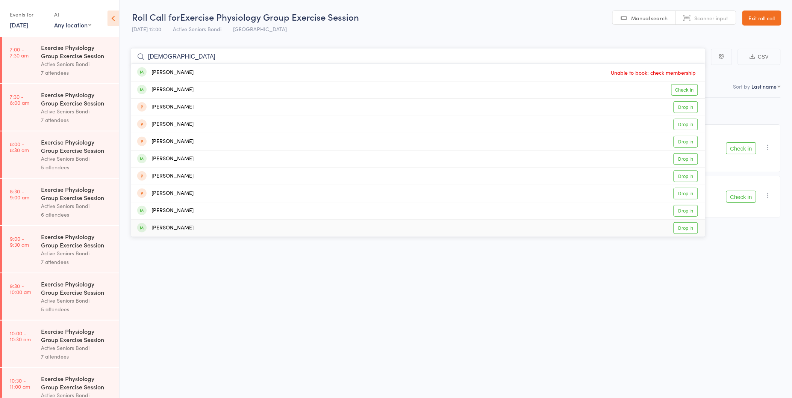
type input "[DEMOGRAPHIC_DATA]"
click at [677, 228] on link "Drop in" at bounding box center [685, 228] width 24 height 12
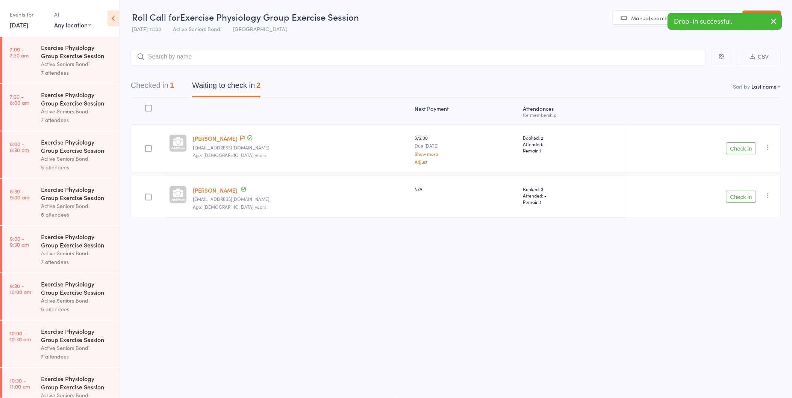
click at [750, 148] on button "Check in" at bounding box center [741, 148] width 30 height 12
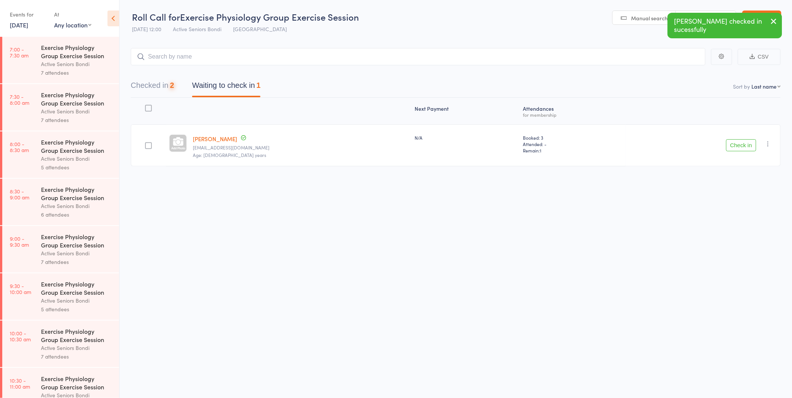
click at [750, 148] on button "Check in" at bounding box center [741, 145] width 30 height 12
